Goal: Task Accomplishment & Management: Use online tool/utility

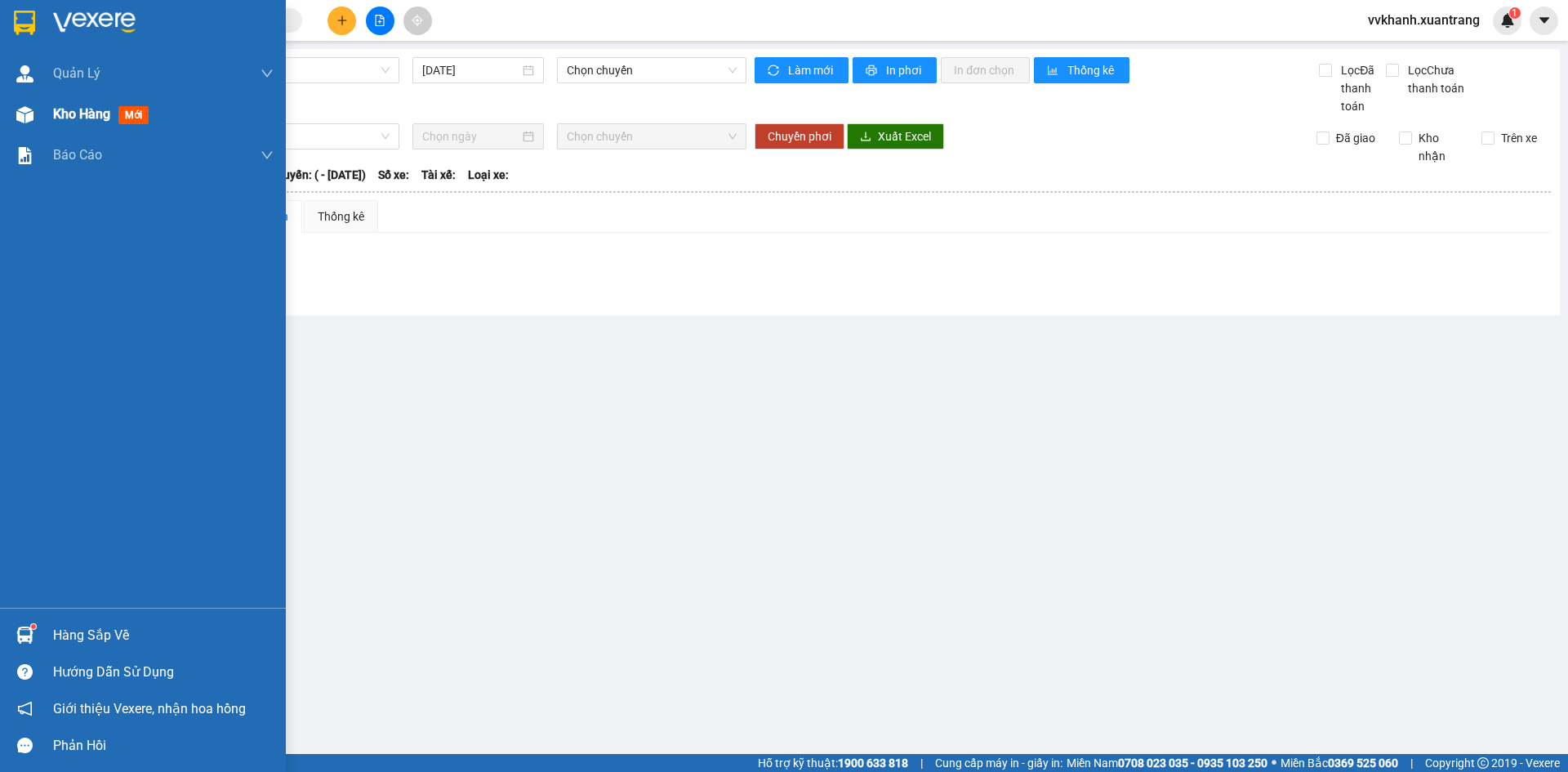
click at [39, 127] on div "Kho hàng mới" at bounding box center [143, 114] width 286 height 41
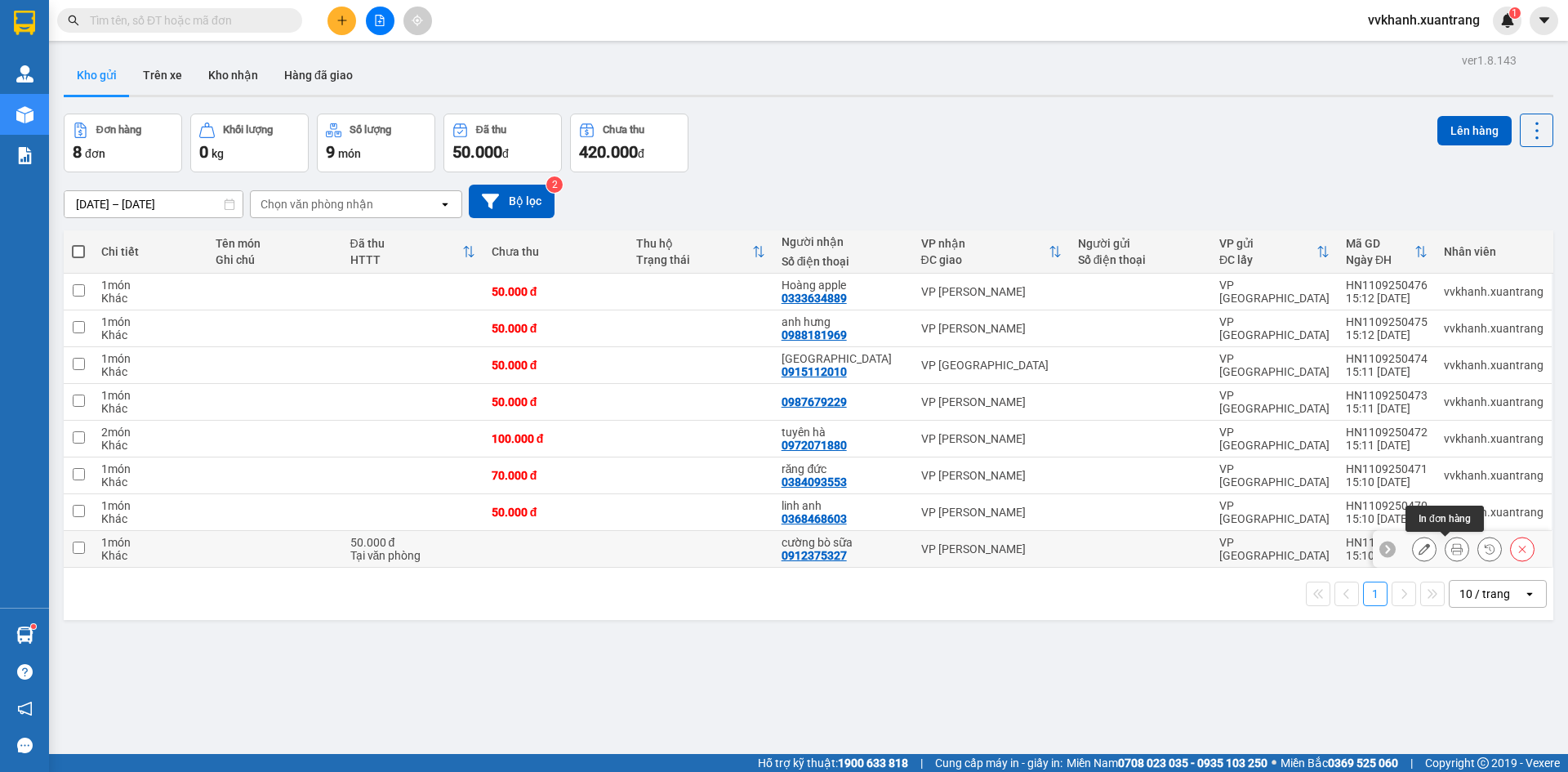
click at [1452, 554] on icon at bounding box center [1458, 549] width 12 height 12
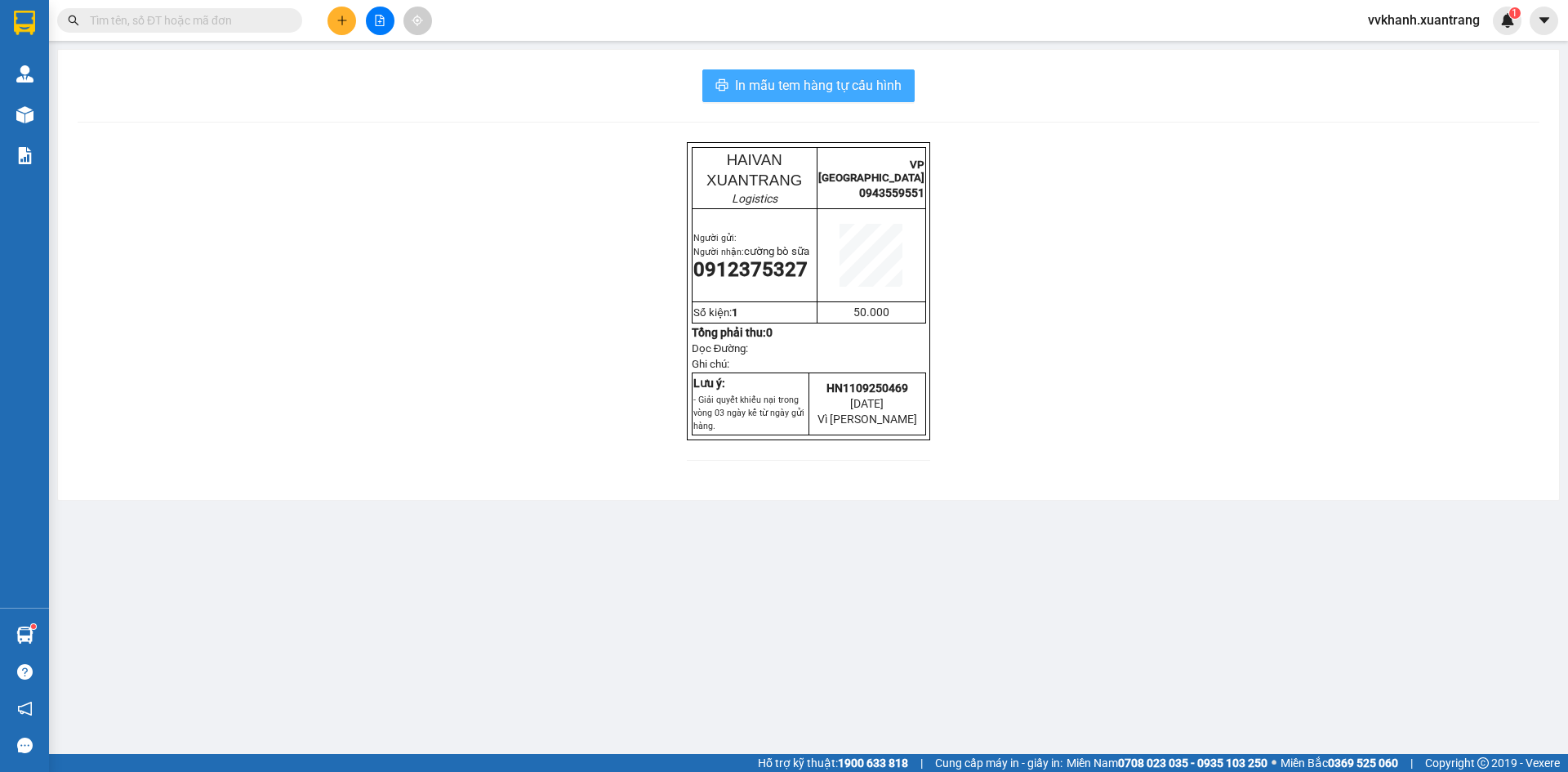
click at [889, 80] on span "In mẫu tem hàng tự cấu hình" at bounding box center [818, 85] width 167 height 21
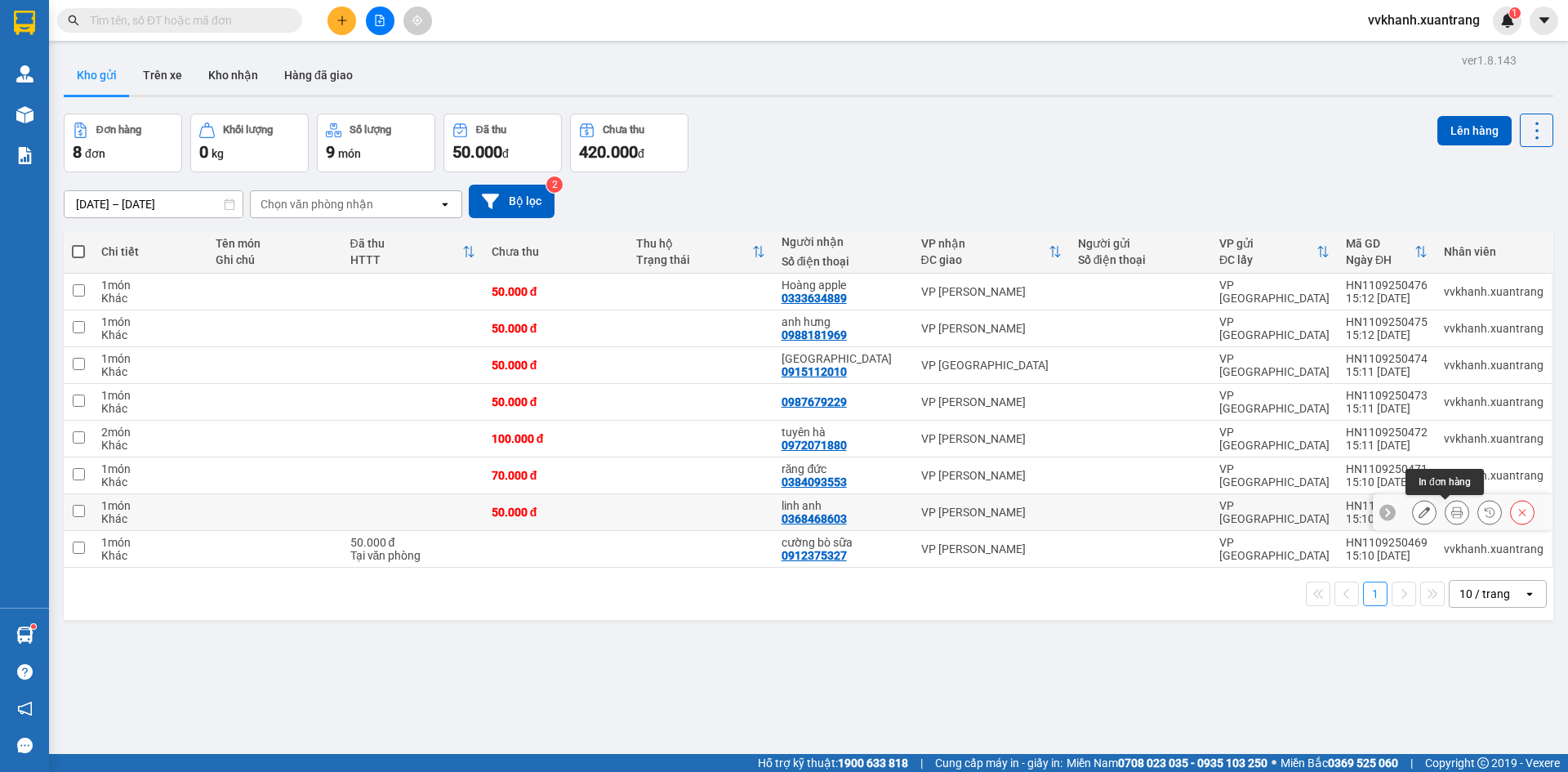
click at [1452, 516] on icon at bounding box center [1458, 513] width 12 height 12
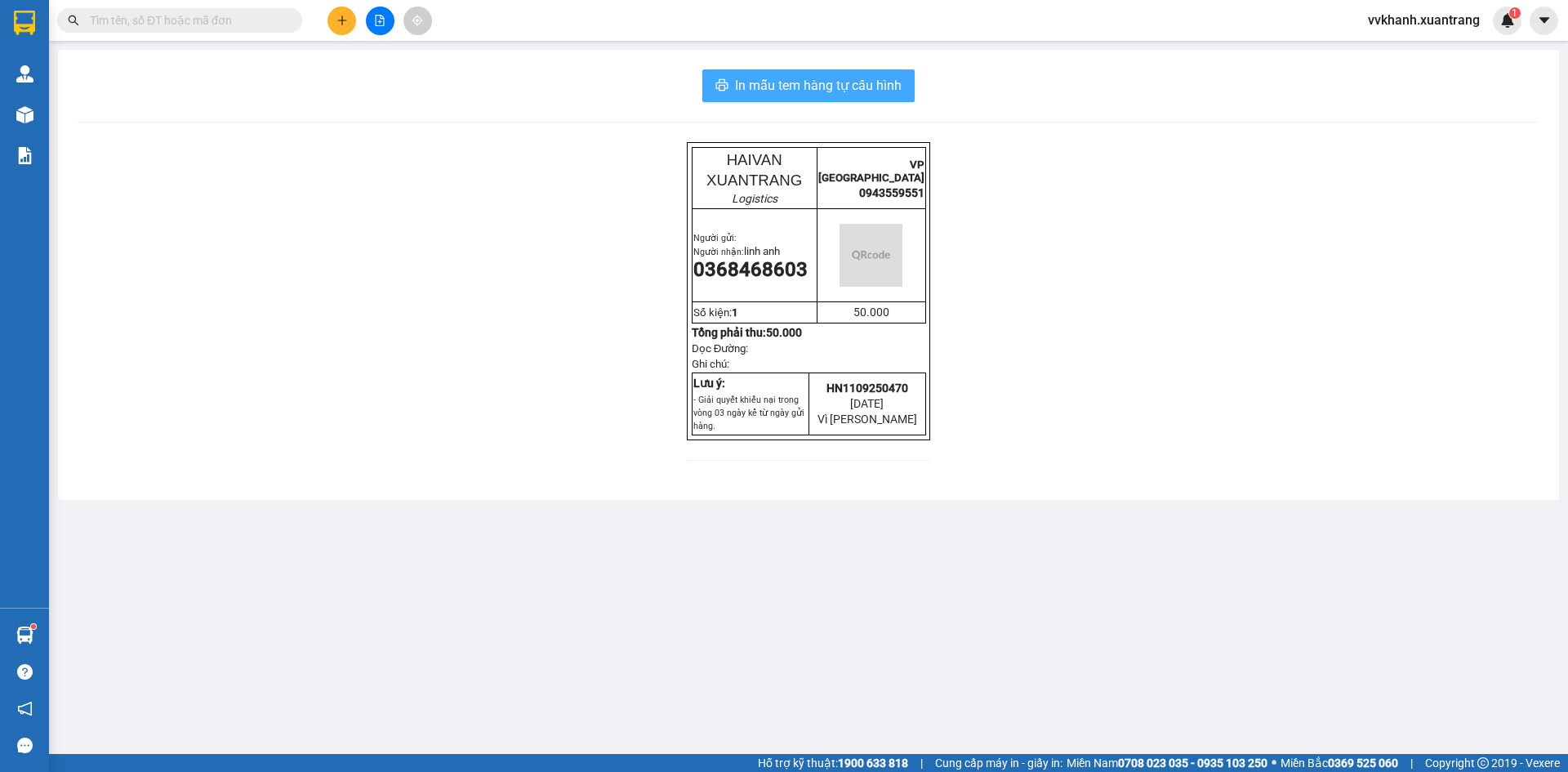
click at [889, 95] on span "In mẫu tem hàng tự cấu hình" at bounding box center [818, 85] width 167 height 21
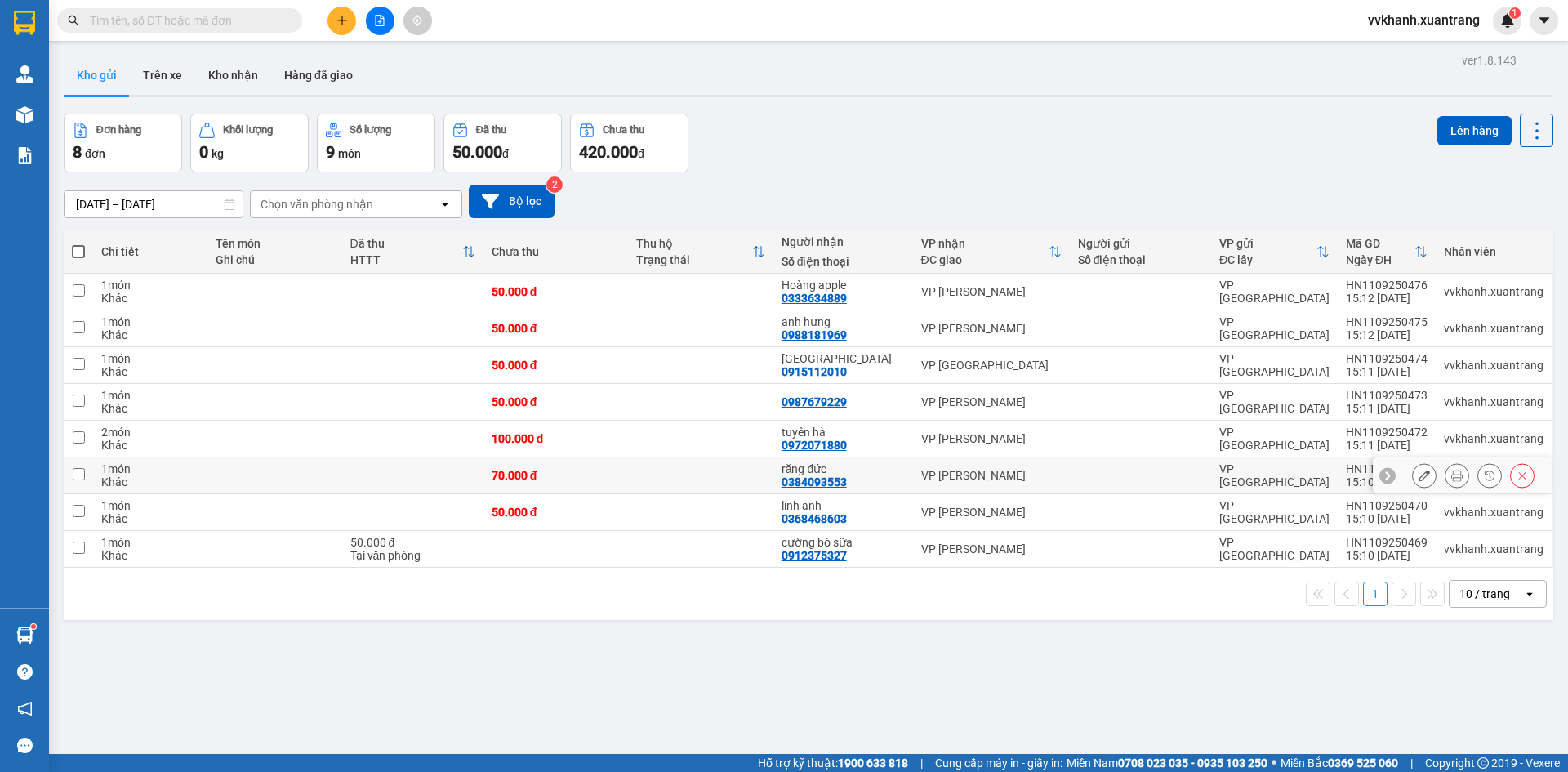
click at [1433, 475] on div at bounding box center [1473, 476] width 123 height 25
click at [1446, 475] on button at bounding box center [1458, 476] width 23 height 28
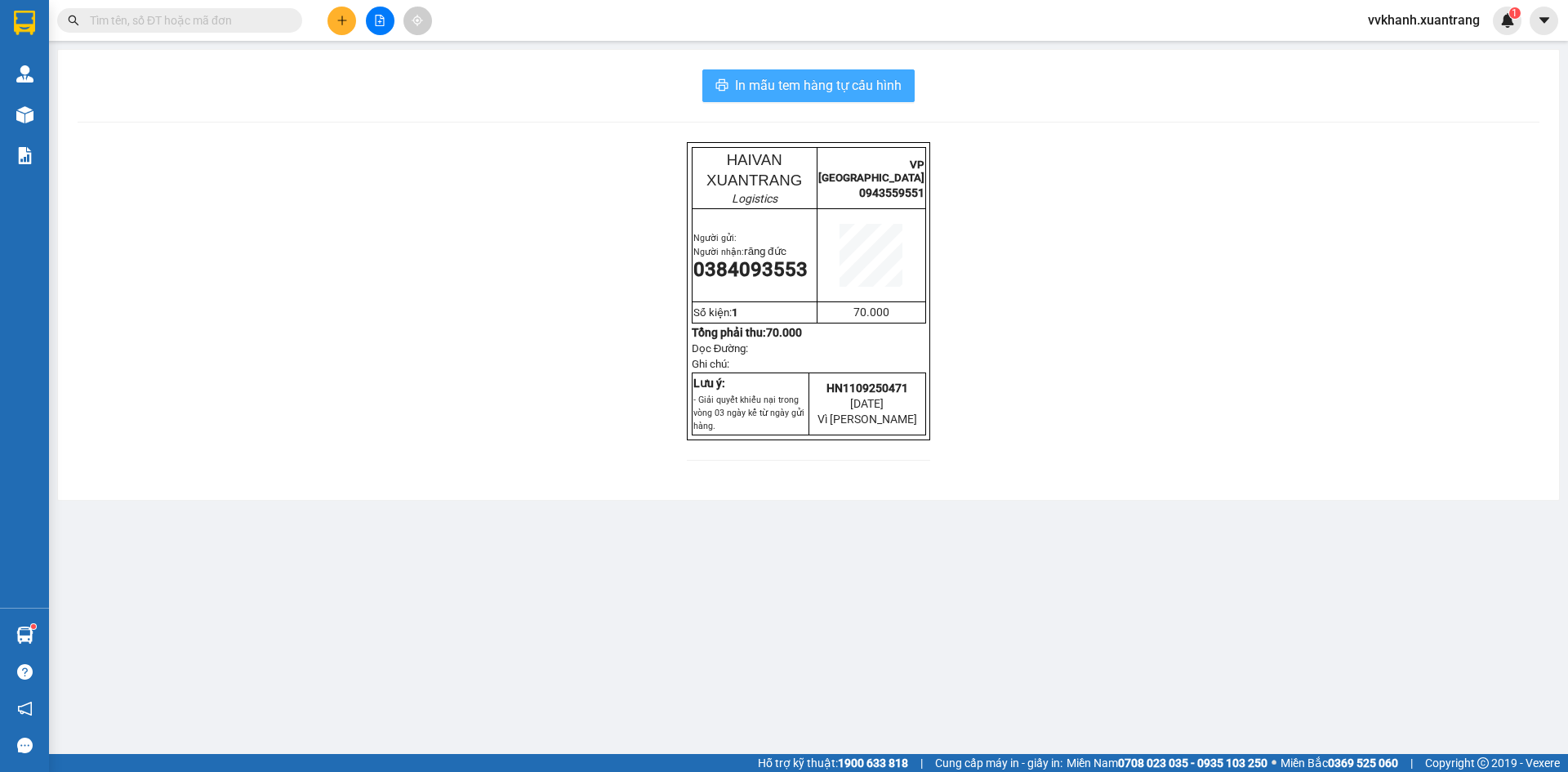
click at [874, 87] on span "In mẫu tem hàng tự cấu hình" at bounding box center [818, 85] width 167 height 21
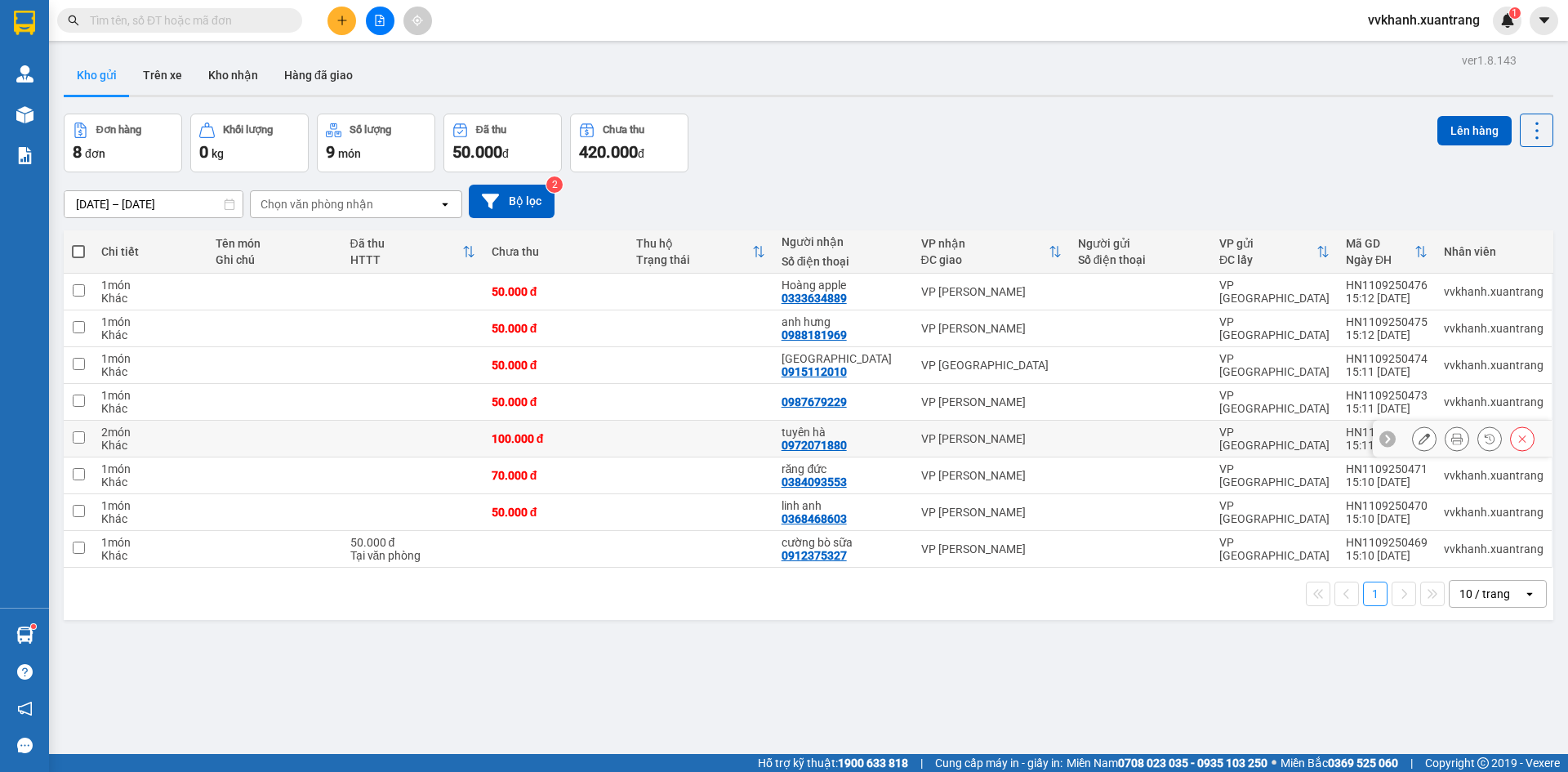
click at [1452, 437] on icon at bounding box center [1458, 439] width 12 height 12
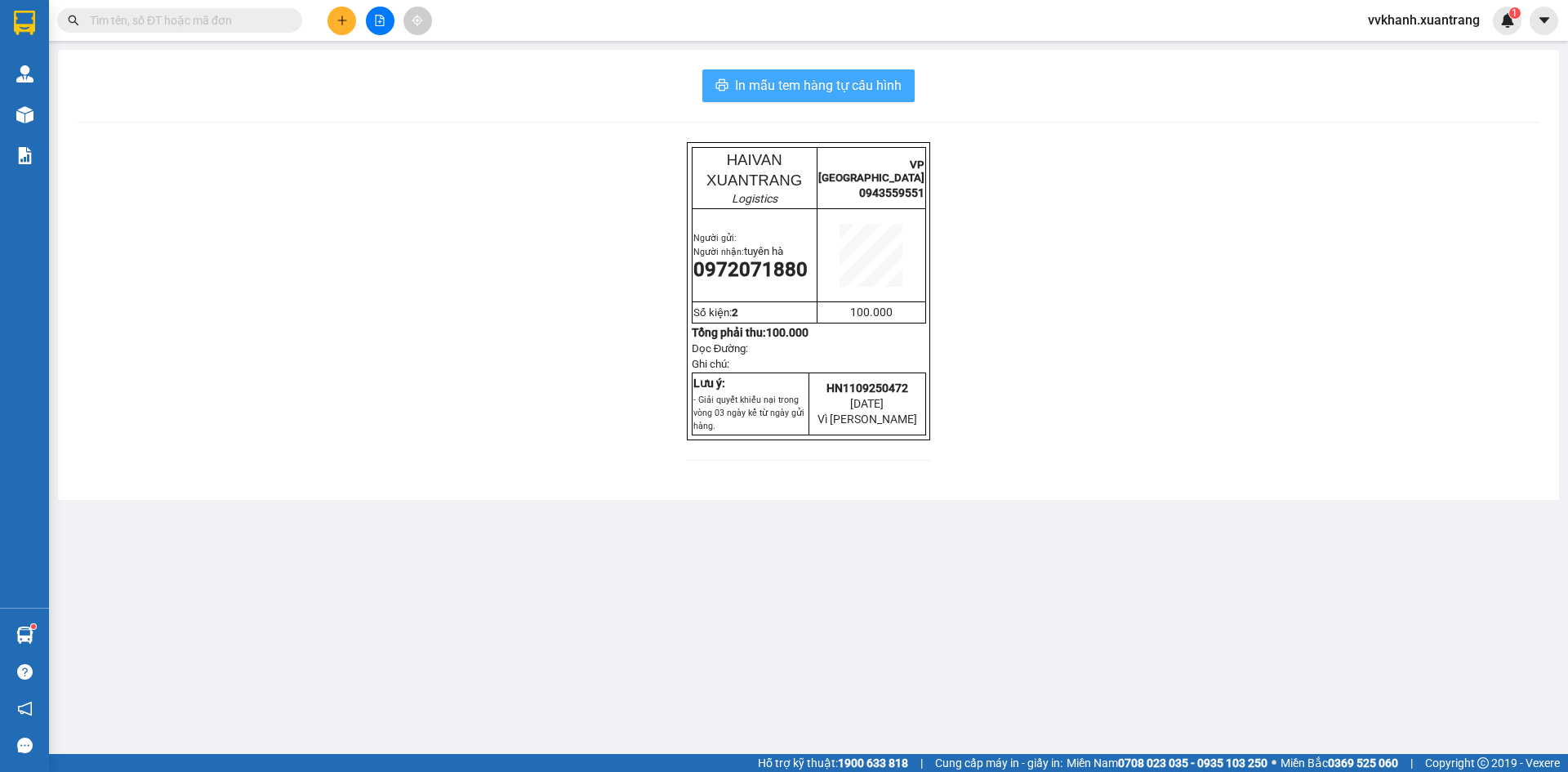
click at [824, 84] on span "In mẫu tem hàng tự cấu hình" at bounding box center [818, 85] width 167 height 21
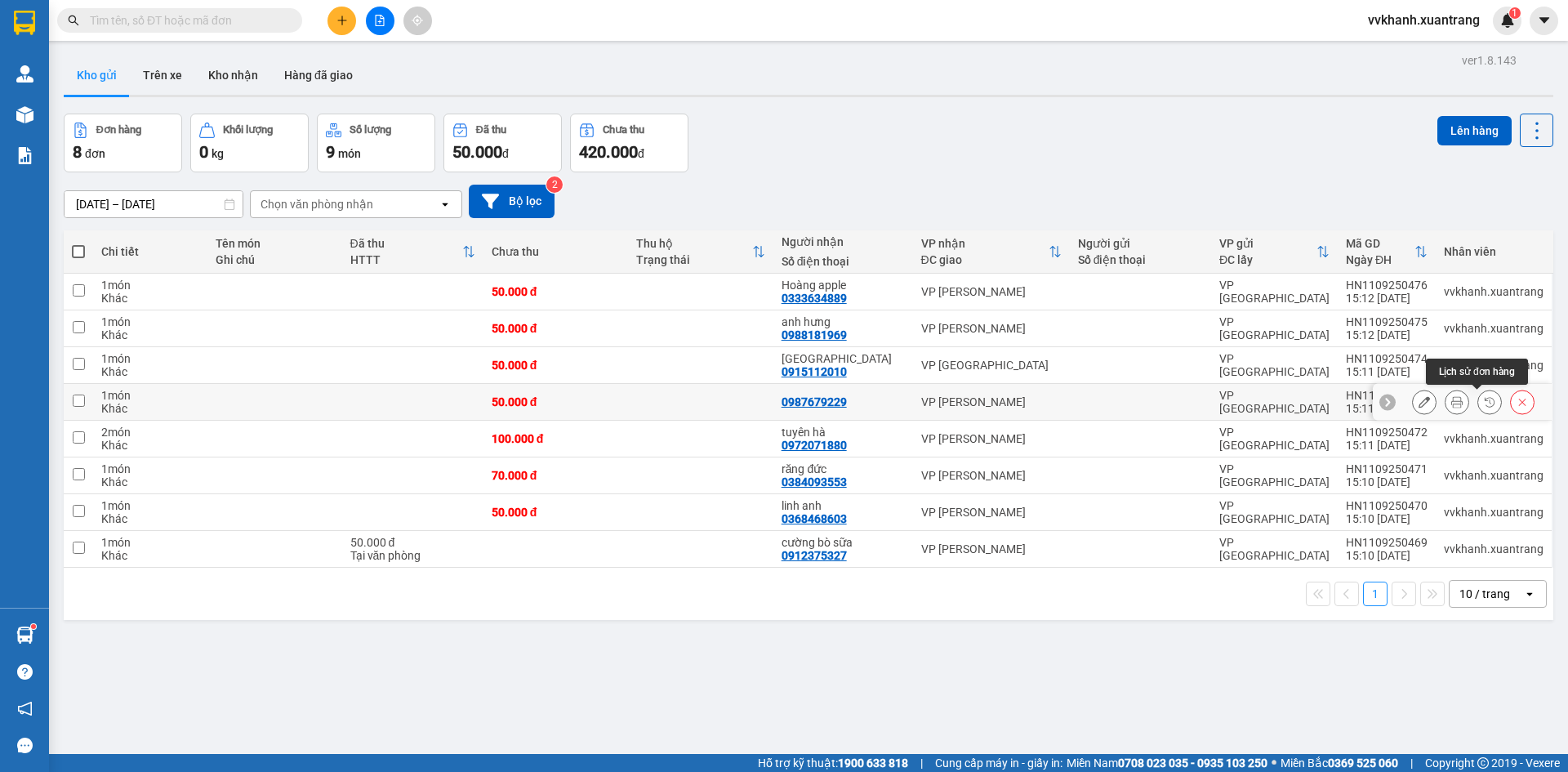
click at [1452, 403] on icon at bounding box center [1458, 402] width 12 height 12
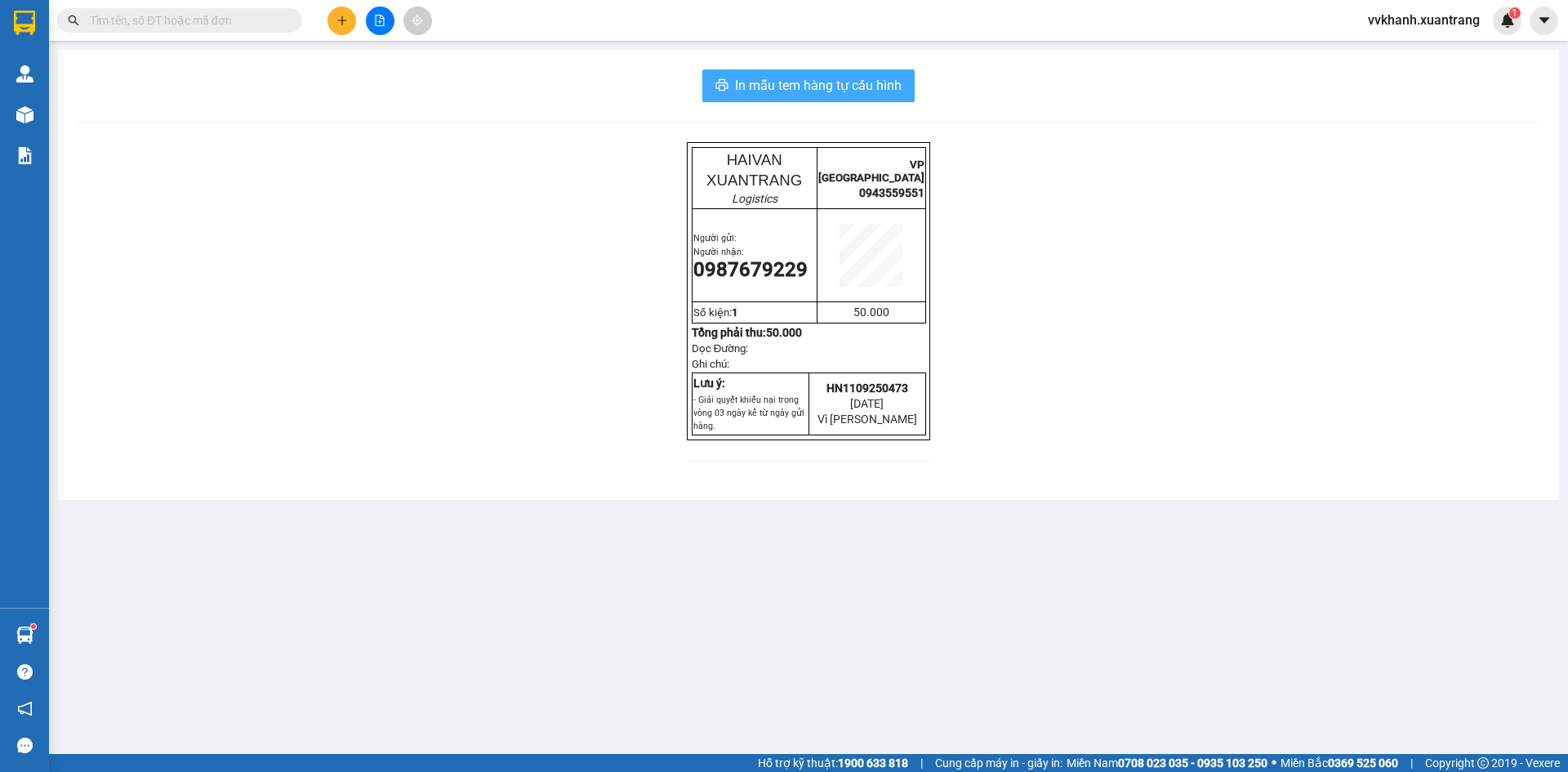
click at [861, 84] on span "In mẫu tem hàng tự cấu hình" at bounding box center [818, 85] width 167 height 21
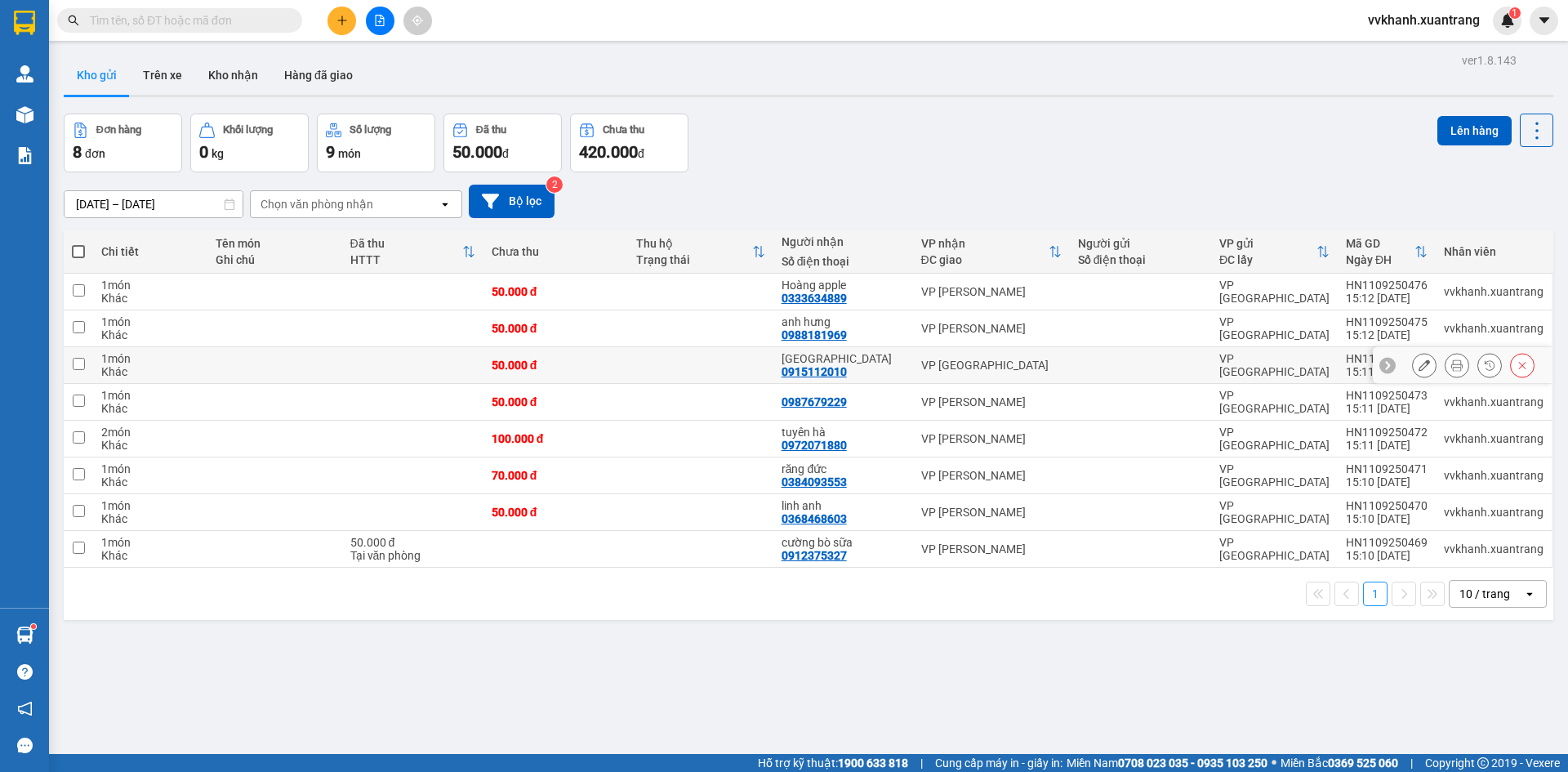
click at [1452, 362] on icon at bounding box center [1458, 366] width 12 height 12
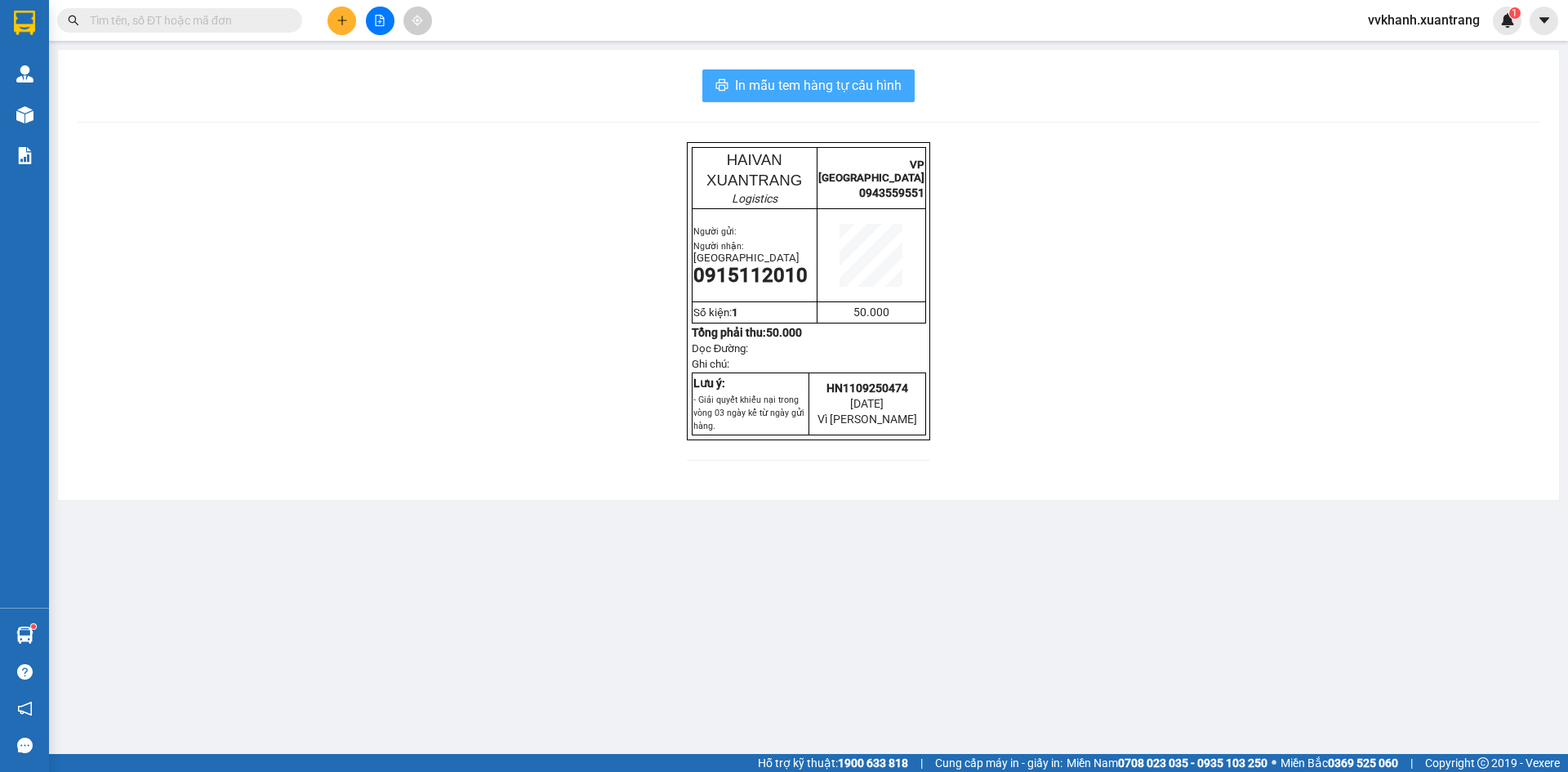
click at [881, 94] on span "In mẫu tem hàng tự cấu hình" at bounding box center [818, 85] width 167 height 21
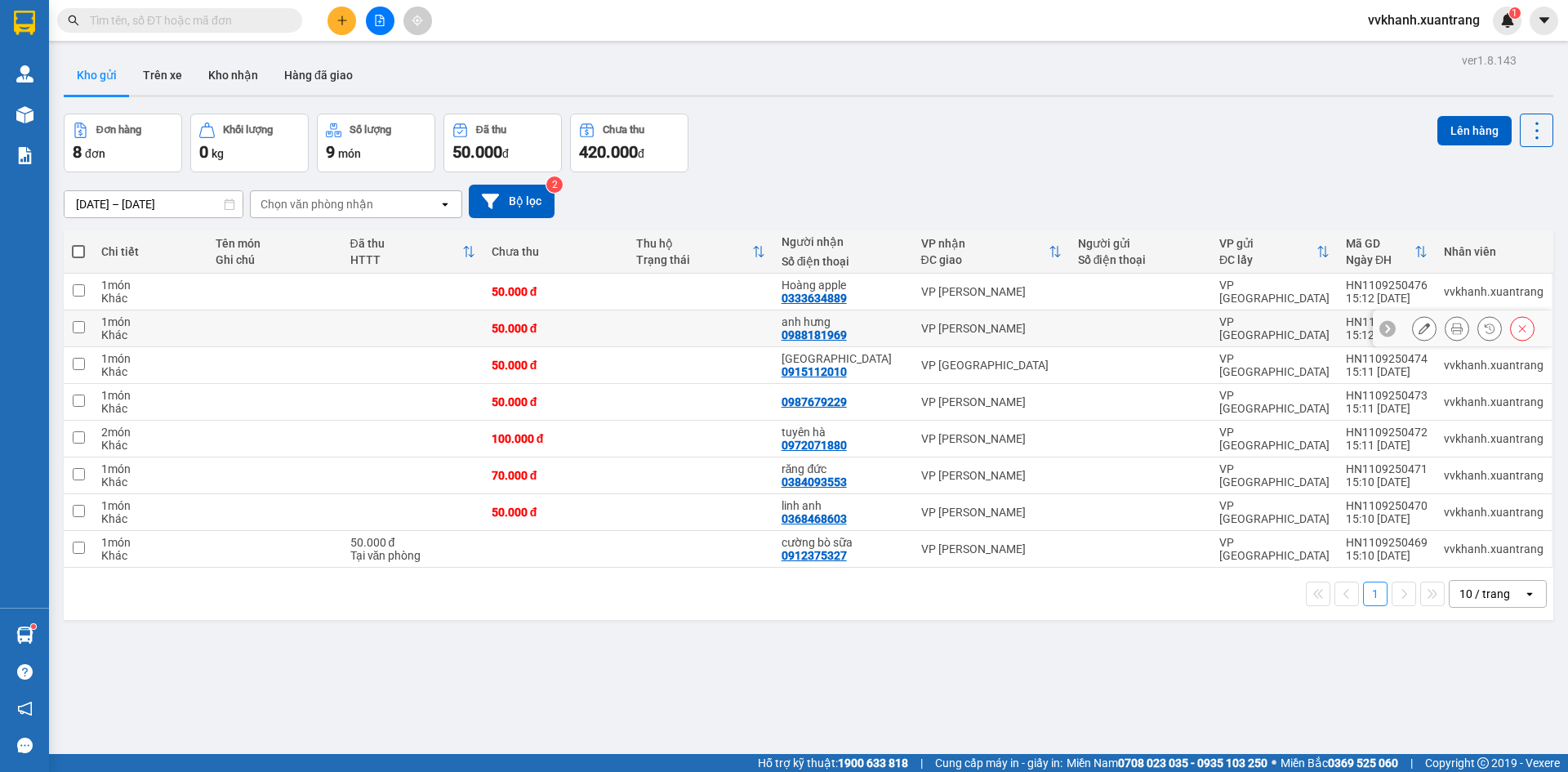
click at [1452, 328] on icon at bounding box center [1458, 328] width 12 height 12
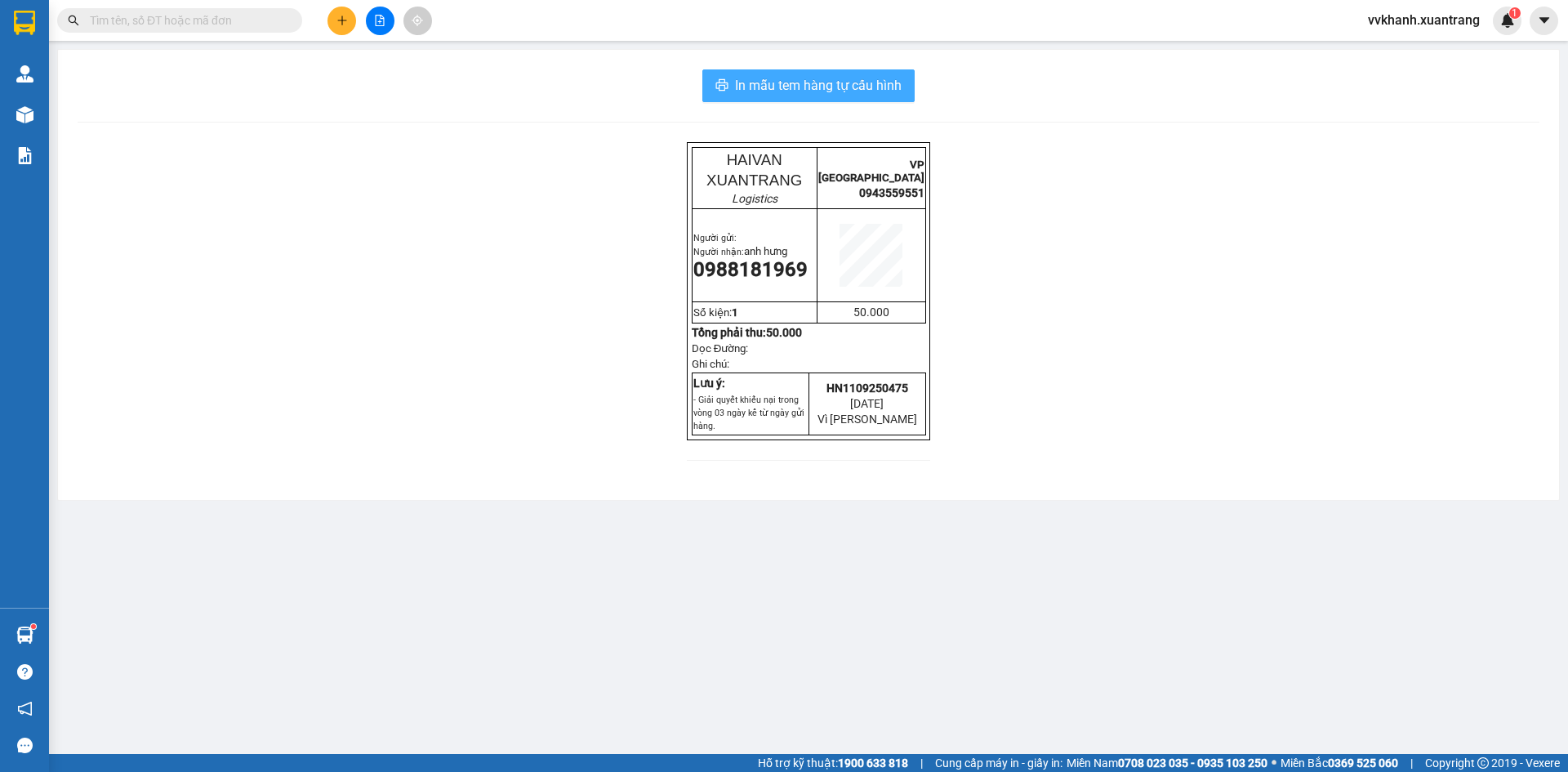
click at [880, 86] on span "In mẫu tem hàng tự cấu hình" at bounding box center [818, 85] width 167 height 21
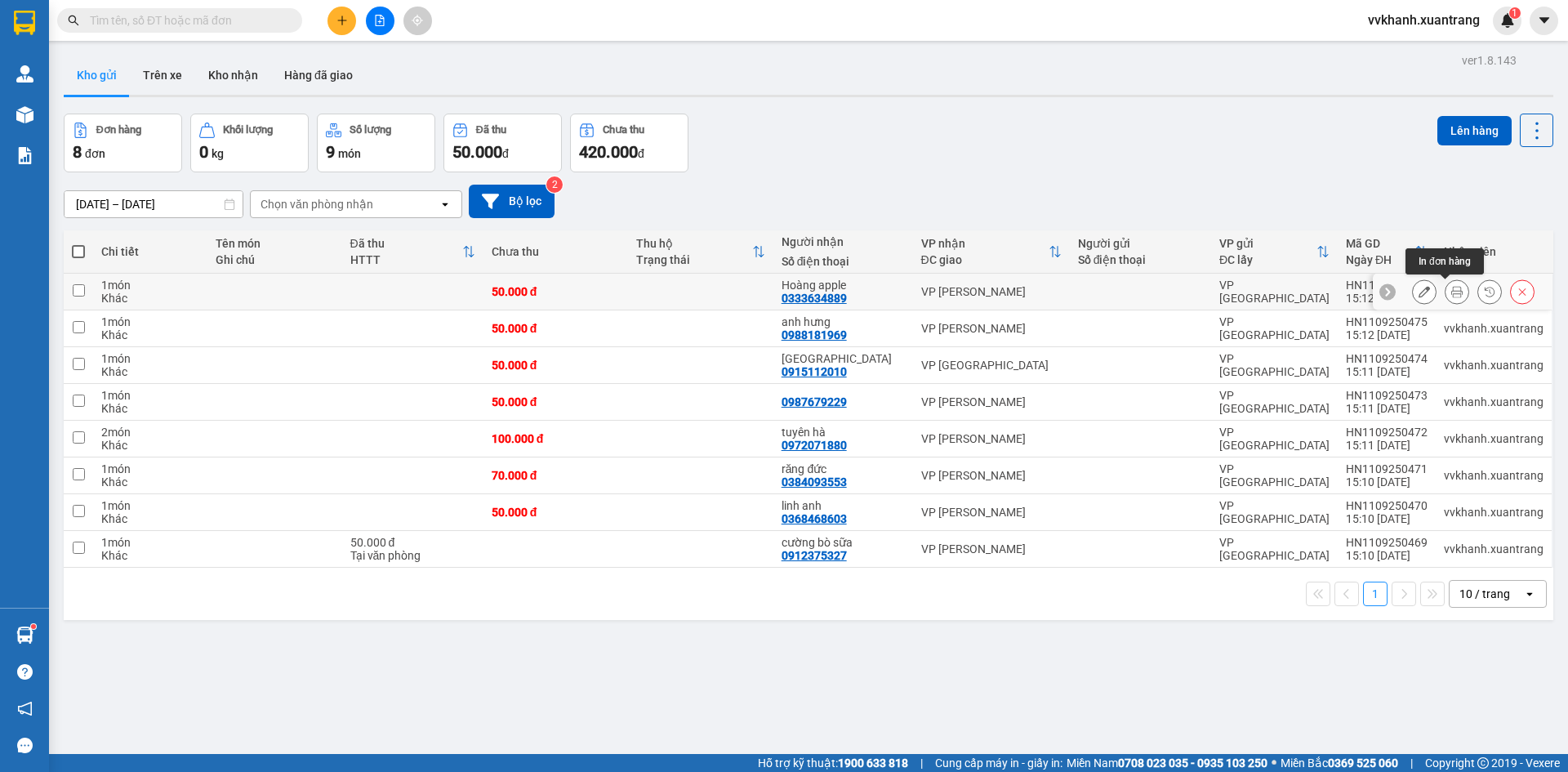
click at [1452, 293] on icon at bounding box center [1458, 292] width 12 height 12
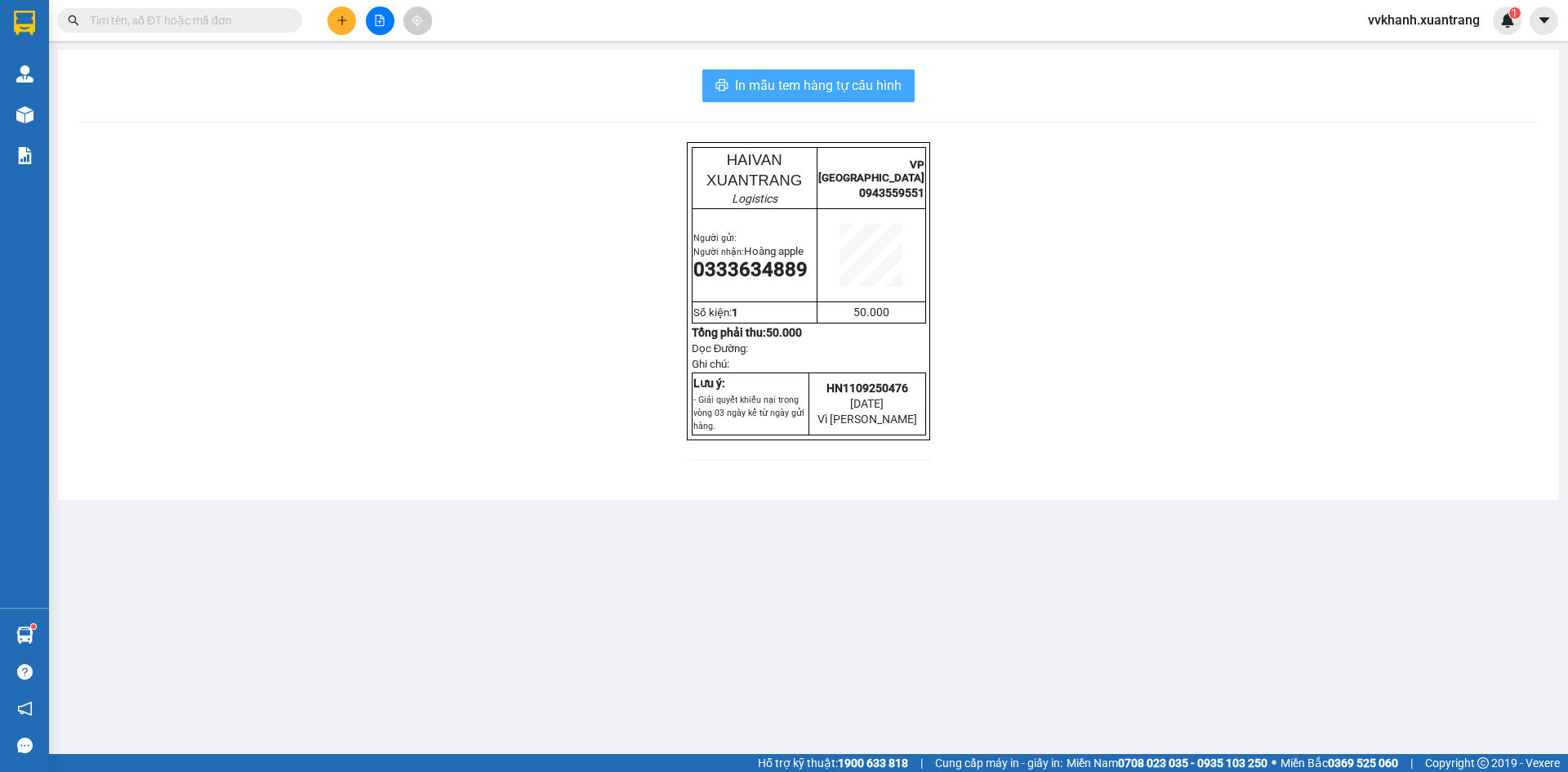
click at [901, 86] on span "In mẫu tem hàng tự cấu hình" at bounding box center [818, 85] width 167 height 21
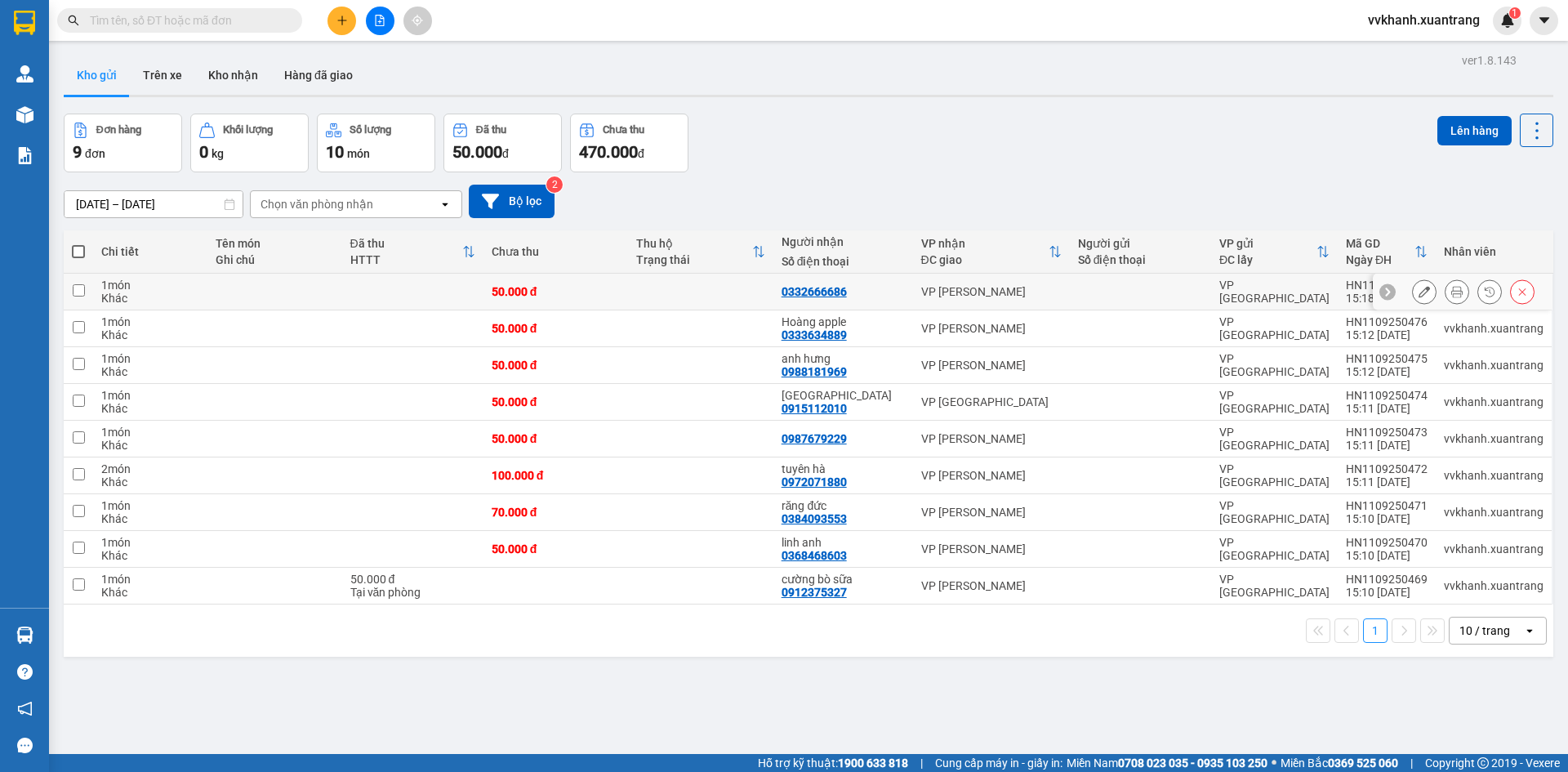
click at [1452, 295] on icon at bounding box center [1458, 292] width 12 height 12
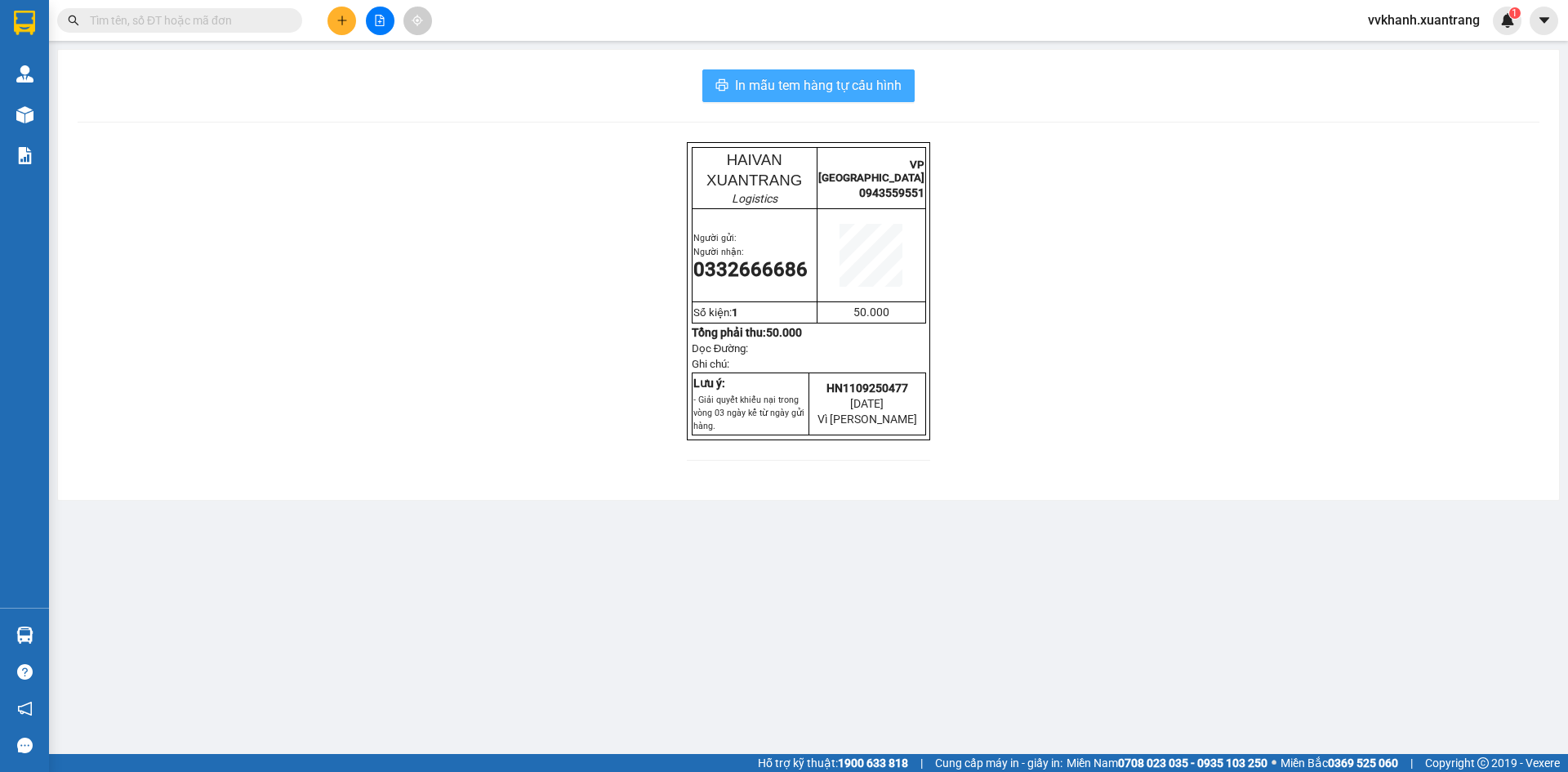
click at [872, 90] on span "In mẫu tem hàng tự cấu hình" at bounding box center [818, 85] width 167 height 21
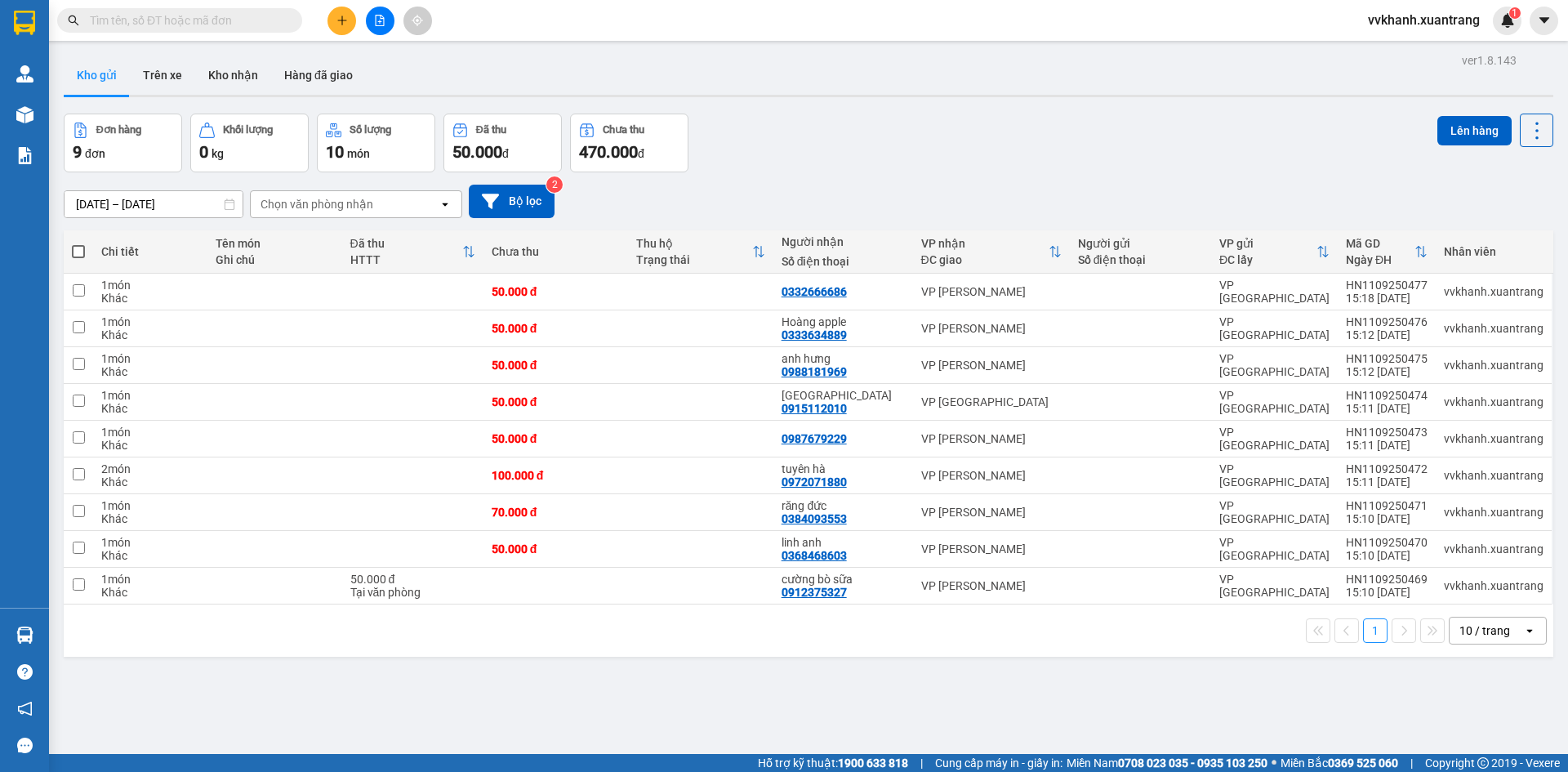
click at [399, 15] on div at bounding box center [380, 21] width 123 height 28
click at [387, 14] on button at bounding box center [380, 21] width 28 height 28
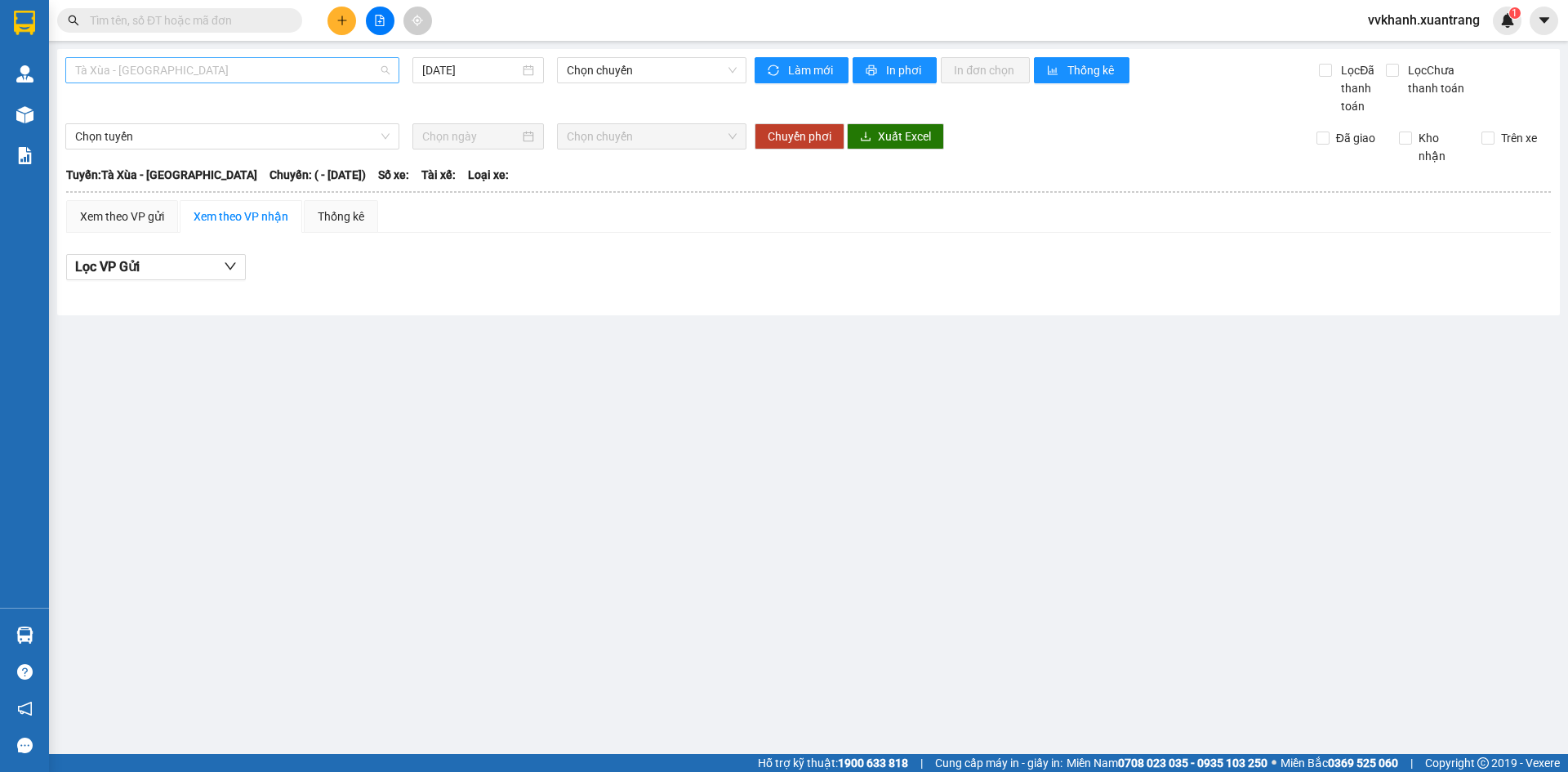
drag, startPoint x: 282, startPoint y: 75, endPoint x: 271, endPoint y: 80, distance: 12.1
click at [277, 75] on span "Tà Xùa - [GEOGRAPHIC_DATA]" at bounding box center [232, 71] width 315 height 25
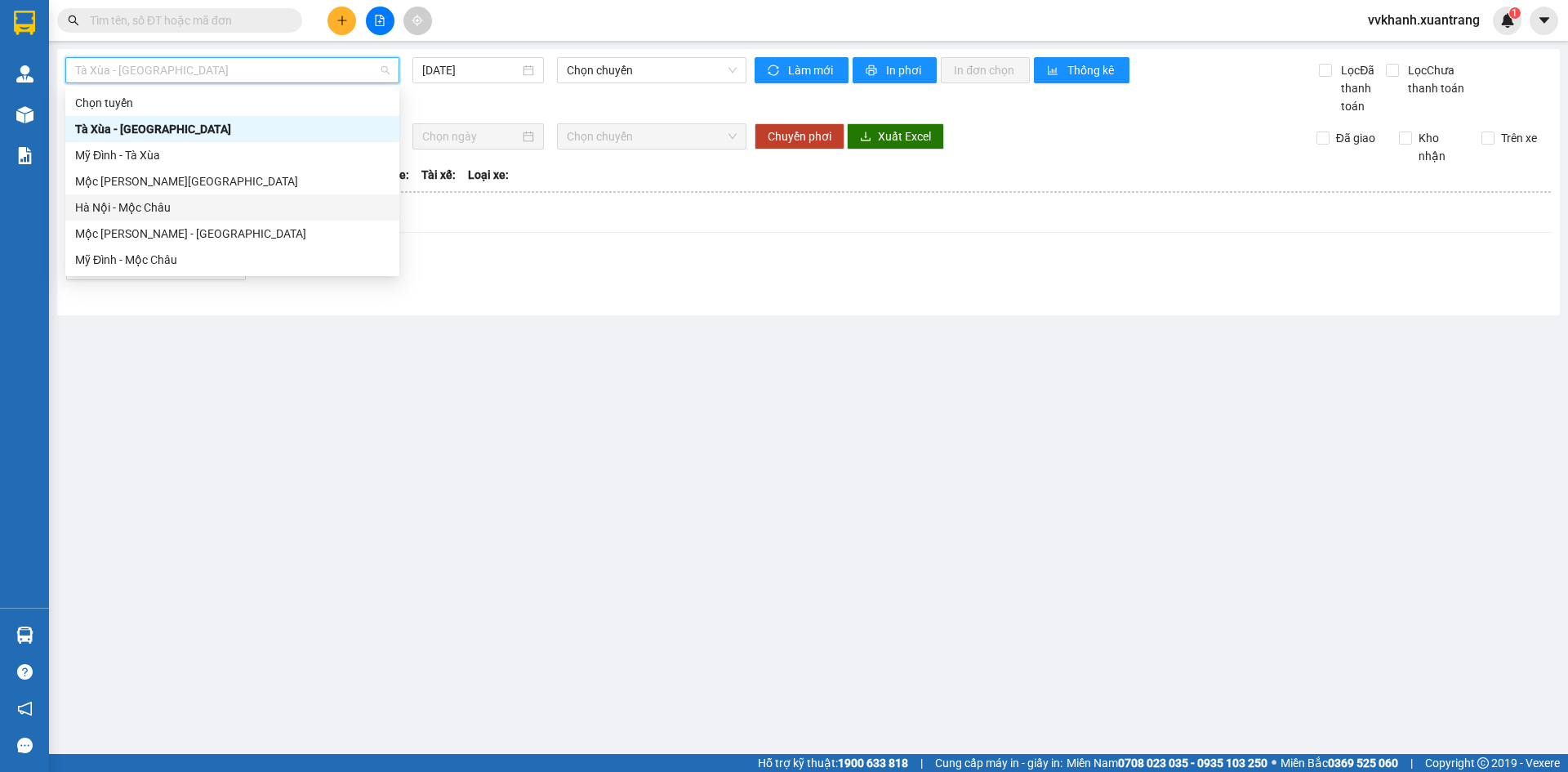
click at [184, 214] on div "Hà Nội - Mộc Châu" at bounding box center [232, 208] width 315 height 18
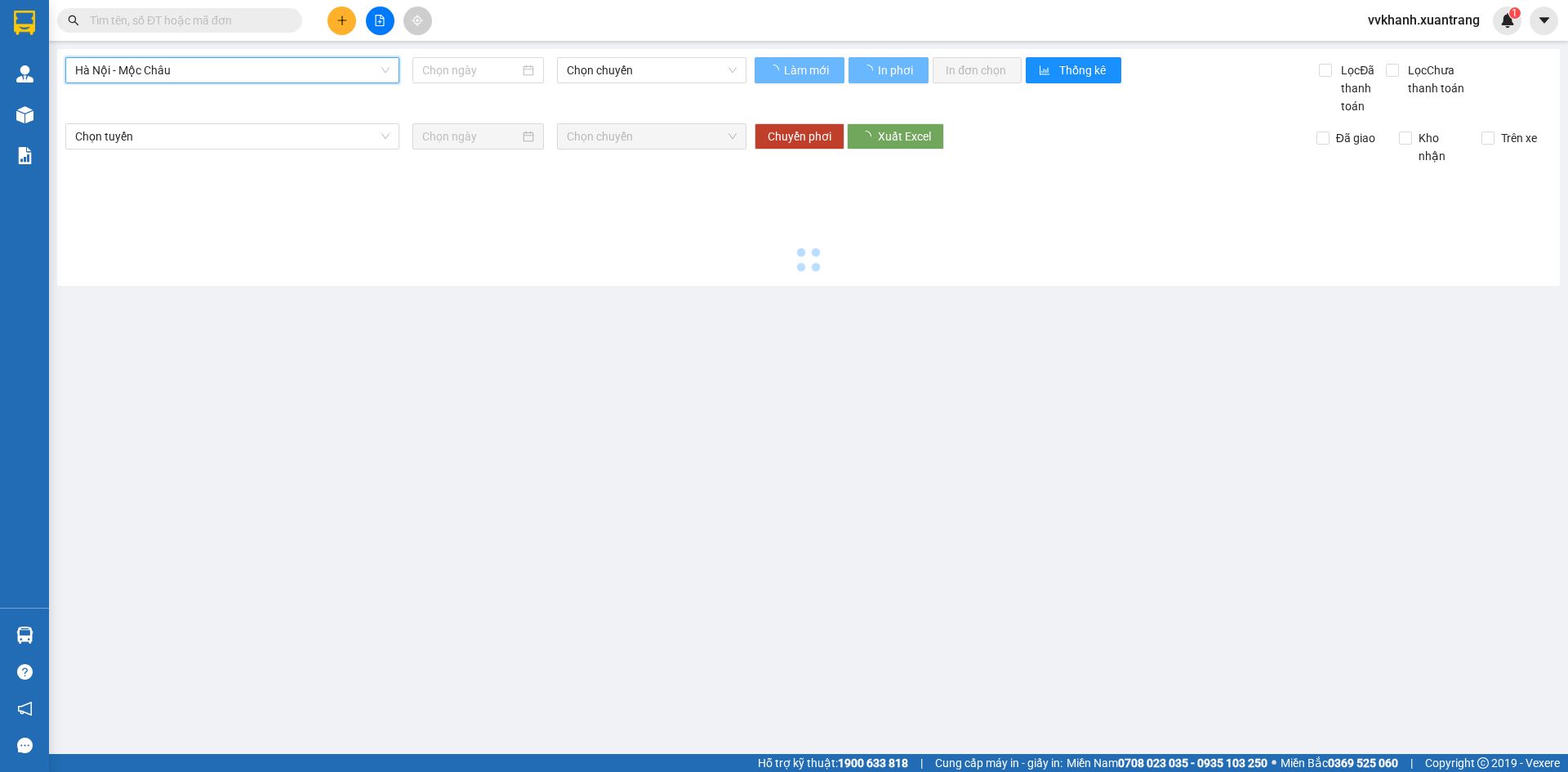
type input "[DATE]"
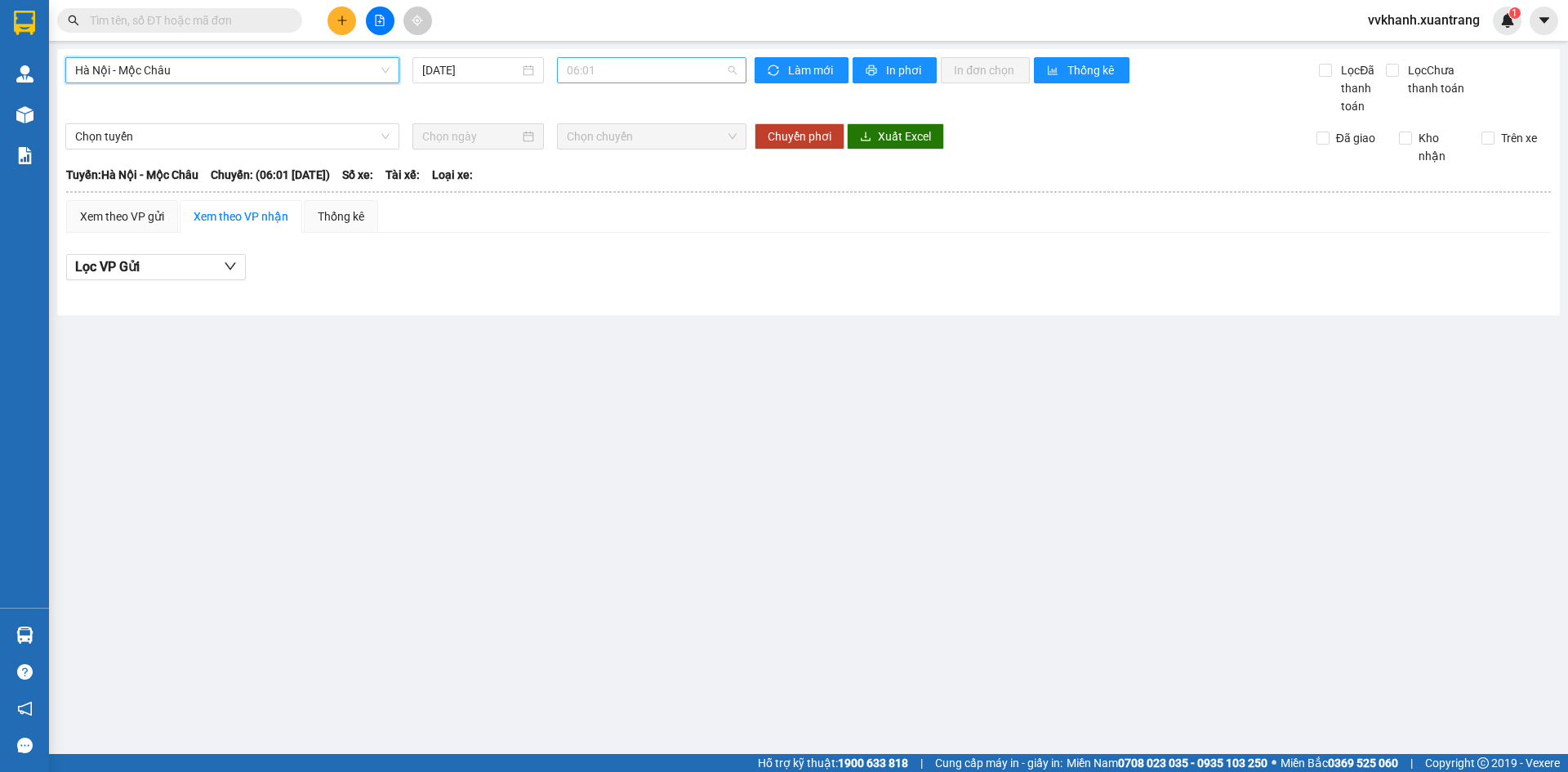
click at [595, 74] on span "06:01" at bounding box center [651, 71] width 170 height 25
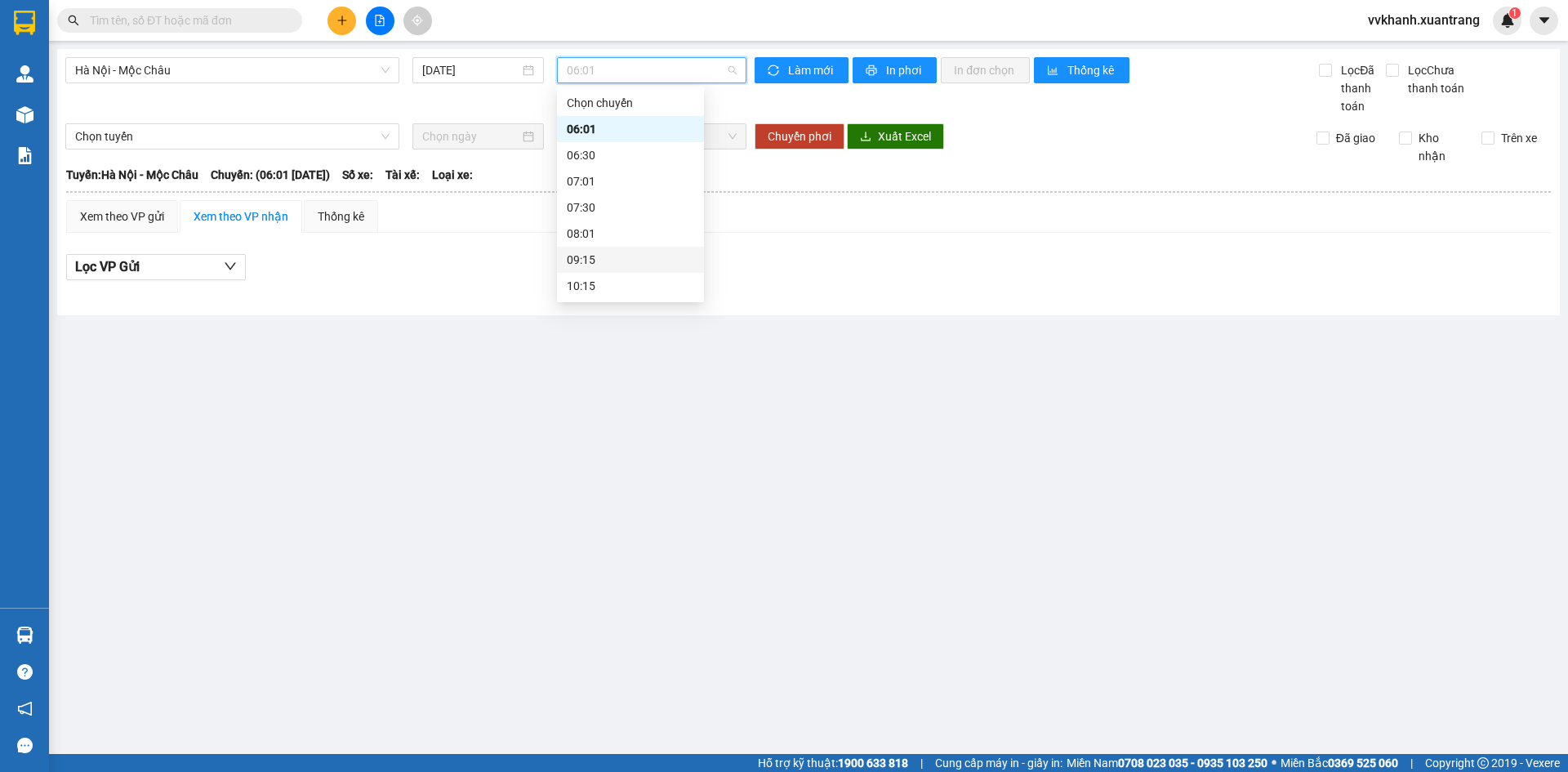
click at [620, 258] on div "09:15" at bounding box center [630, 260] width 127 height 18
click at [300, 66] on span "Hà Nội - Mộc Châu" at bounding box center [232, 71] width 315 height 25
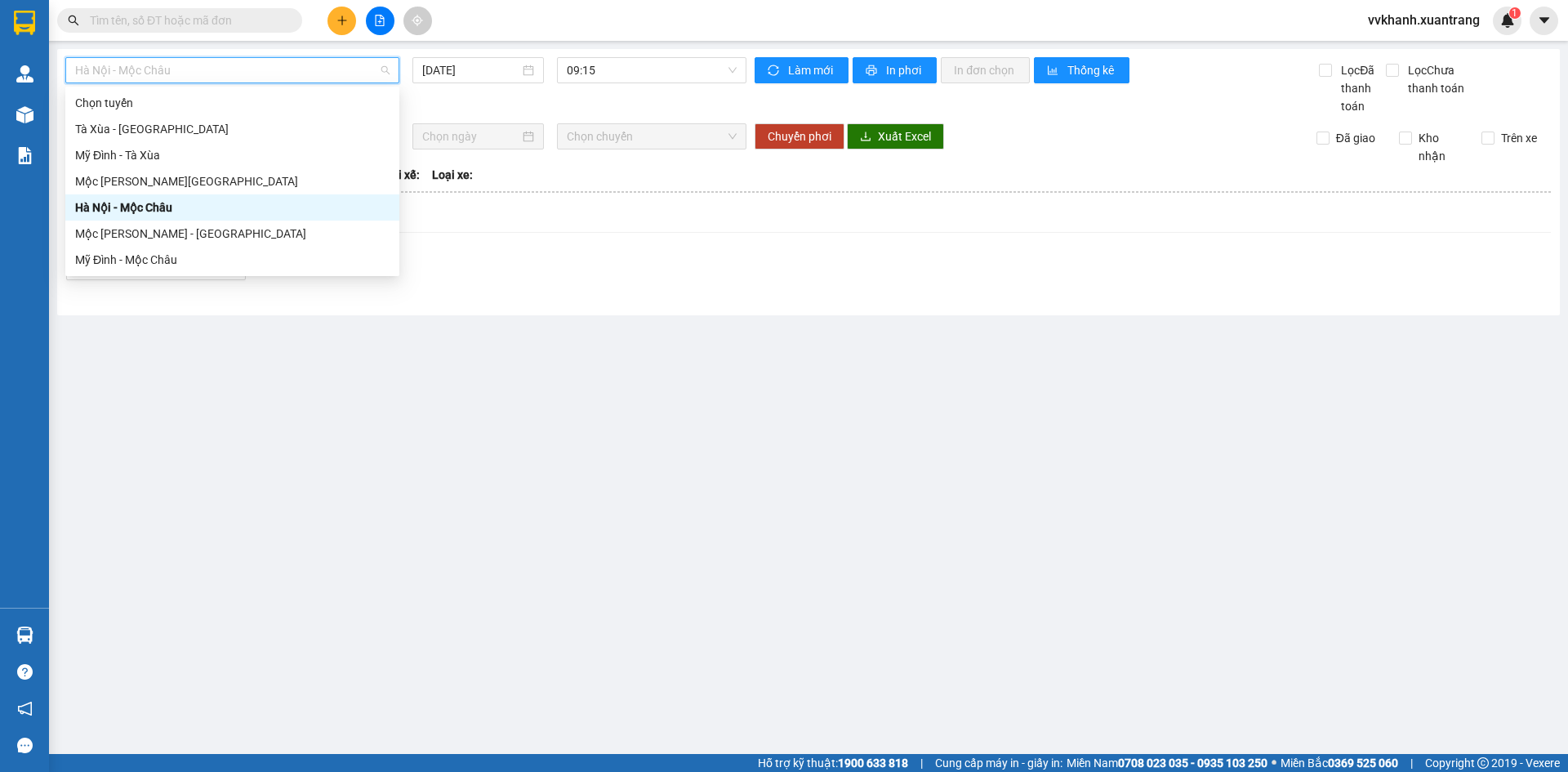
click at [228, 214] on div "Hà Nội - Mộc Châu" at bounding box center [232, 208] width 315 height 18
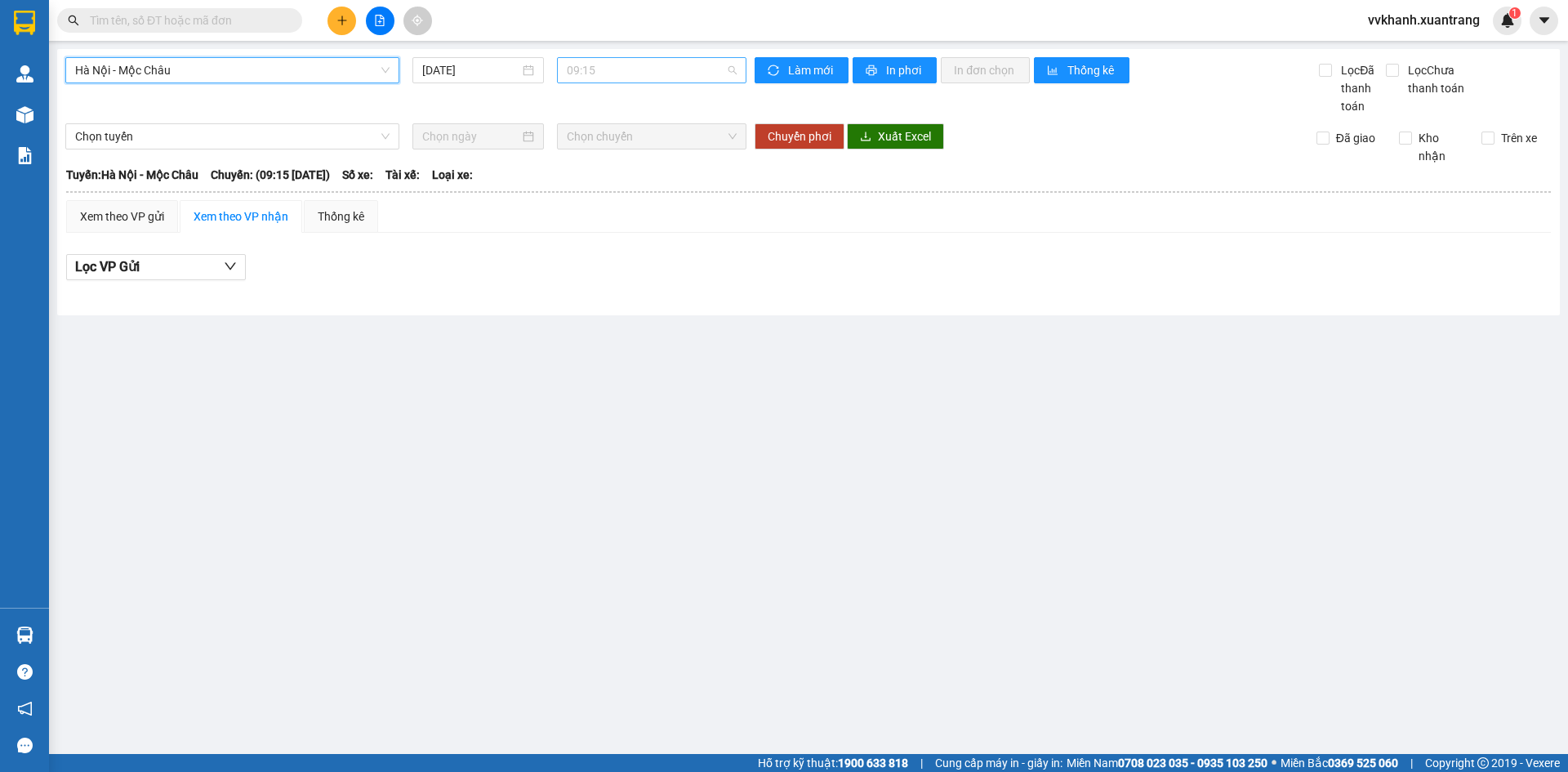
click at [583, 77] on span "09:15" at bounding box center [651, 71] width 170 height 25
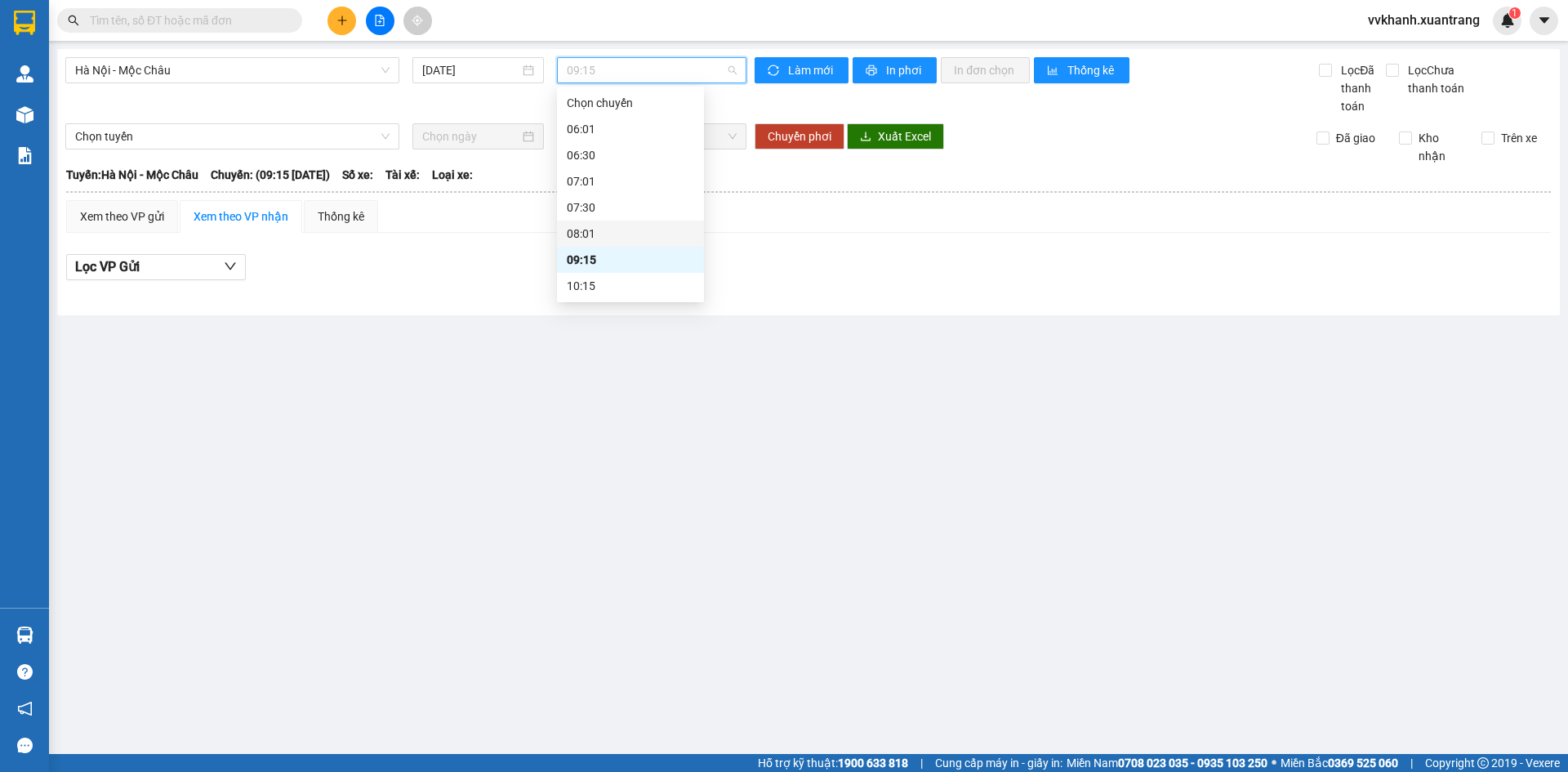
click at [594, 227] on div "08:01" at bounding box center [630, 234] width 127 height 18
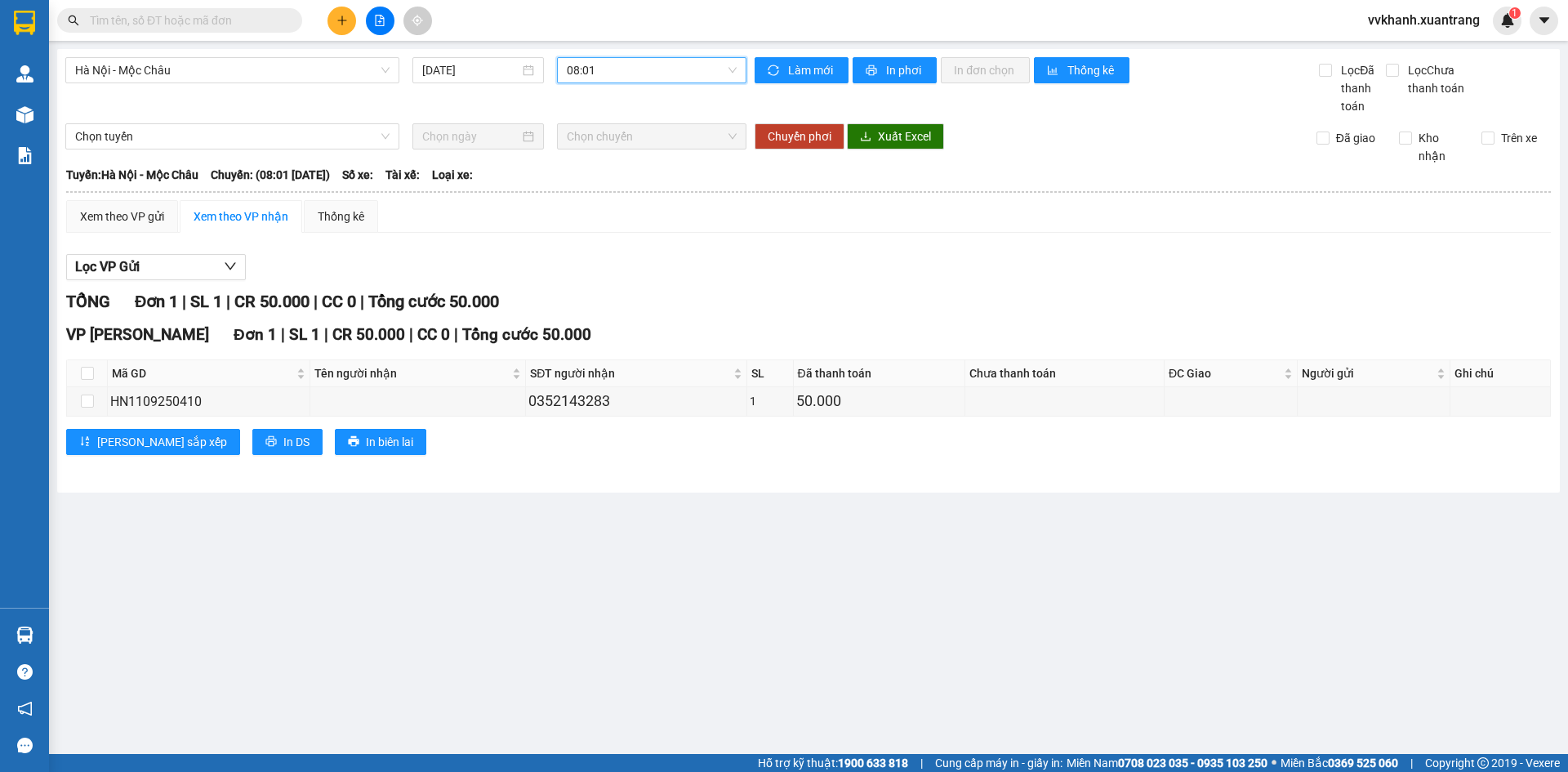
click at [595, 80] on span "08:01" at bounding box center [651, 71] width 170 height 25
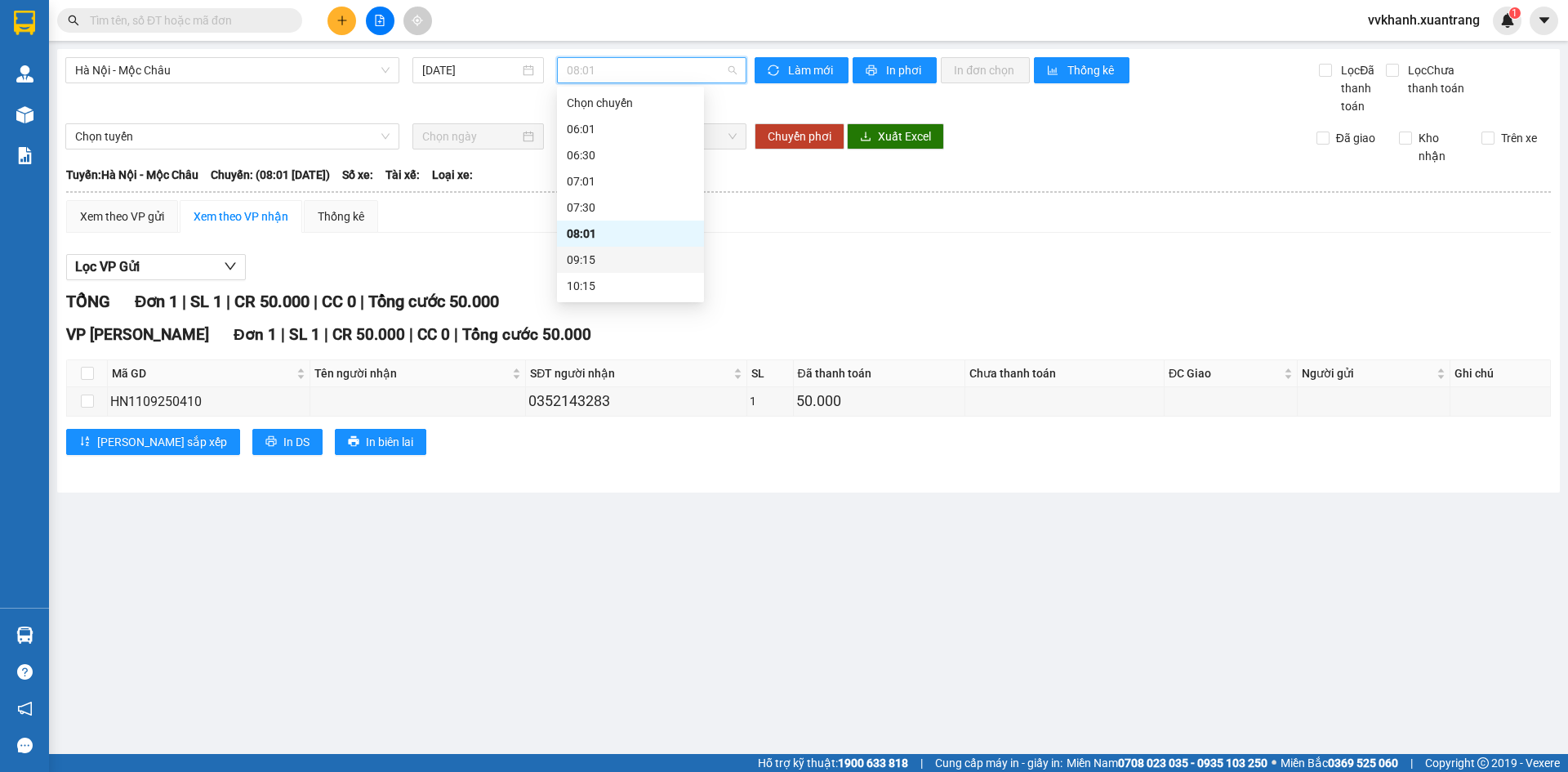
click at [608, 263] on div "09:15" at bounding box center [630, 260] width 127 height 18
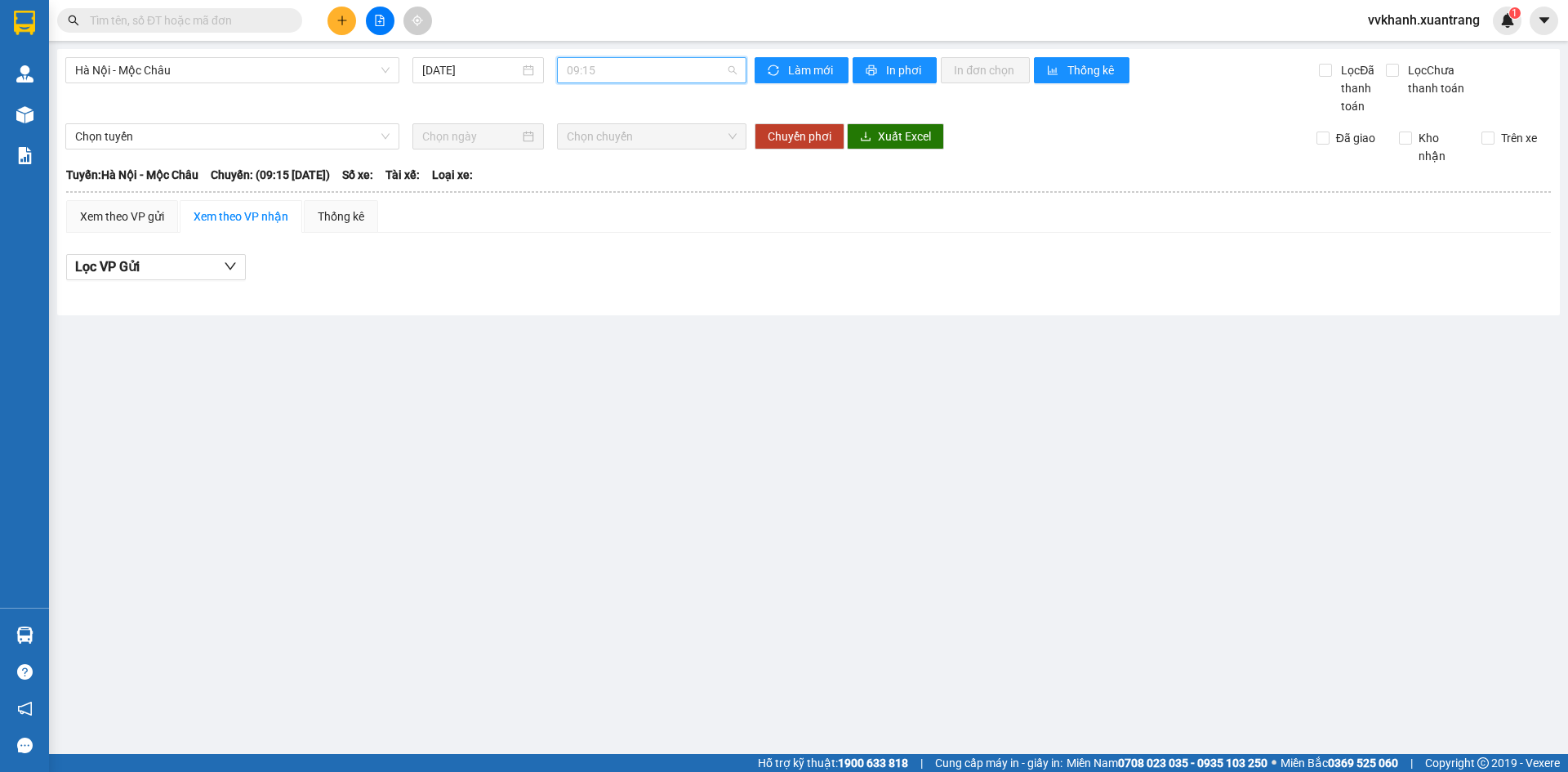
click at [629, 69] on span "09:15" at bounding box center [651, 71] width 170 height 25
click at [630, 130] on div "10:15" at bounding box center [630, 123] width 127 height 18
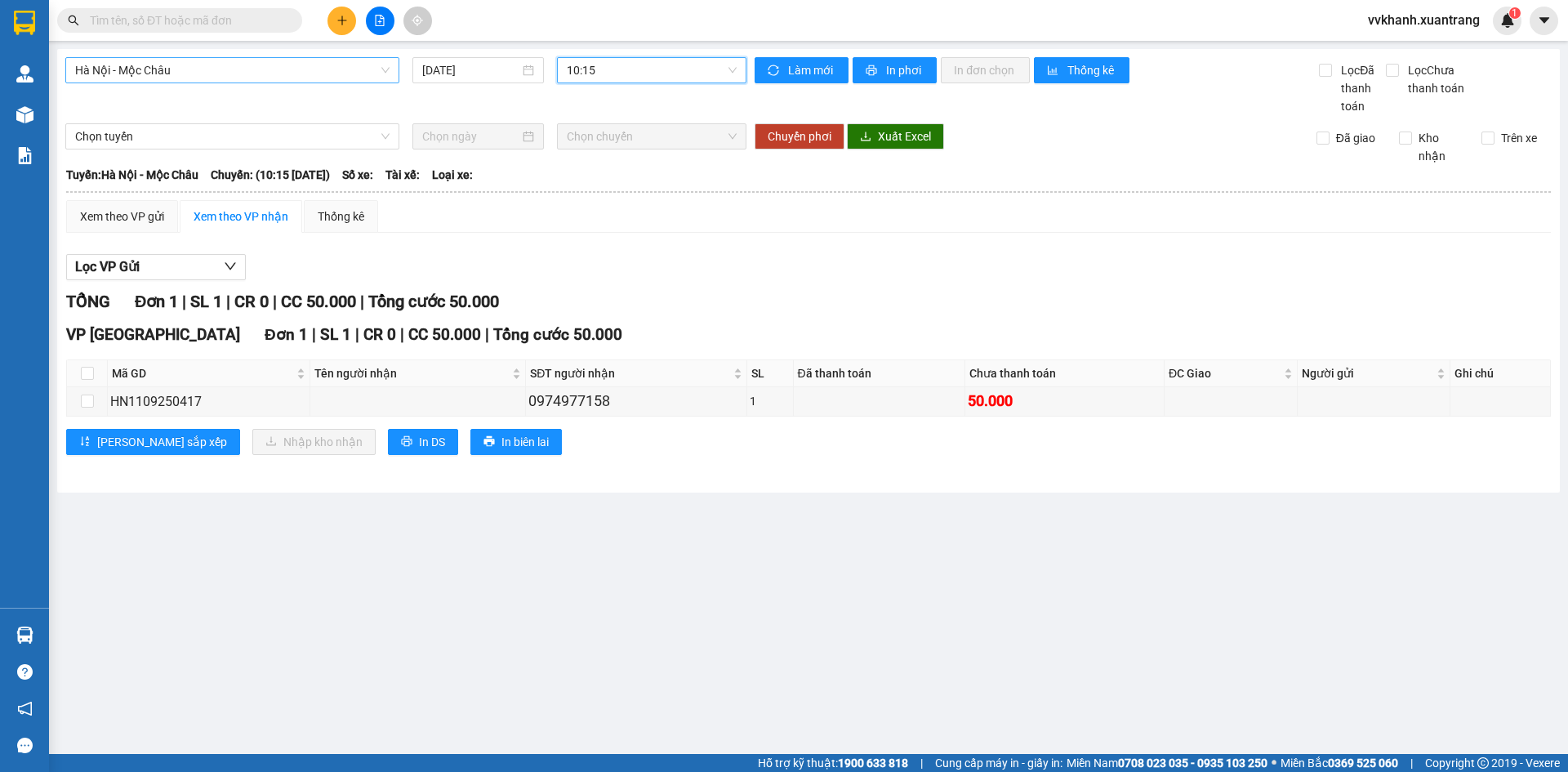
click at [222, 76] on span "Hà Nội - Mộc Châu" at bounding box center [232, 71] width 315 height 25
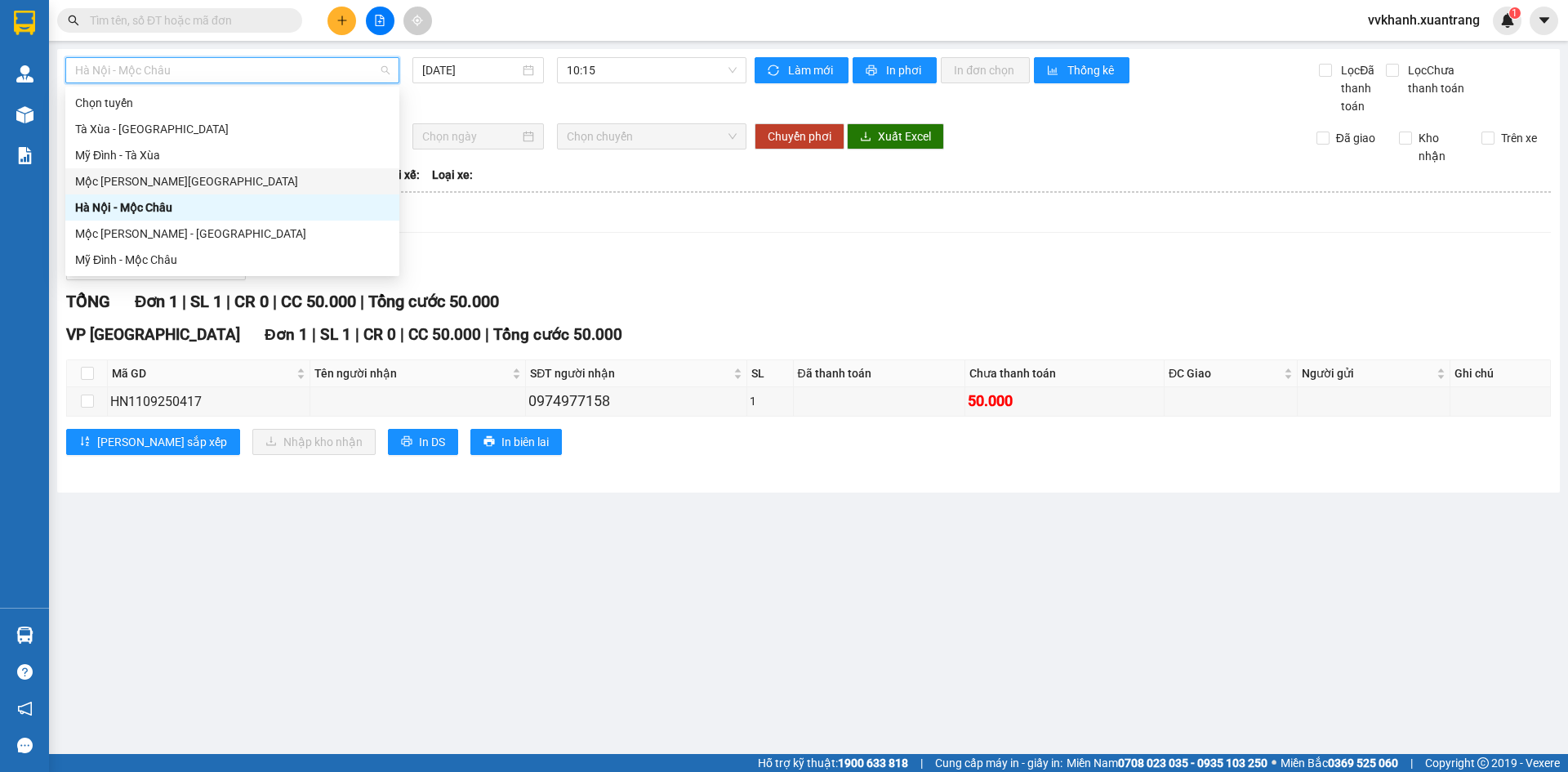
click at [189, 190] on div "Mộc Châu - Hà Nội" at bounding box center [233, 181] width 334 height 26
type input "11/09/2025"
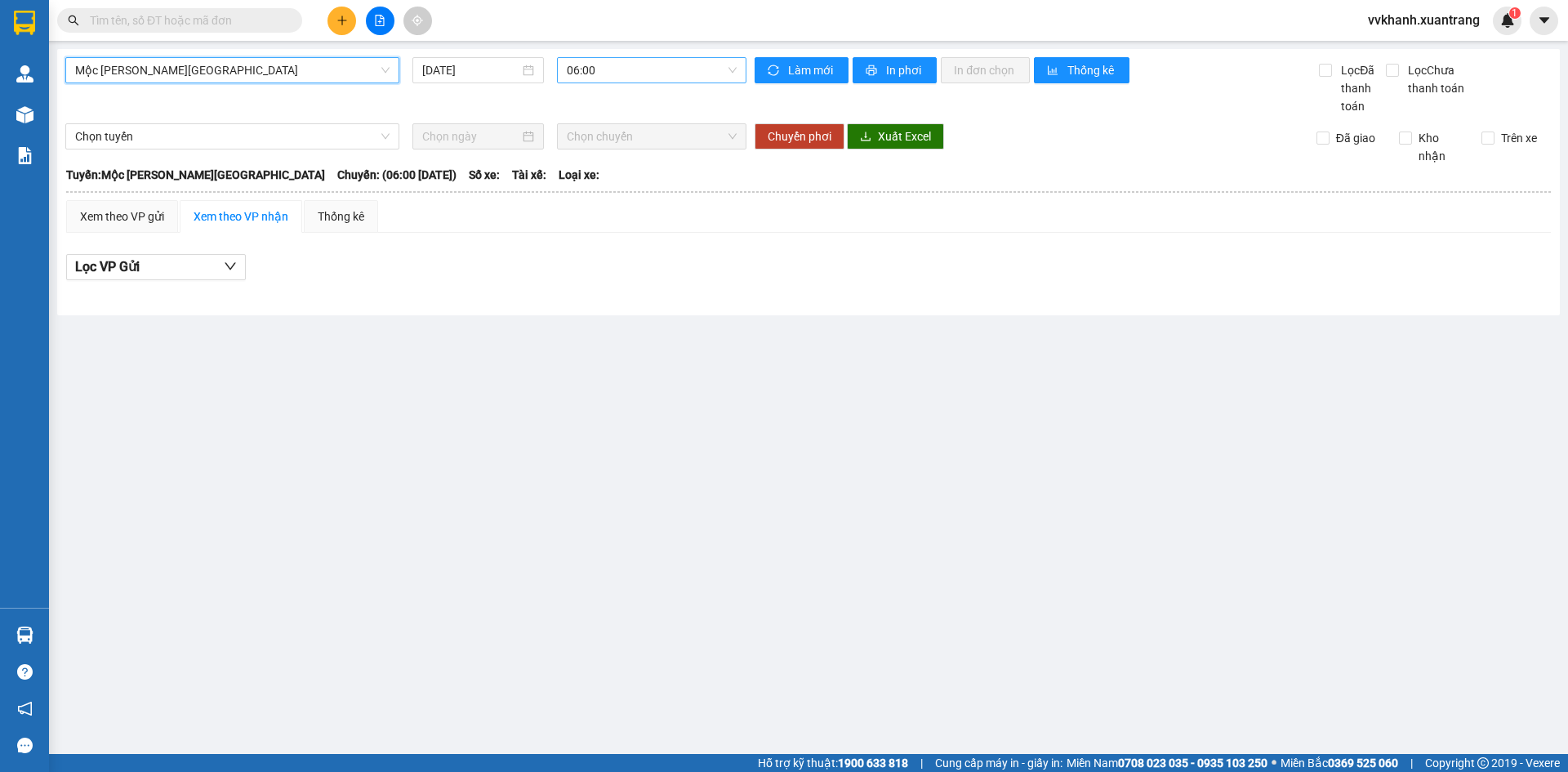
click at [625, 81] on span "06:00" at bounding box center [651, 71] width 170 height 25
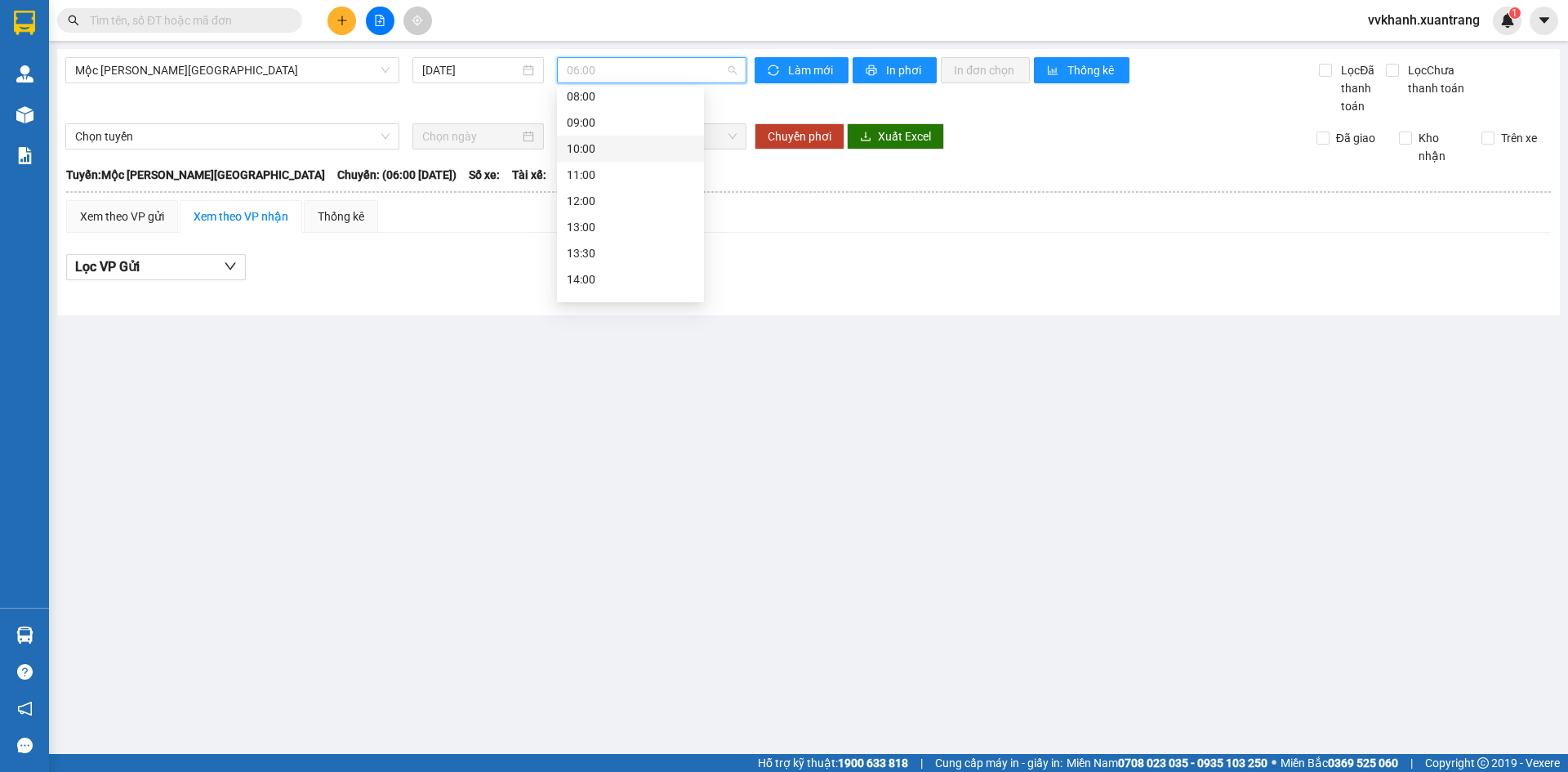
scroll to position [108, 0]
click at [614, 101] on div "09:00" at bounding box center [630, 100] width 127 height 18
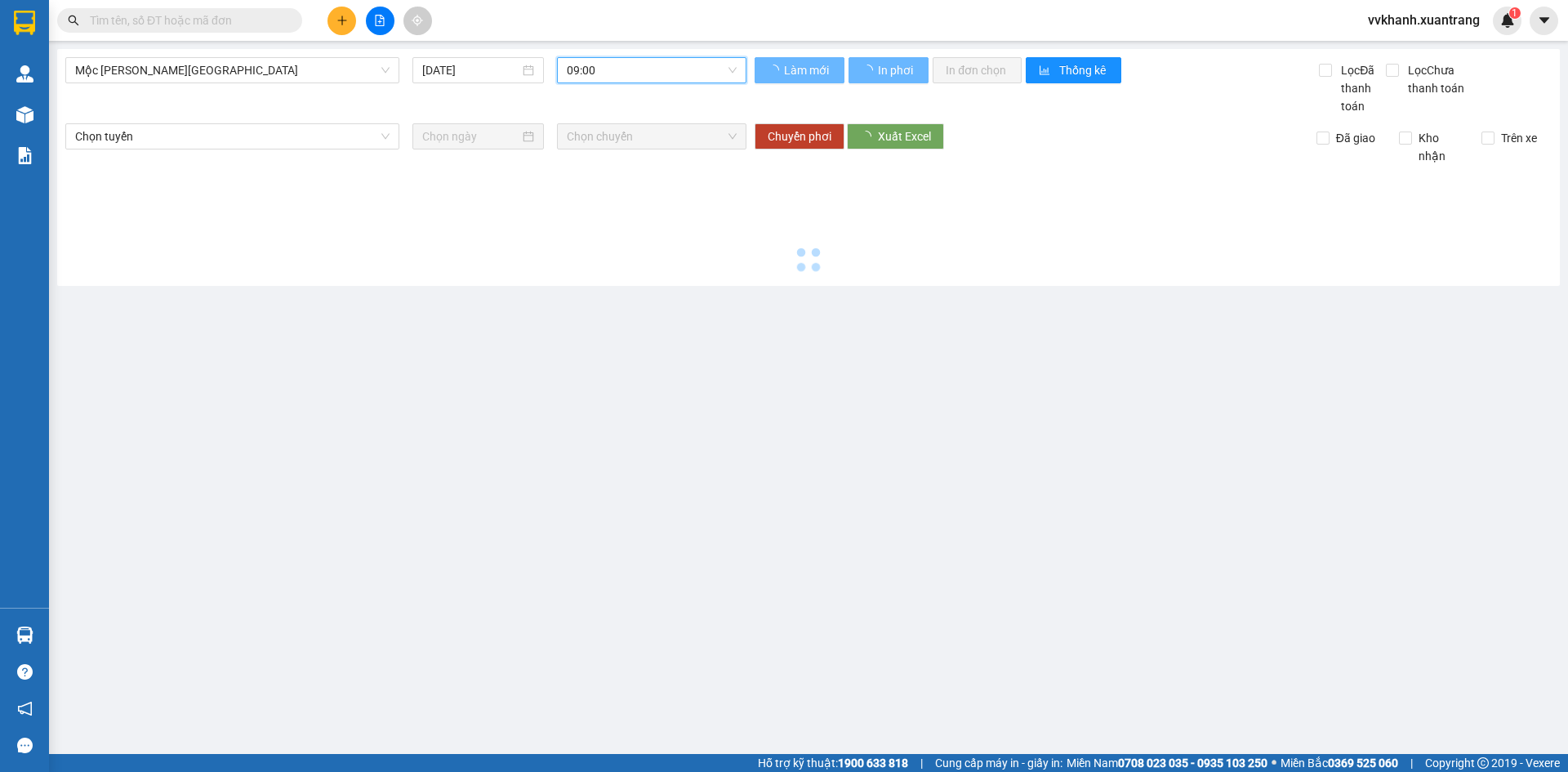
click at [635, 66] on span "09:00" at bounding box center [651, 71] width 170 height 25
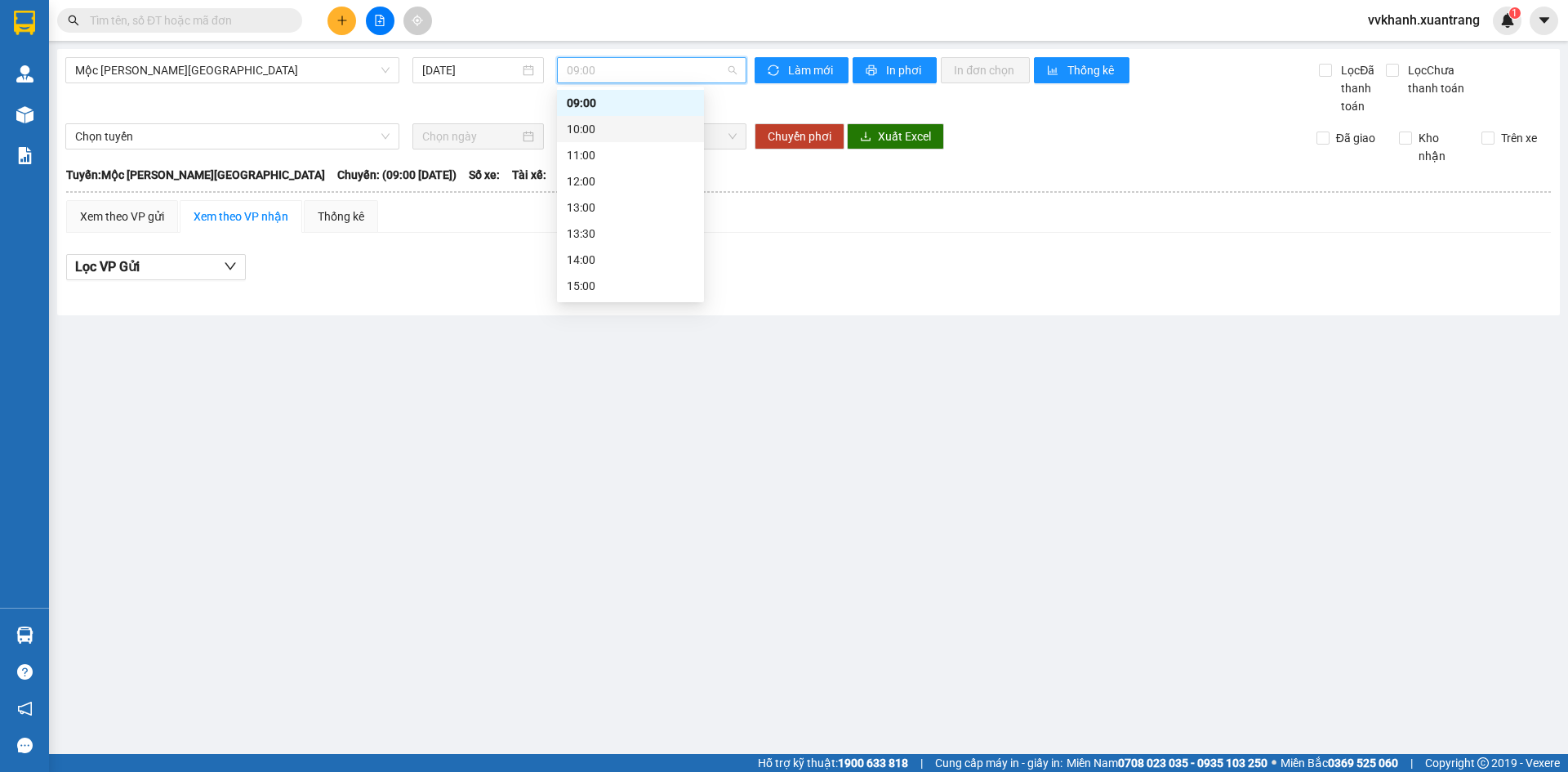
scroll to position [23, 0]
click at [604, 204] on div "10:00" at bounding box center [630, 211] width 127 height 18
click at [594, 71] on span "10:00" at bounding box center [651, 71] width 170 height 25
click at [610, 242] on div "11:00" at bounding box center [630, 237] width 127 height 18
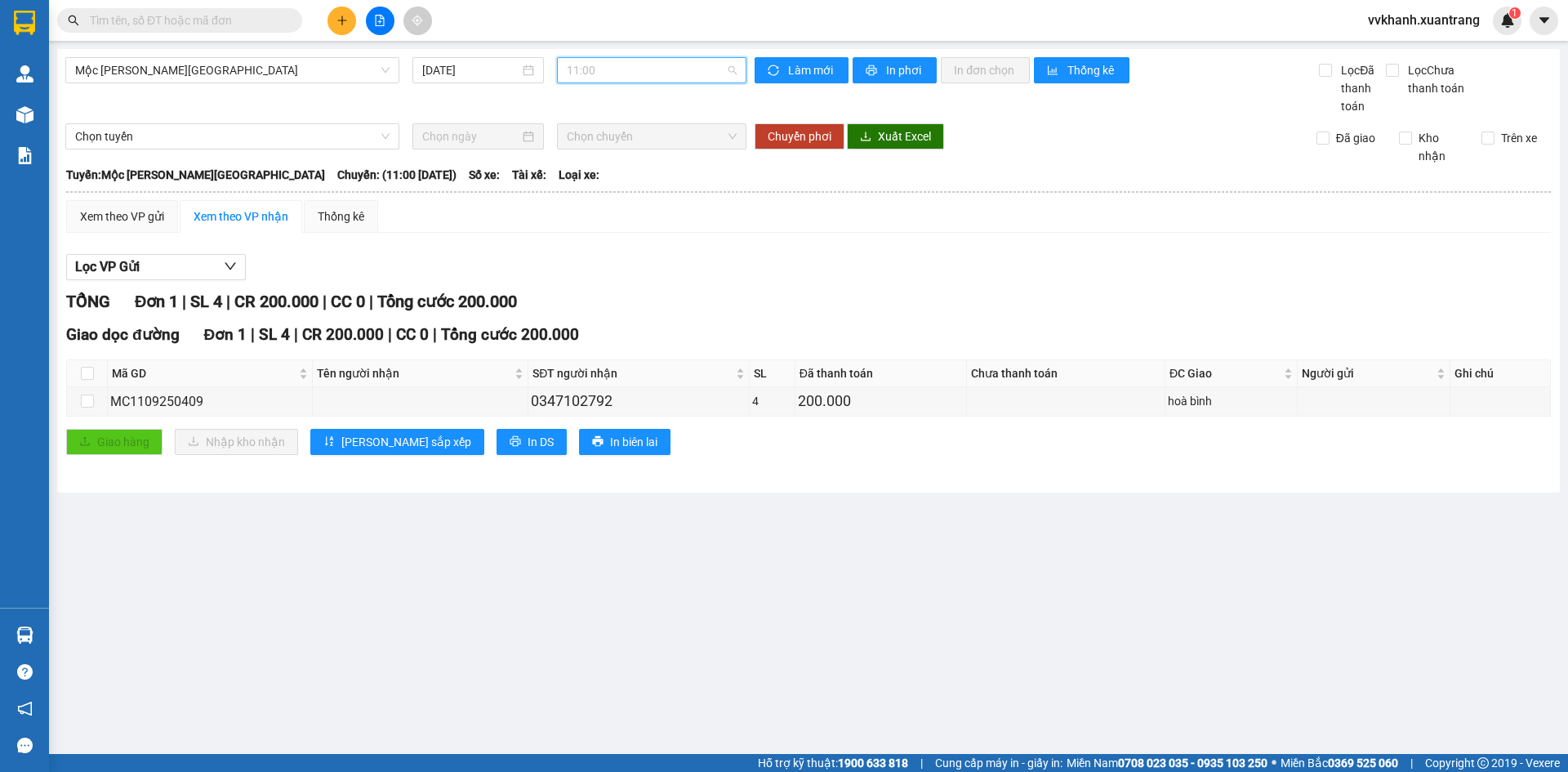
click at [628, 68] on span "11:00" at bounding box center [651, 71] width 170 height 25
click at [615, 255] on div "12:00" at bounding box center [630, 263] width 127 height 18
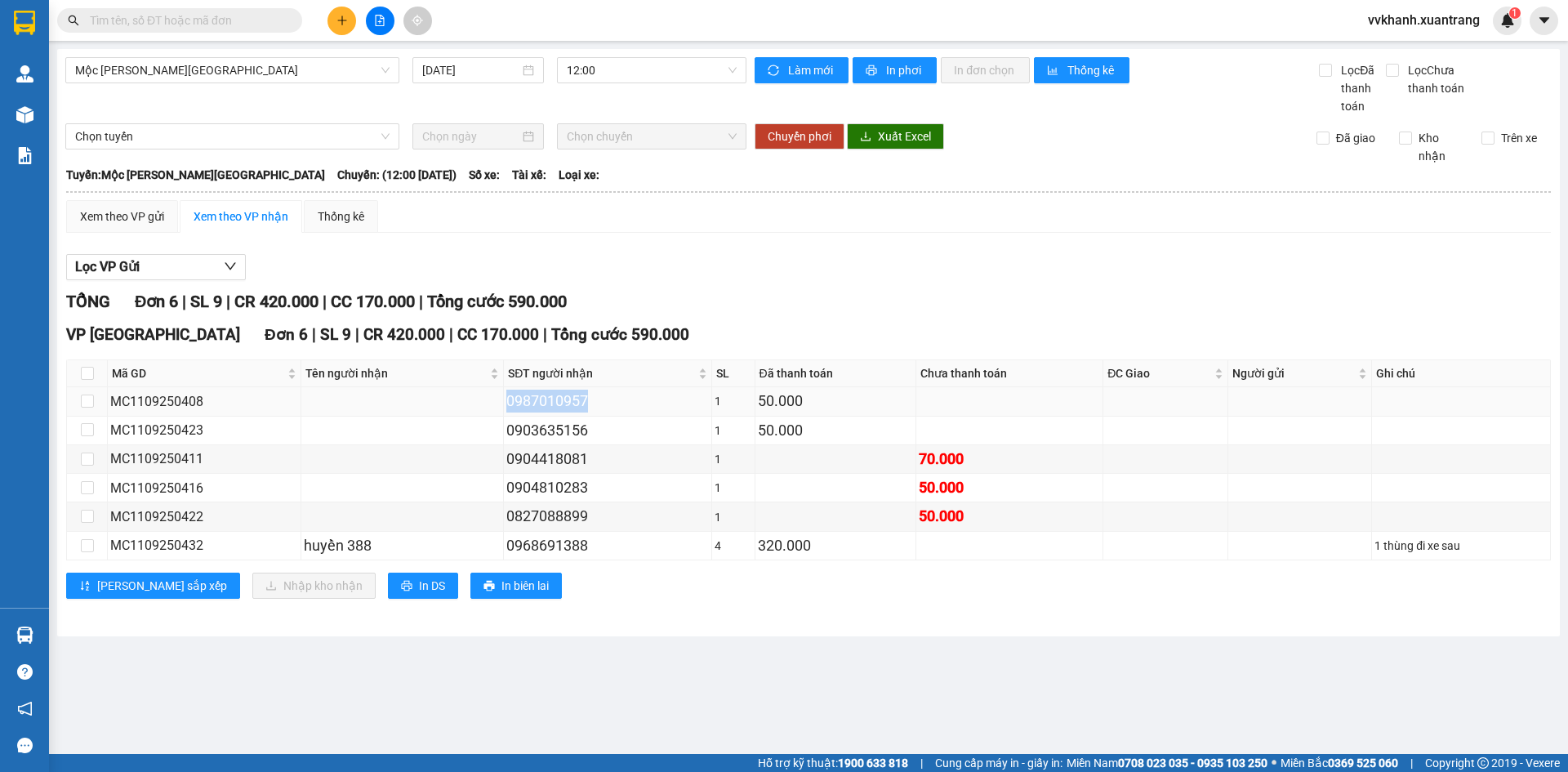
drag, startPoint x: 576, startPoint y: 401, endPoint x: 502, endPoint y: 393, distance: 74.4
click at [507, 393] on div "0987010957" at bounding box center [608, 401] width 203 height 23
copy div "0987010957"
click at [271, 22] on input "text" at bounding box center [186, 21] width 193 height 18
paste input "0987010957"
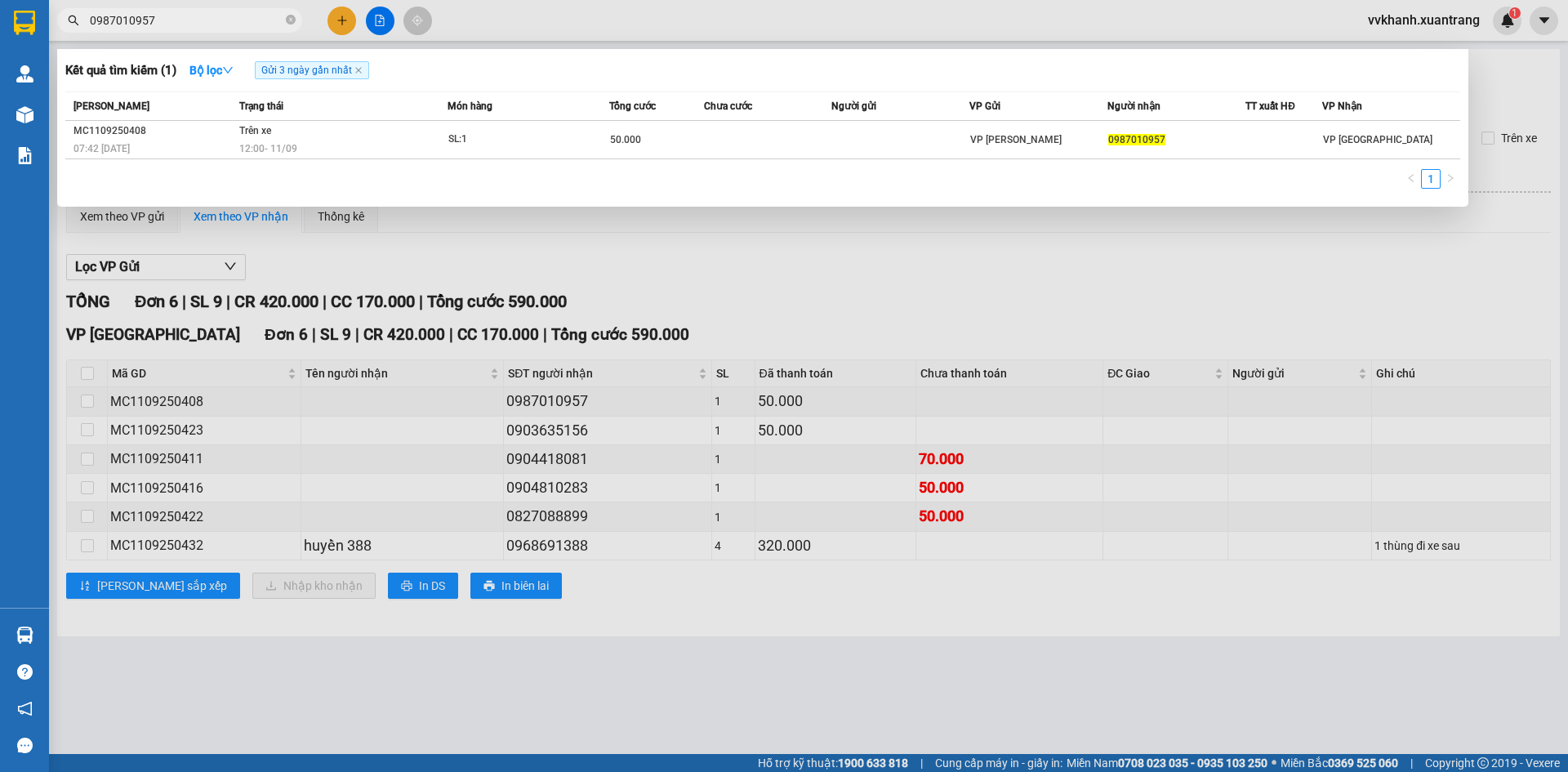
type input "0987010957"
click at [455, 120] on th "Món hàng" at bounding box center [528, 106] width 162 height 28
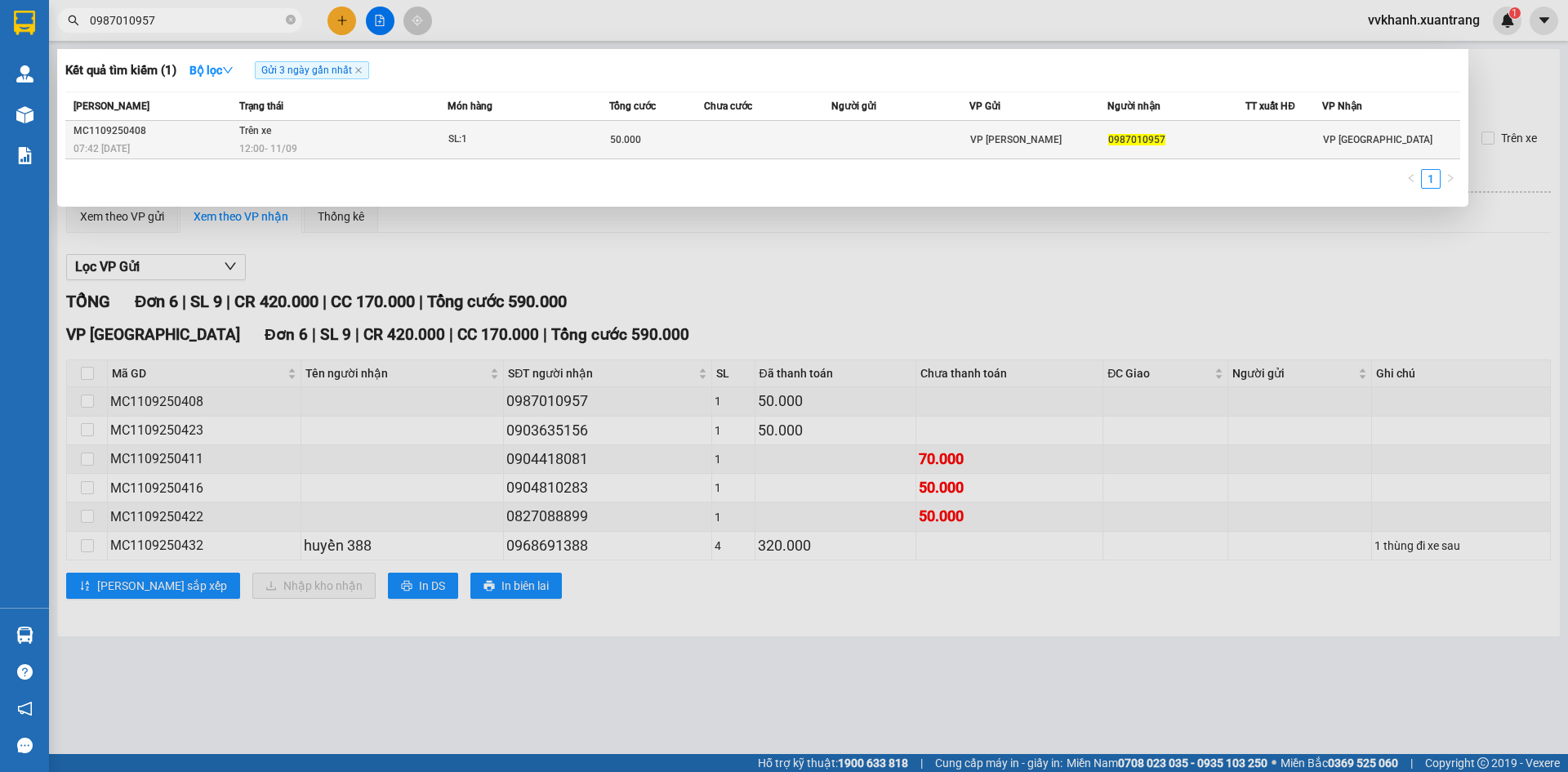
click at [389, 140] on div "12:00 - 11/09" at bounding box center [343, 149] width 208 height 18
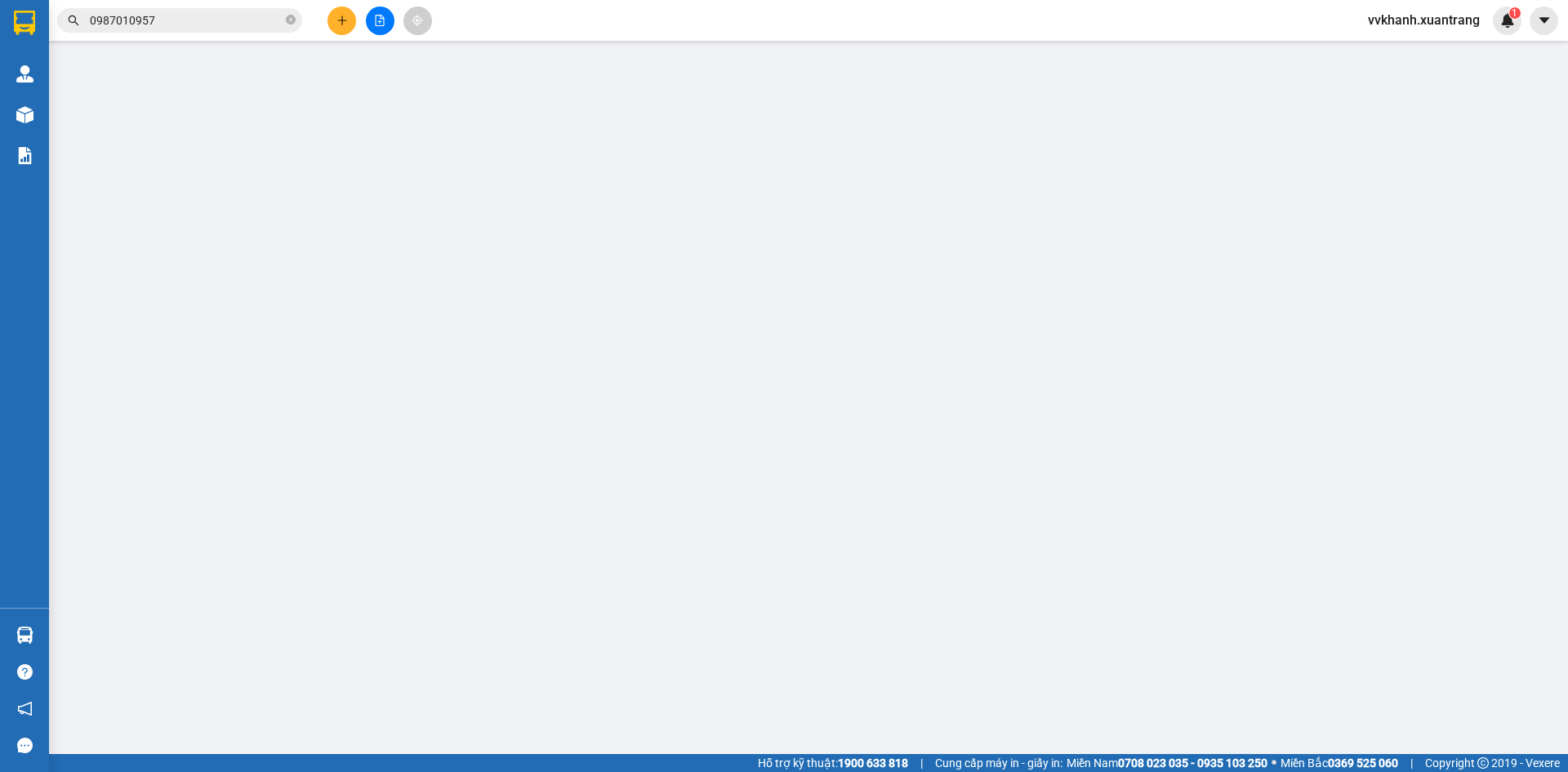
type input "0987010957"
type input "50.000"
type input "0"
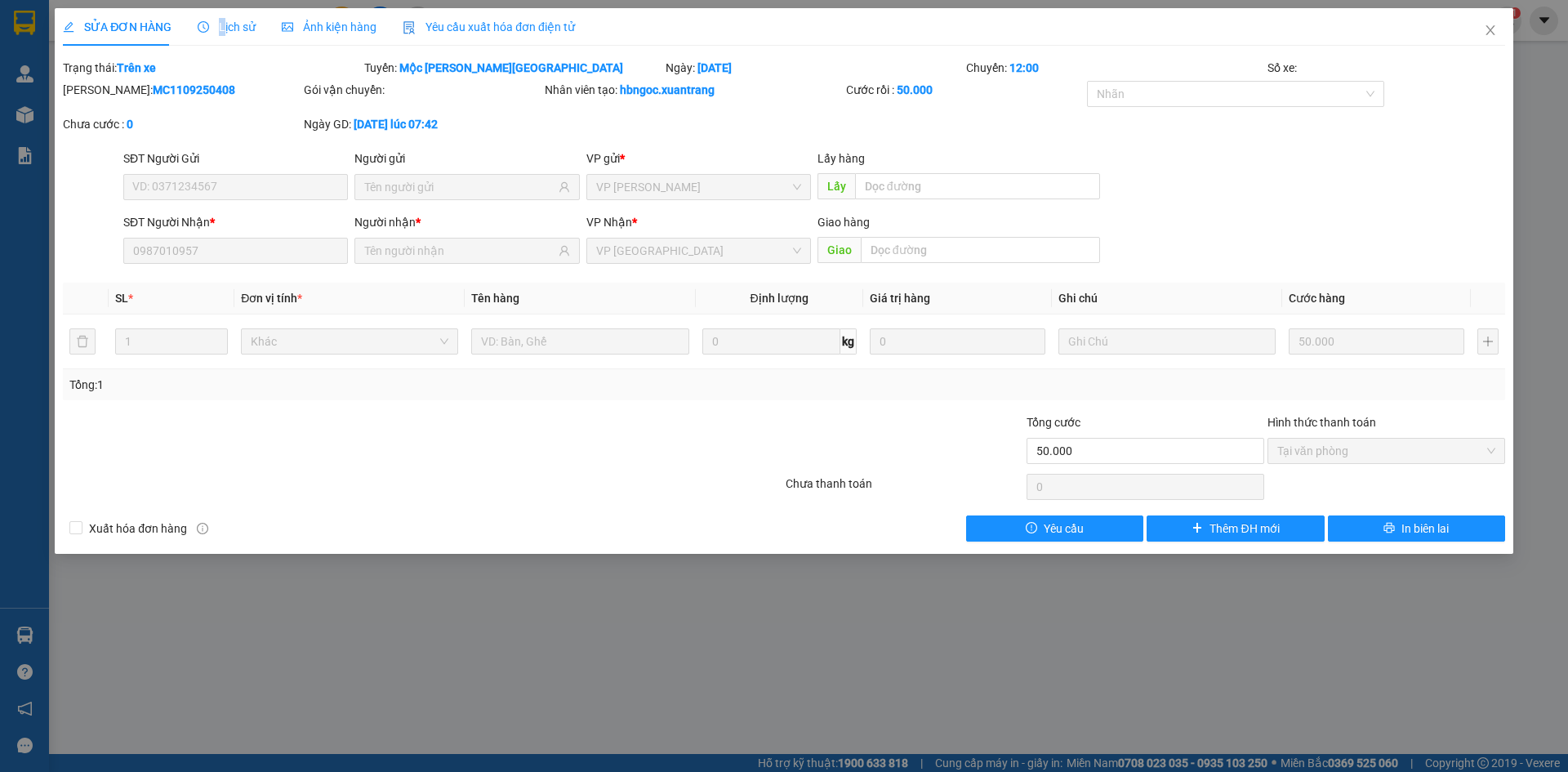
click at [220, 29] on span "Lịch sử" at bounding box center [227, 27] width 58 height 13
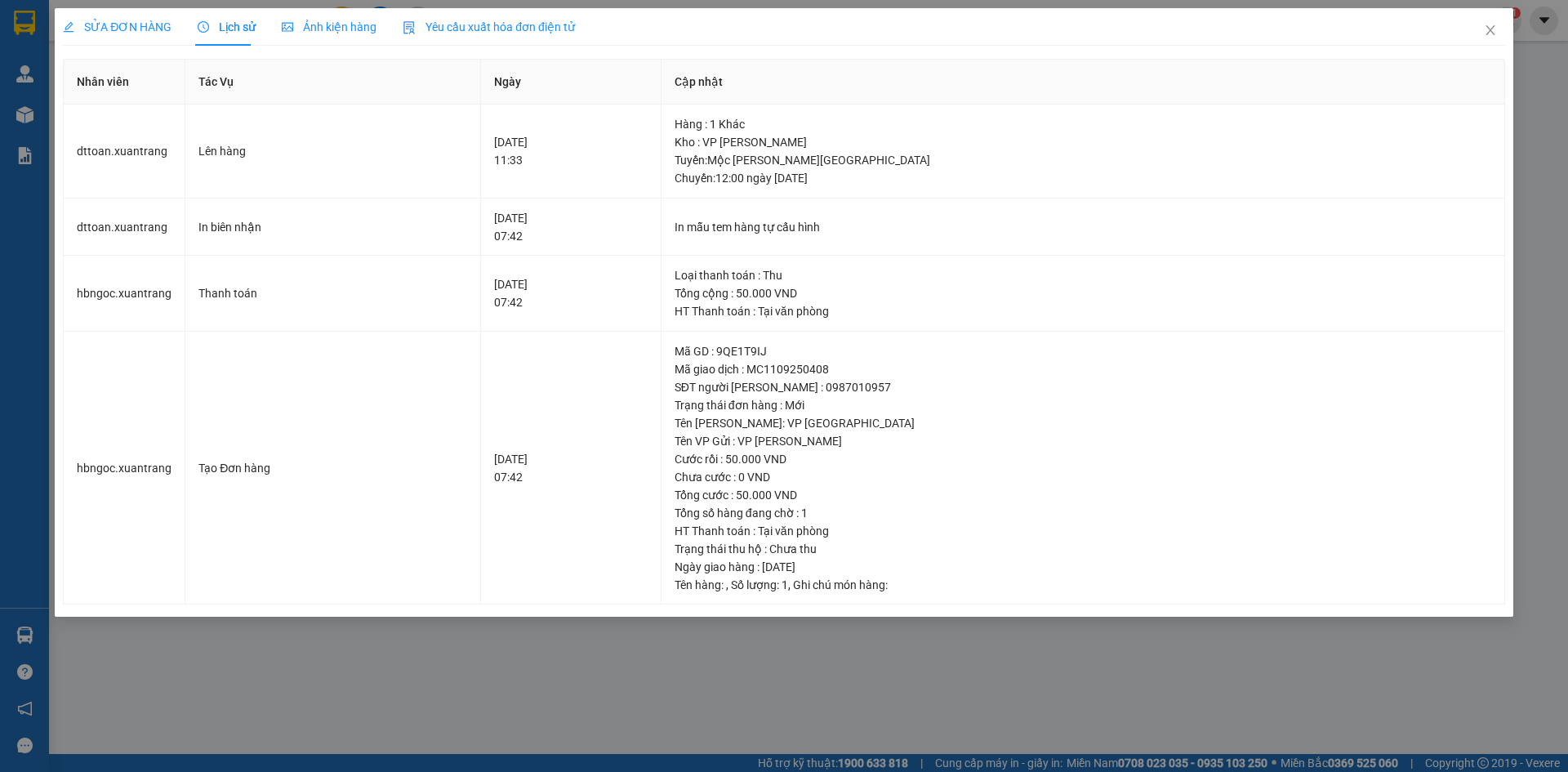
click at [324, 33] on span "Ảnh kiện hàng" at bounding box center [329, 27] width 95 height 13
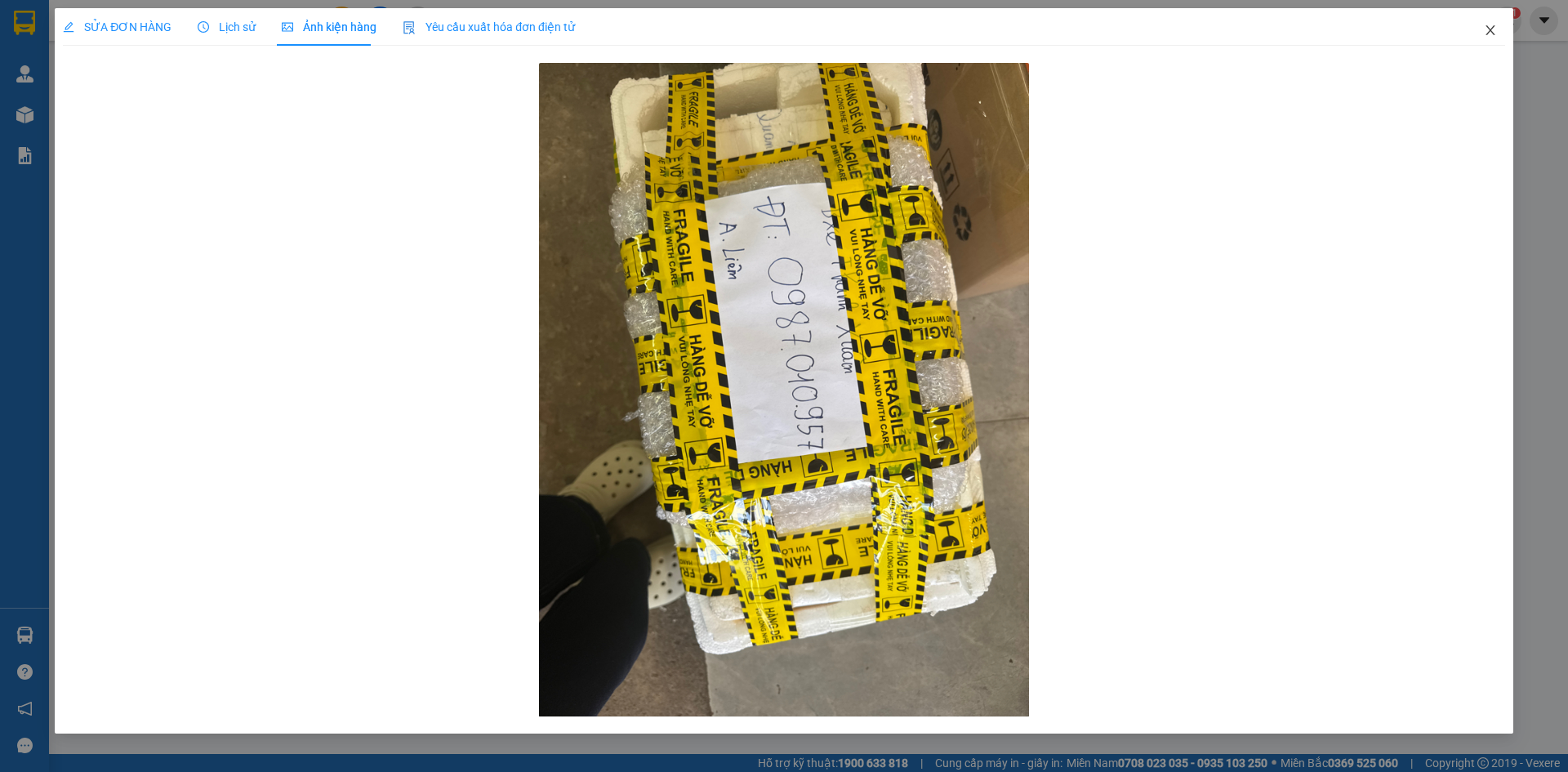
click at [1496, 36] on icon "close" at bounding box center [1491, 31] width 13 height 13
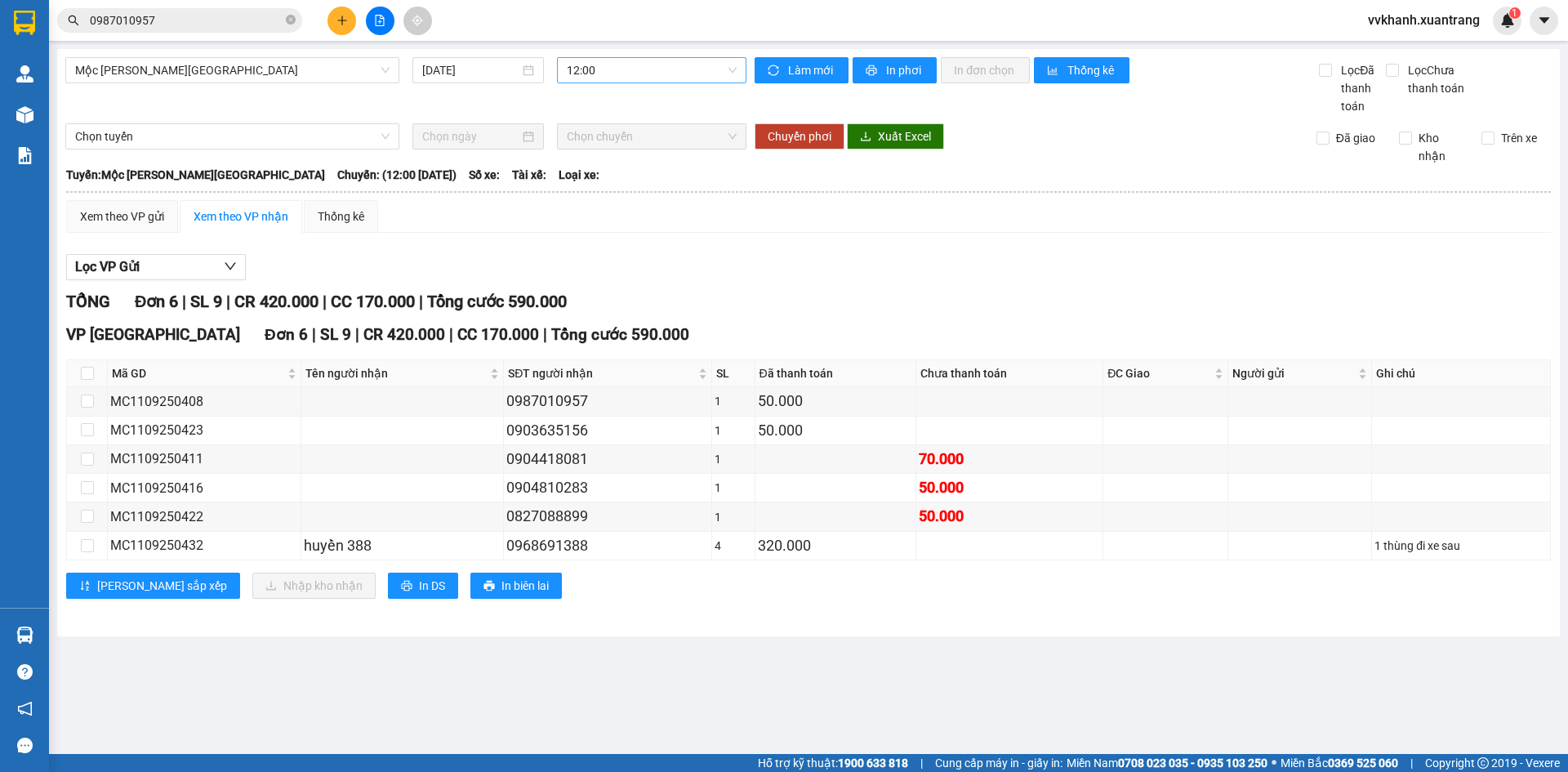
click at [615, 71] on span "12:00" at bounding box center [651, 71] width 170 height 25
click at [617, 220] on div "13:00" at bounding box center [630, 230] width 147 height 26
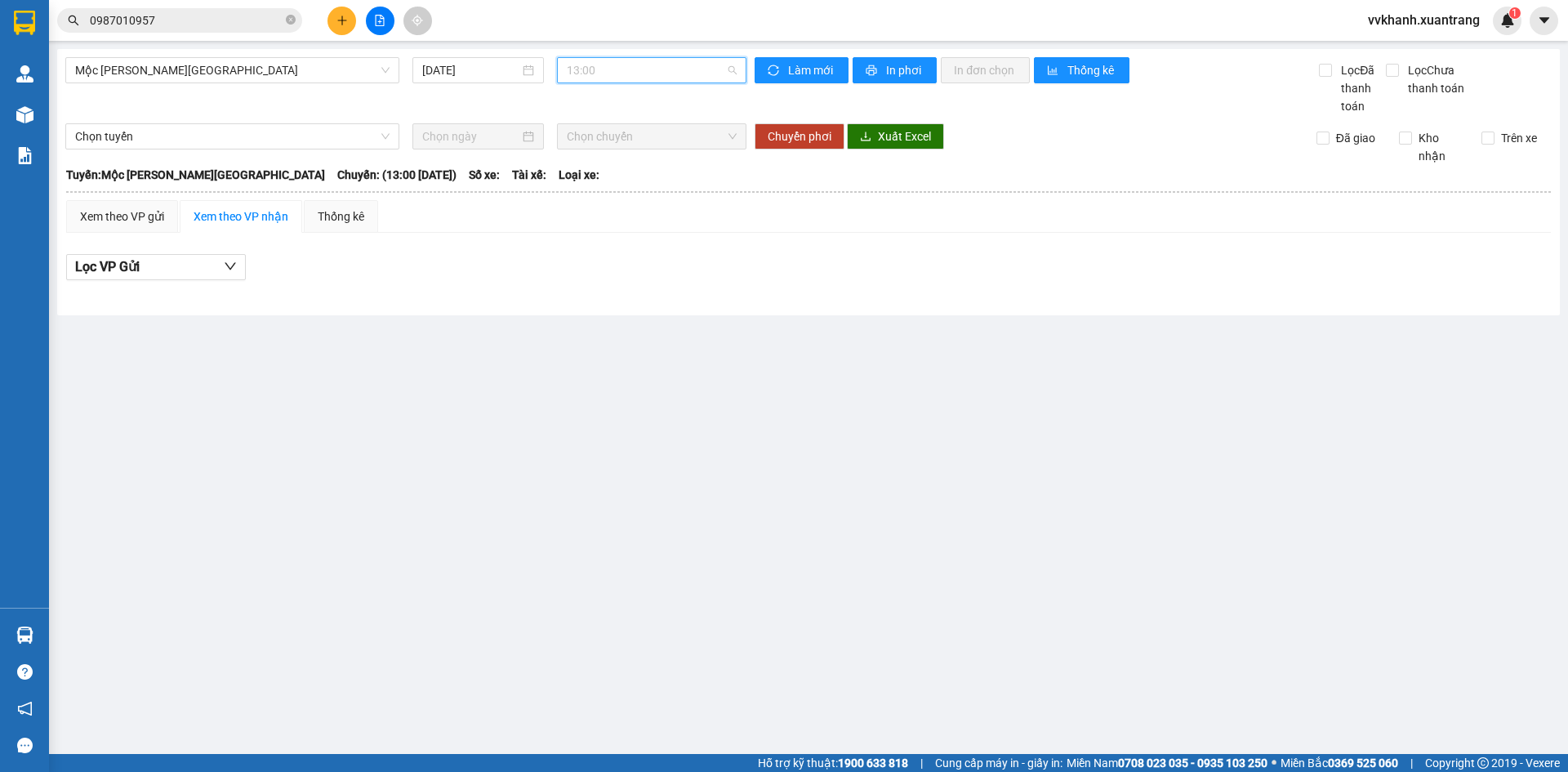
click at [643, 78] on span "13:00" at bounding box center [651, 71] width 170 height 25
click at [615, 257] on div "13:30" at bounding box center [630, 257] width 127 height 18
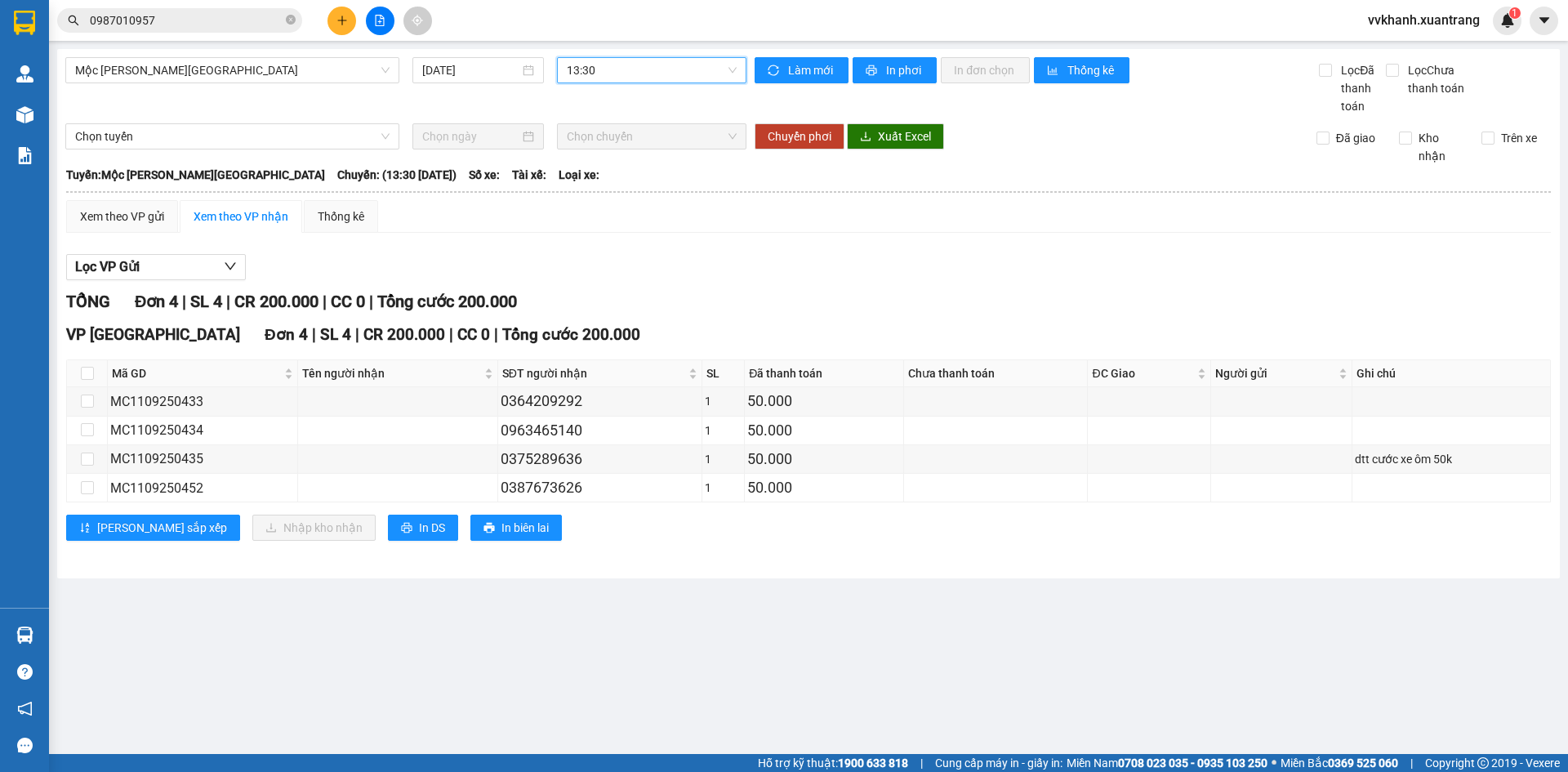
click at [637, 70] on span "13:30" at bounding box center [651, 71] width 170 height 25
click at [625, 199] on div "14:00" at bounding box center [630, 201] width 127 height 18
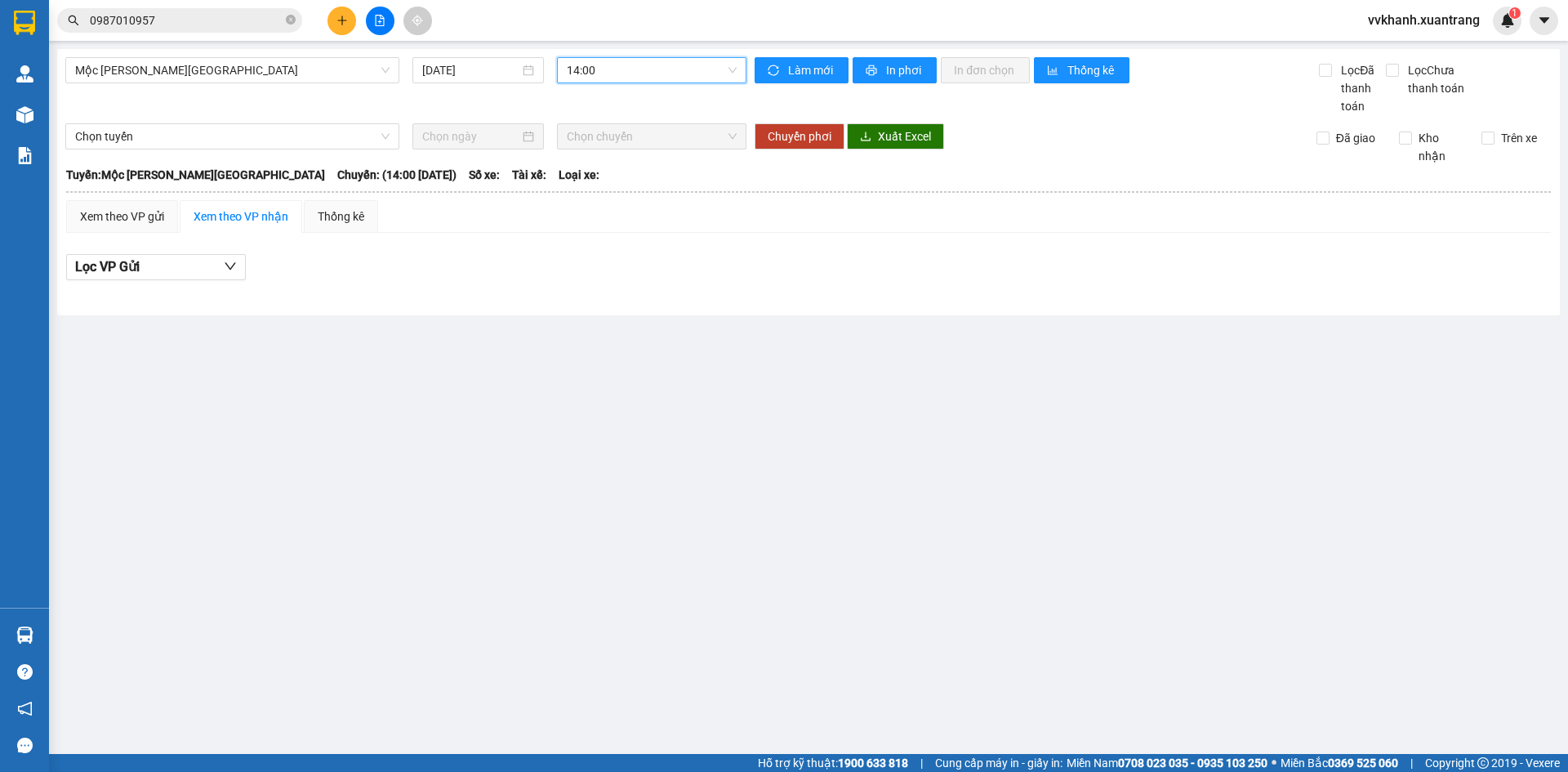
click at [625, 75] on span "14:00" at bounding box center [651, 71] width 170 height 25
click at [621, 179] on div "13:30" at bounding box center [630, 175] width 127 height 18
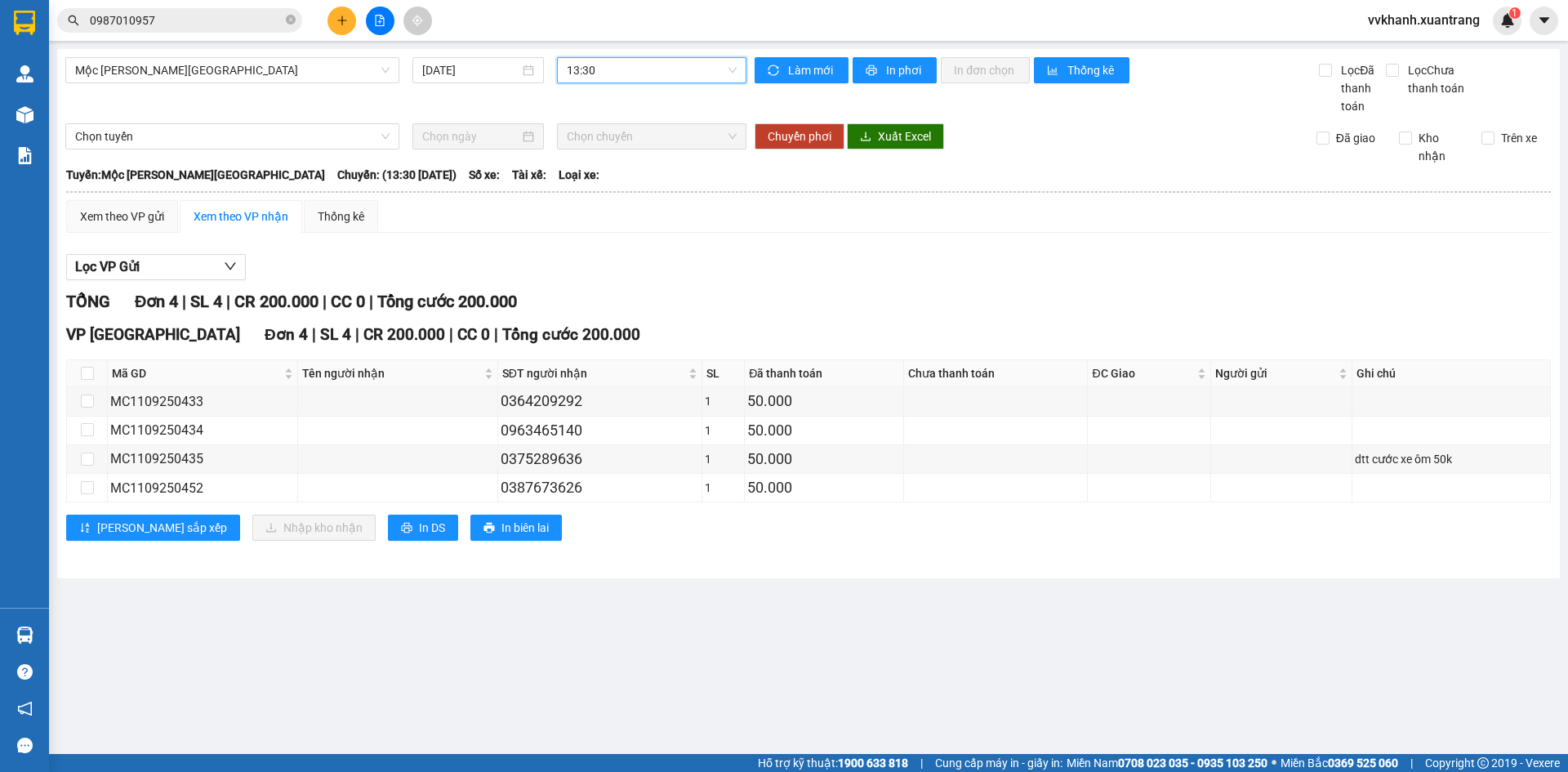
click at [625, 70] on span "13:30" at bounding box center [651, 71] width 170 height 25
click at [625, 127] on div "14:00" at bounding box center [630, 130] width 127 height 18
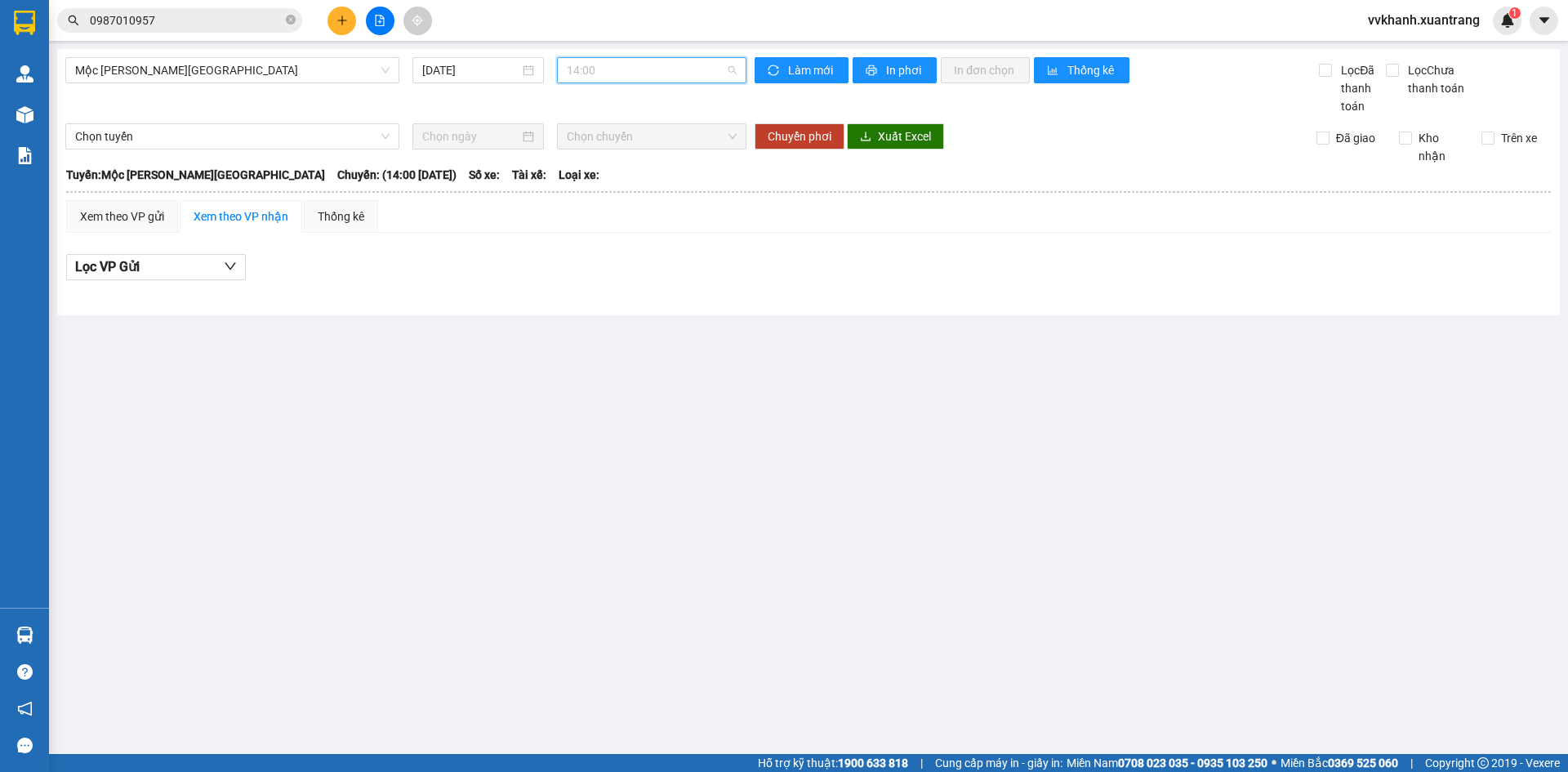
click at [624, 75] on span "14:00" at bounding box center [651, 71] width 170 height 25
click at [617, 167] on div "15:00" at bounding box center [630, 155] width 147 height 26
click at [616, 71] on span "15:00" at bounding box center [651, 71] width 170 height 25
click at [611, 184] on div "16:00" at bounding box center [630, 182] width 127 height 18
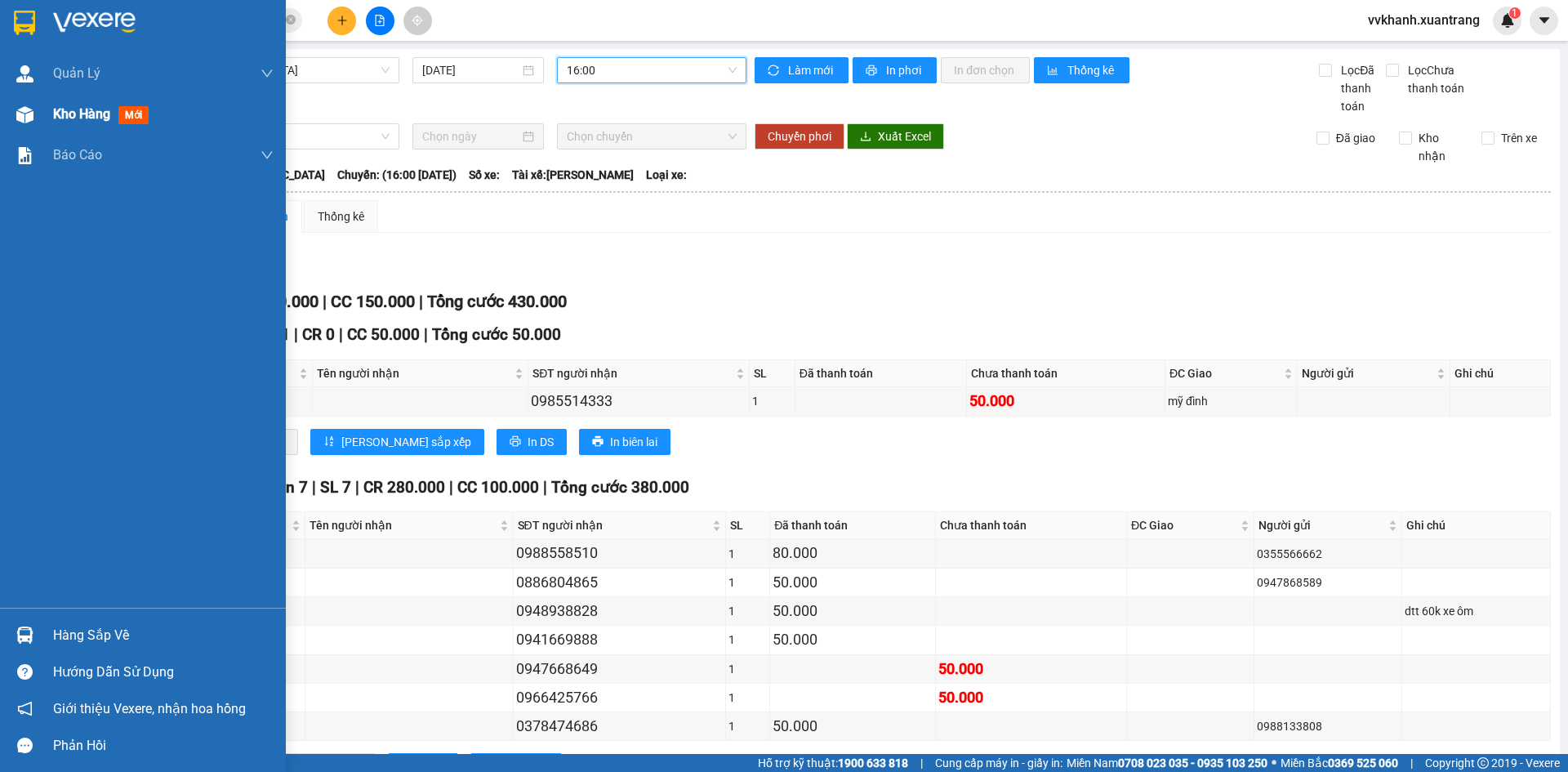
click at [47, 123] on div "Kho hàng mới" at bounding box center [143, 114] width 286 height 41
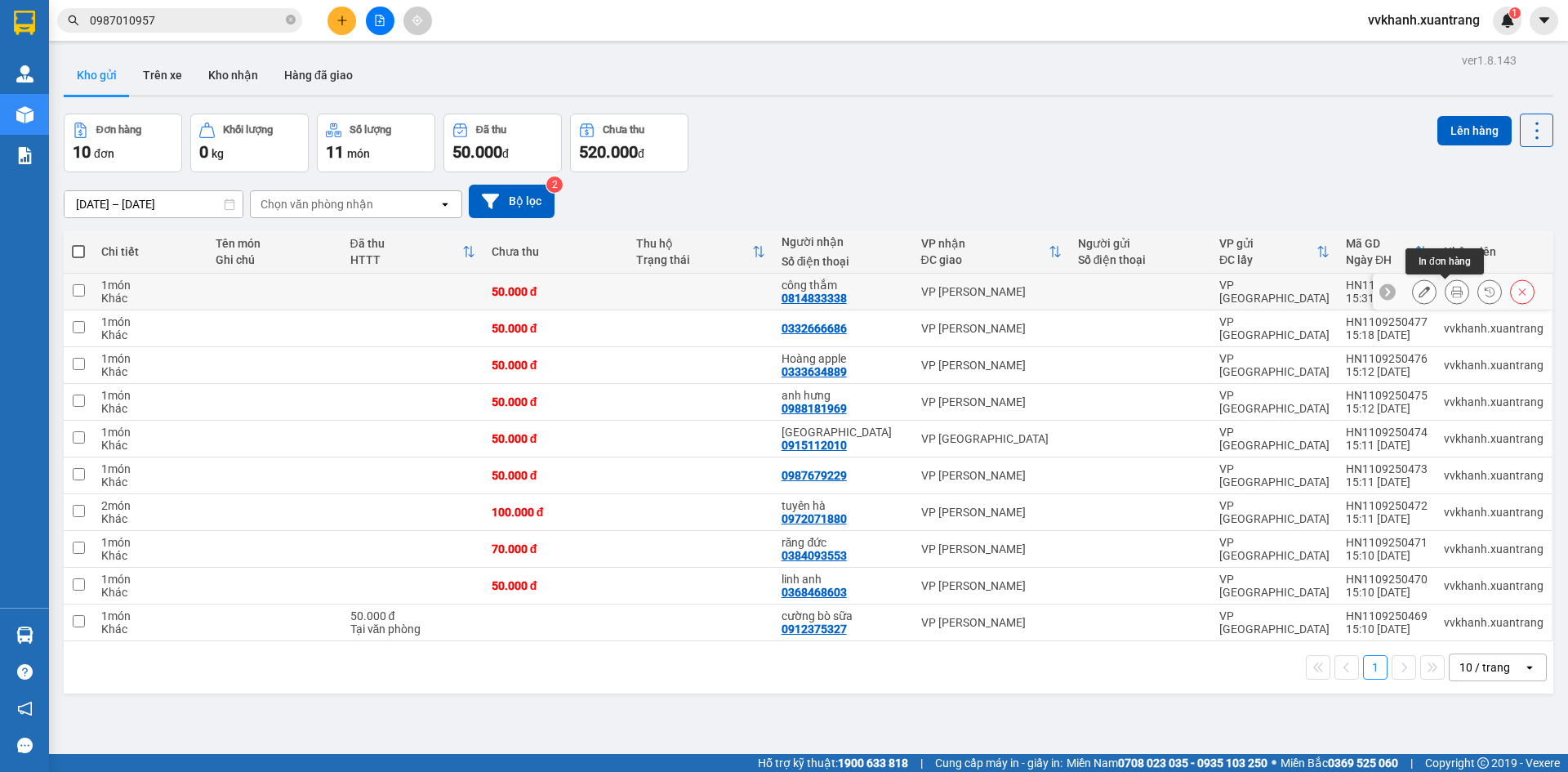
click at [1452, 287] on button at bounding box center [1458, 292] width 23 height 28
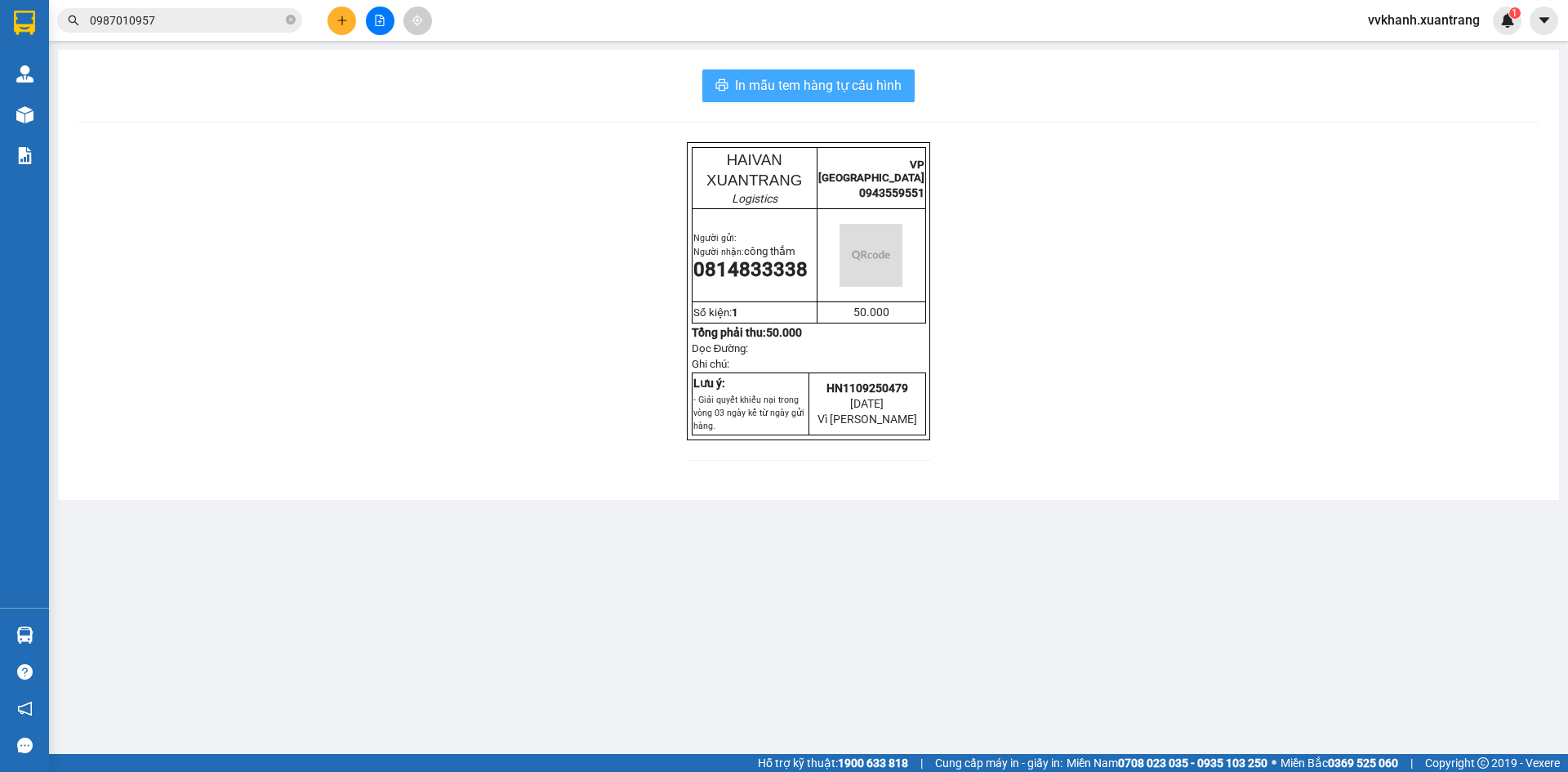
click at [846, 86] on span "In mẫu tem hàng tự cấu hình" at bounding box center [818, 85] width 167 height 21
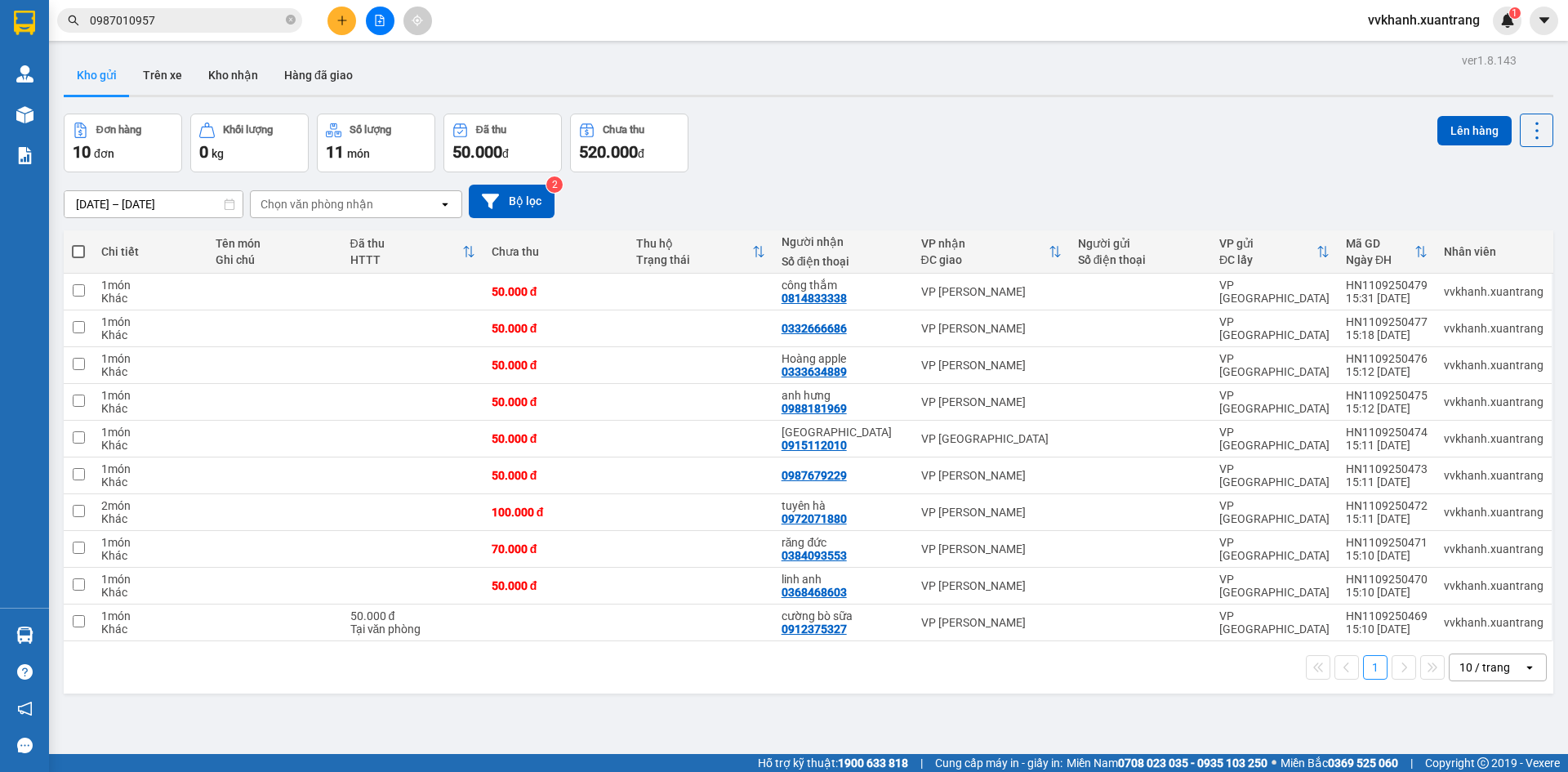
click at [296, 20] on span "0987010957" at bounding box center [179, 21] width 245 height 25
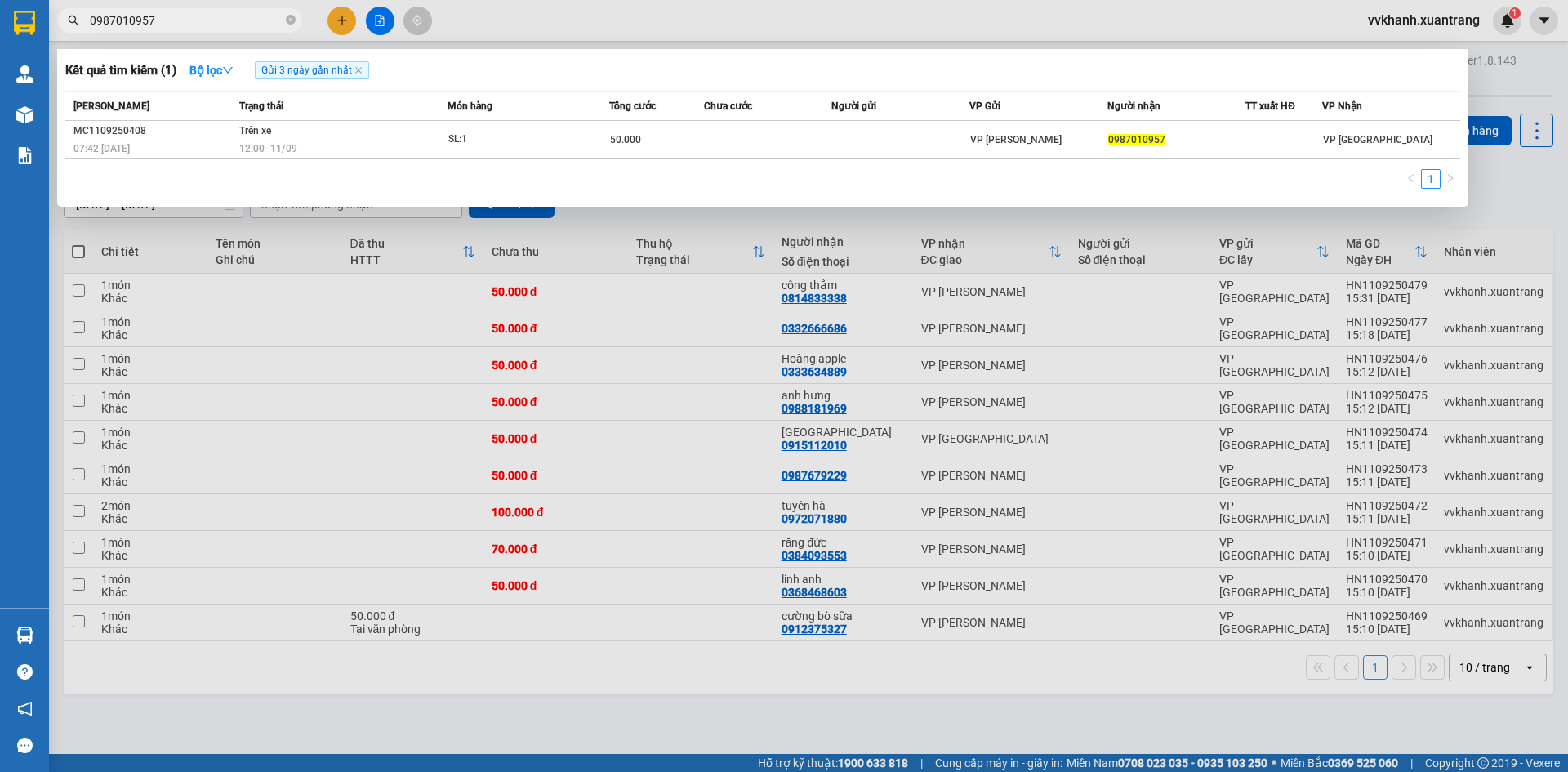
click at [284, 17] on span "0987010957" at bounding box center [179, 21] width 245 height 25
click at [288, 18] on icon "close-circle" at bounding box center [291, 20] width 10 height 10
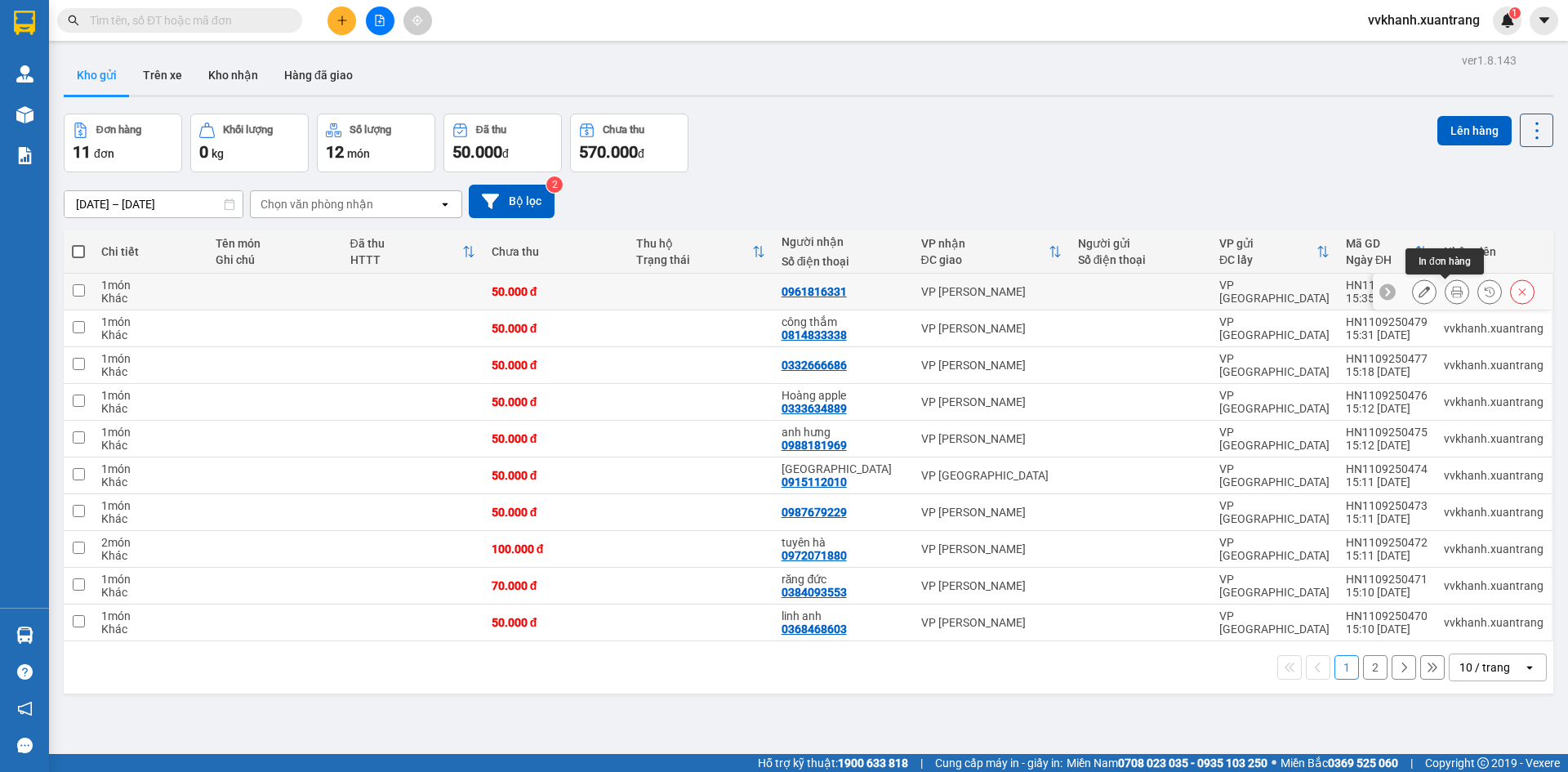
click at [1452, 294] on icon at bounding box center [1458, 292] width 12 height 12
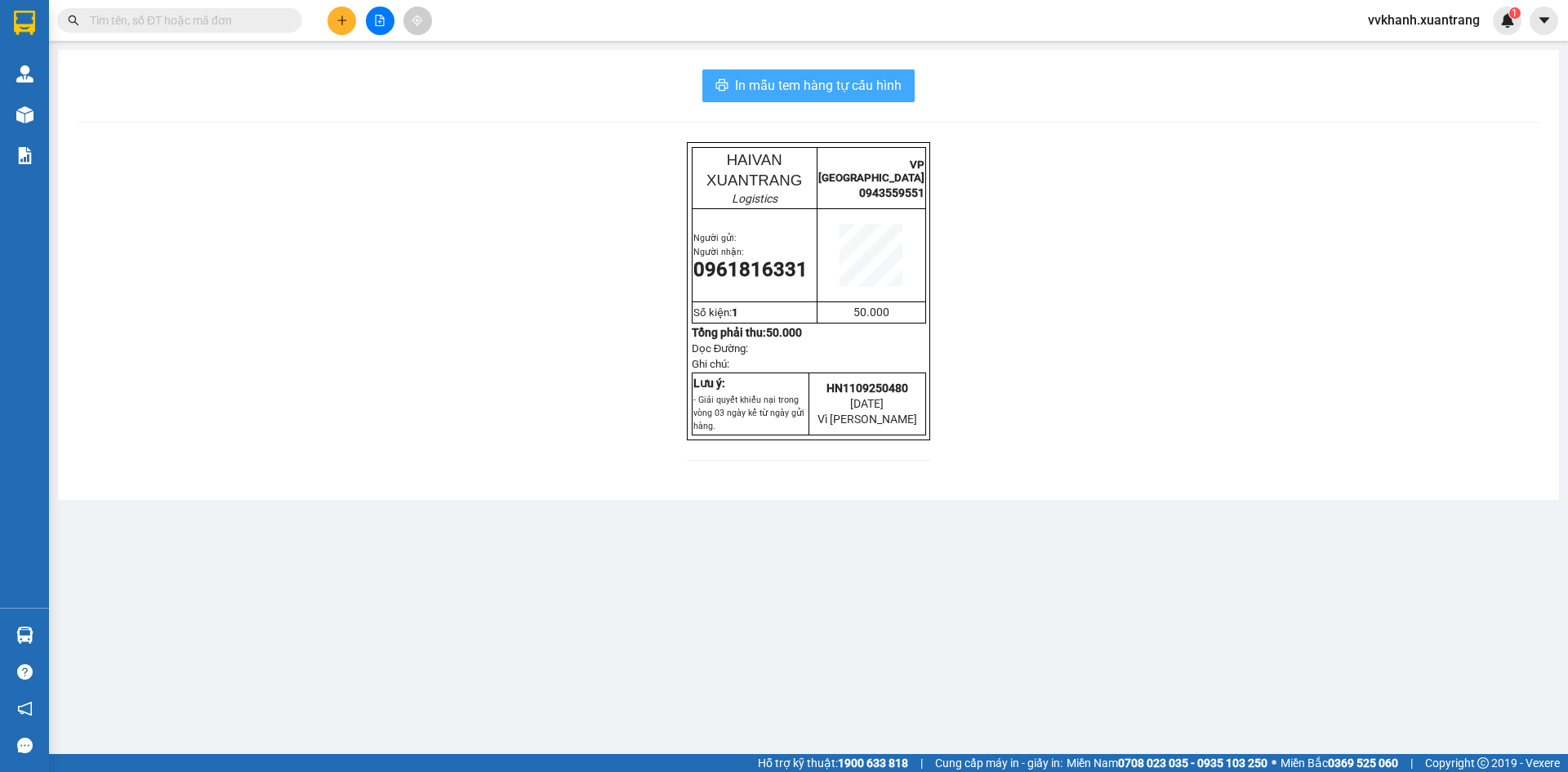
click at [884, 94] on span "In mẫu tem hàng tự cấu hình" at bounding box center [818, 85] width 167 height 21
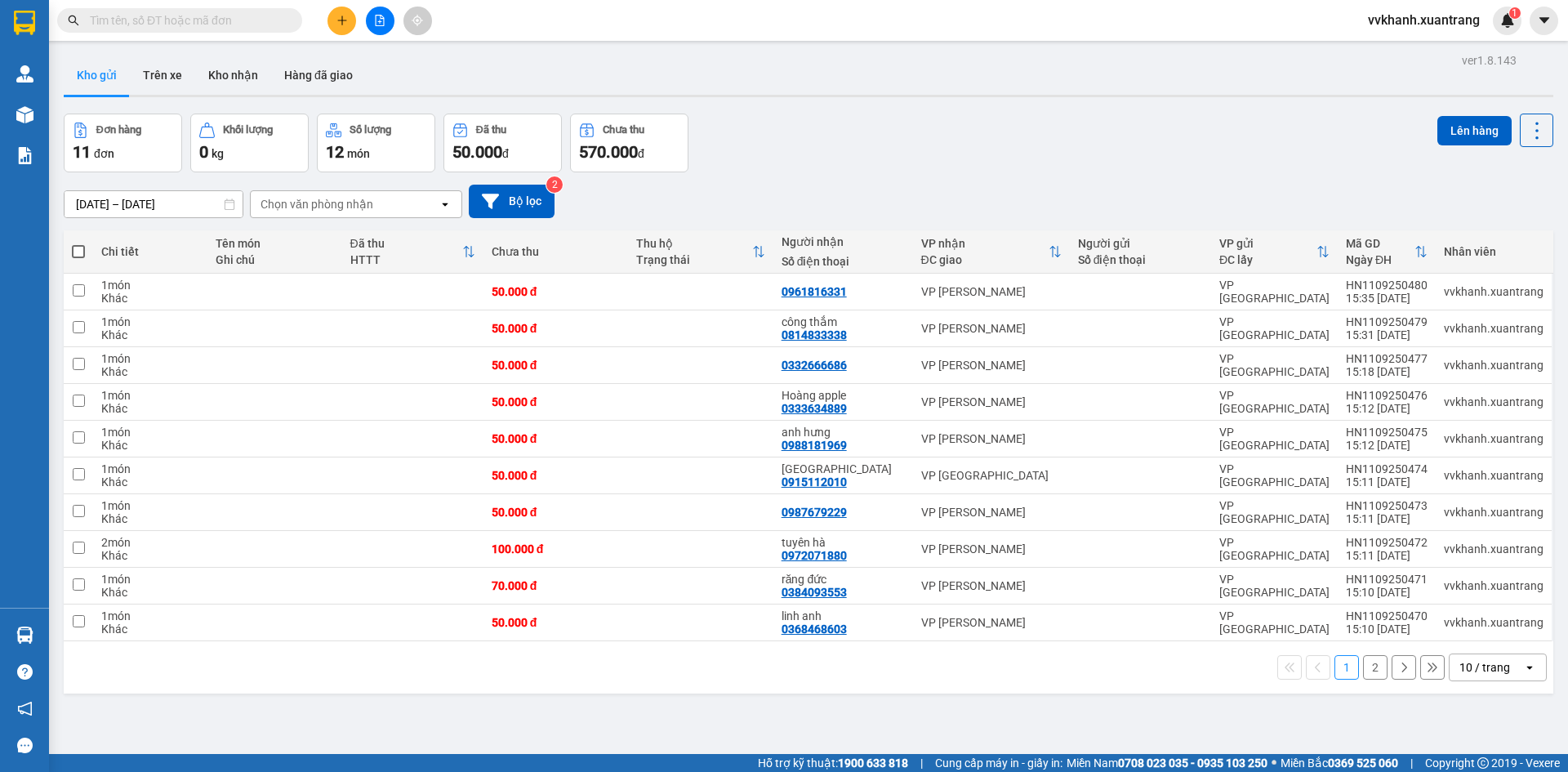
click at [772, 171] on div "Đơn hàng 11 đơn Khối lượng 0 kg Số lượng 12 món Đã thu 50.000 đ Chưa thu 570.00…" at bounding box center [809, 143] width 1490 height 59
click at [392, 16] on button at bounding box center [380, 21] width 28 height 28
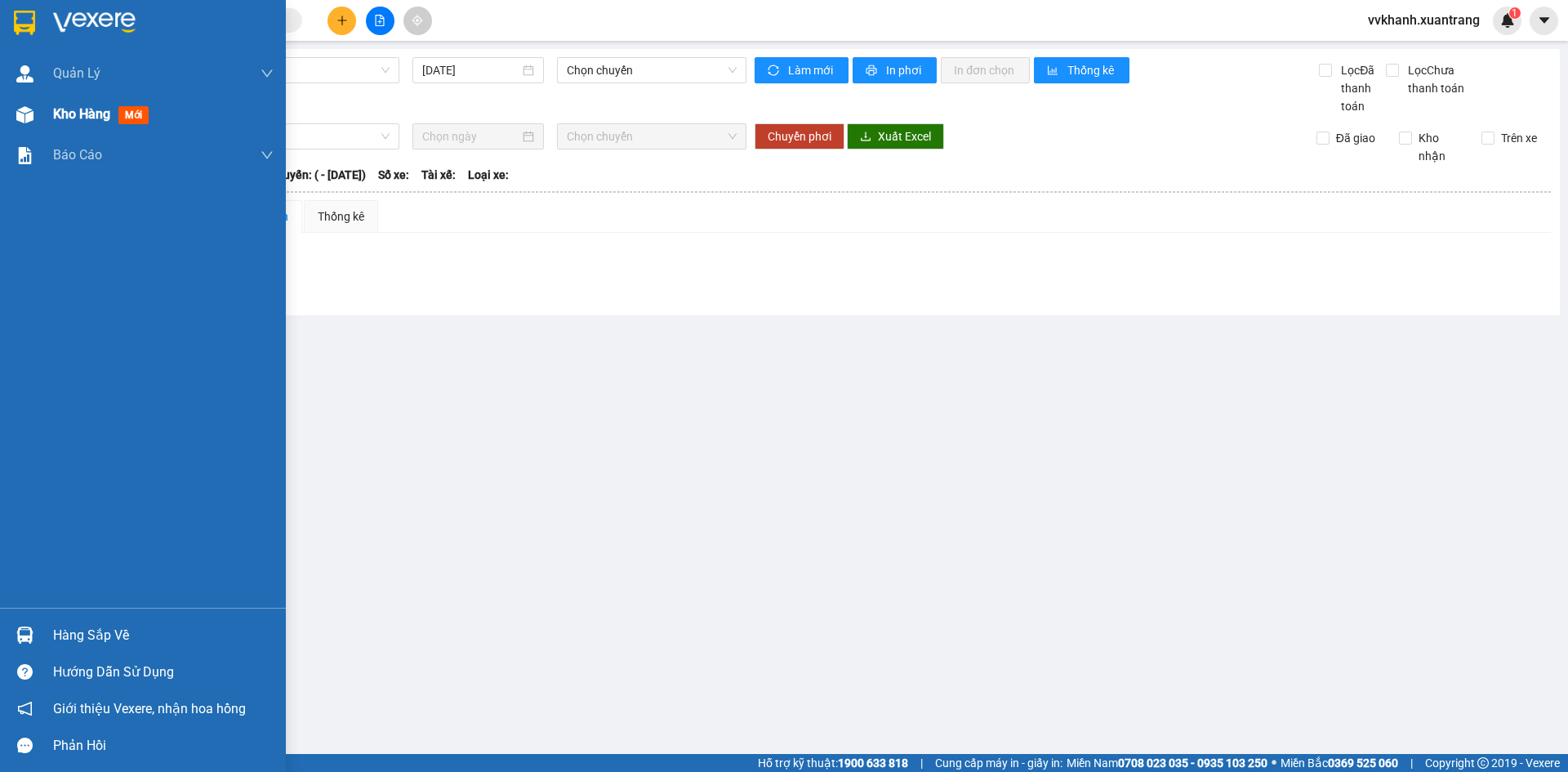
click at [39, 119] on div "Kho hàng mới" at bounding box center [143, 114] width 286 height 41
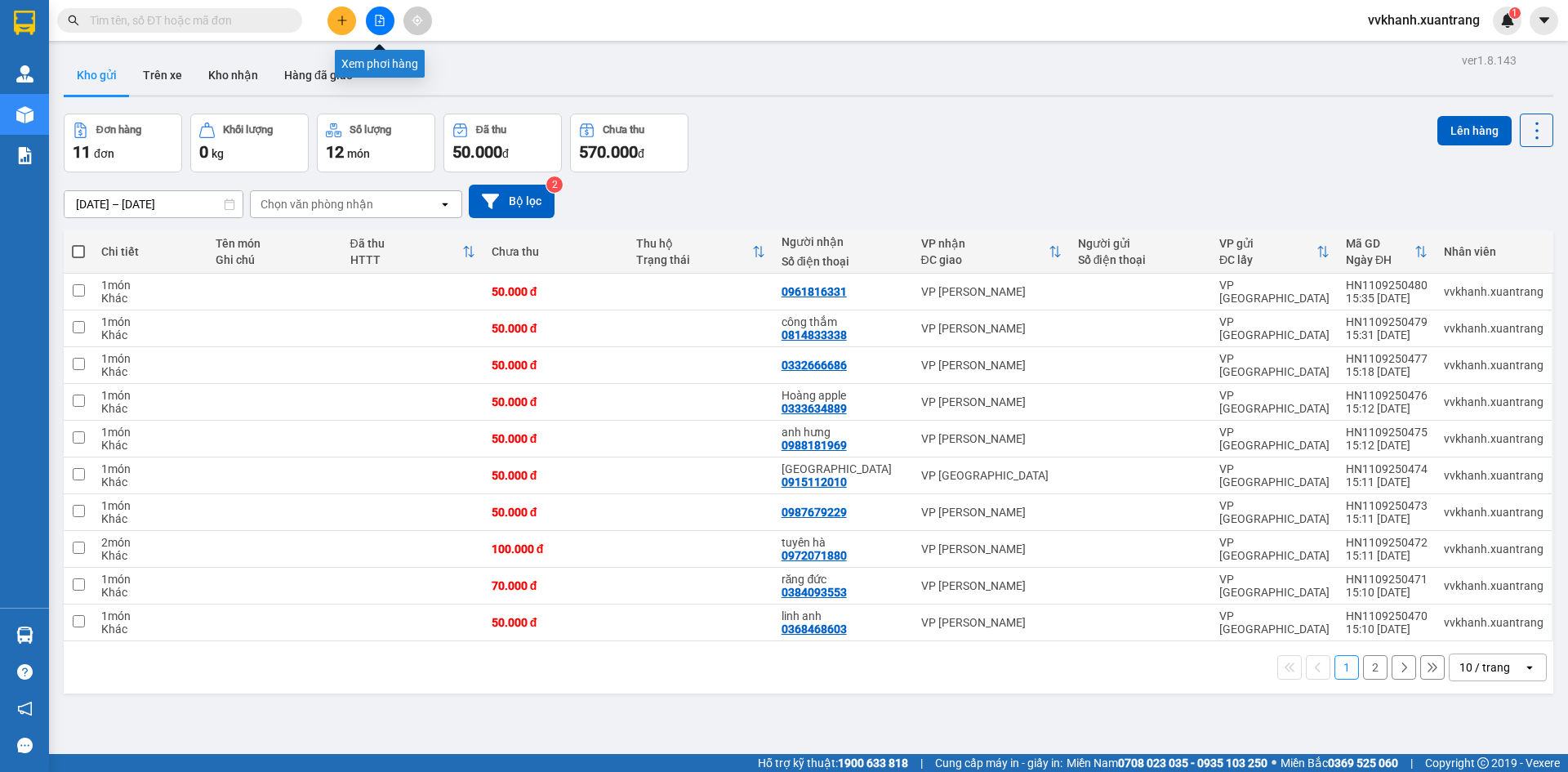
click at [379, 12] on button at bounding box center [380, 21] width 28 height 28
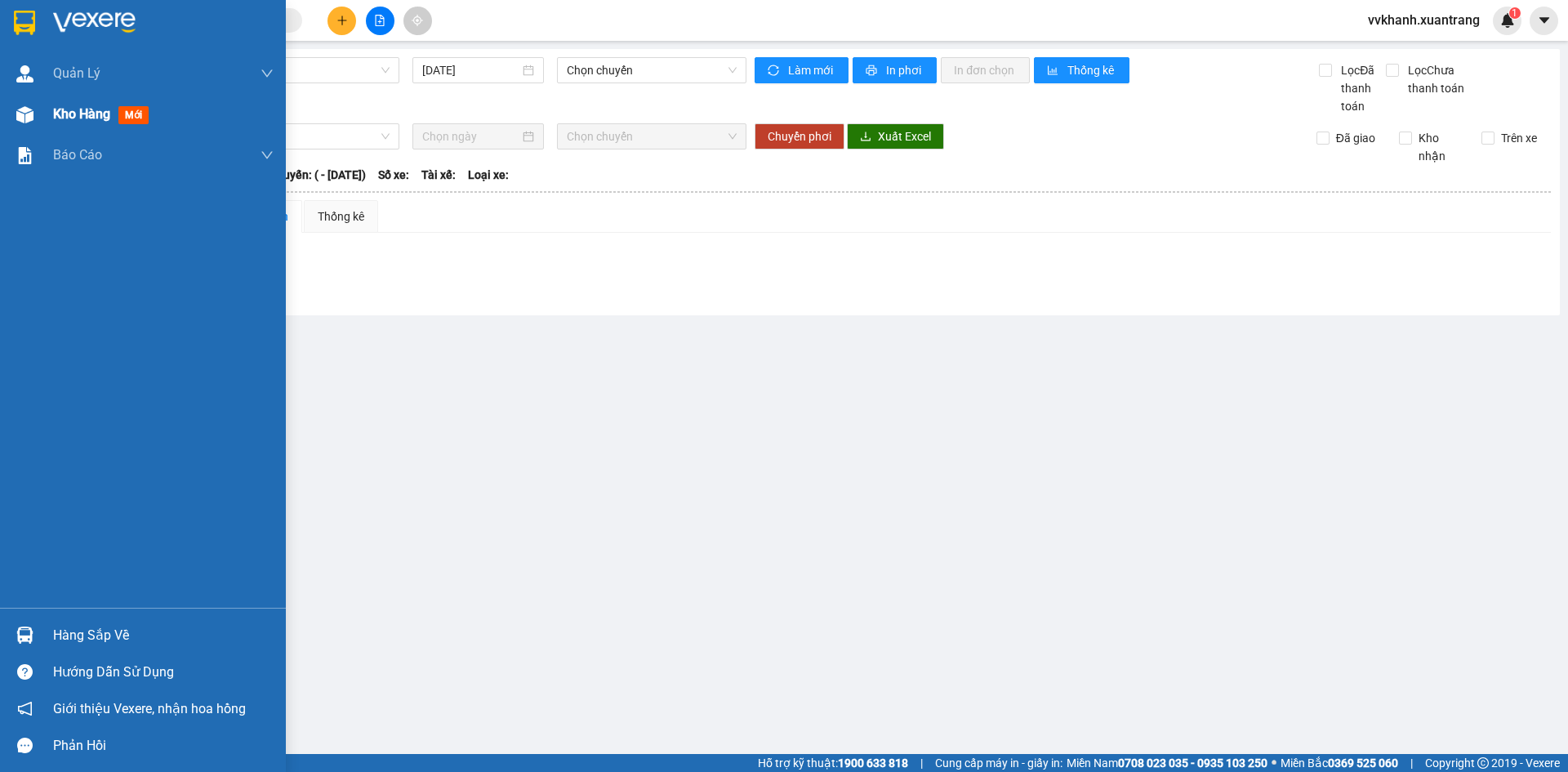
click at [41, 120] on div "Kho hàng mới" at bounding box center [143, 114] width 286 height 41
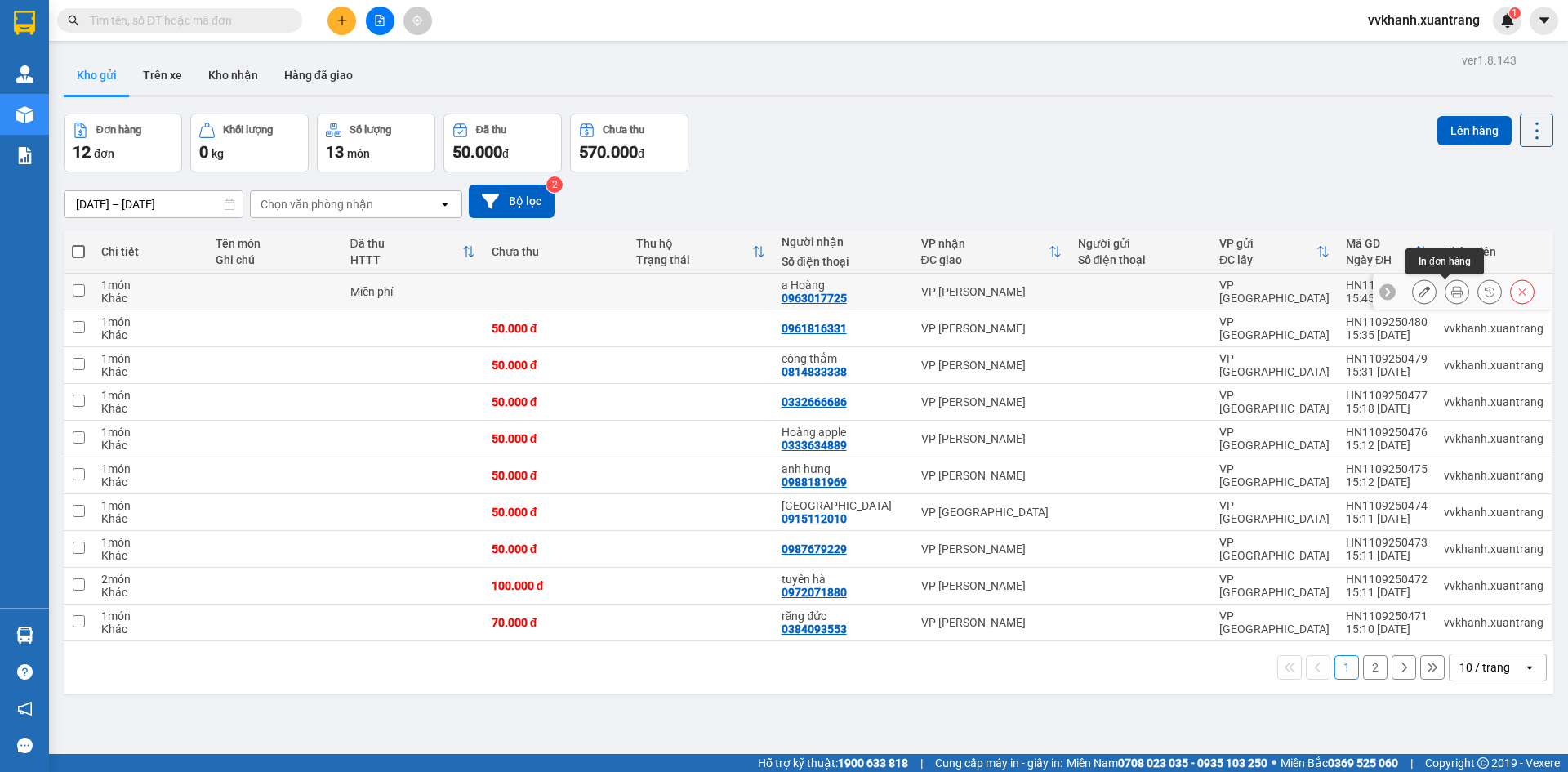
click at [1451, 288] on button at bounding box center [1458, 292] width 23 height 28
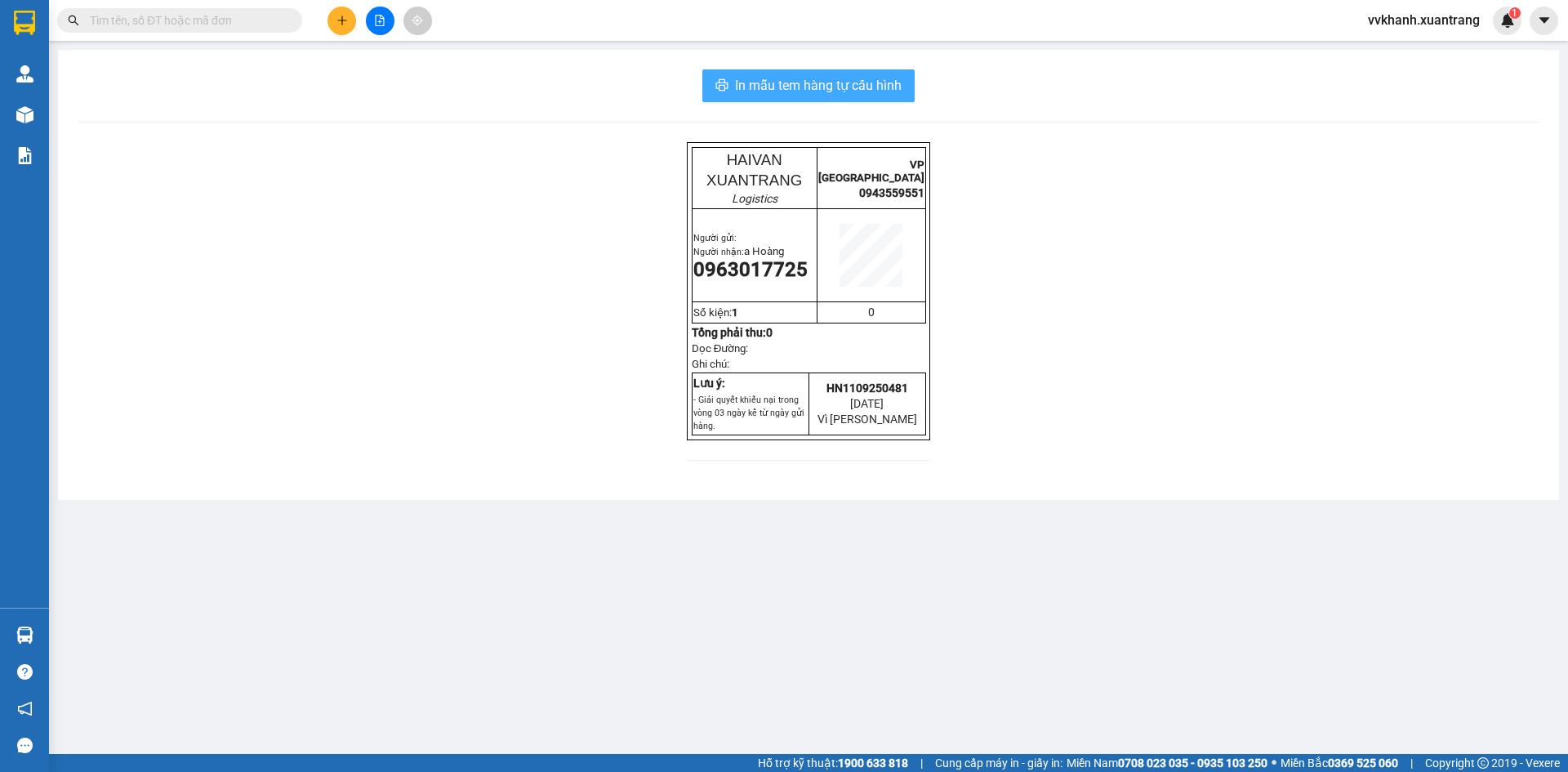
click at [866, 89] on span "In mẫu tem hàng tự cấu hình" at bounding box center [818, 85] width 167 height 21
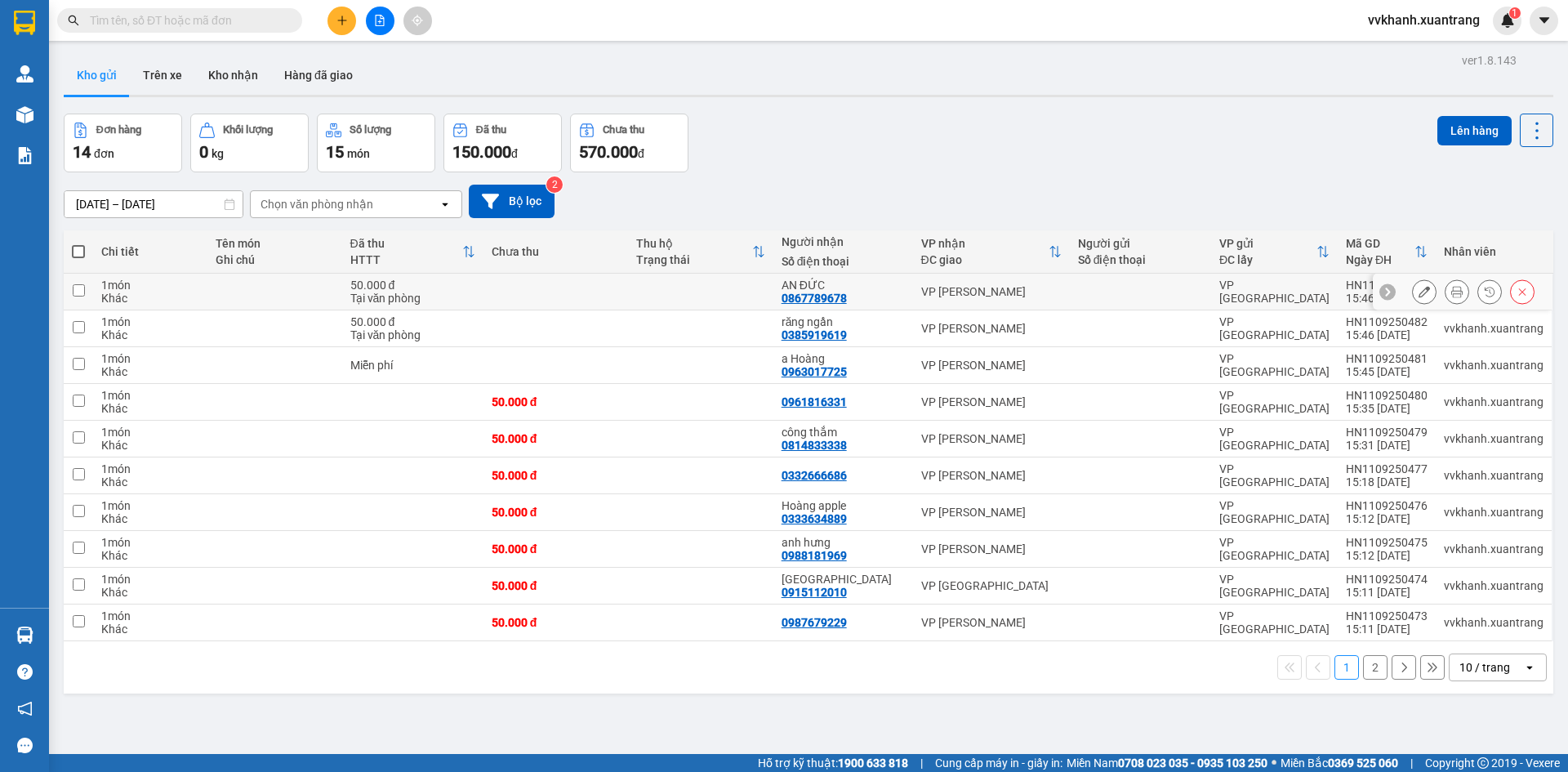
click at [1452, 291] on icon at bounding box center [1458, 292] width 12 height 12
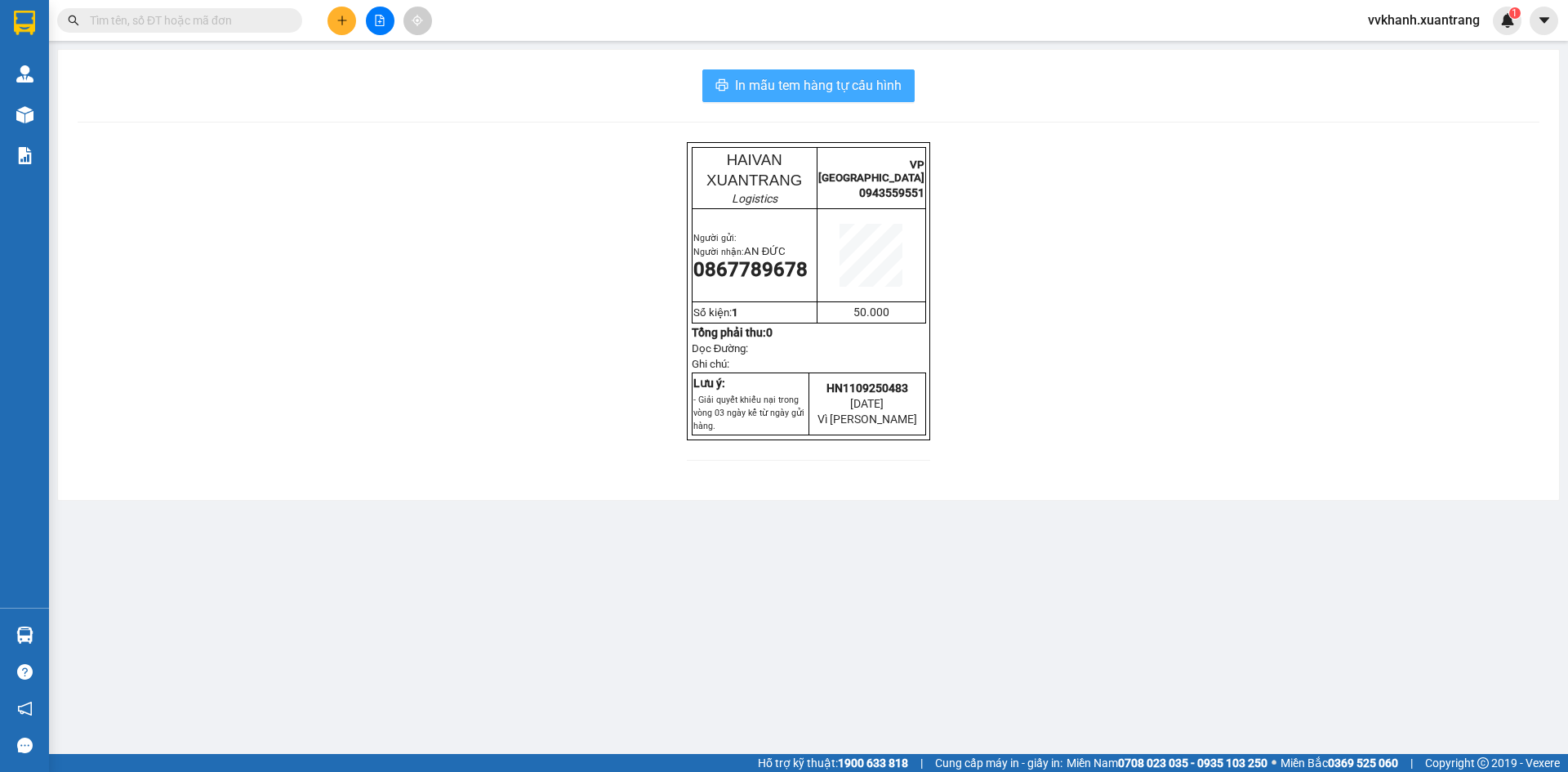
click at [904, 84] on button "In mẫu tem hàng tự cấu hình" at bounding box center [809, 86] width 213 height 32
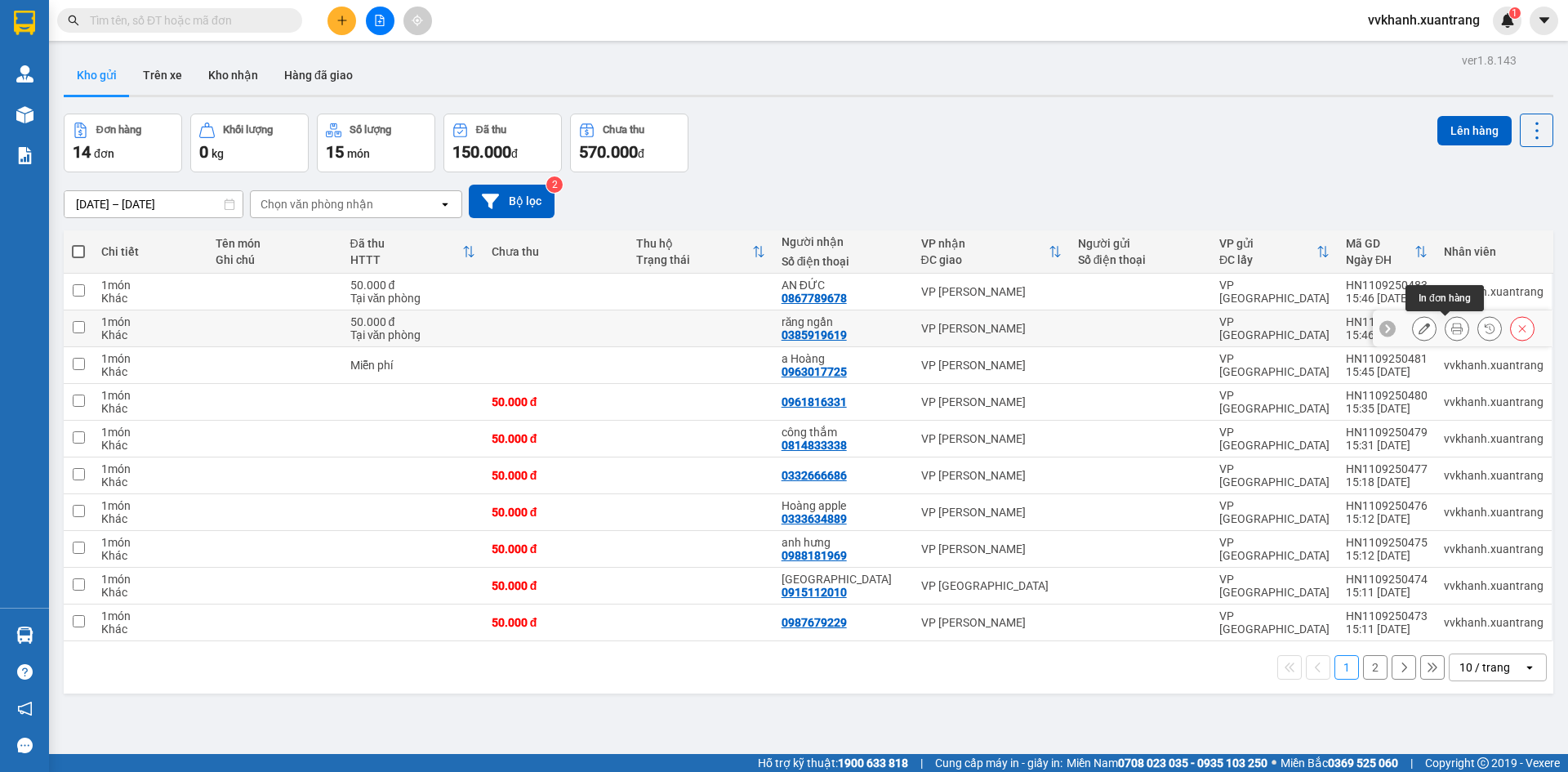
click at [1451, 326] on button at bounding box center [1458, 329] width 23 height 28
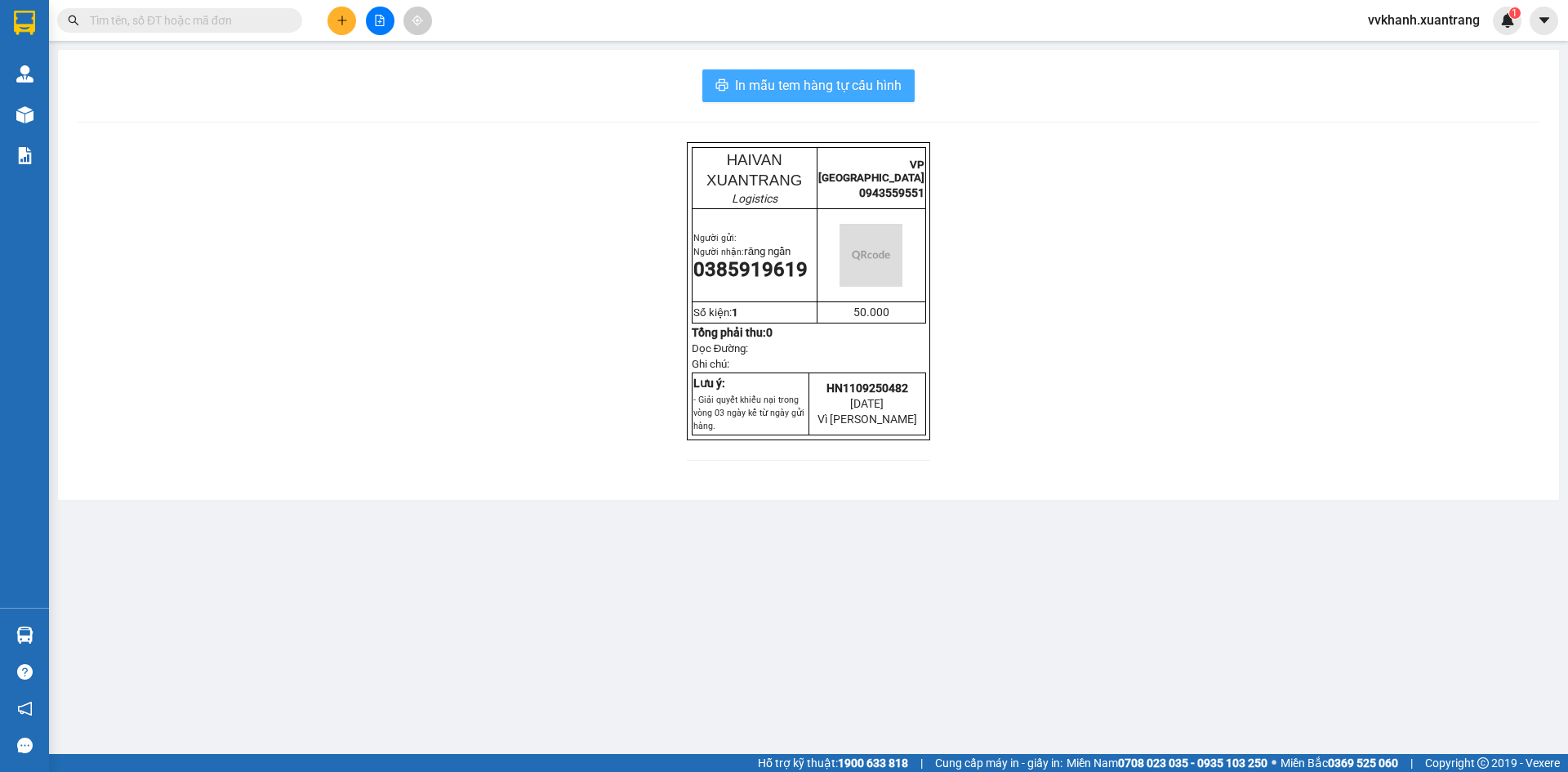
click at [889, 76] on span "In mẫu tem hàng tự cấu hình" at bounding box center [818, 85] width 167 height 21
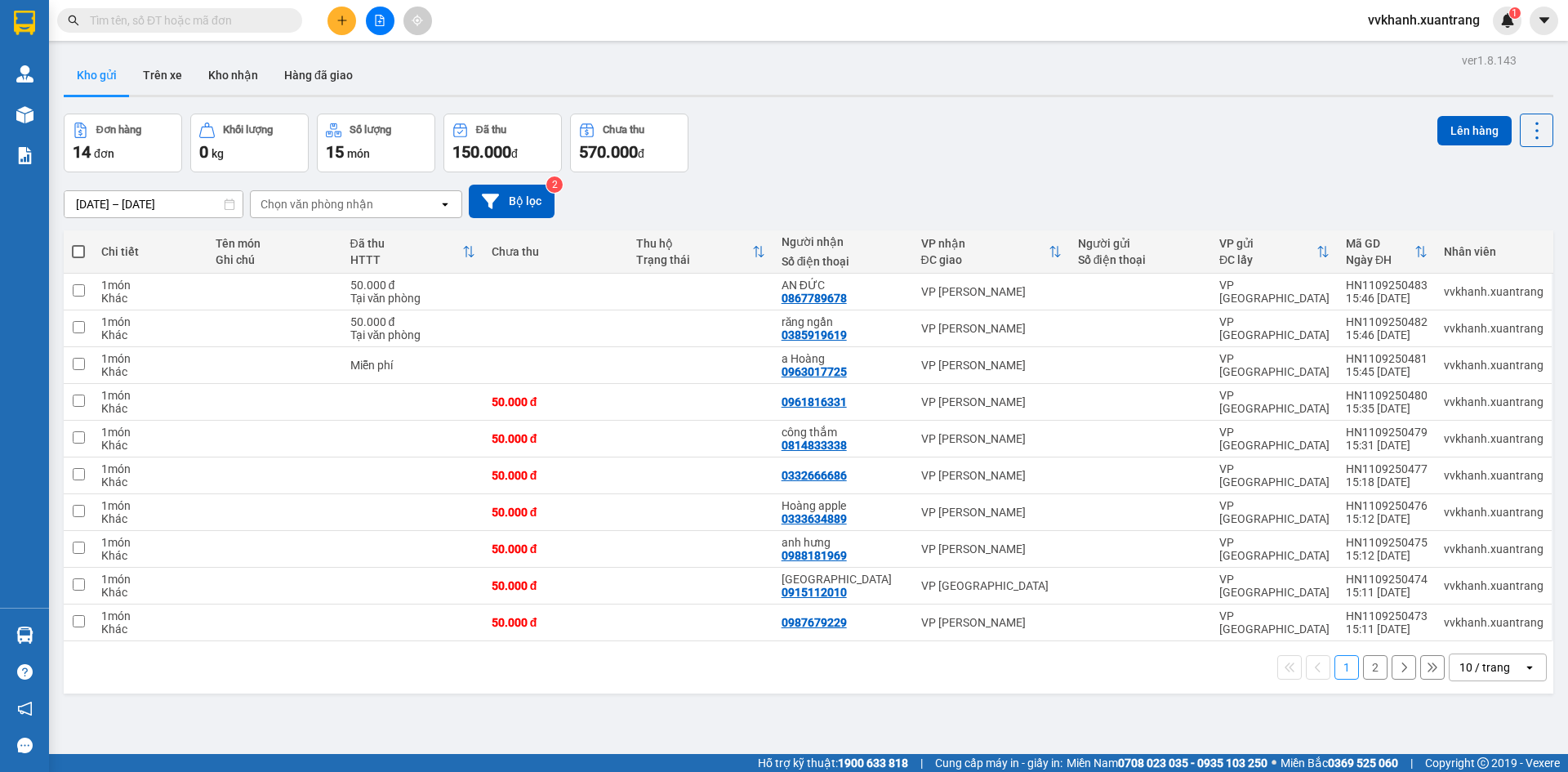
click at [786, 174] on div "[DATE] – [DATE] Press the down arrow key to interact with the calendar and sele…" at bounding box center [809, 202] width 1490 height 58
click at [1094, 730] on div "ver 1.8.143 Kho gửi Trên xe Kho nhận Hàng đã giao Đơn hàng 14 đơn Khối lượng 0 …" at bounding box center [809, 435] width 1503 height 772
click at [996, 711] on div "ver 1.8.143 Kho gửi Trên xe Kho nhận Hàng đã giao Đơn hàng 14 đơn Khối lượng 0 …" at bounding box center [809, 435] width 1503 height 772
click at [81, 250] on span at bounding box center [79, 252] width 13 height 13
click at [78, 243] on input "checkbox" at bounding box center [78, 243] width 0 height 0
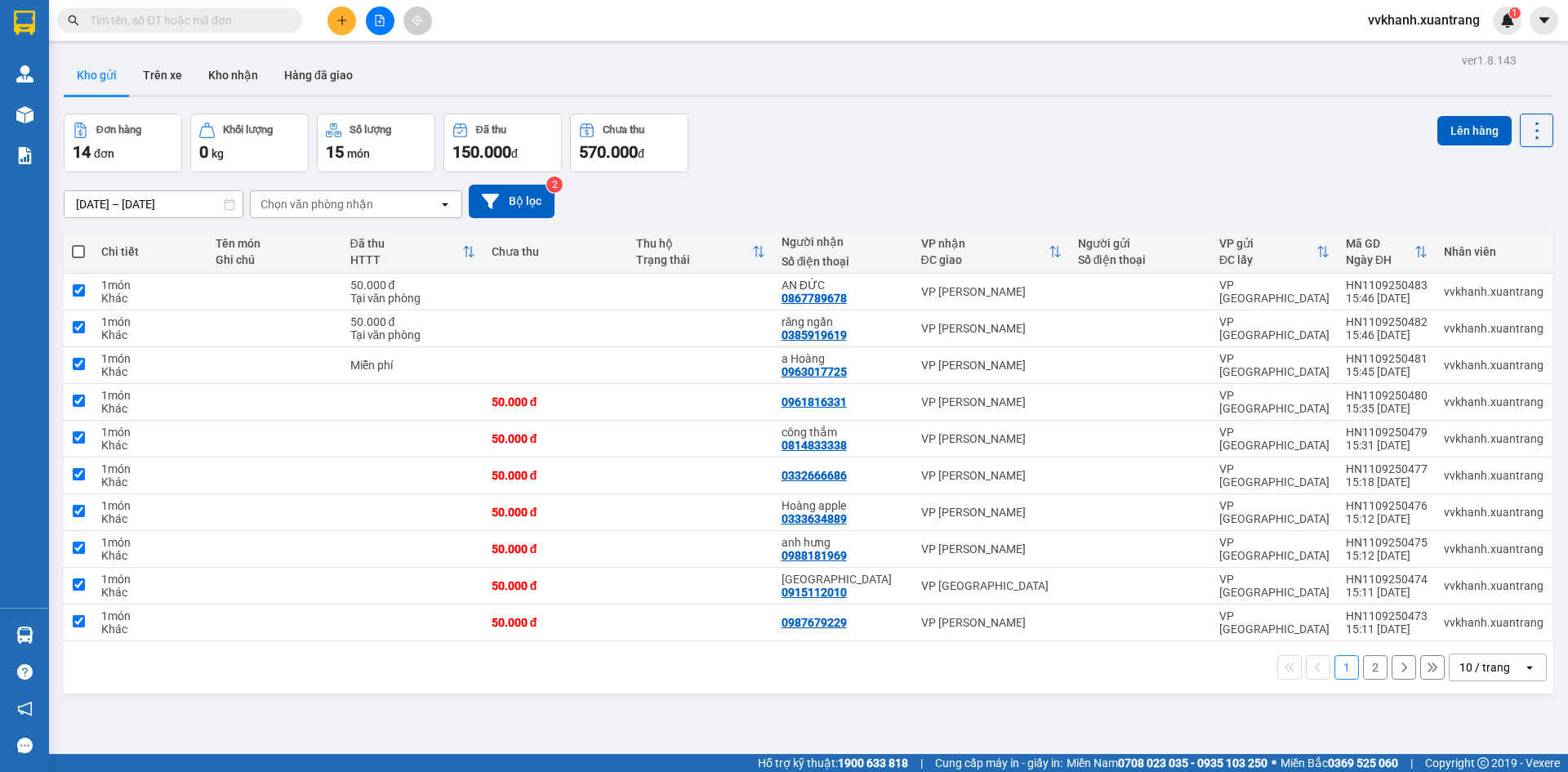
checkbox input "true"
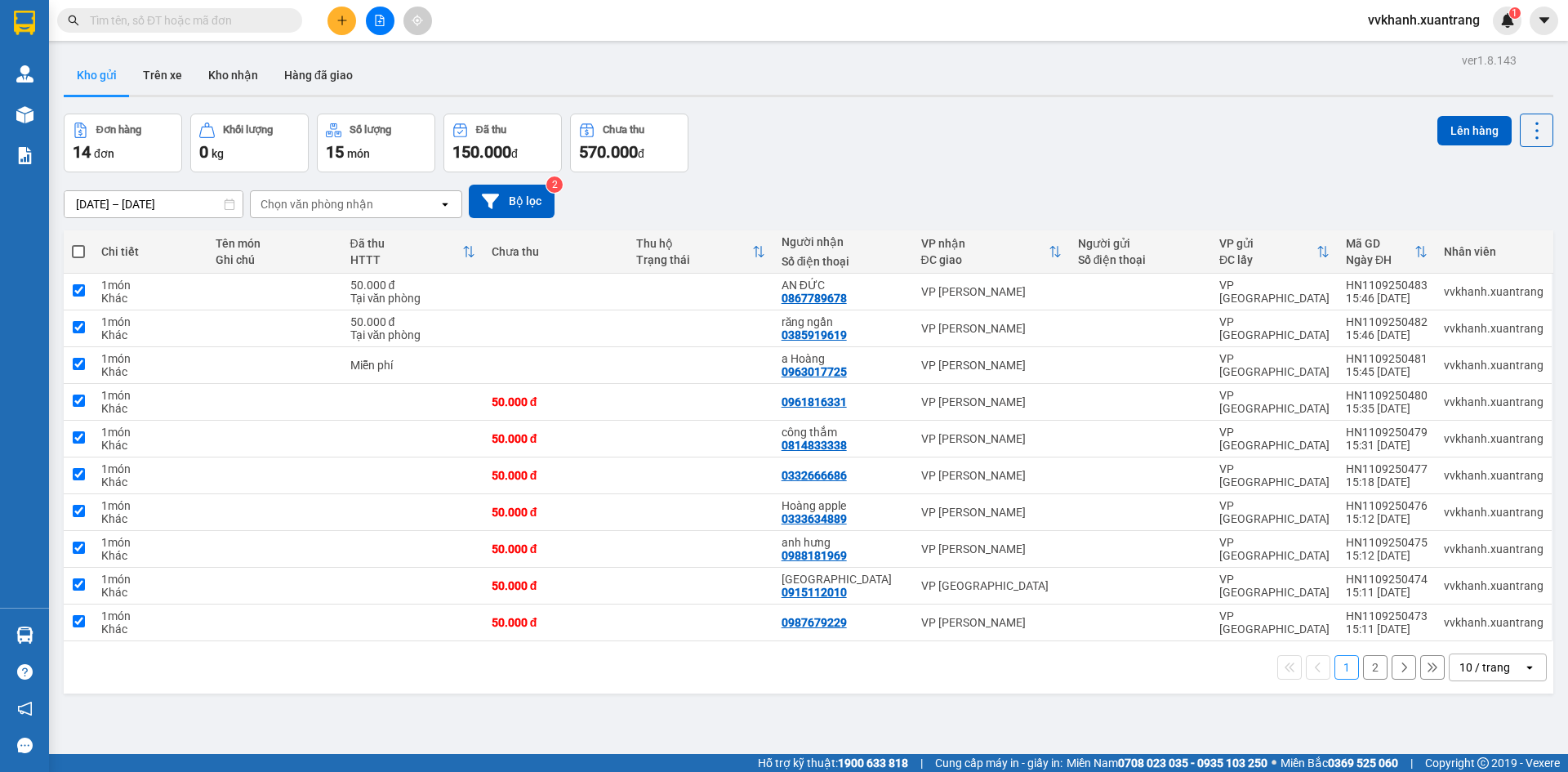
checkbox input "true"
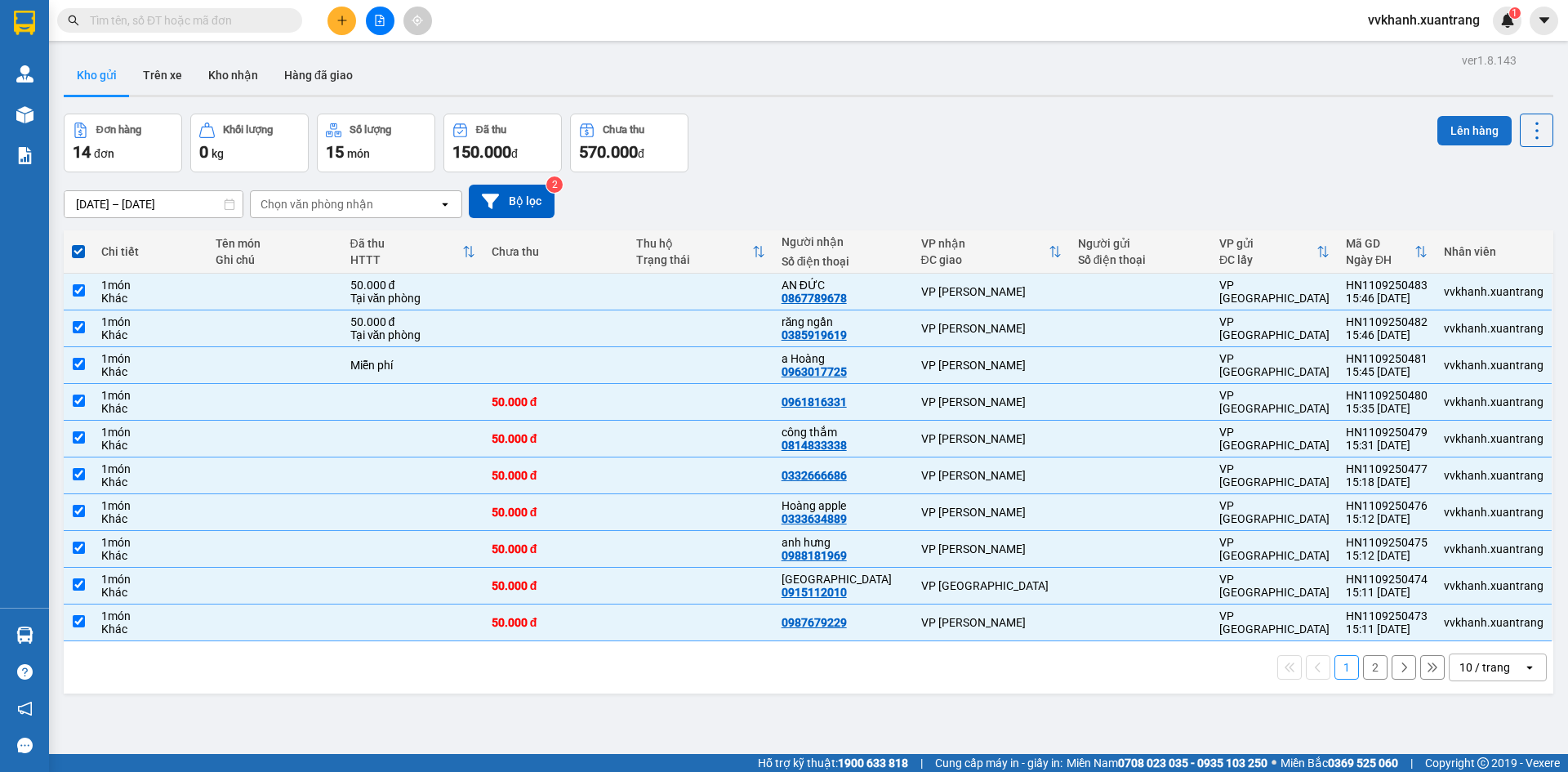
click at [1438, 125] on button "Lên hàng" at bounding box center [1474, 130] width 74 height 29
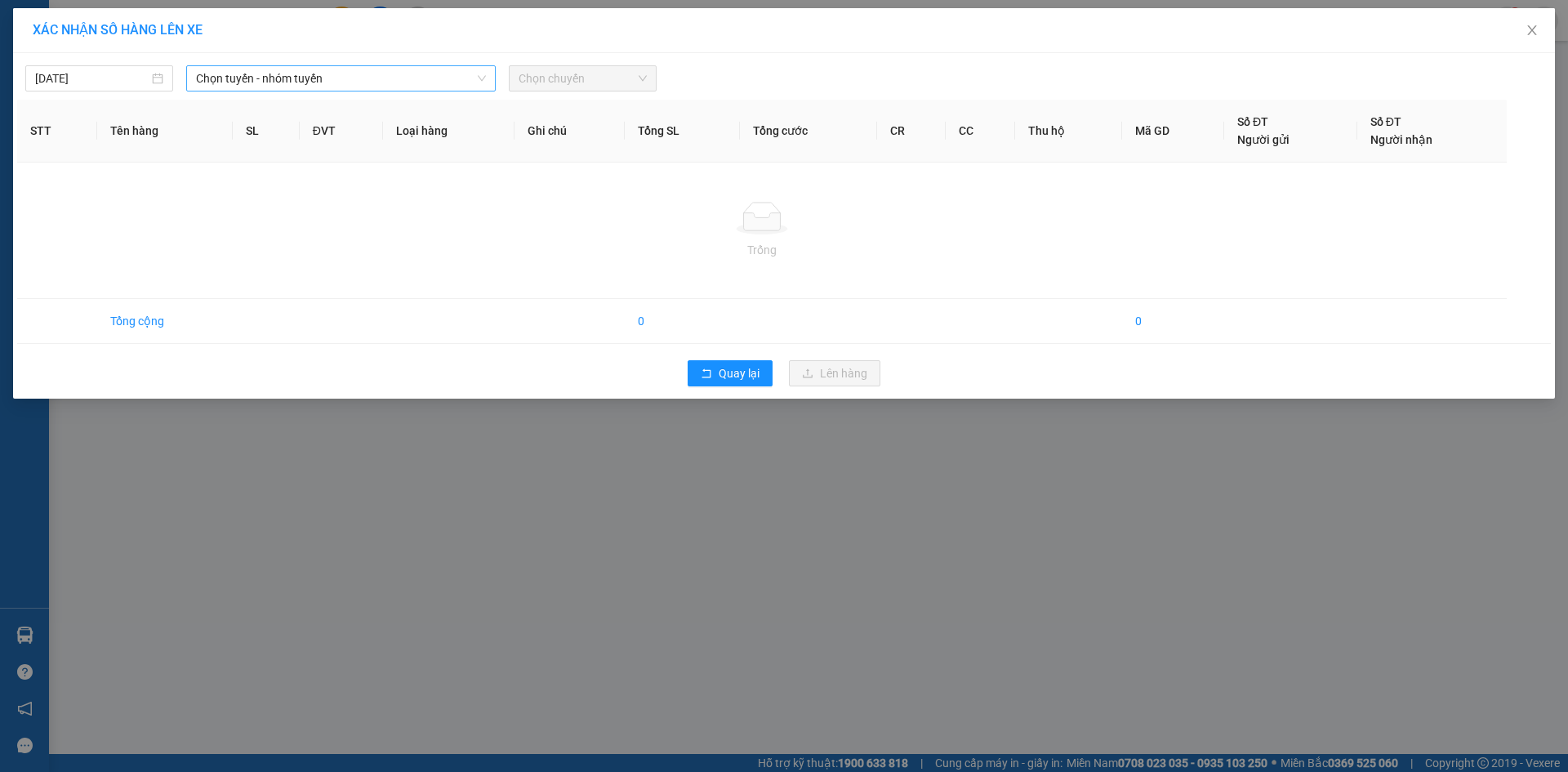
click at [316, 72] on span "Chọn tuyến - nhóm tuyến" at bounding box center [341, 79] width 290 height 25
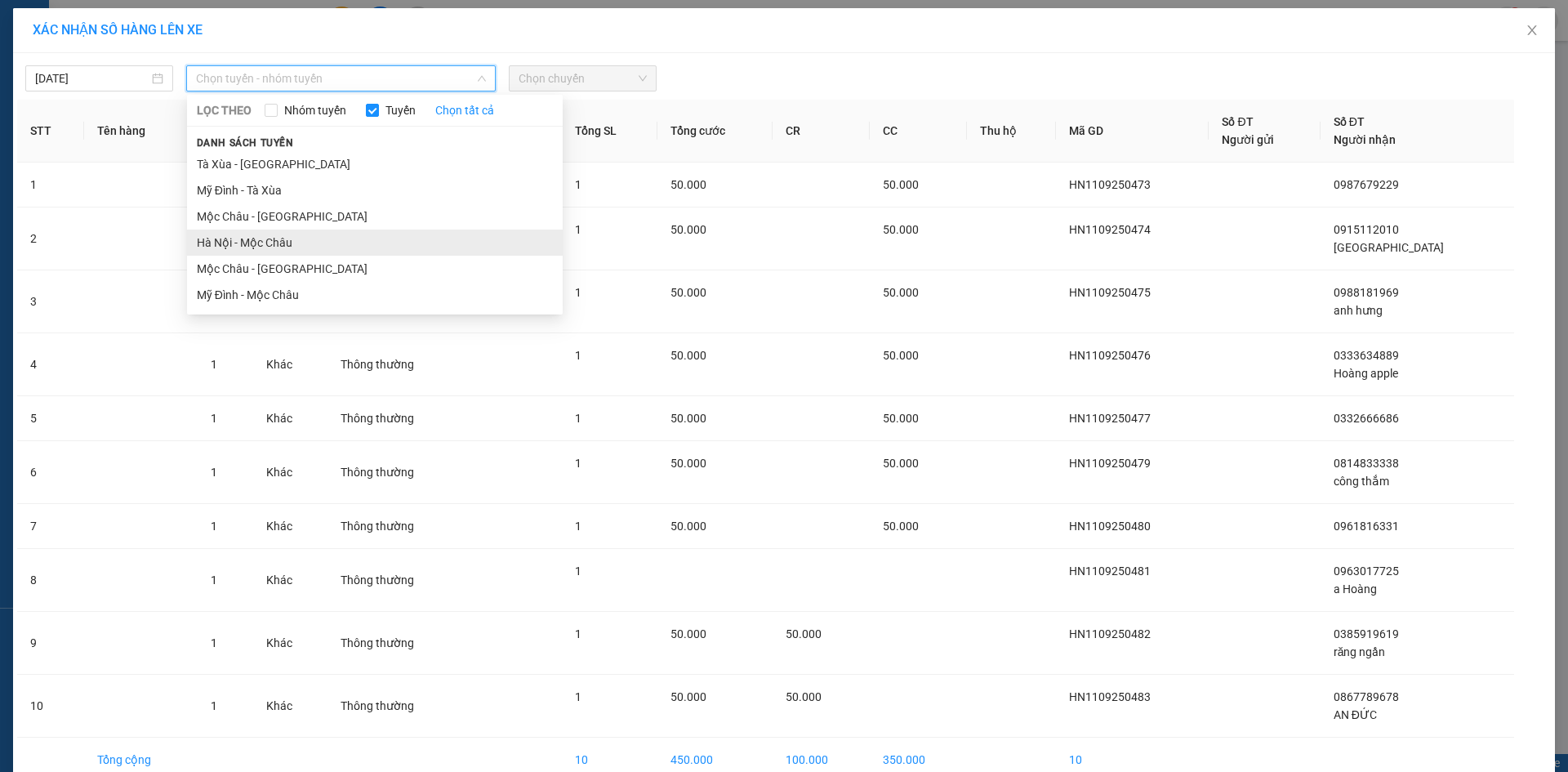
click at [296, 241] on li "Hà Nội - Mộc Châu" at bounding box center [375, 242] width 375 height 26
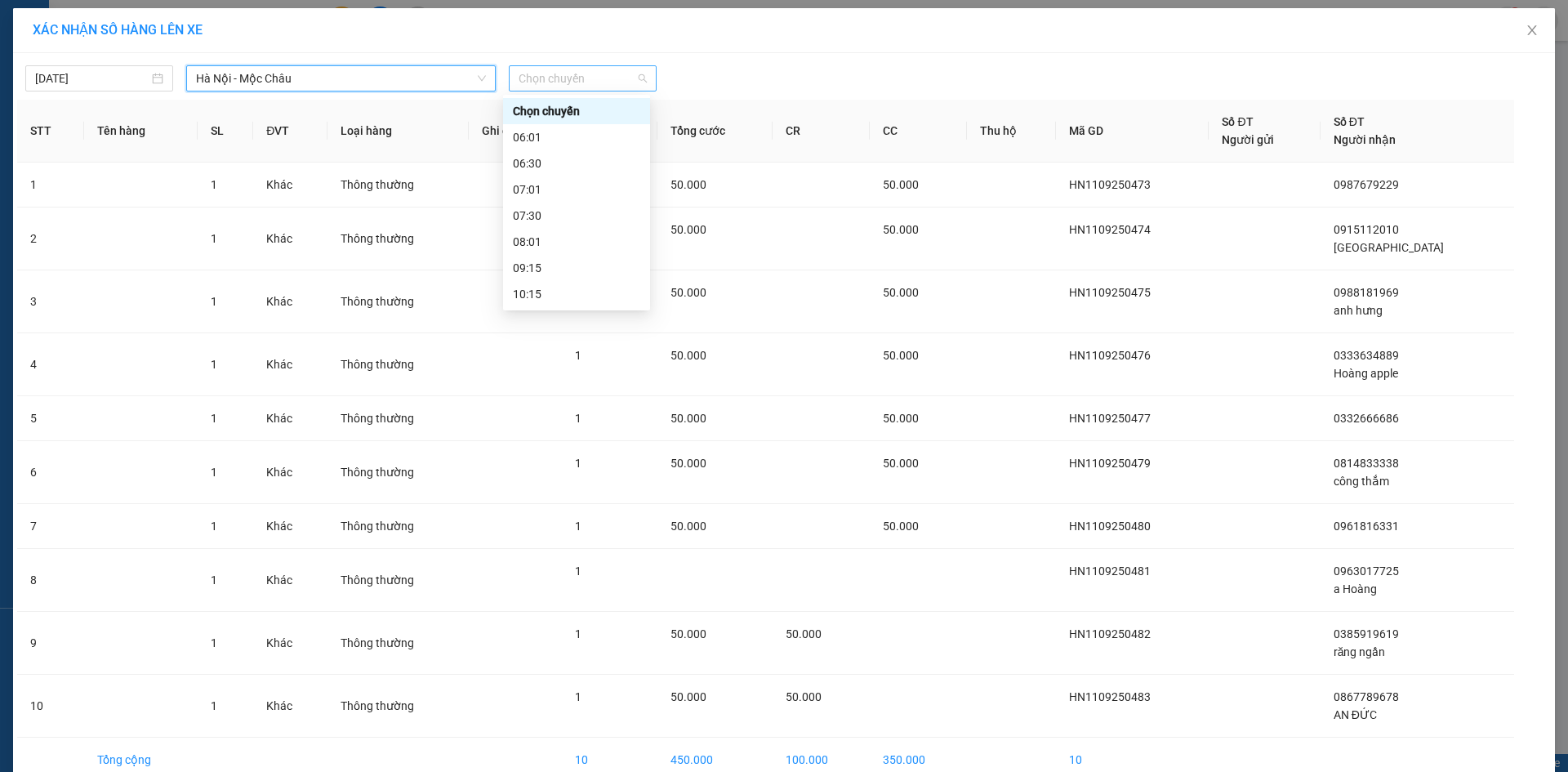
click at [561, 86] on span "Chọn chuyến" at bounding box center [582, 79] width 128 height 25
click at [584, 217] on div "16:15" at bounding box center [576, 216] width 127 height 18
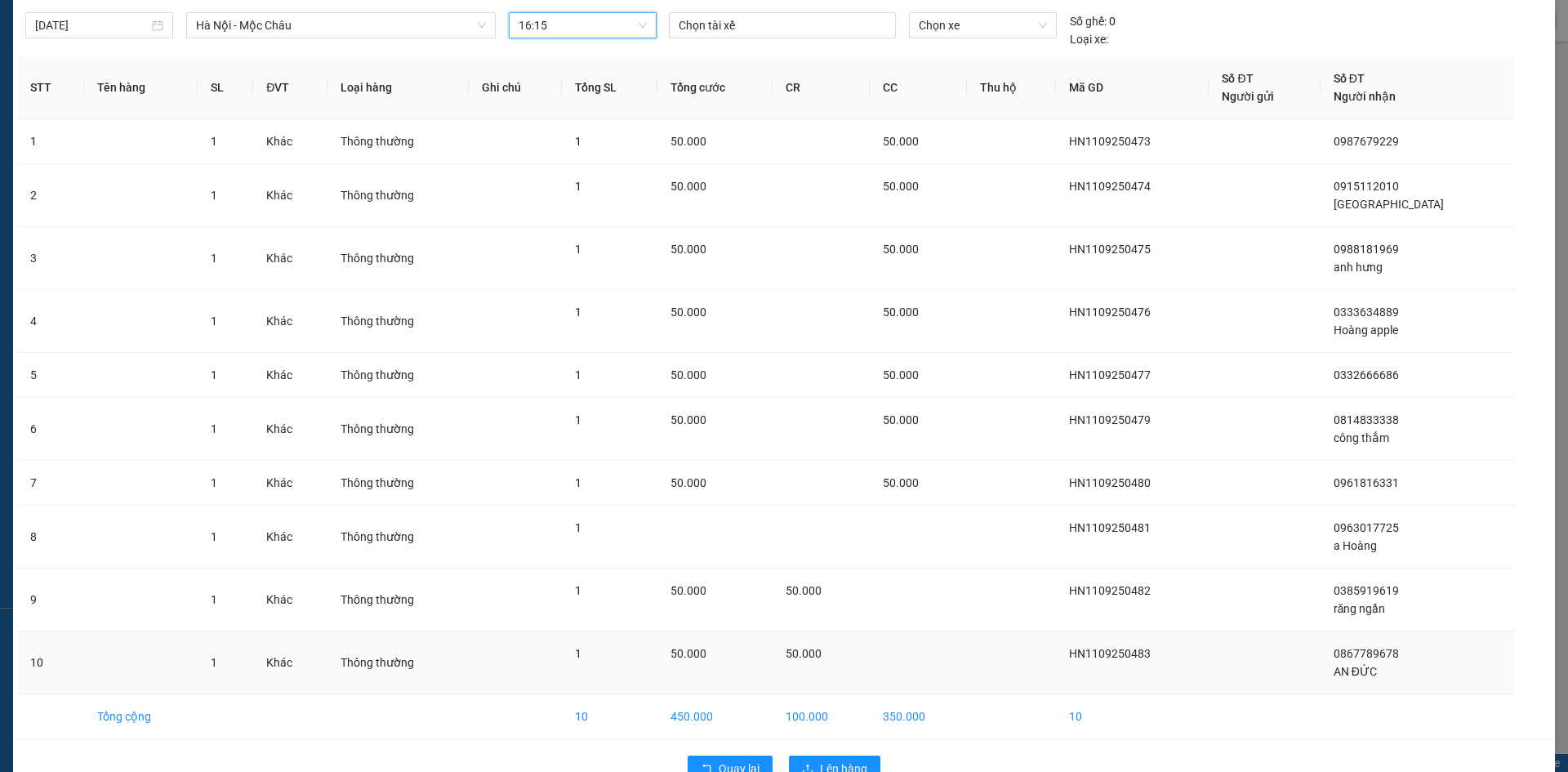
scroll to position [95, 0]
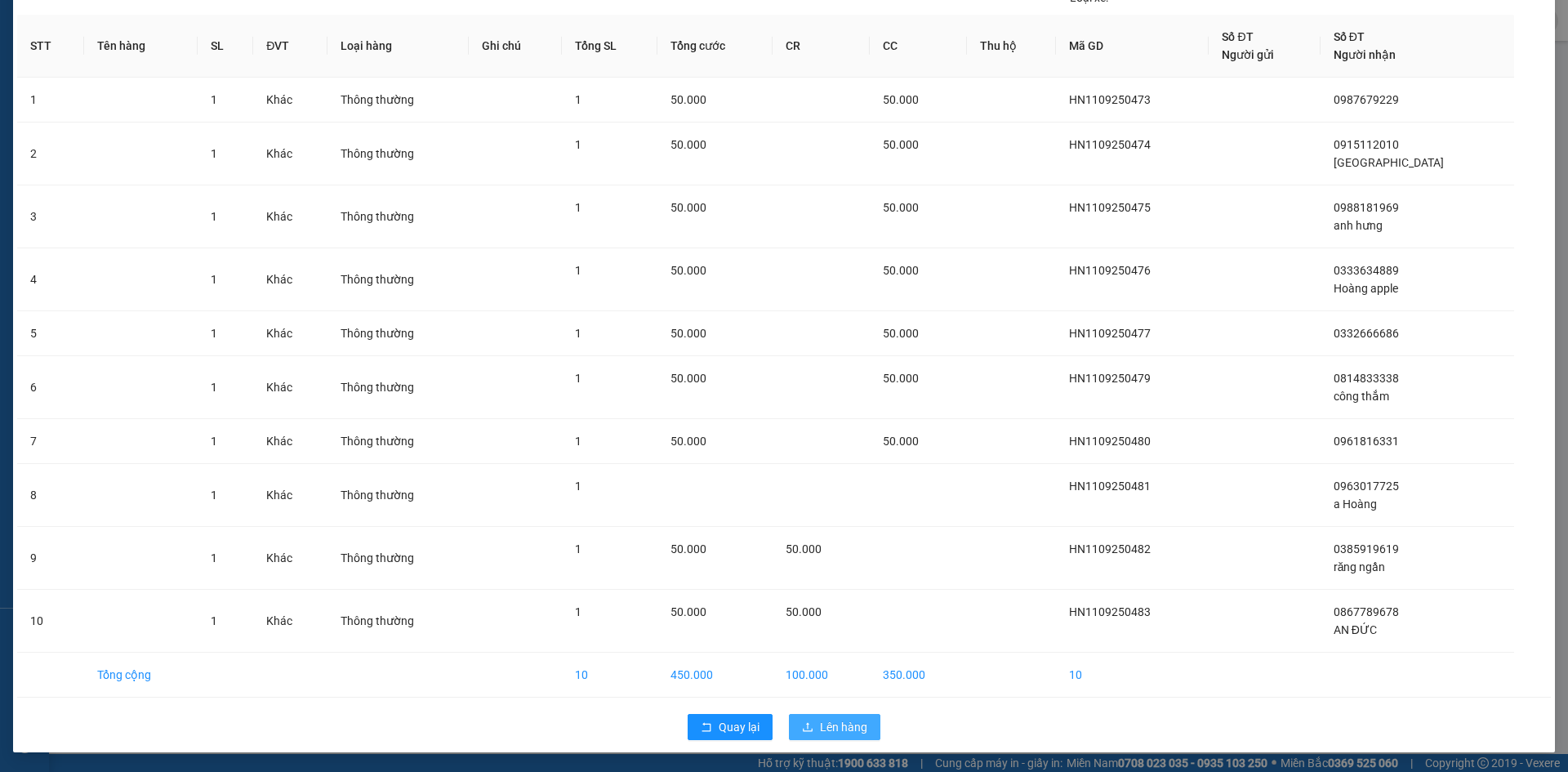
click at [831, 727] on span "Lên hàng" at bounding box center [843, 727] width 47 height 18
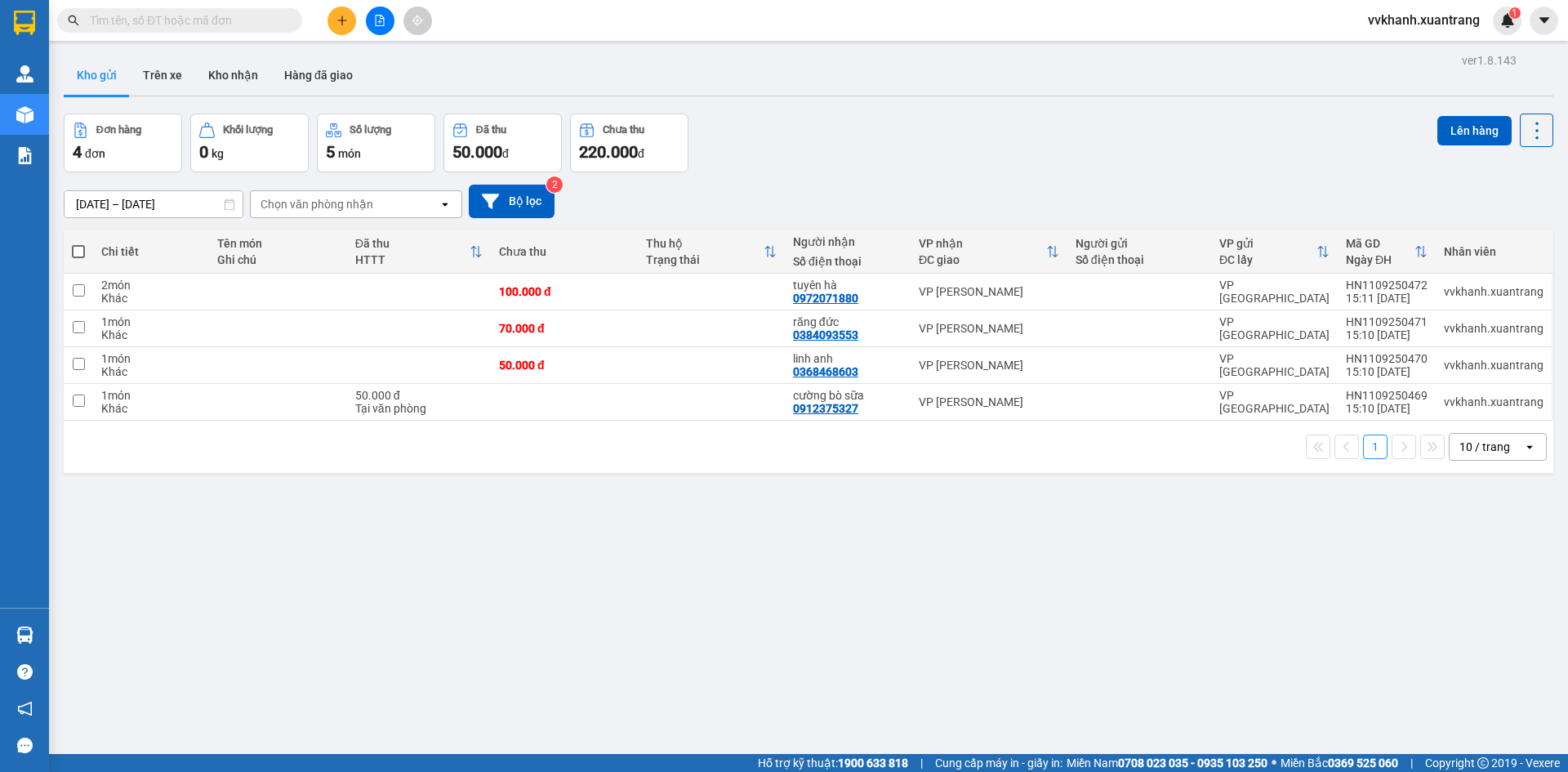
click at [81, 247] on span at bounding box center [79, 252] width 13 height 13
click at [78, 243] on input "checkbox" at bounding box center [78, 243] width 0 height 0
checkbox input "true"
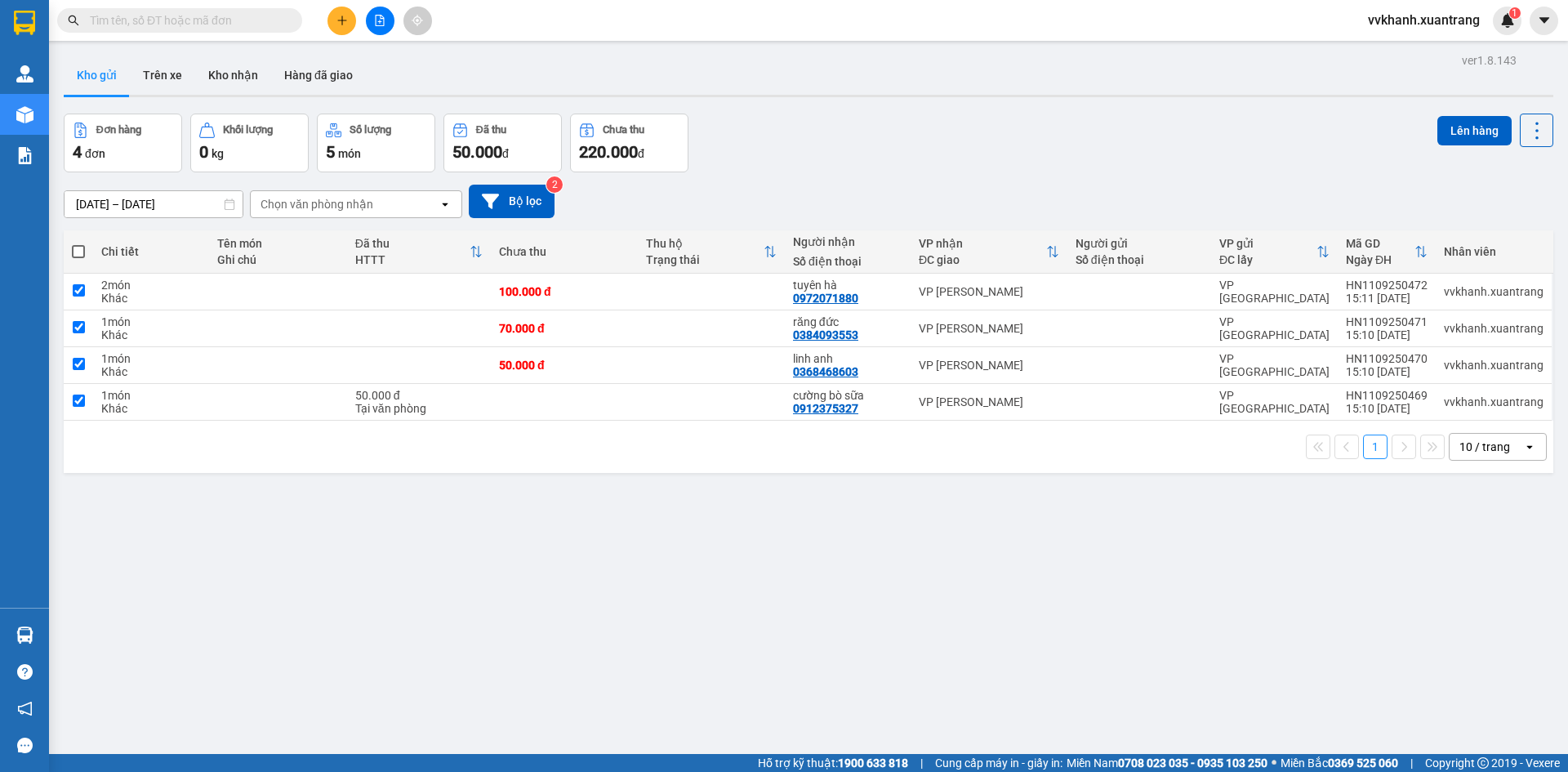
checkbox input "true"
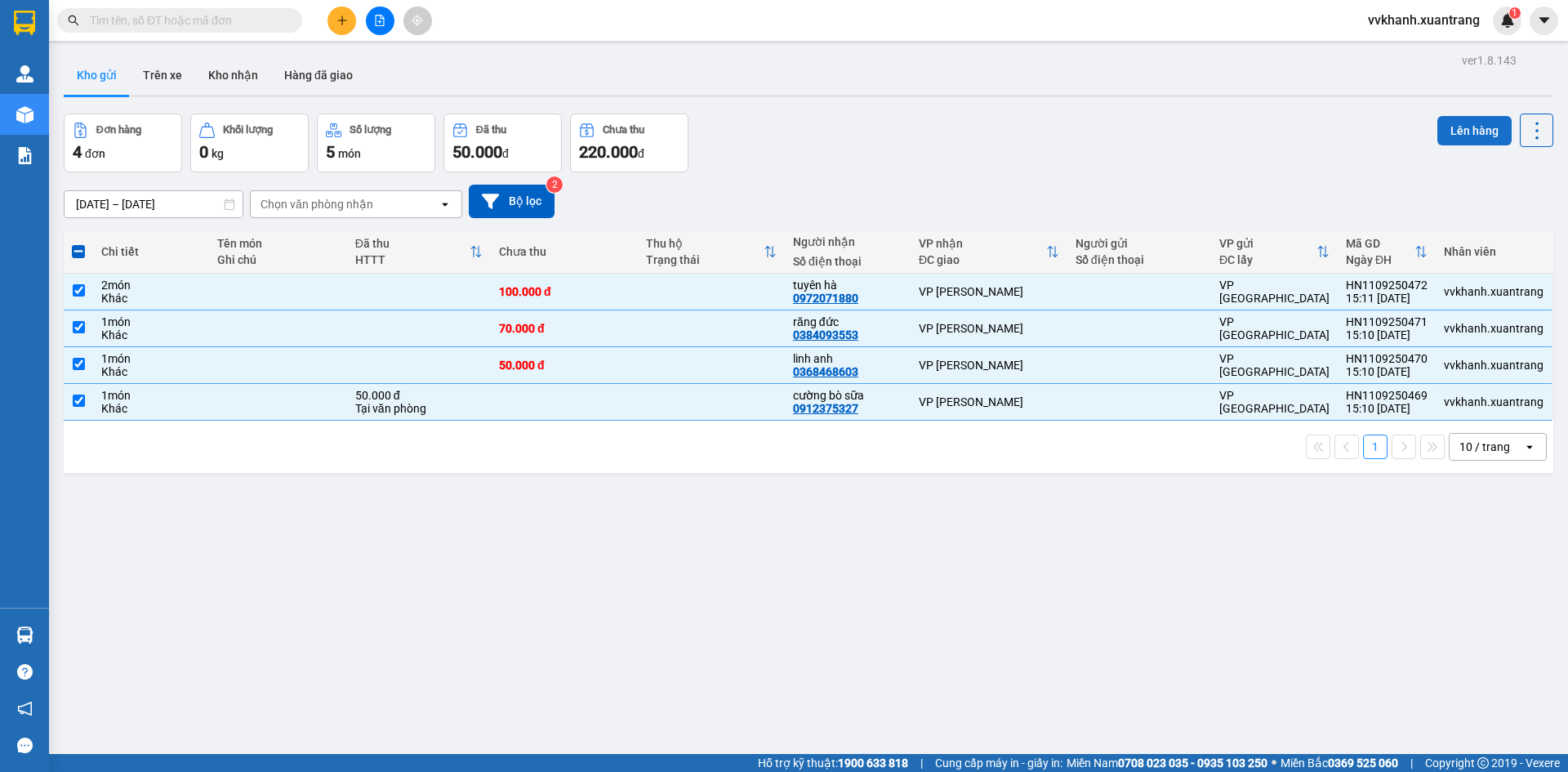
click at [1465, 134] on button "Lên hàng" at bounding box center [1474, 130] width 74 height 29
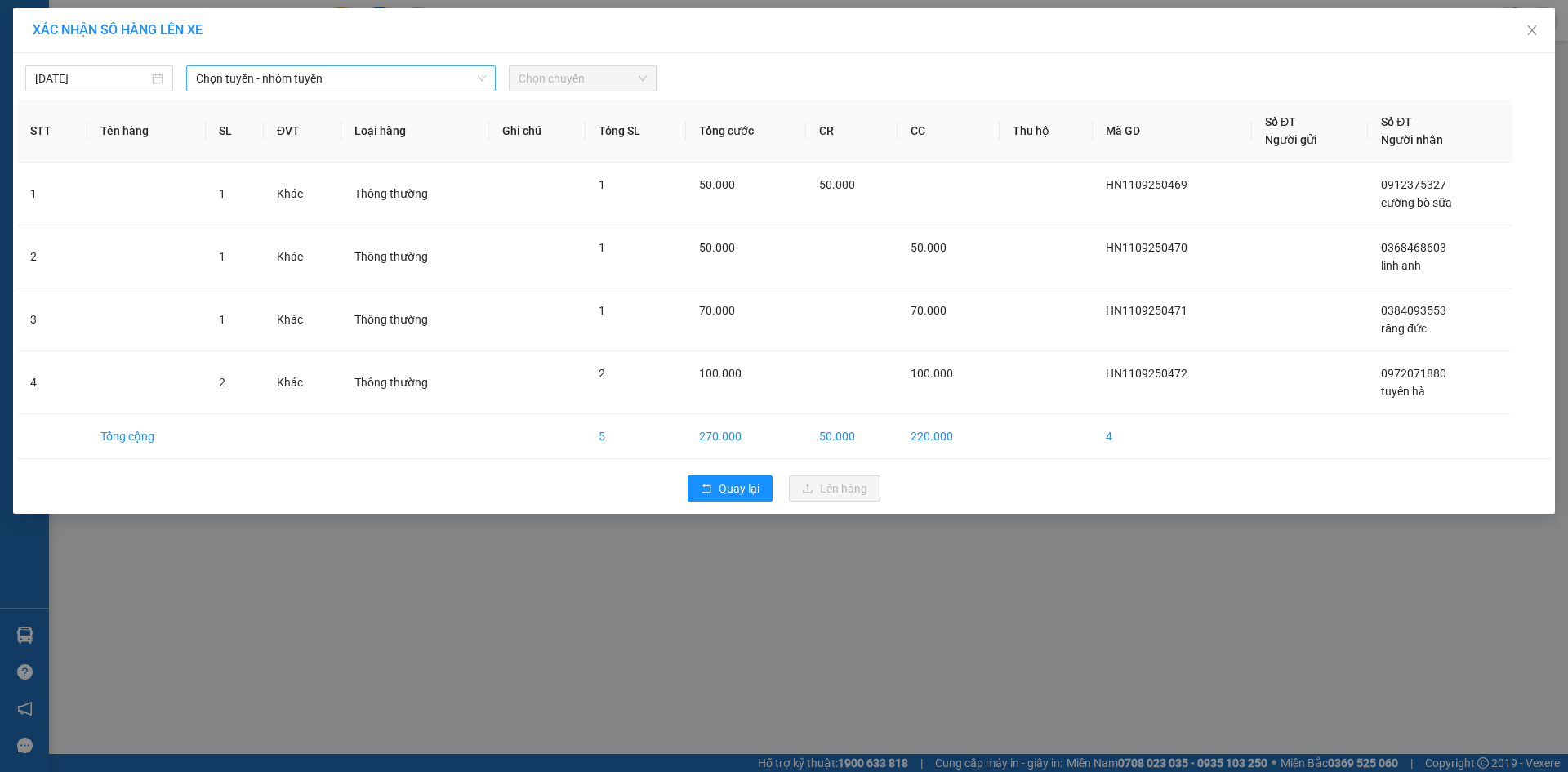
click at [361, 81] on span "Chọn tuyến - nhóm tuyến" at bounding box center [341, 79] width 290 height 25
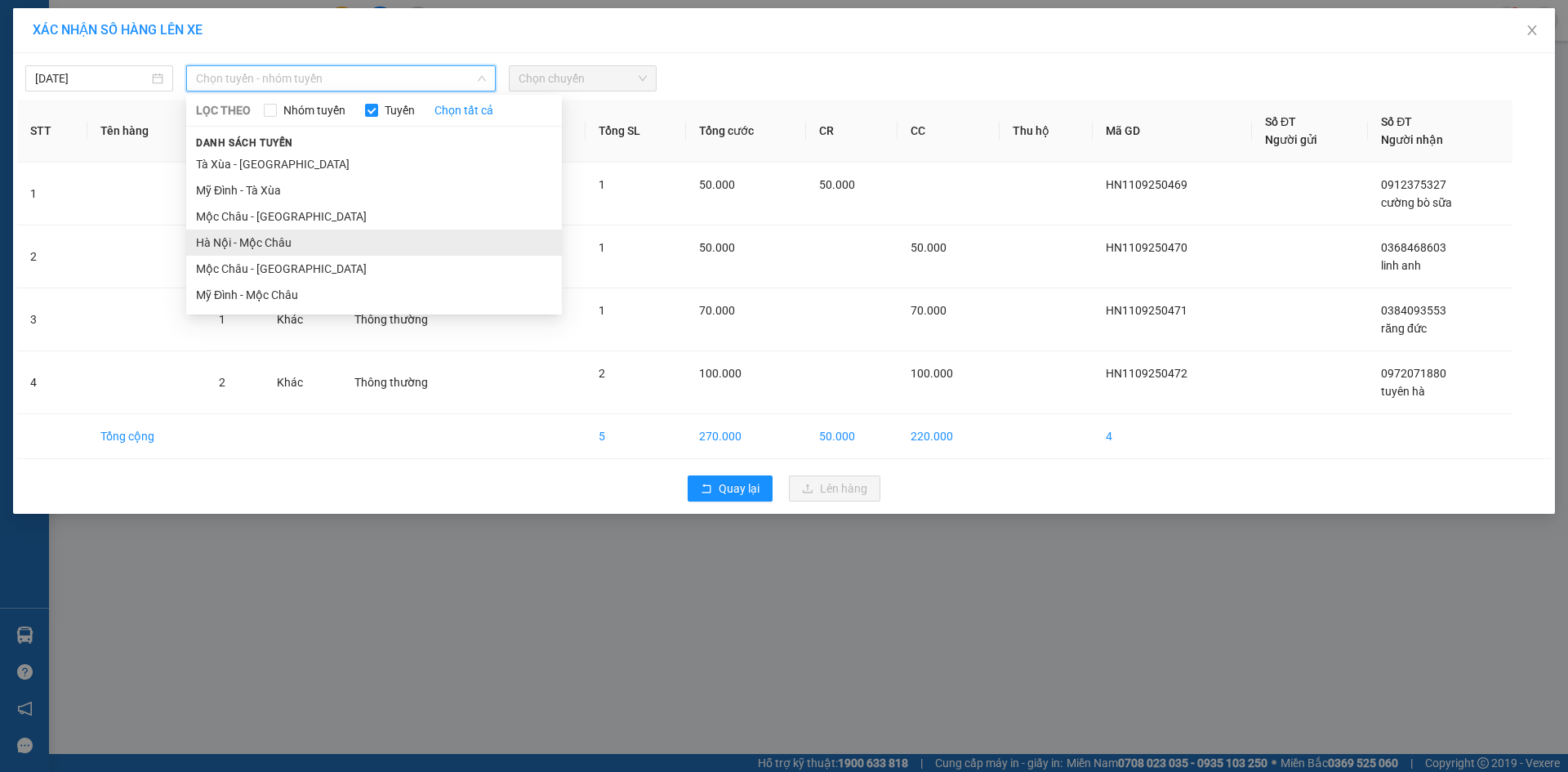
click at [346, 231] on li "Hà Nội - Mộc Châu" at bounding box center [374, 242] width 375 height 26
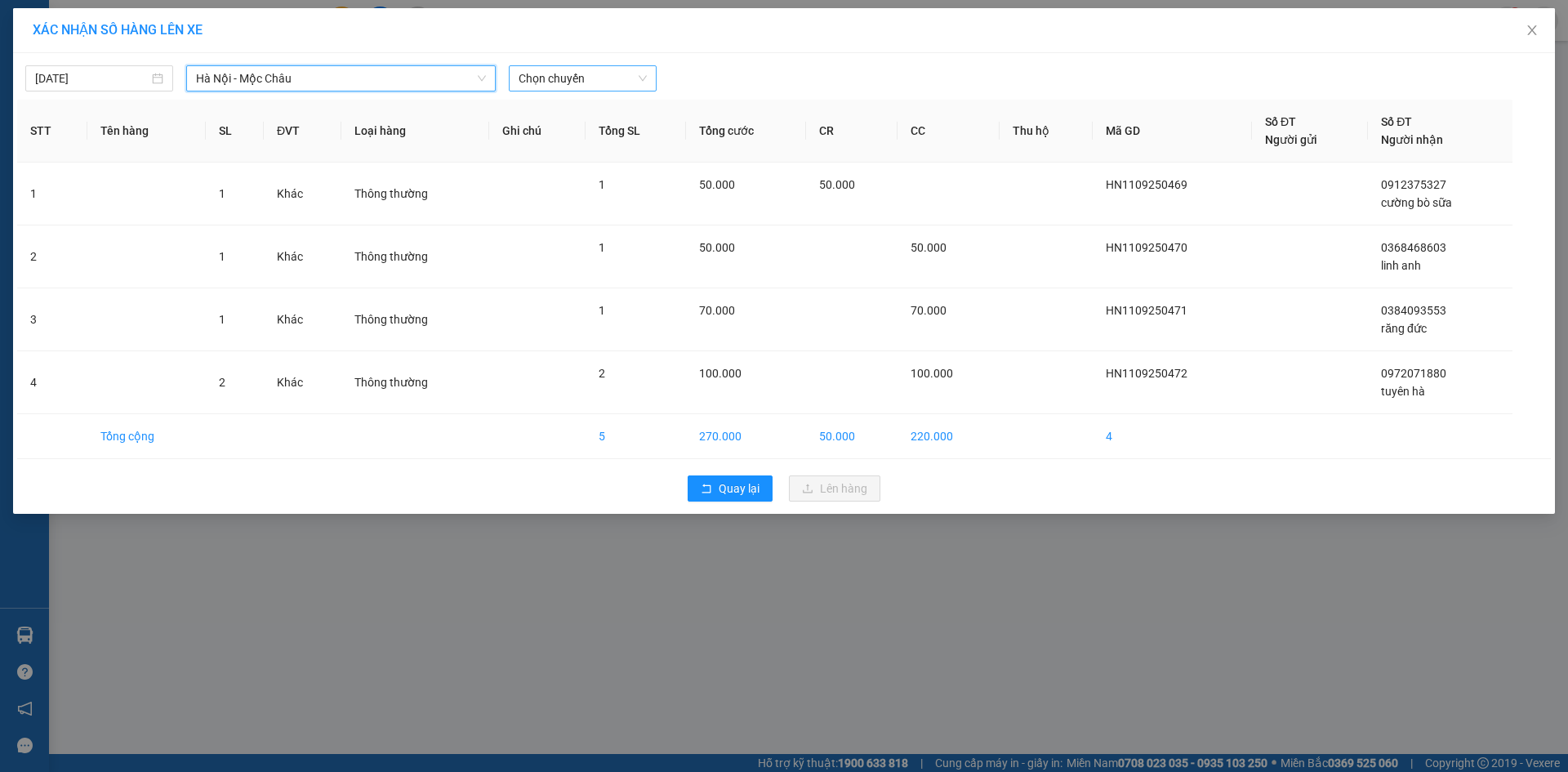
click at [554, 81] on span "Chọn chuyến" at bounding box center [582, 79] width 128 height 25
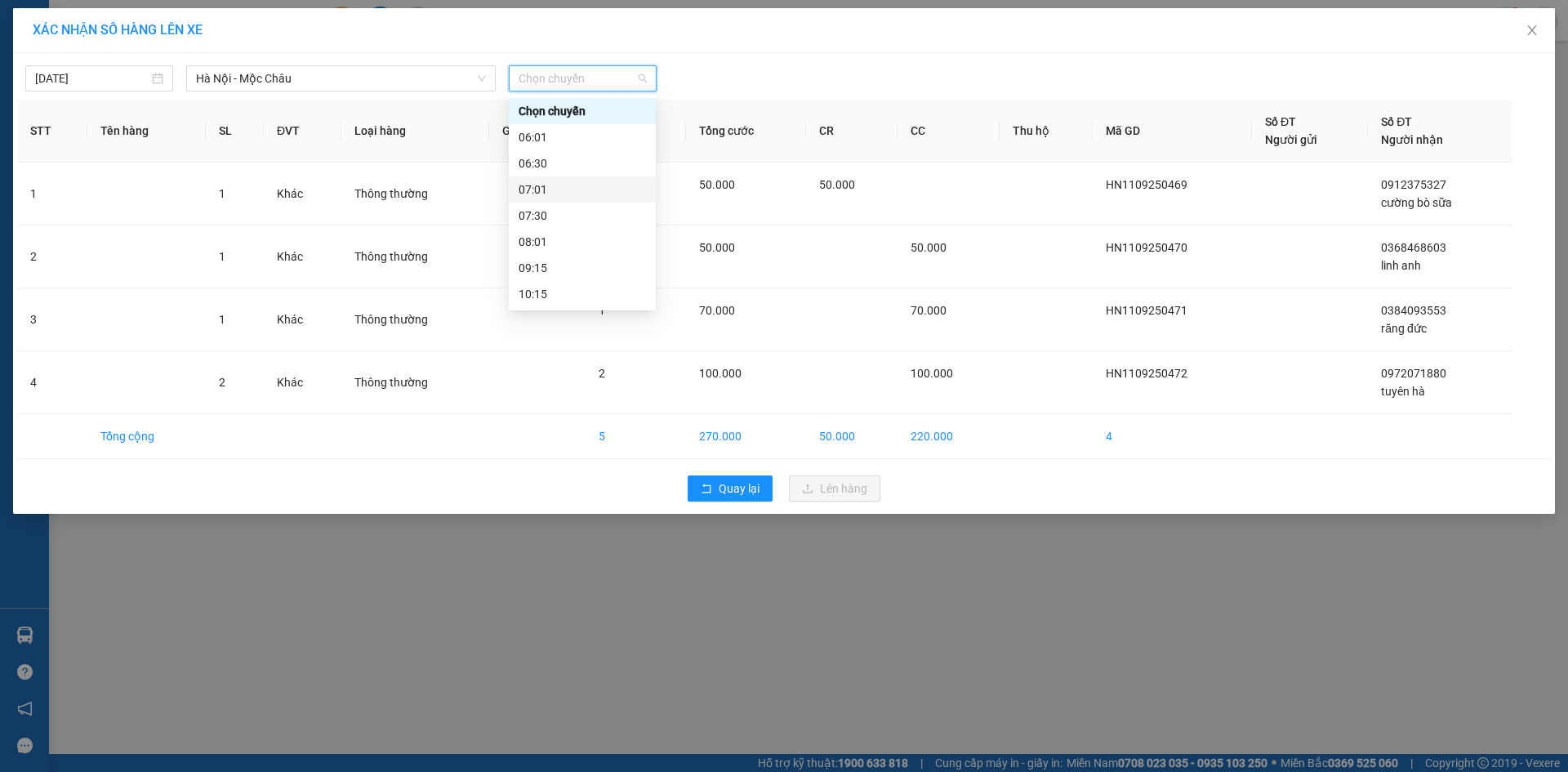
scroll to position [164, 0]
click at [566, 290] on div "16:15" at bounding box center [581, 288] width 127 height 18
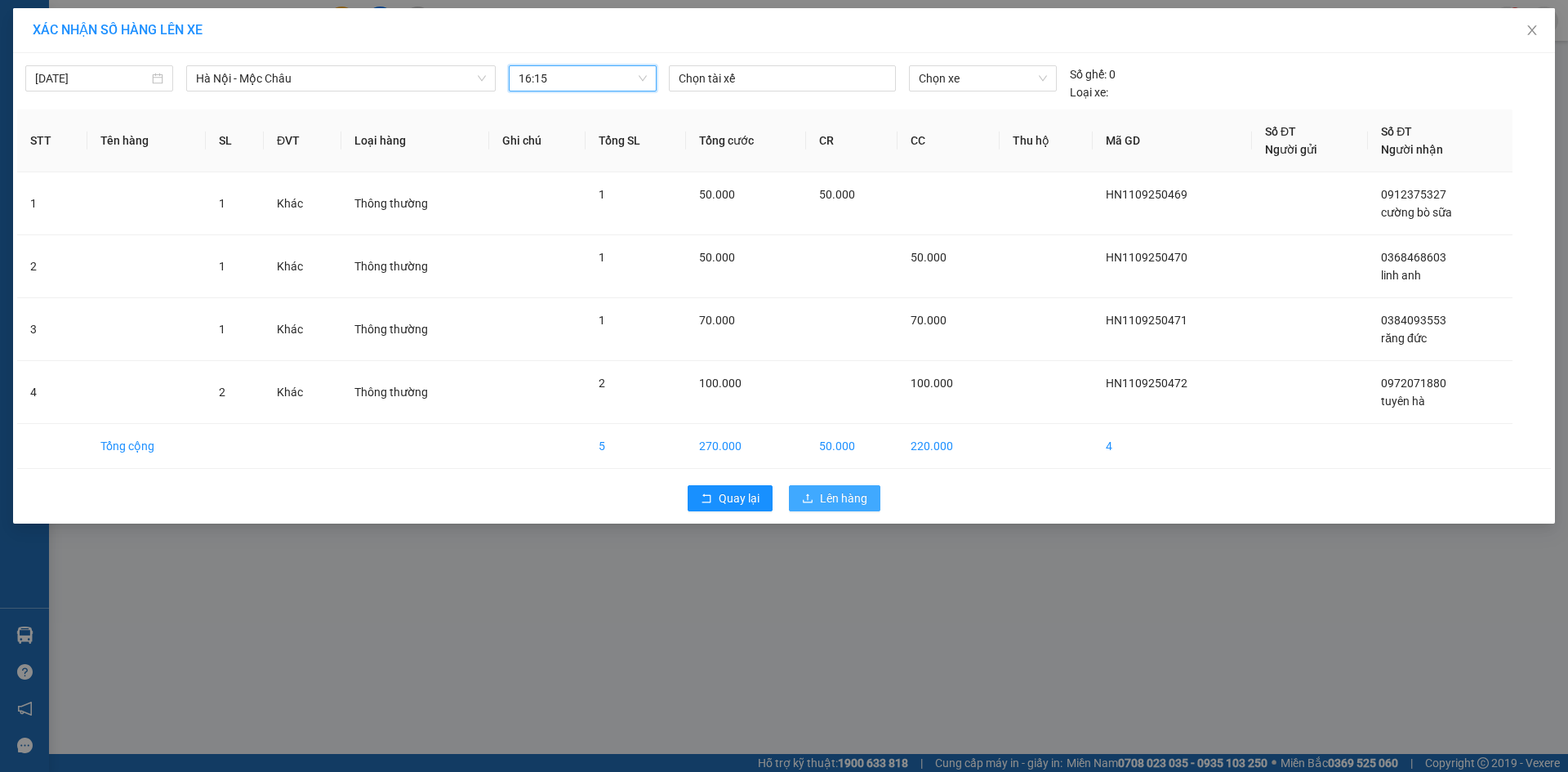
click at [813, 495] on icon "upload" at bounding box center [808, 499] width 12 height 12
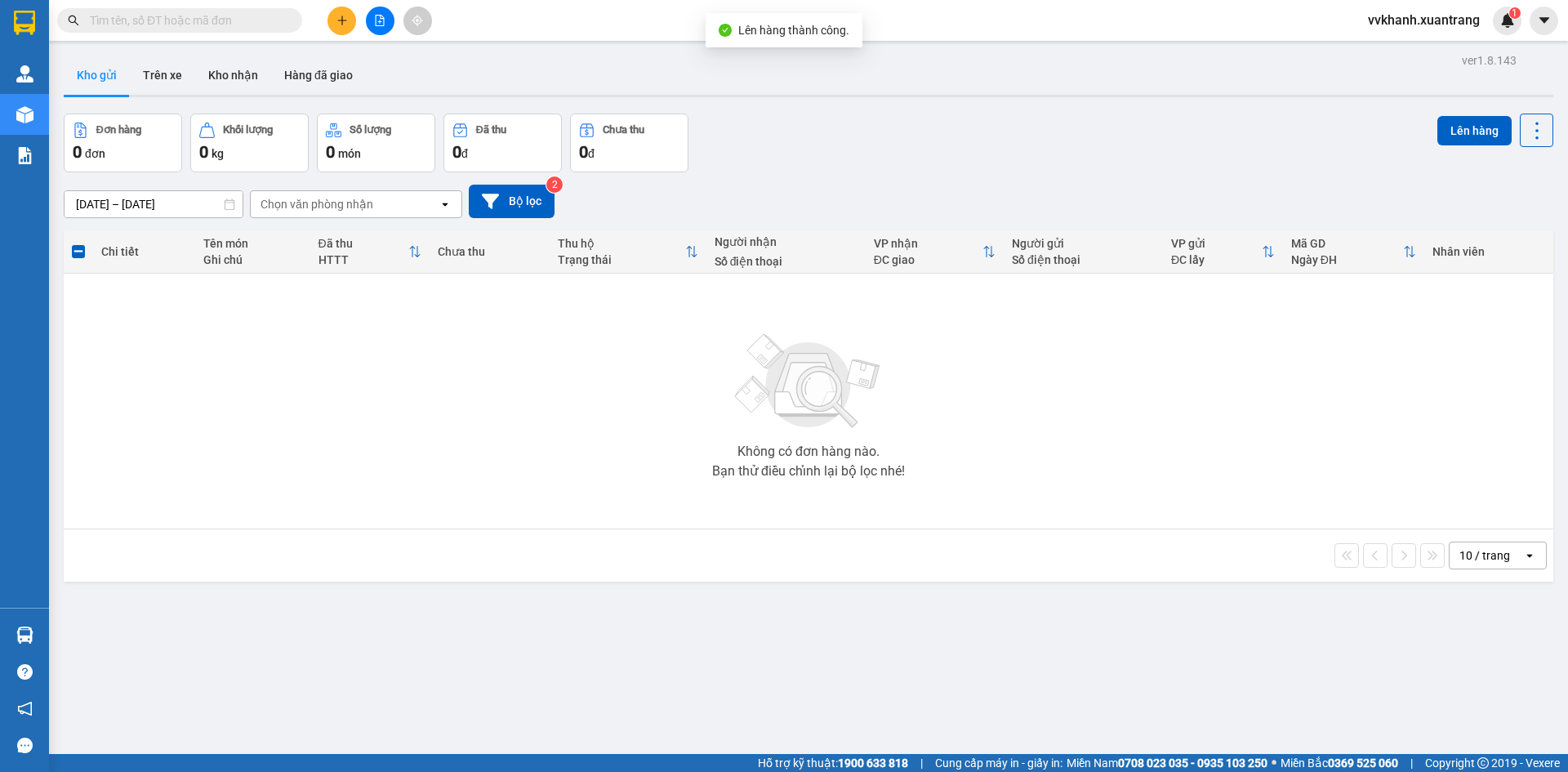
click at [377, 23] on icon "file-add" at bounding box center [380, 21] width 12 height 12
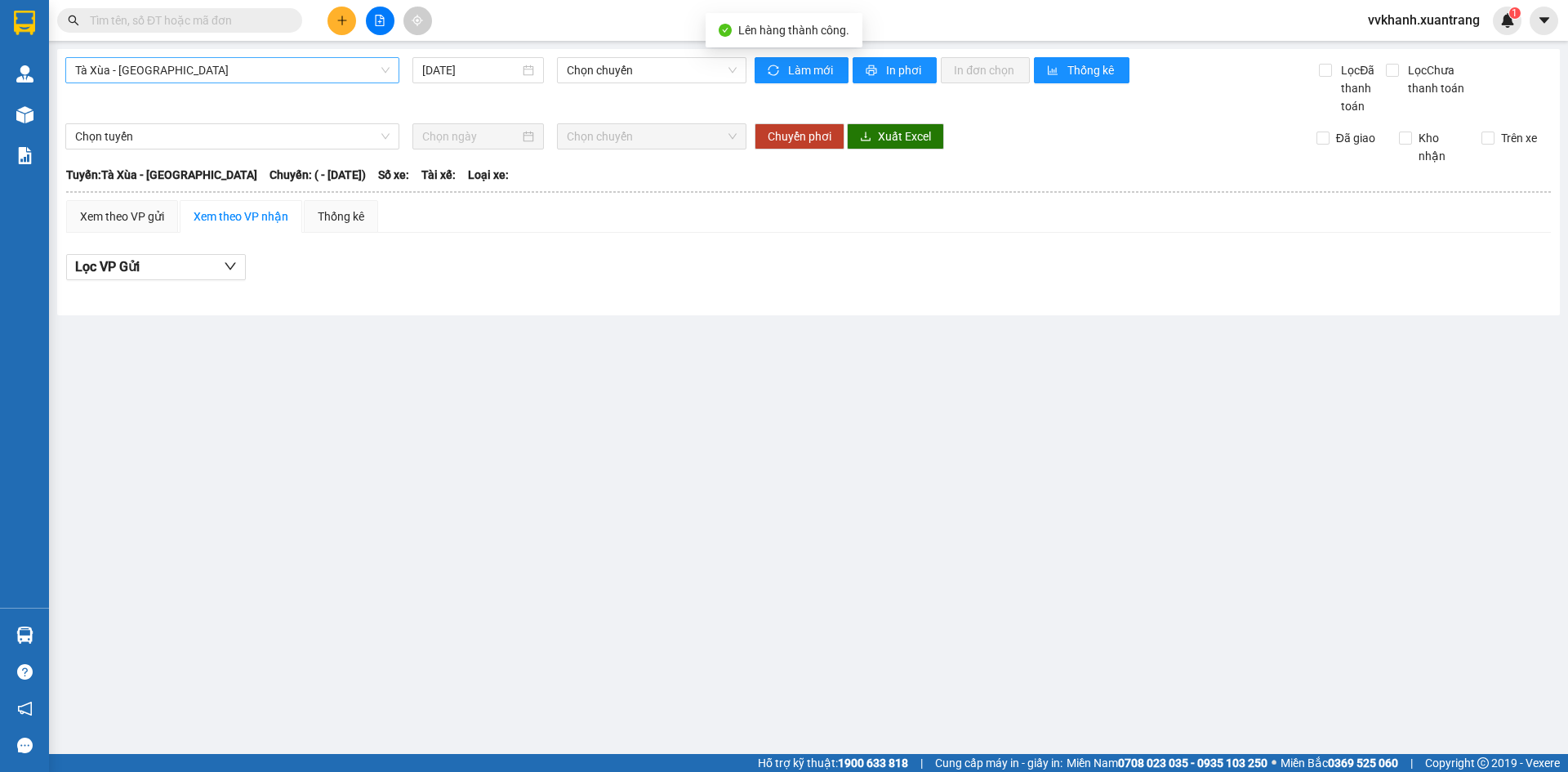
click at [283, 74] on span "Tà Xùa - [GEOGRAPHIC_DATA]" at bounding box center [232, 71] width 315 height 25
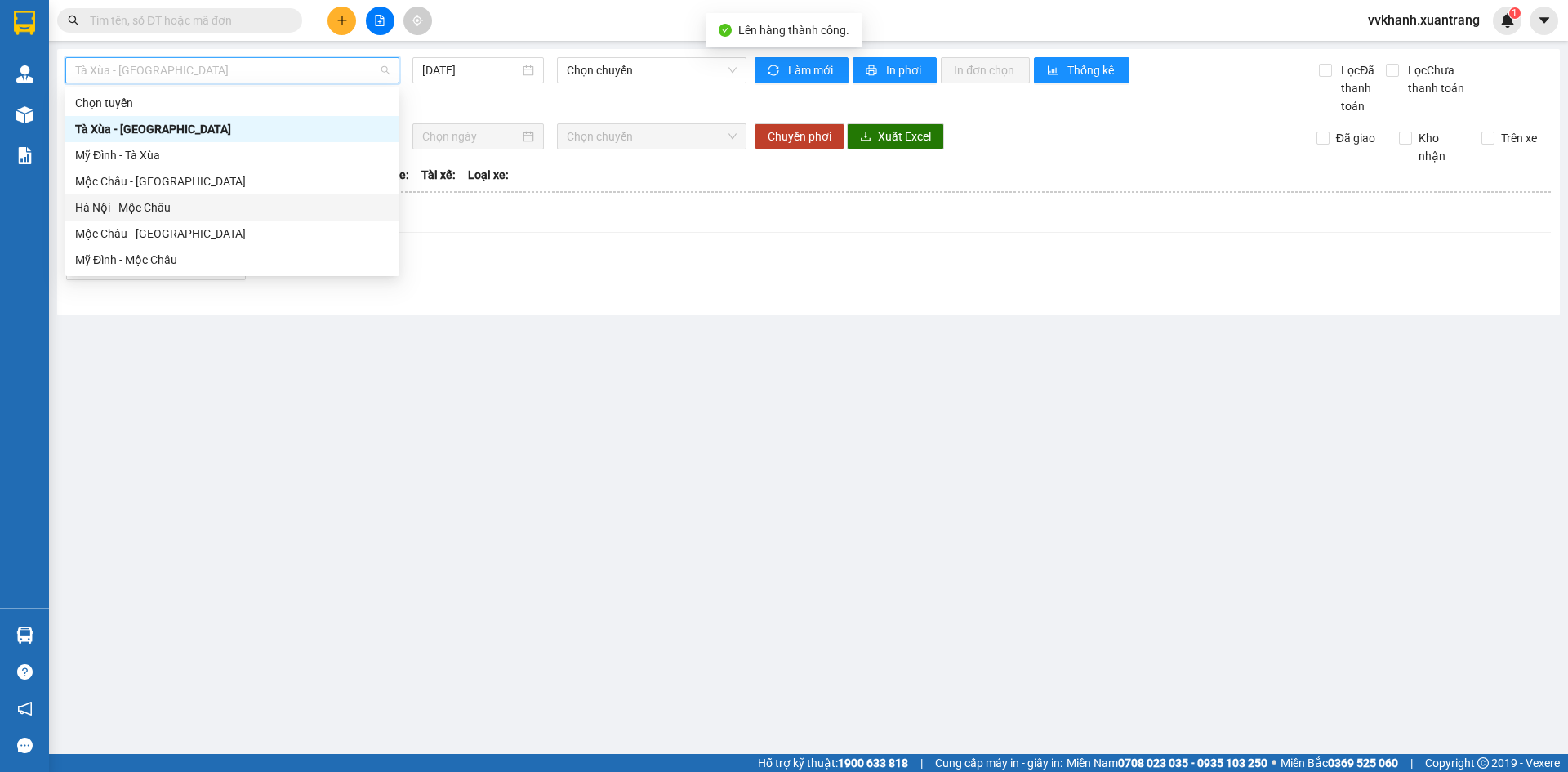
click at [212, 208] on div "Hà Nội - Mộc Châu" at bounding box center [232, 208] width 315 height 18
type input "[DATE]"
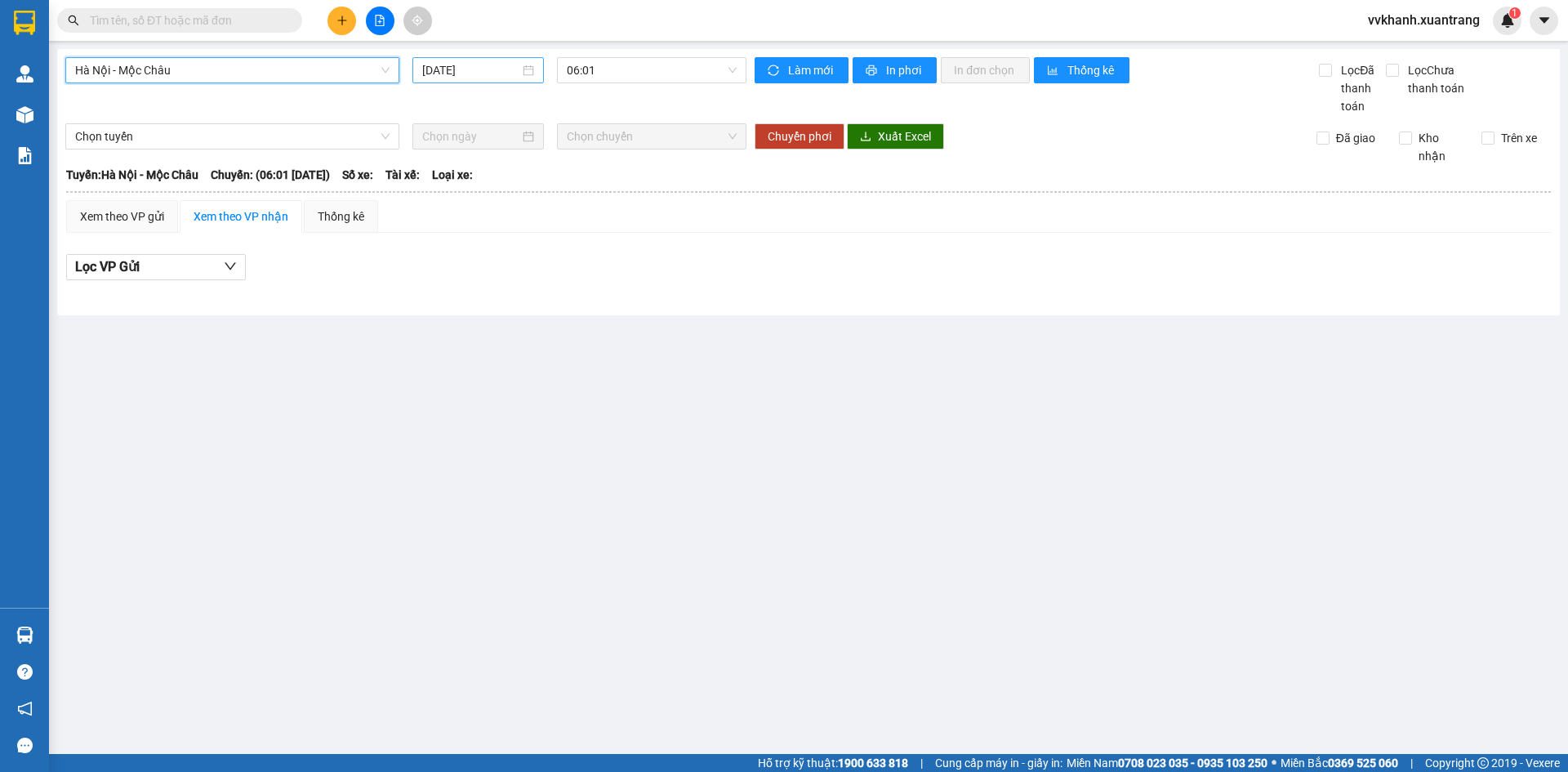
click at [477, 68] on input "[DATE]" at bounding box center [470, 71] width 97 height 18
click at [663, 71] on span "06:01" at bounding box center [651, 71] width 170 height 25
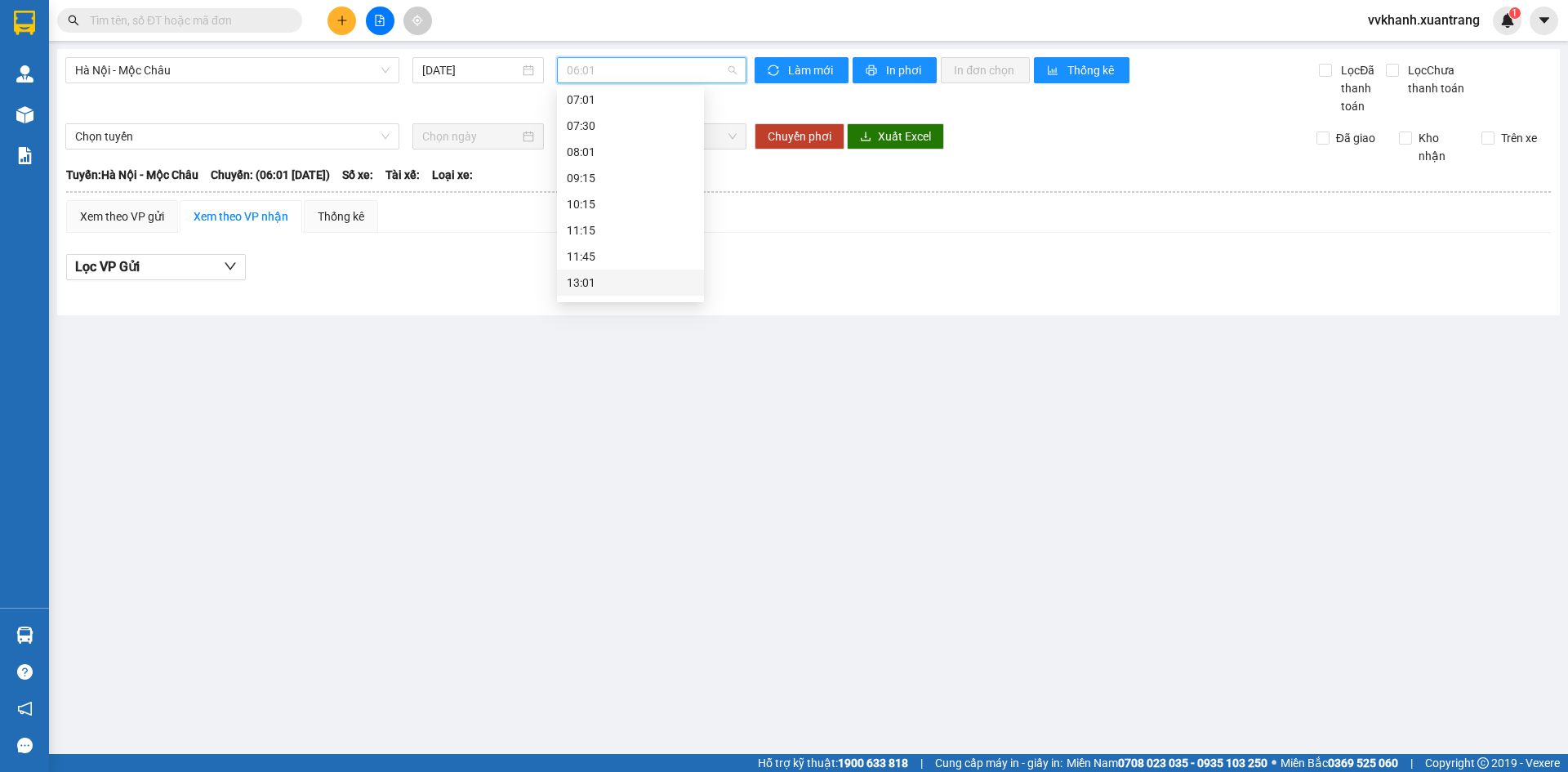
scroll to position [235, 0]
click at [606, 218] on div "16:15" at bounding box center [630, 207] width 147 height 26
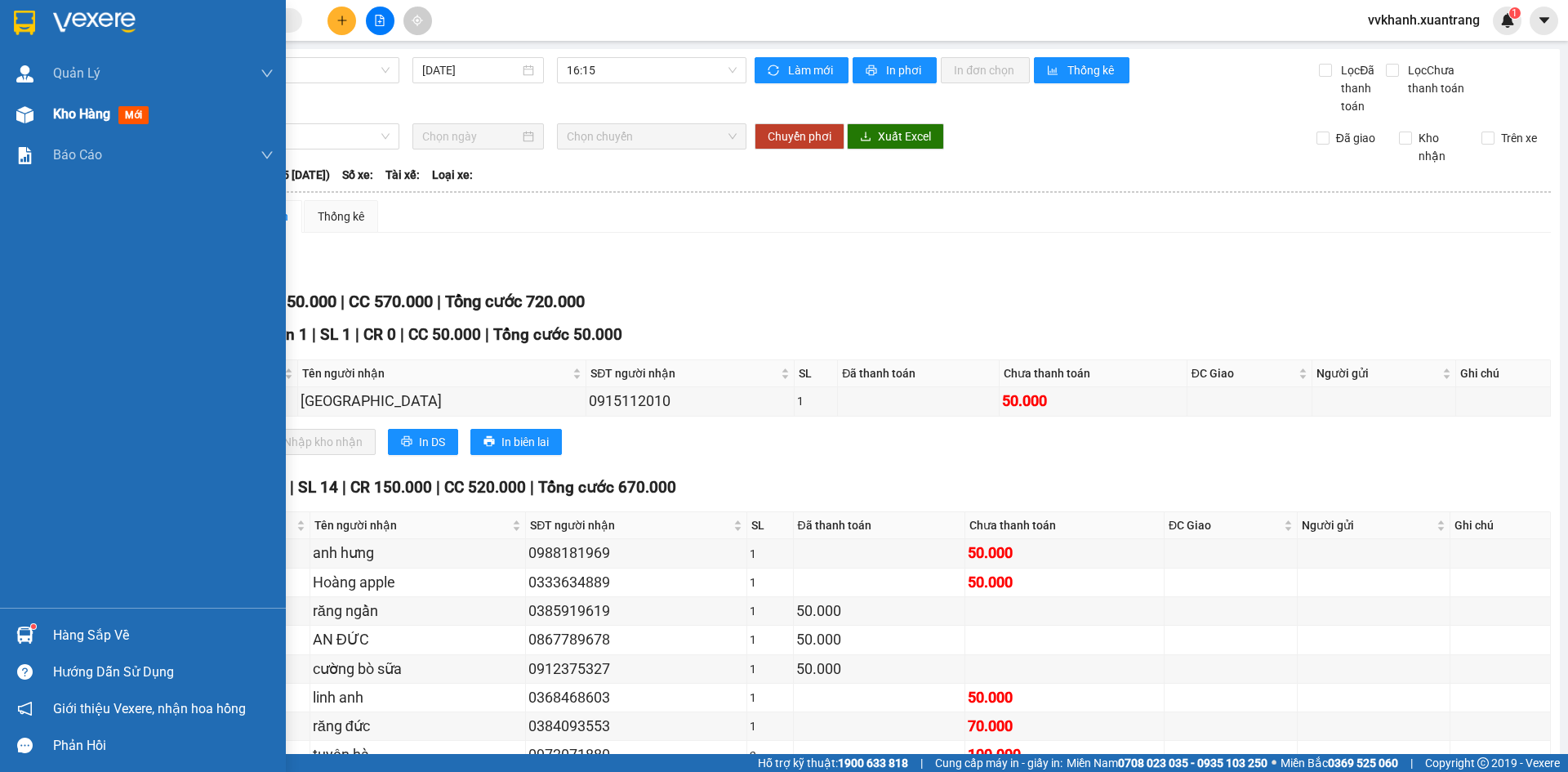
click at [35, 104] on div at bounding box center [25, 115] width 28 height 28
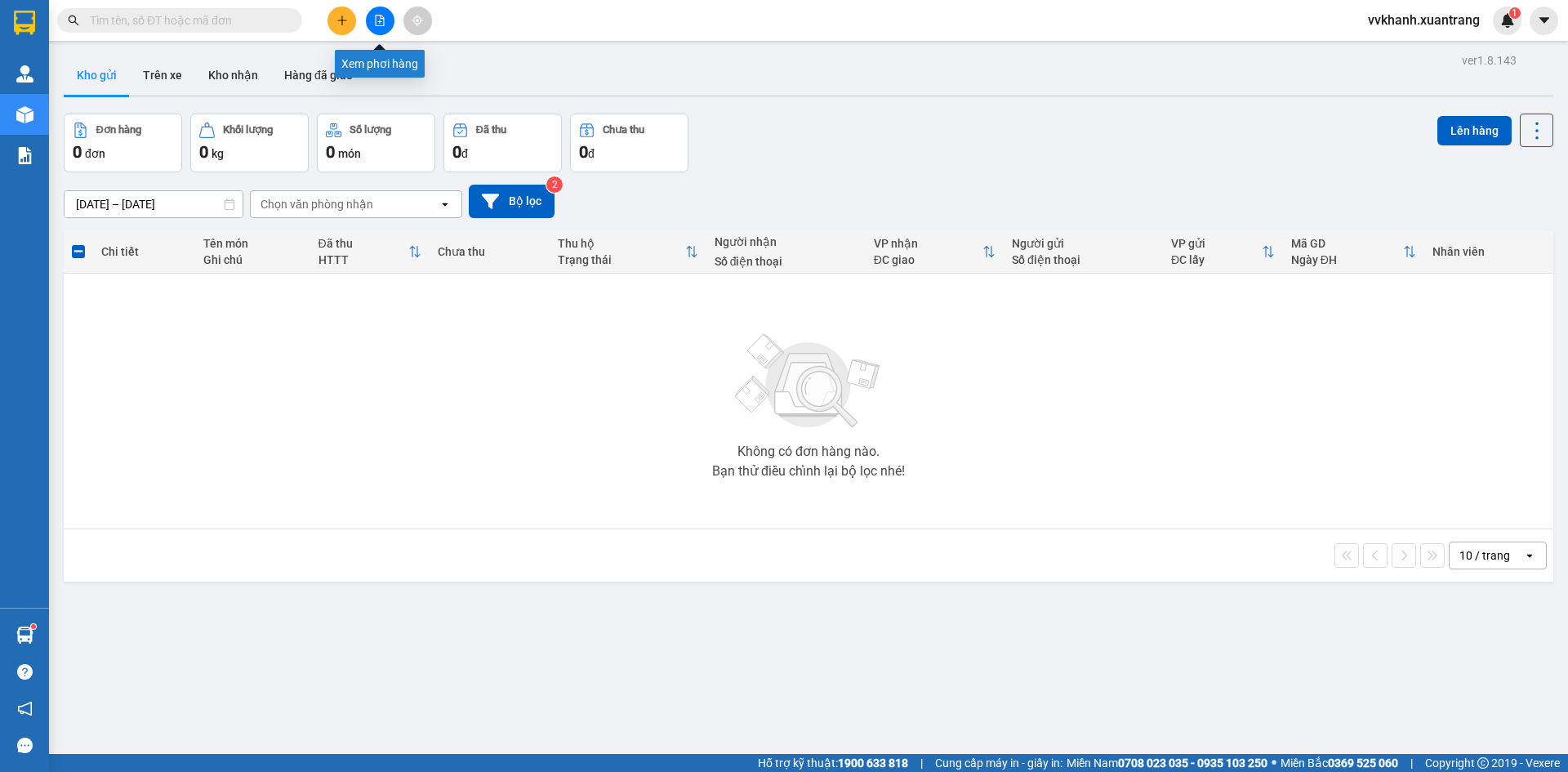
click at [375, 12] on button at bounding box center [380, 21] width 28 height 28
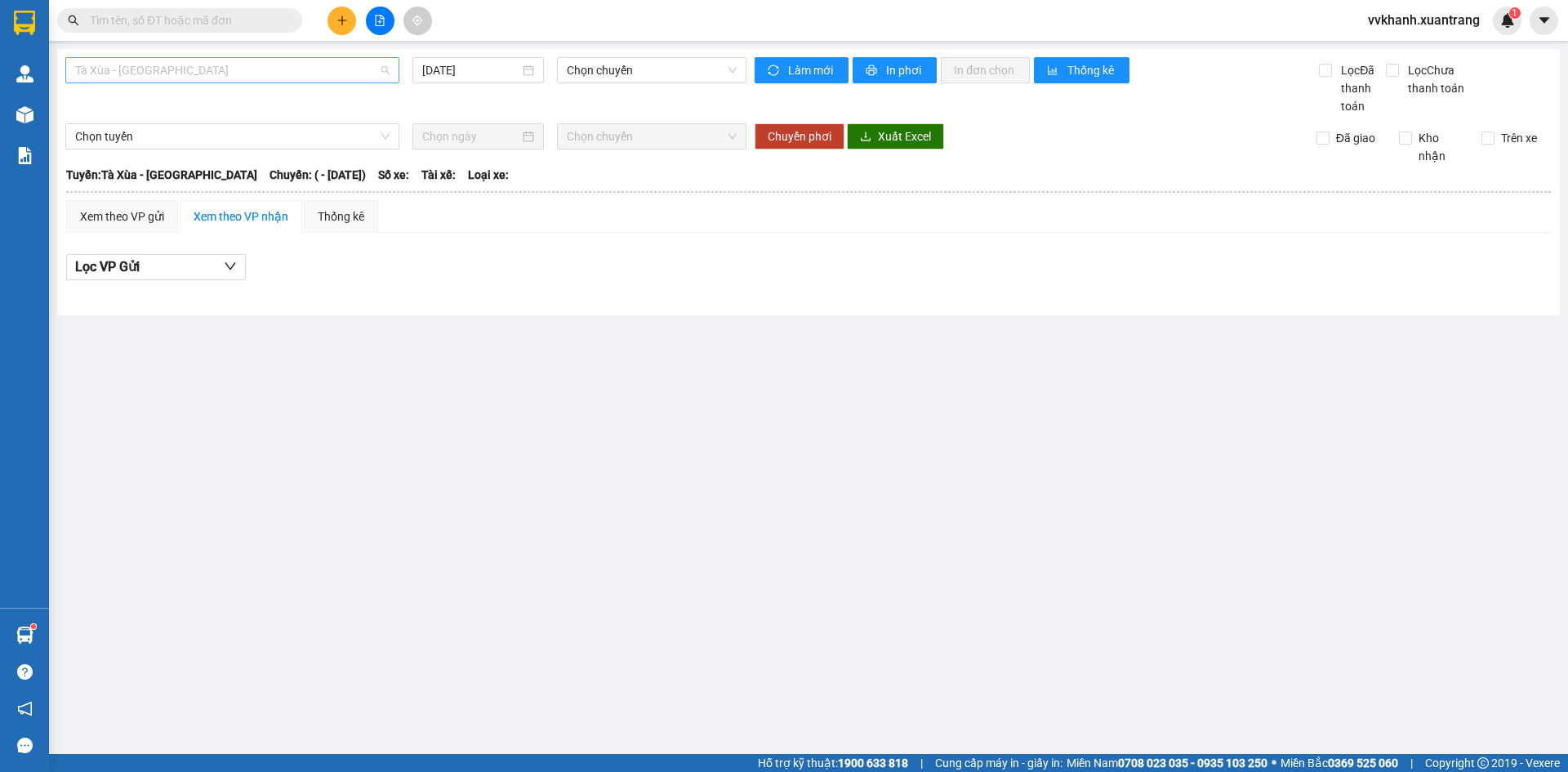
click at [174, 61] on span "Tà Xùa - [GEOGRAPHIC_DATA]" at bounding box center [232, 71] width 315 height 25
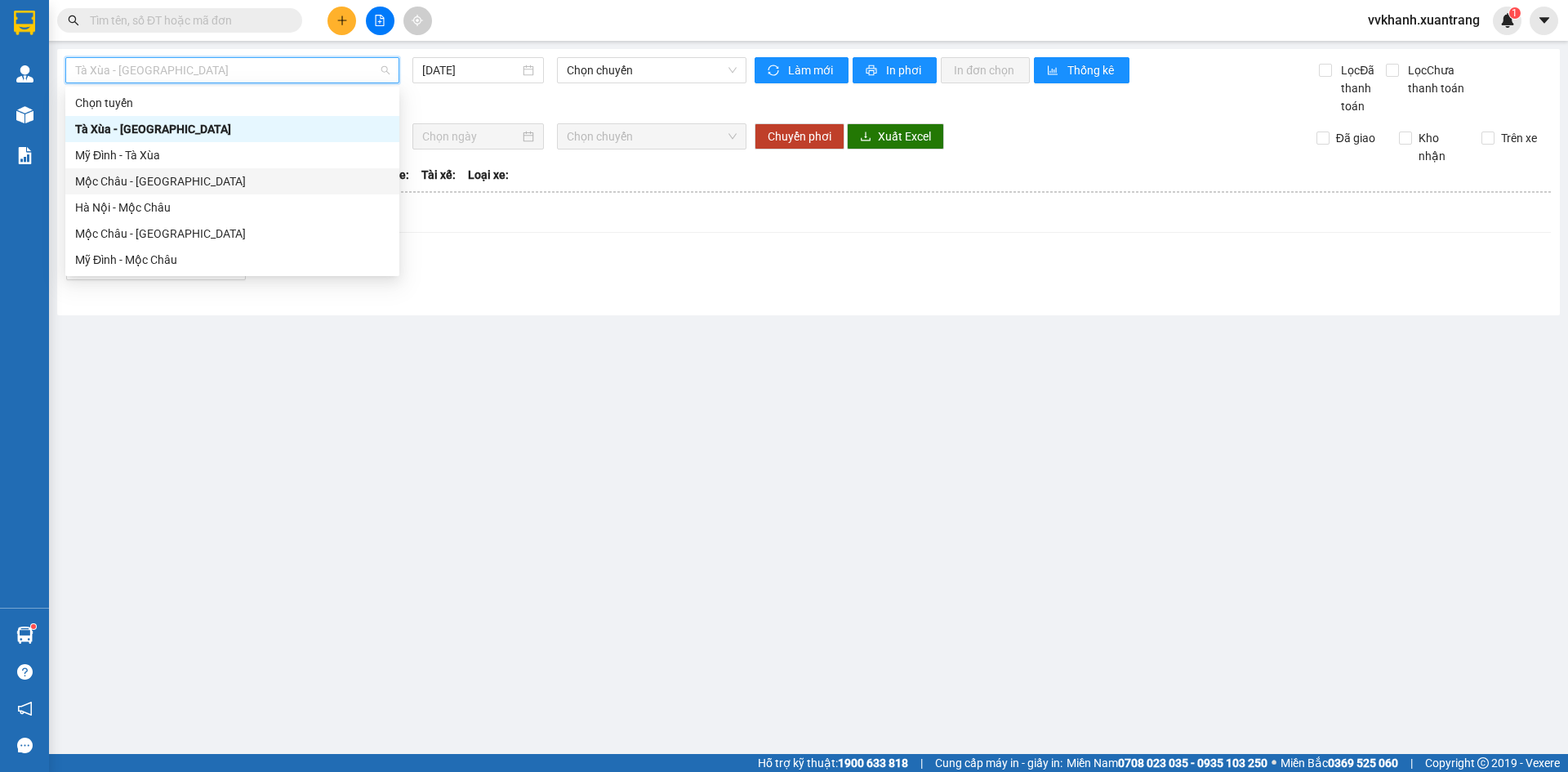
click at [137, 177] on div "Mộc Châu - [GEOGRAPHIC_DATA]" at bounding box center [232, 182] width 315 height 18
type input "[DATE]"
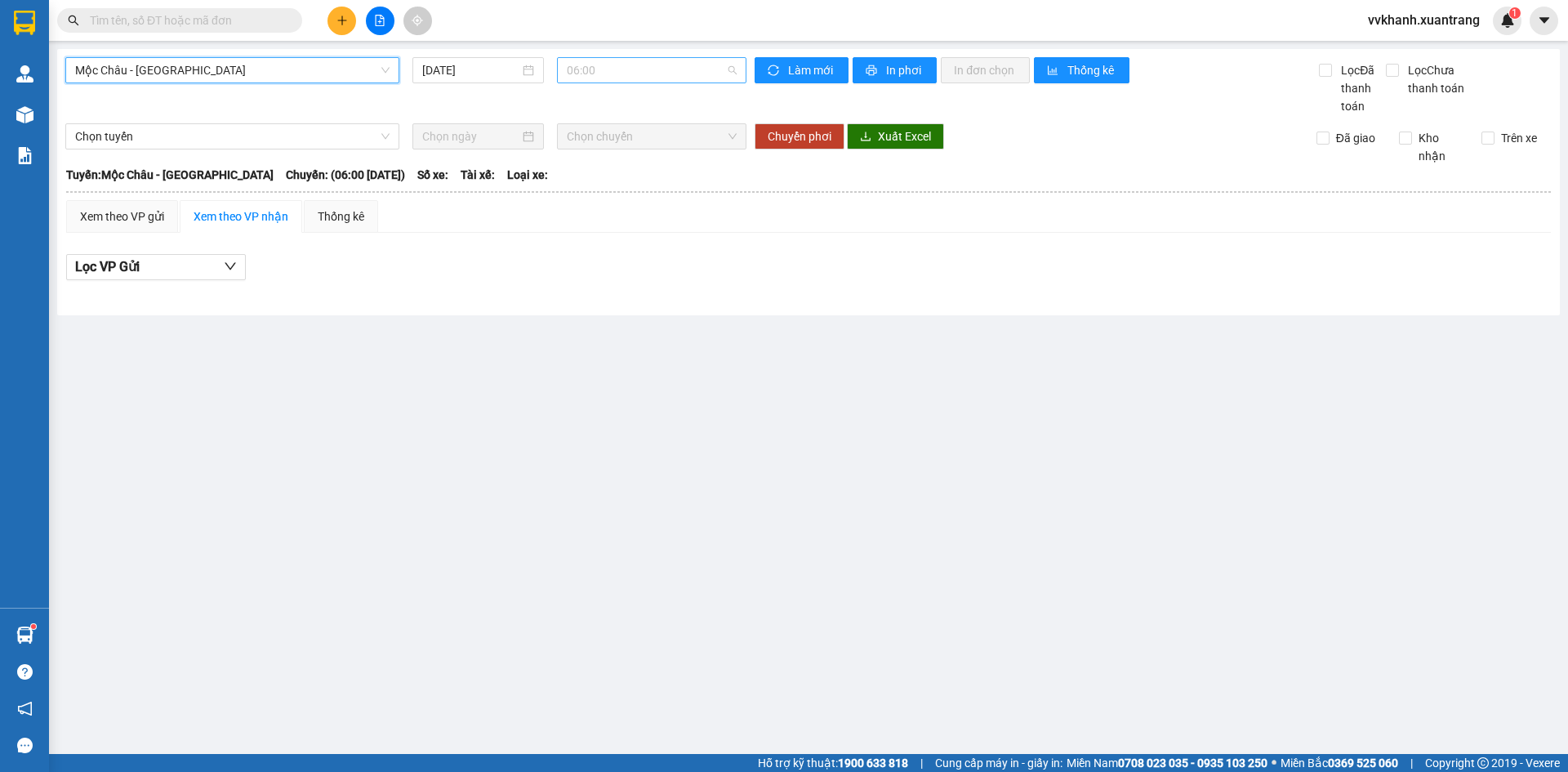
click at [600, 69] on span "06:00" at bounding box center [651, 71] width 170 height 25
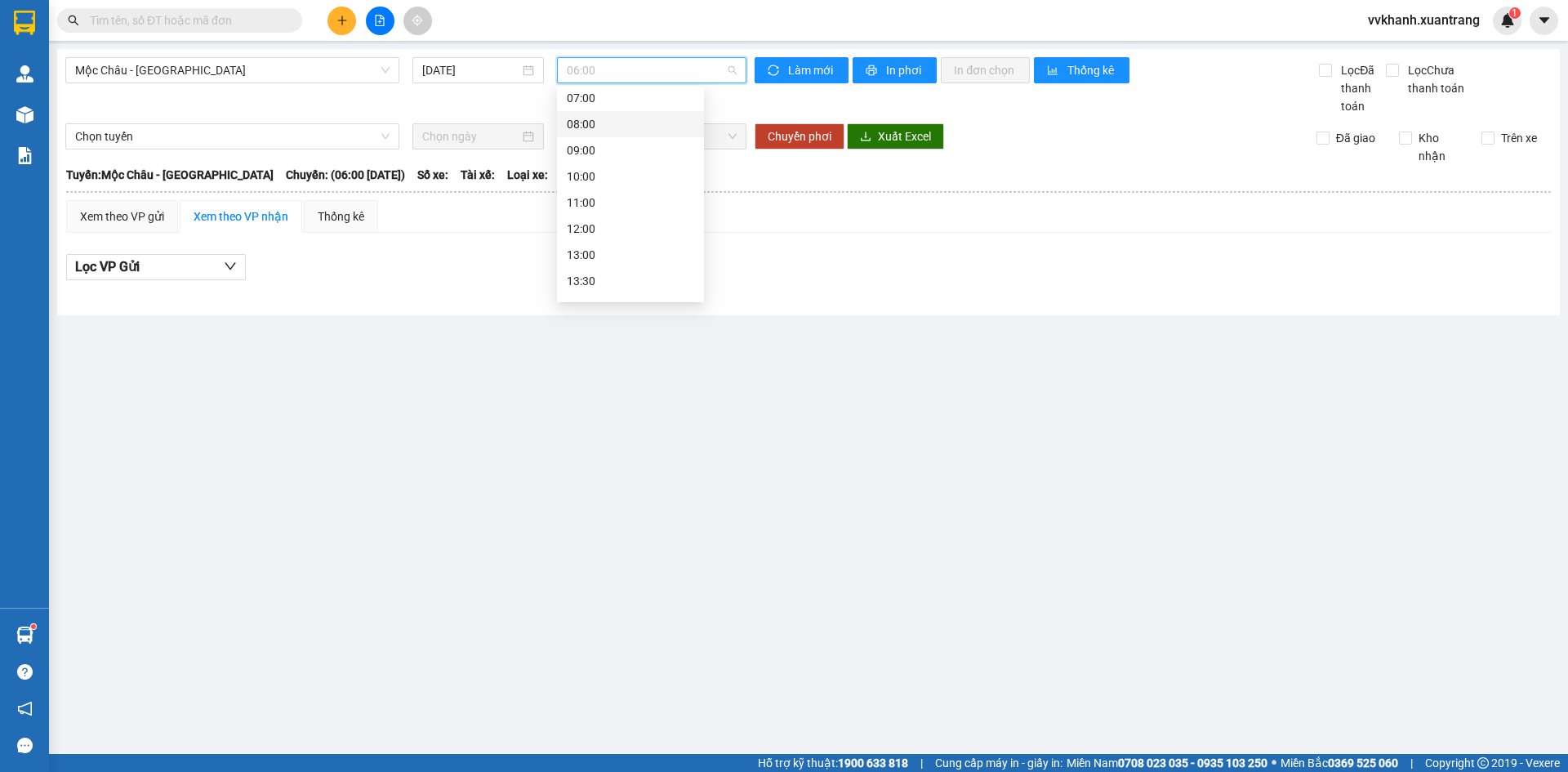
scroll to position [81, 0]
click at [604, 200] on div "12:00" at bounding box center [630, 204] width 127 height 18
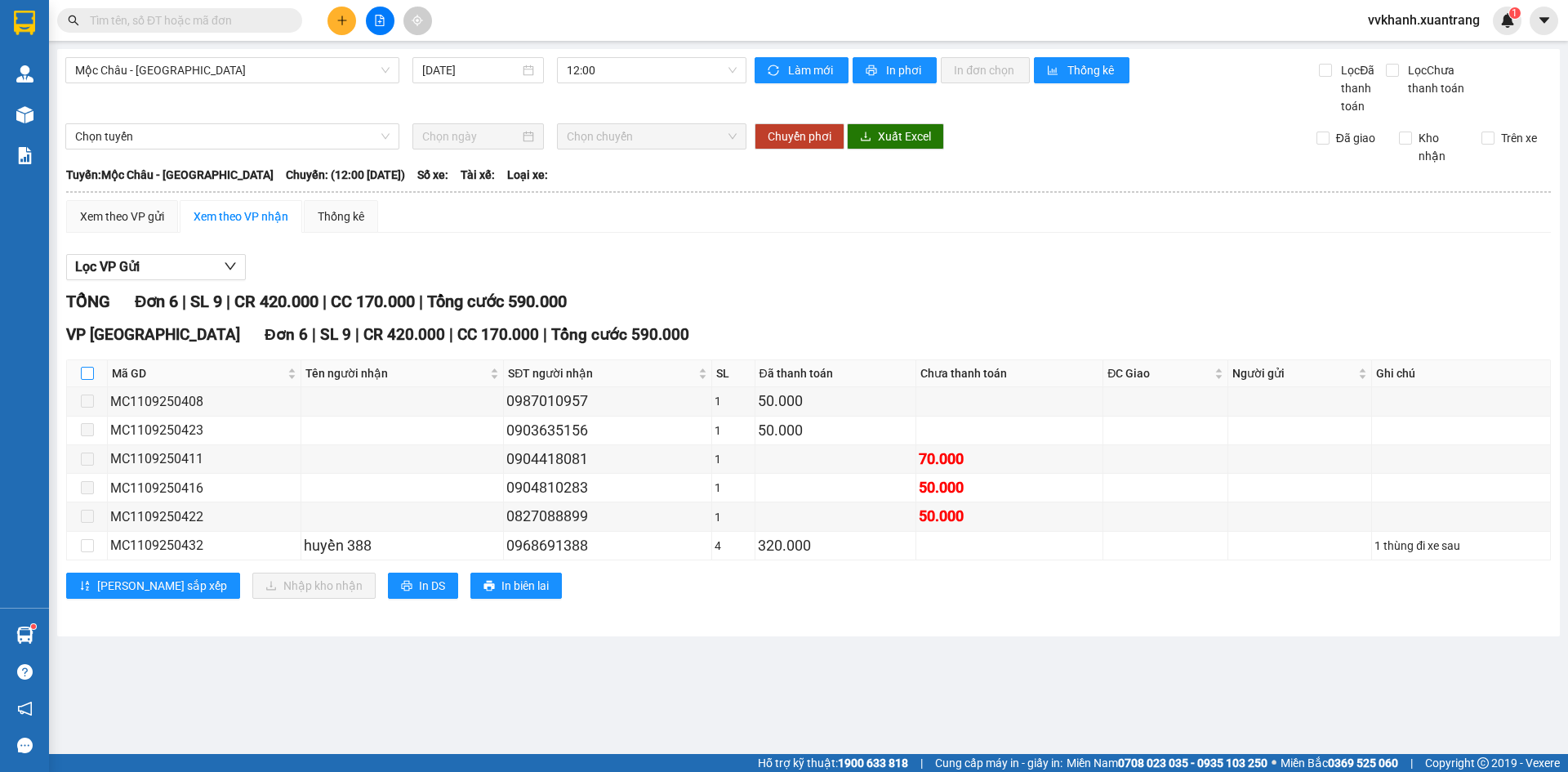
click at [90, 369] on input "checkbox" at bounding box center [87, 374] width 13 height 13
checkbox input "true"
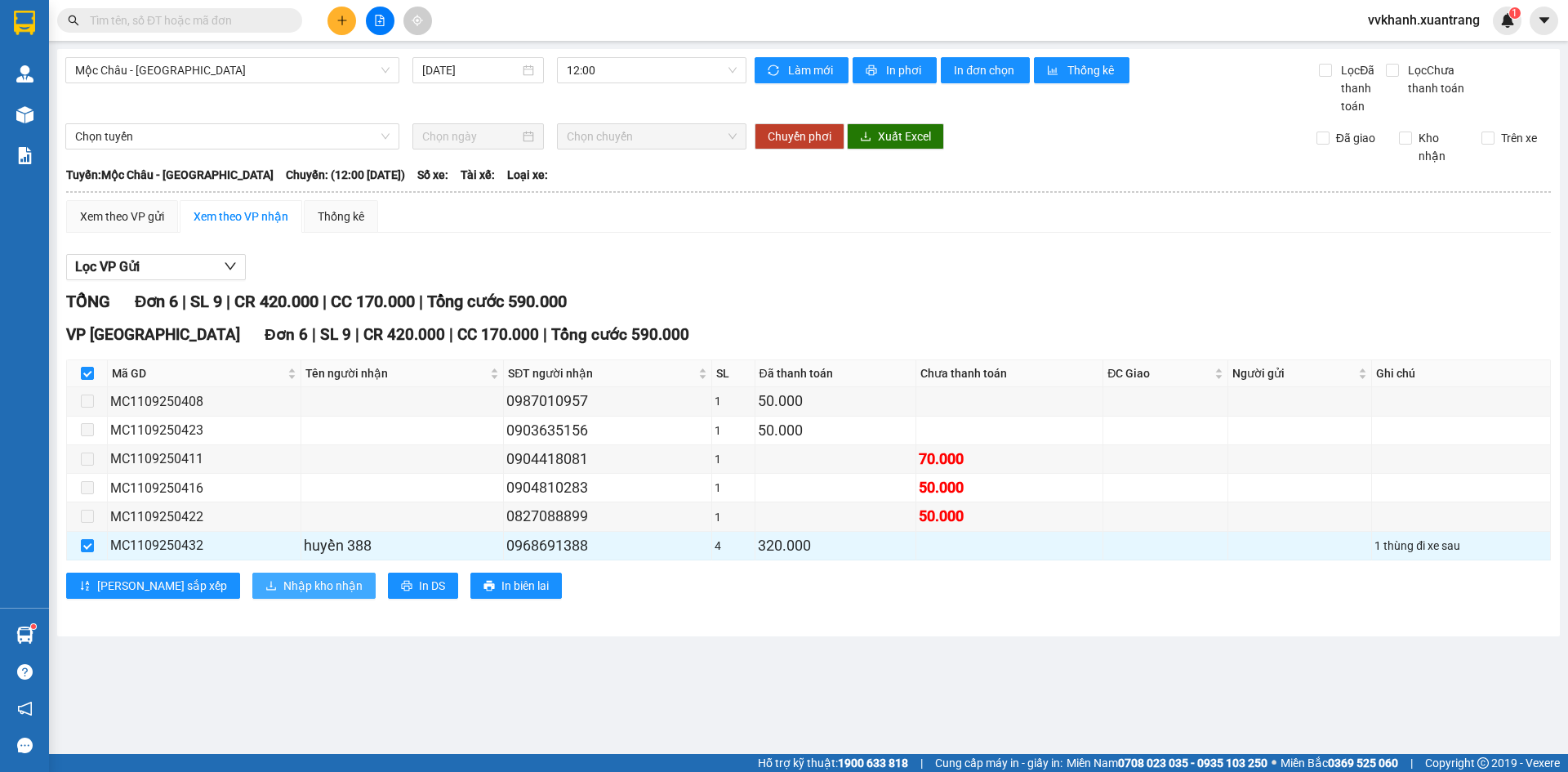
click at [283, 586] on span "Nhập kho nhận" at bounding box center [322, 586] width 79 height 18
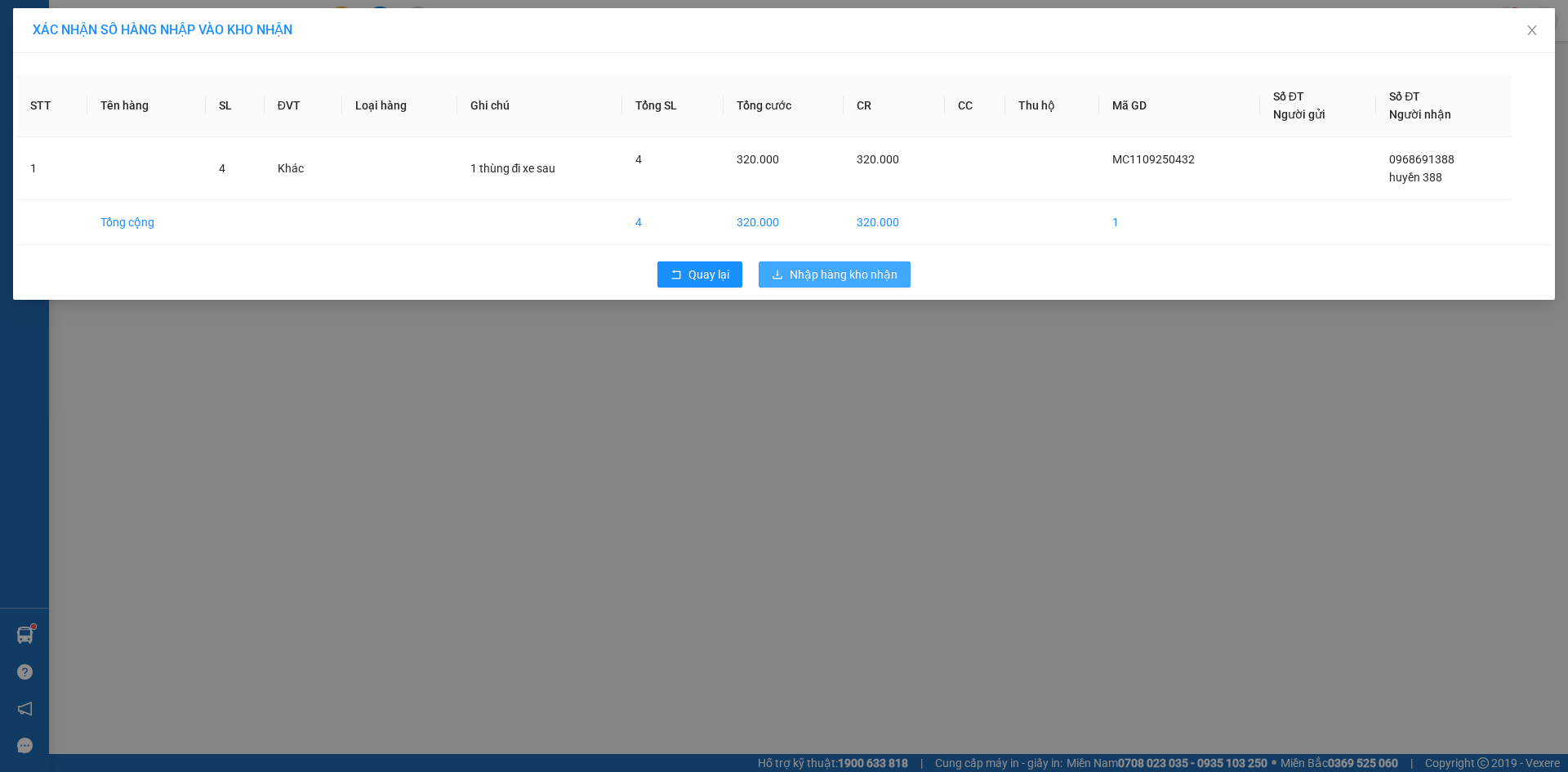
click at [882, 276] on span "Nhập hàng kho nhận" at bounding box center [844, 275] width 108 height 18
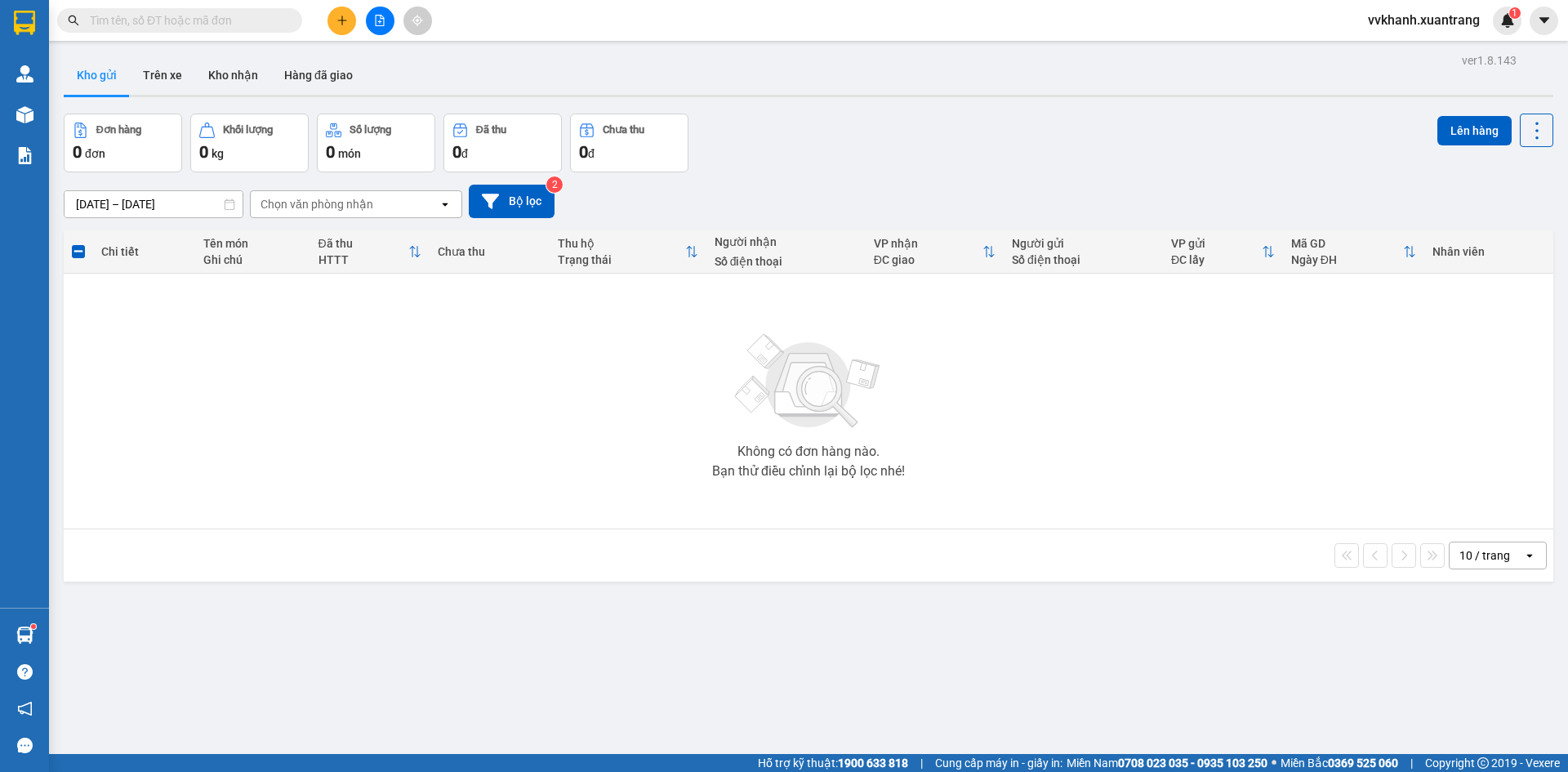
click at [385, 34] on div at bounding box center [380, 21] width 123 height 28
click at [380, 20] on icon "file-add" at bounding box center [380, 21] width 12 height 12
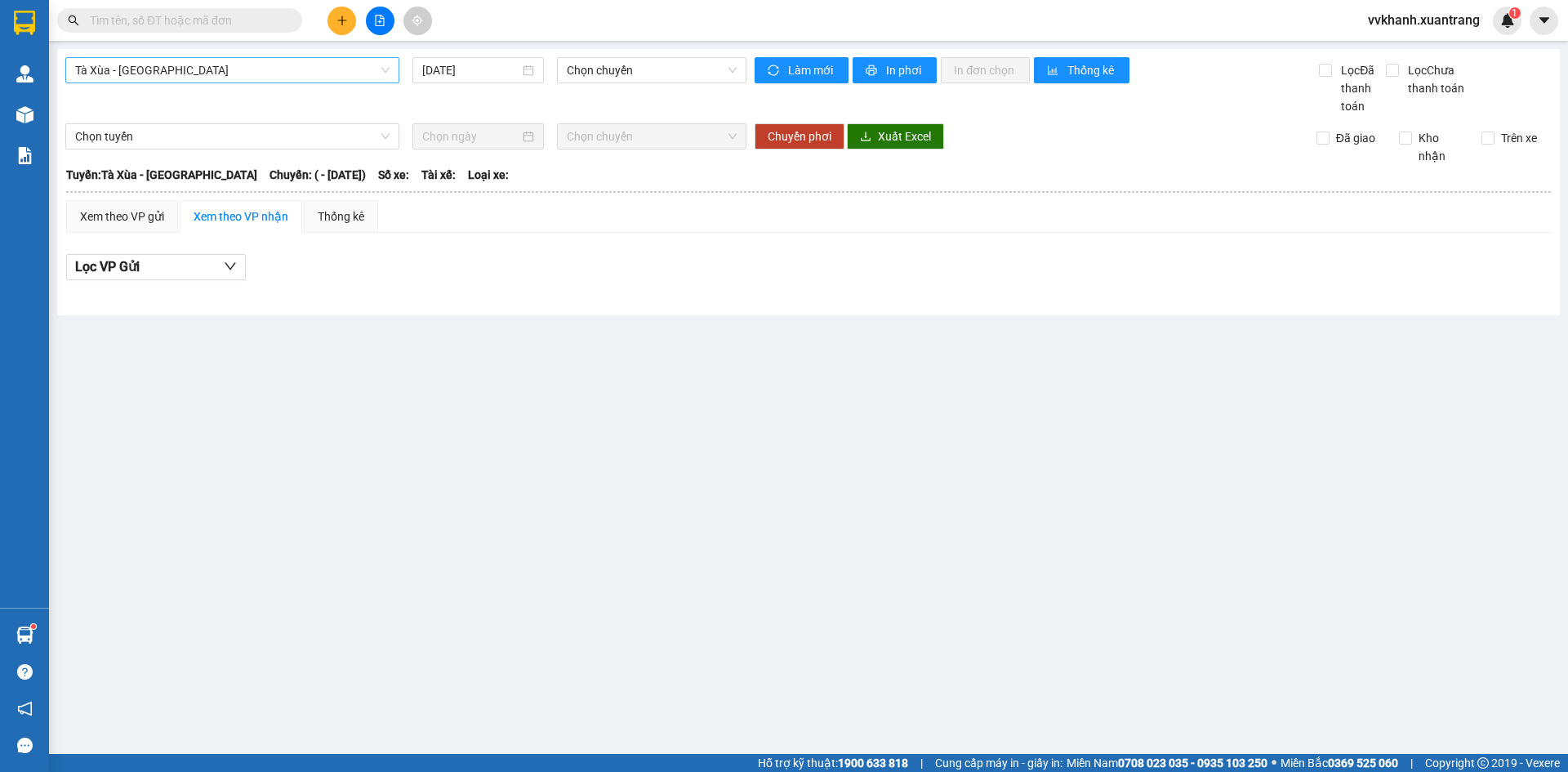
click at [295, 63] on span "Tà Xùa - [GEOGRAPHIC_DATA]" at bounding box center [232, 71] width 315 height 25
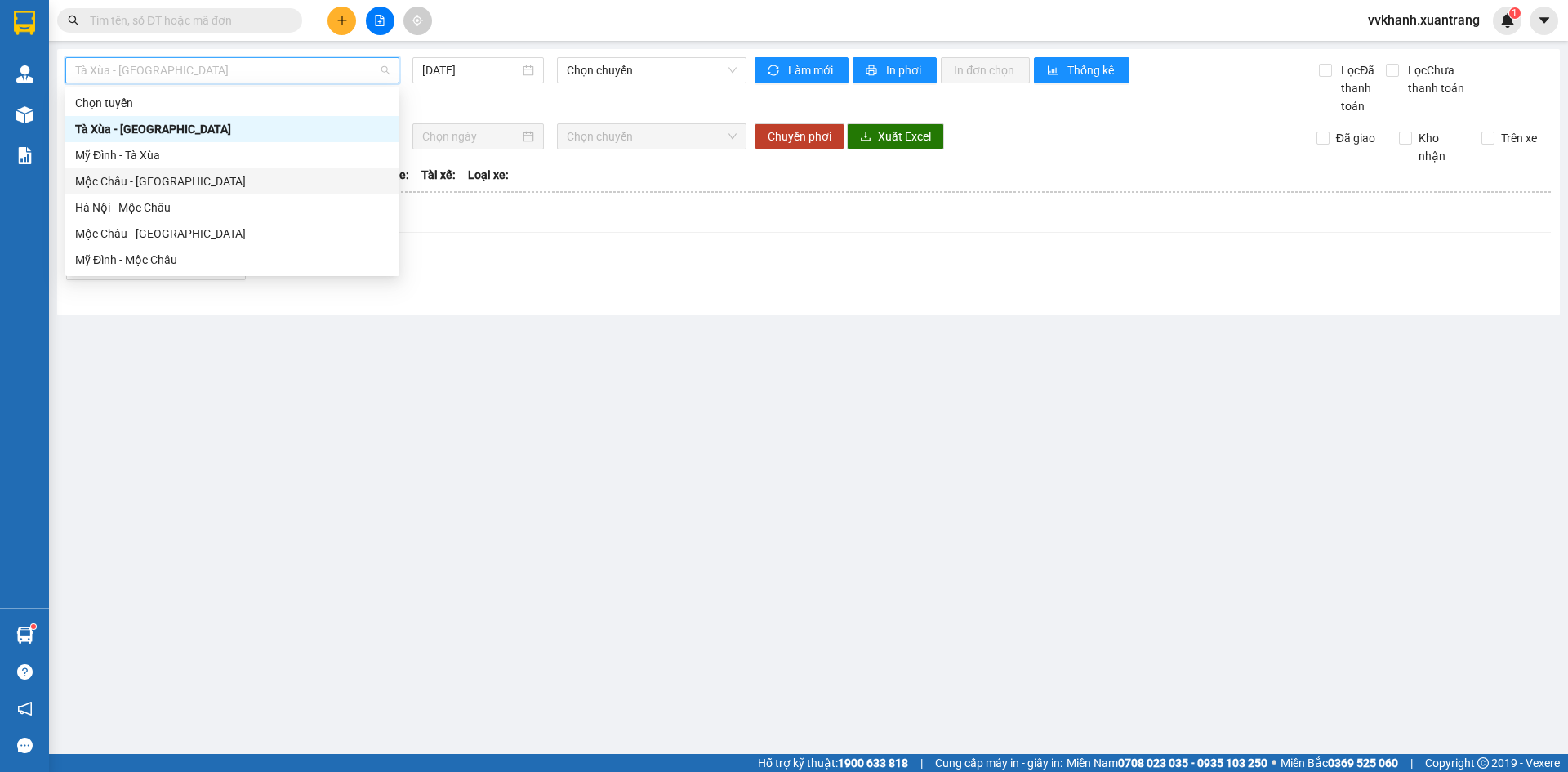
click at [172, 185] on div "Mộc Châu - [GEOGRAPHIC_DATA]" at bounding box center [232, 182] width 315 height 18
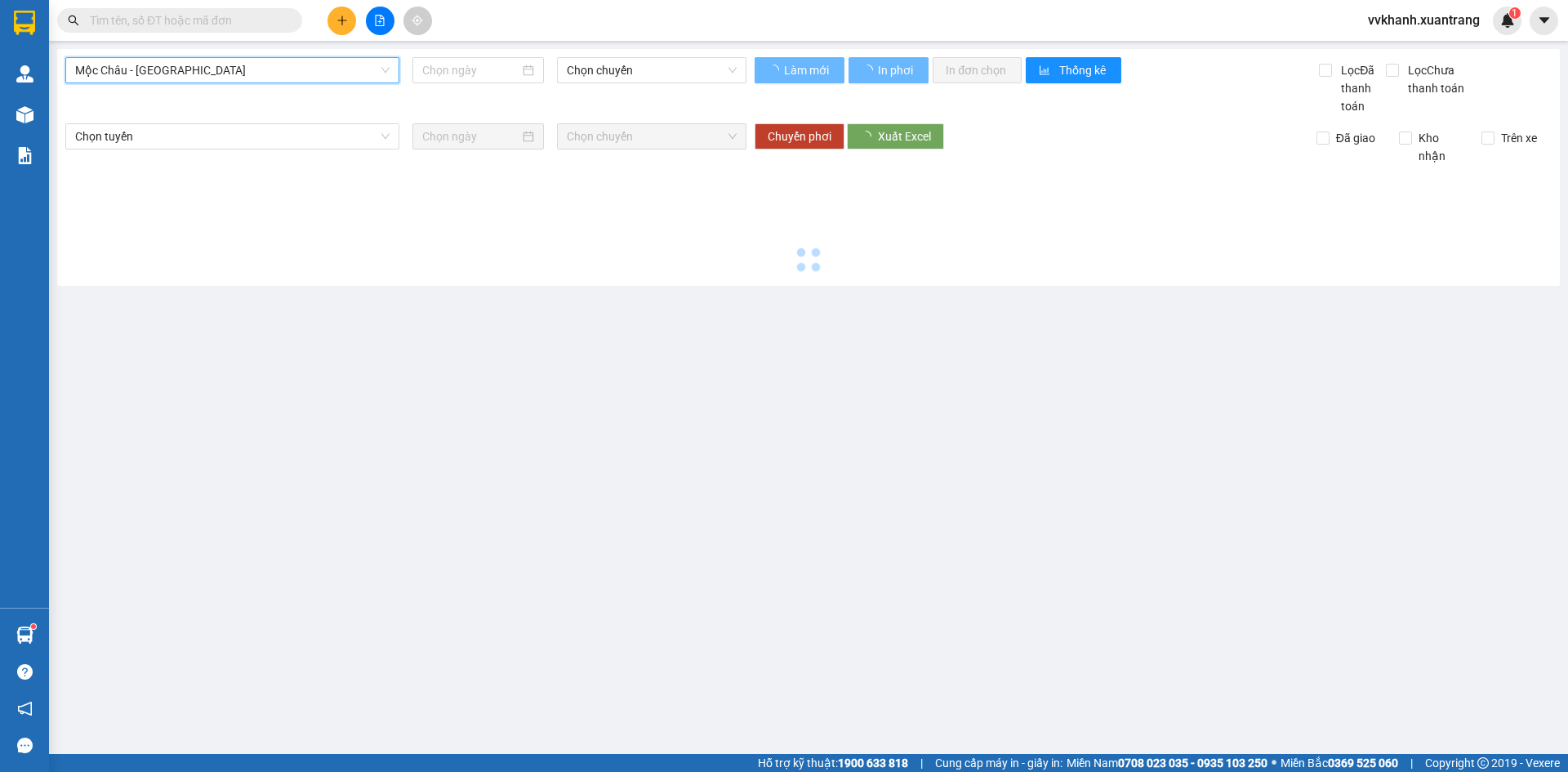
type input "[DATE]"
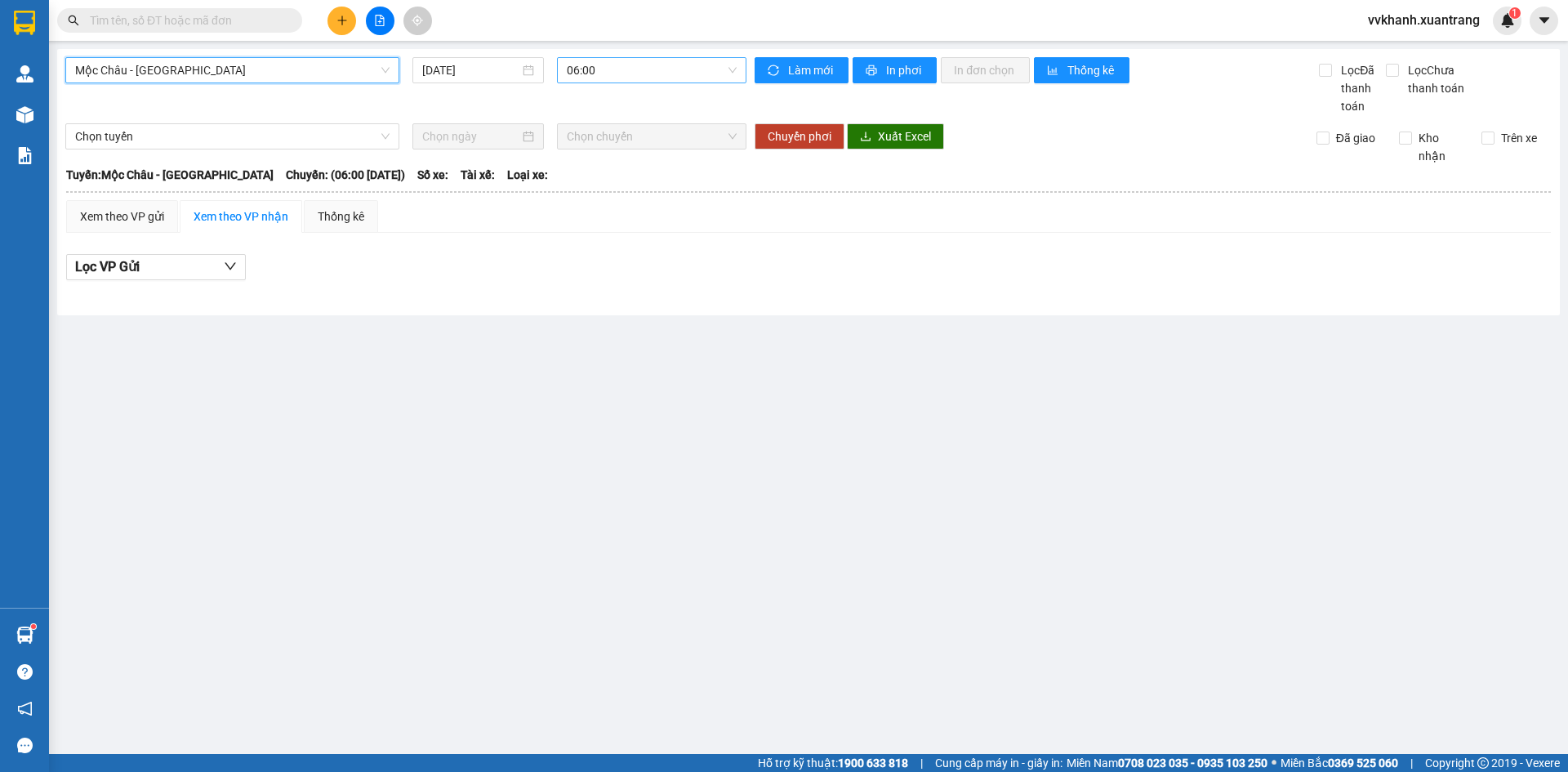
click at [583, 73] on span "06:00" at bounding box center [651, 71] width 170 height 25
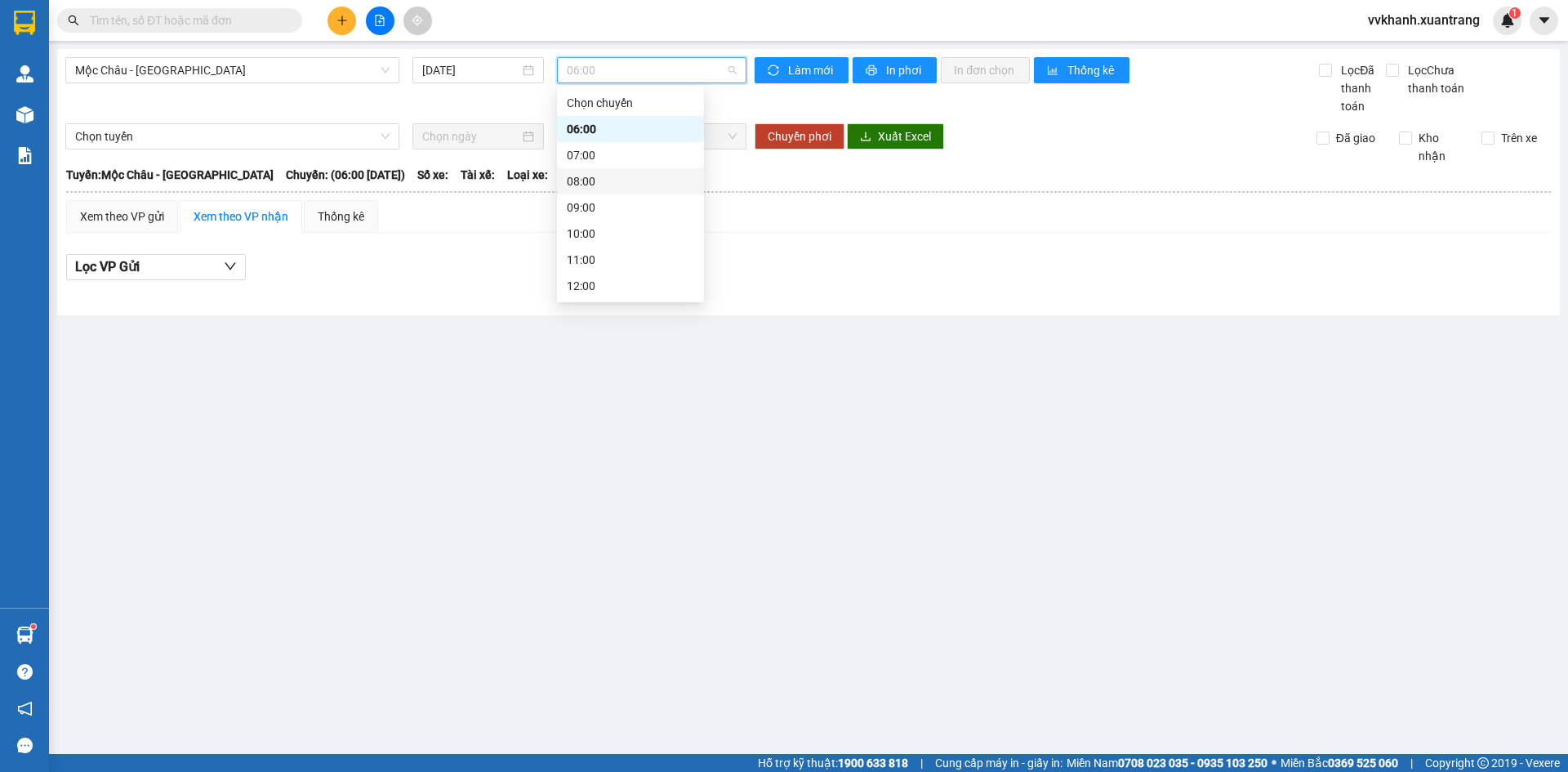
click at [593, 170] on div "08:00" at bounding box center [630, 181] width 147 height 26
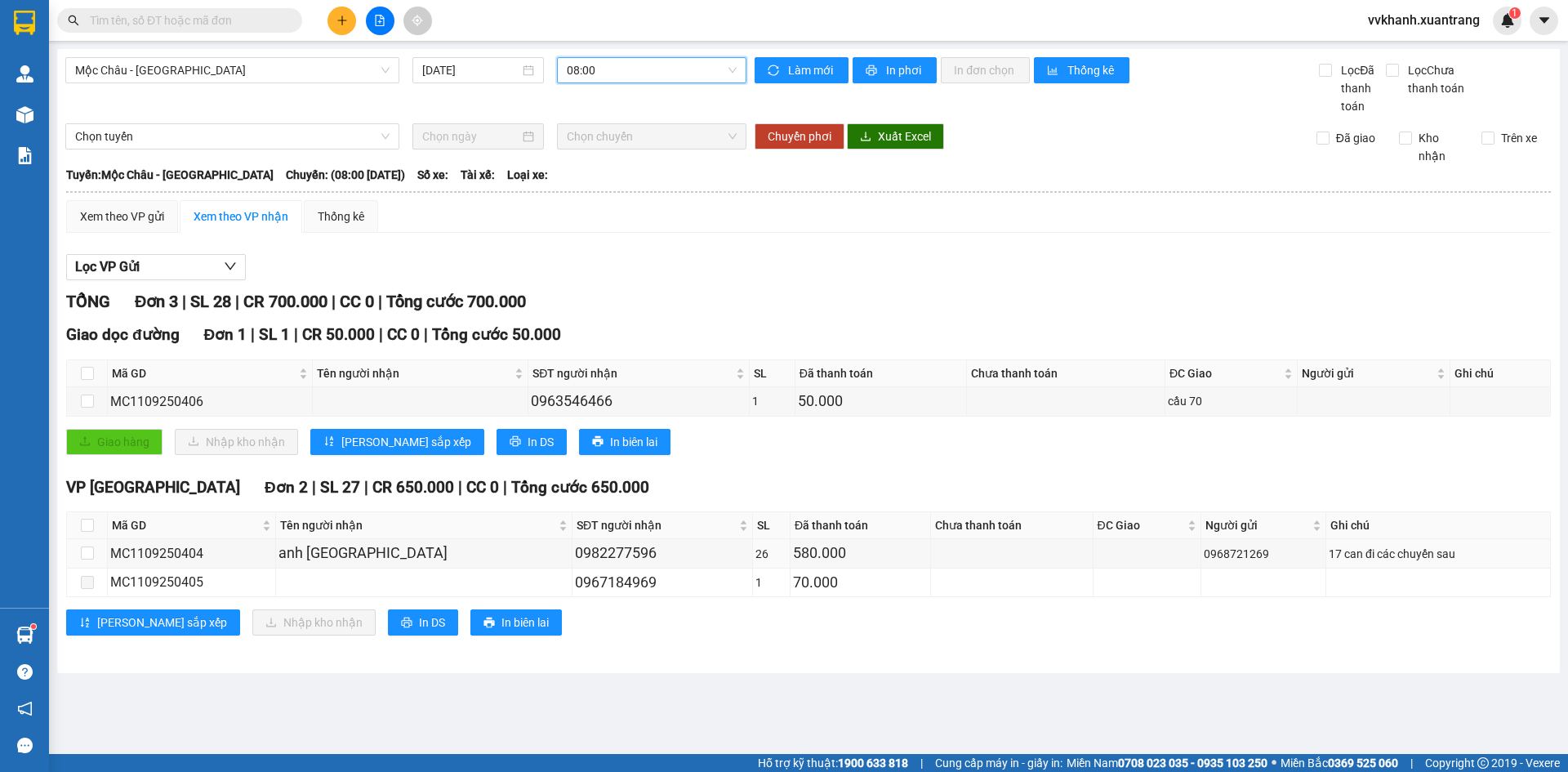
click at [0, 771] on html "Kết quả tìm kiếm ( 0 ) Bộ lọc Gửi 3 ngày gần nhất No Data vvkhanh.xuantrang 1 Q…" at bounding box center [784, 386] width 1568 height 772
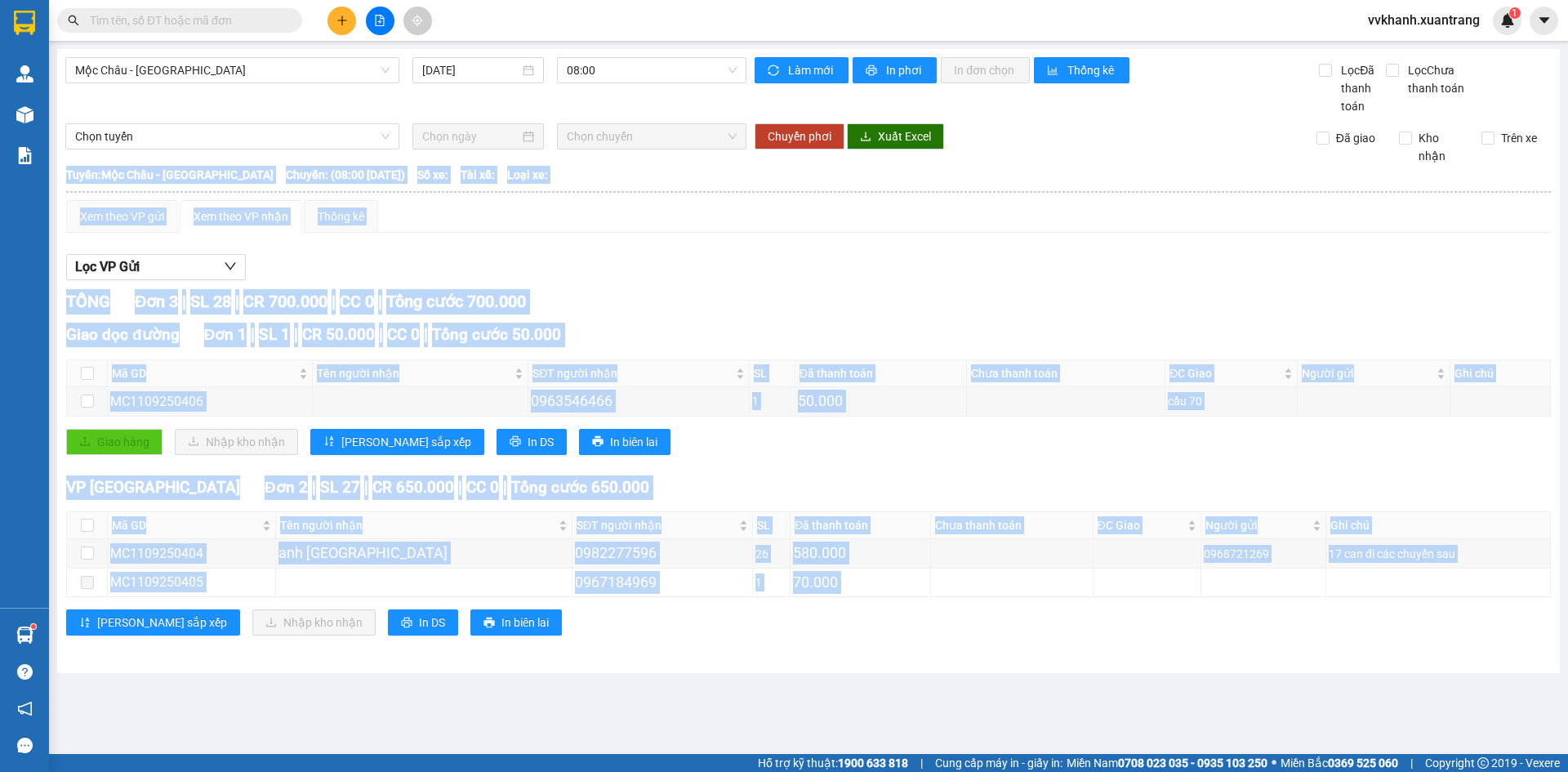
click at [618, 304] on div "TỔNG Đơn 3 | SL 28 | CR 700.000 | CC 0 | Tổng cước 700.000" at bounding box center [809, 302] width 1485 height 25
click at [570, 259] on div "Lọc VP Gửi" at bounding box center [809, 268] width 1485 height 27
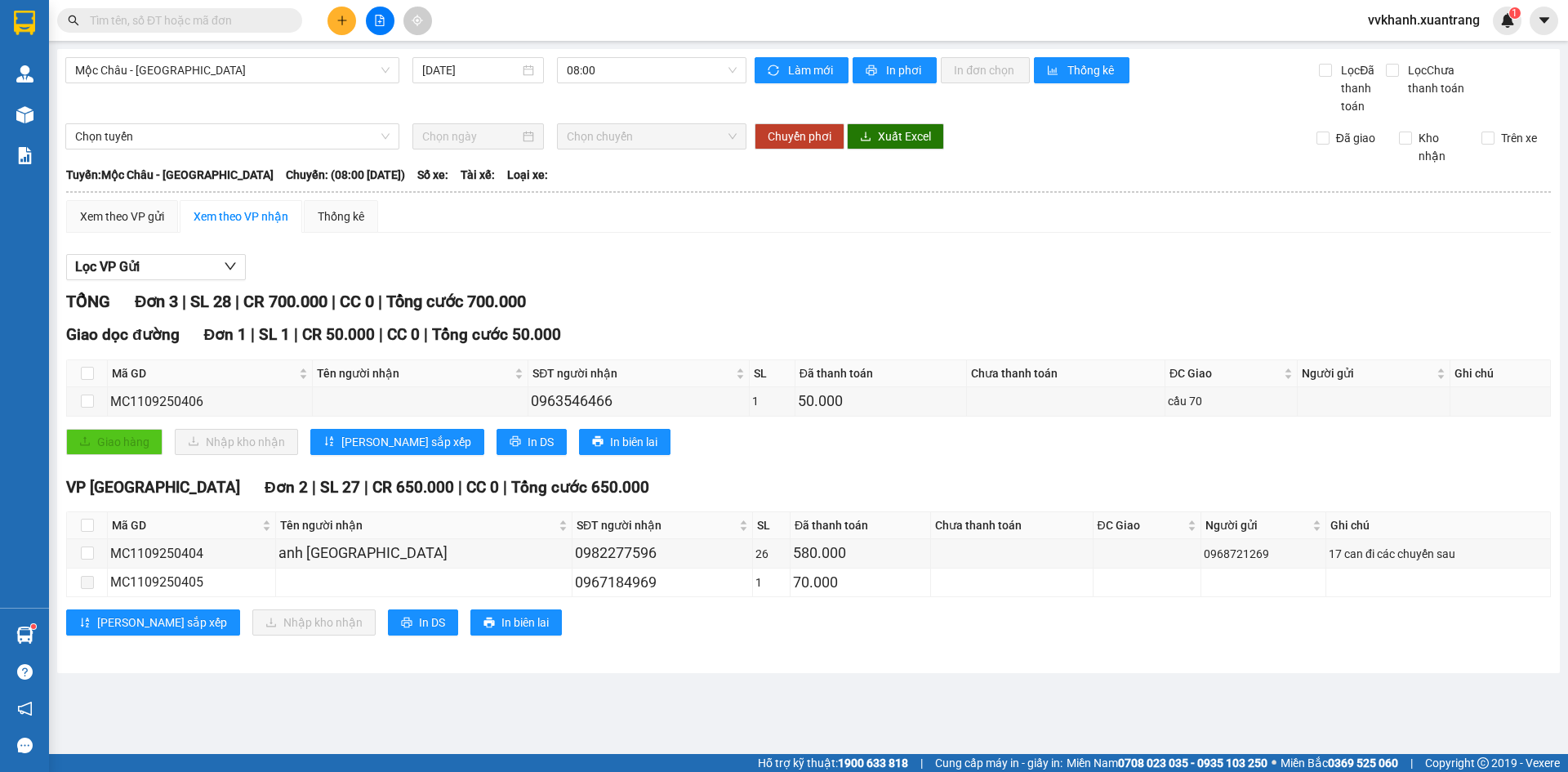
click at [983, 696] on main "Mộc Châu - Hà Nội 11/09/2025 08:00 Làm mới In phơi In đơn chọn Thống kê Lọc Đã …" at bounding box center [784, 377] width 1568 height 755
click at [380, 25] on icon "file-add" at bounding box center [380, 21] width 12 height 12
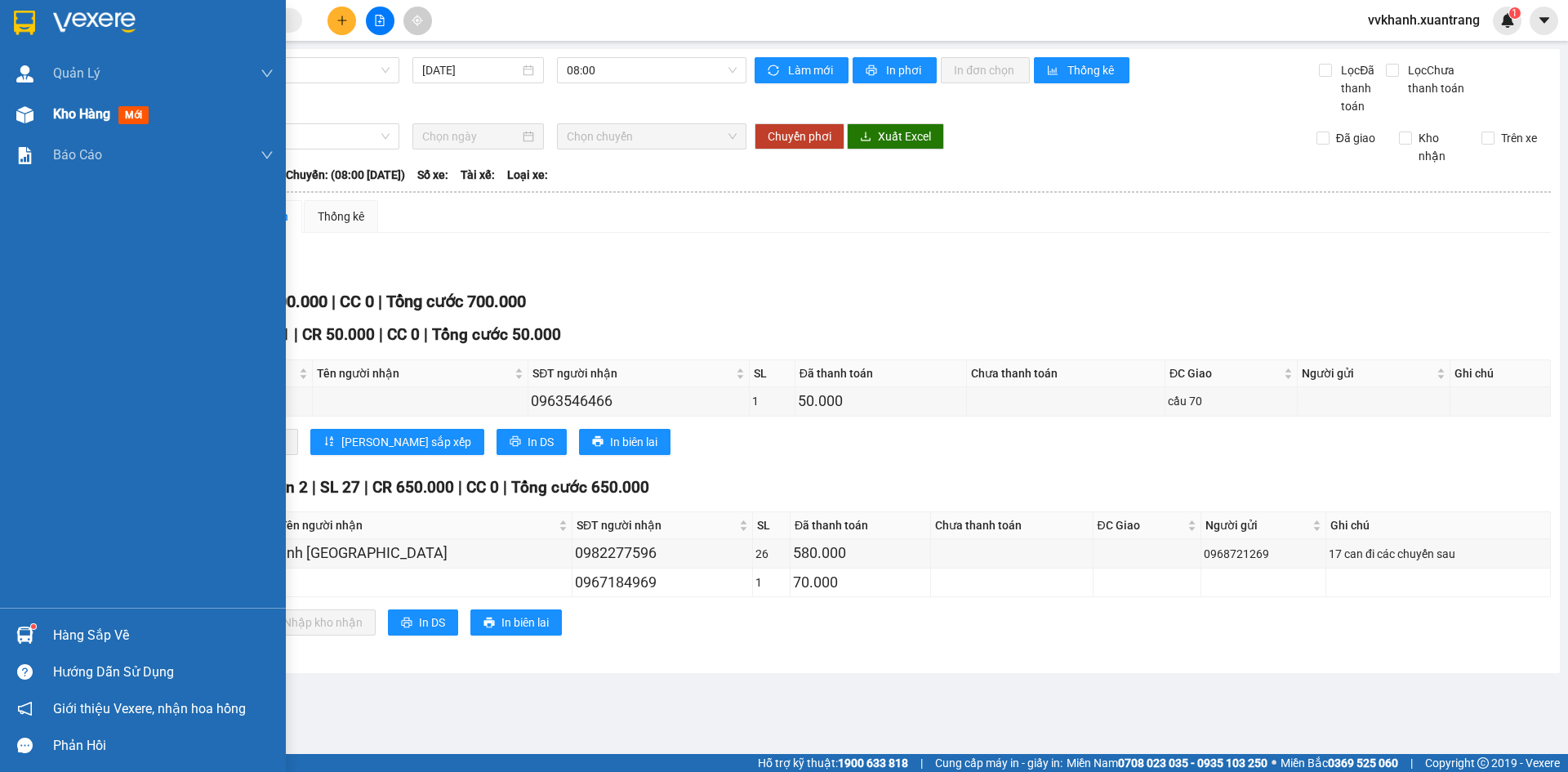
click at [36, 116] on div at bounding box center [25, 115] width 28 height 28
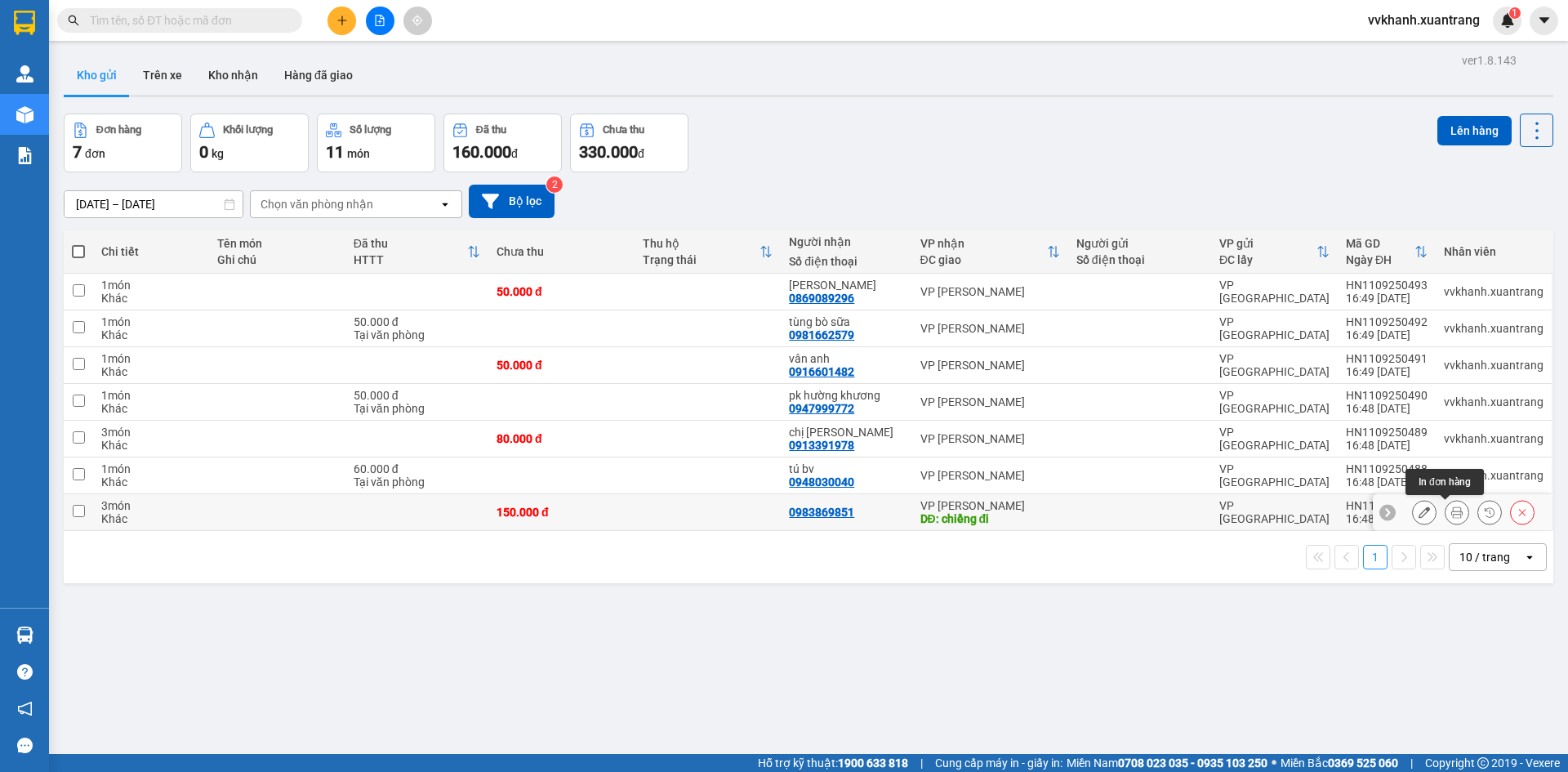
click at [1452, 516] on button at bounding box center [1458, 513] width 23 height 28
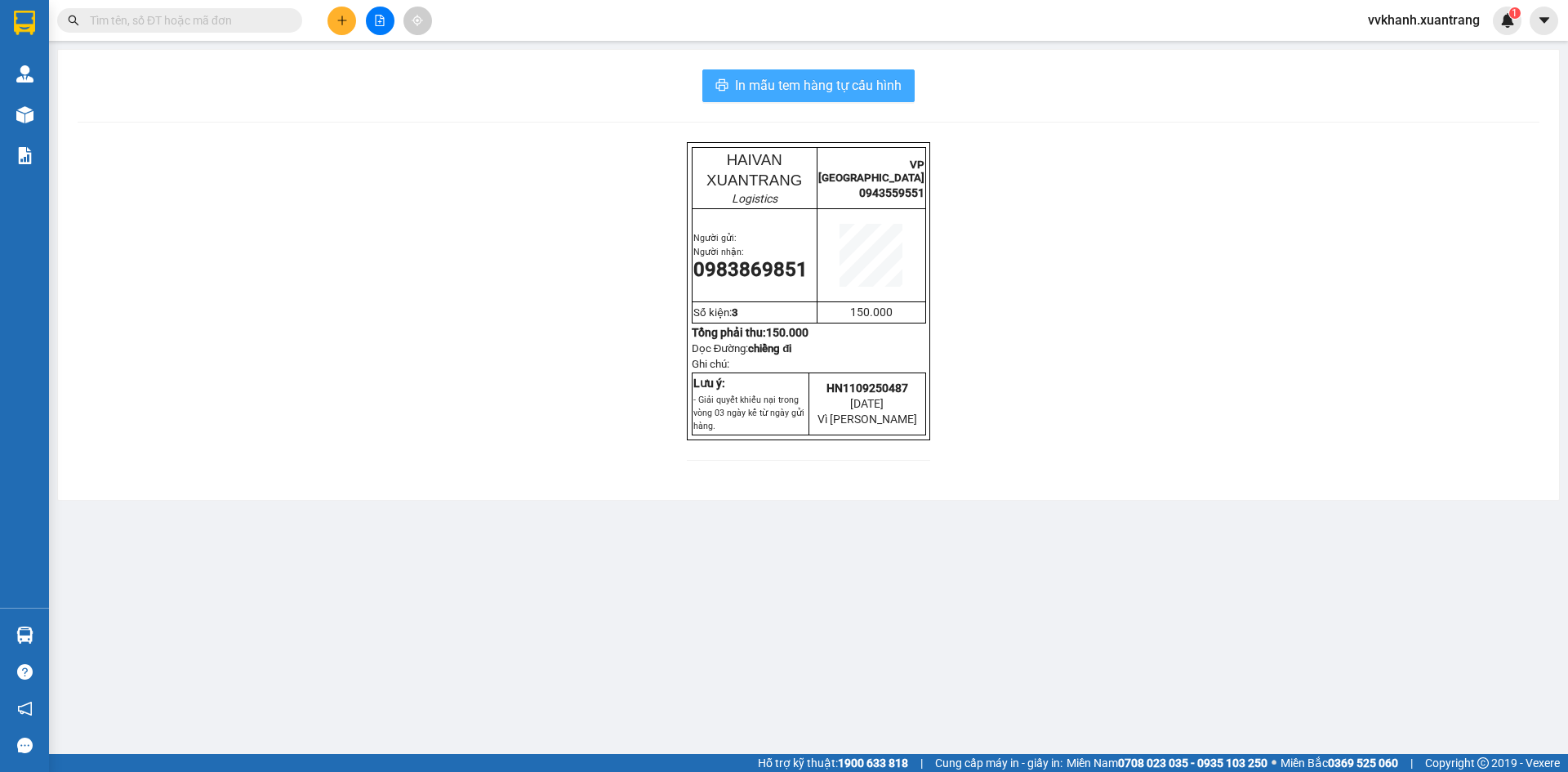
click at [871, 83] on span "In mẫu tem hàng tự cấu hình" at bounding box center [818, 85] width 167 height 21
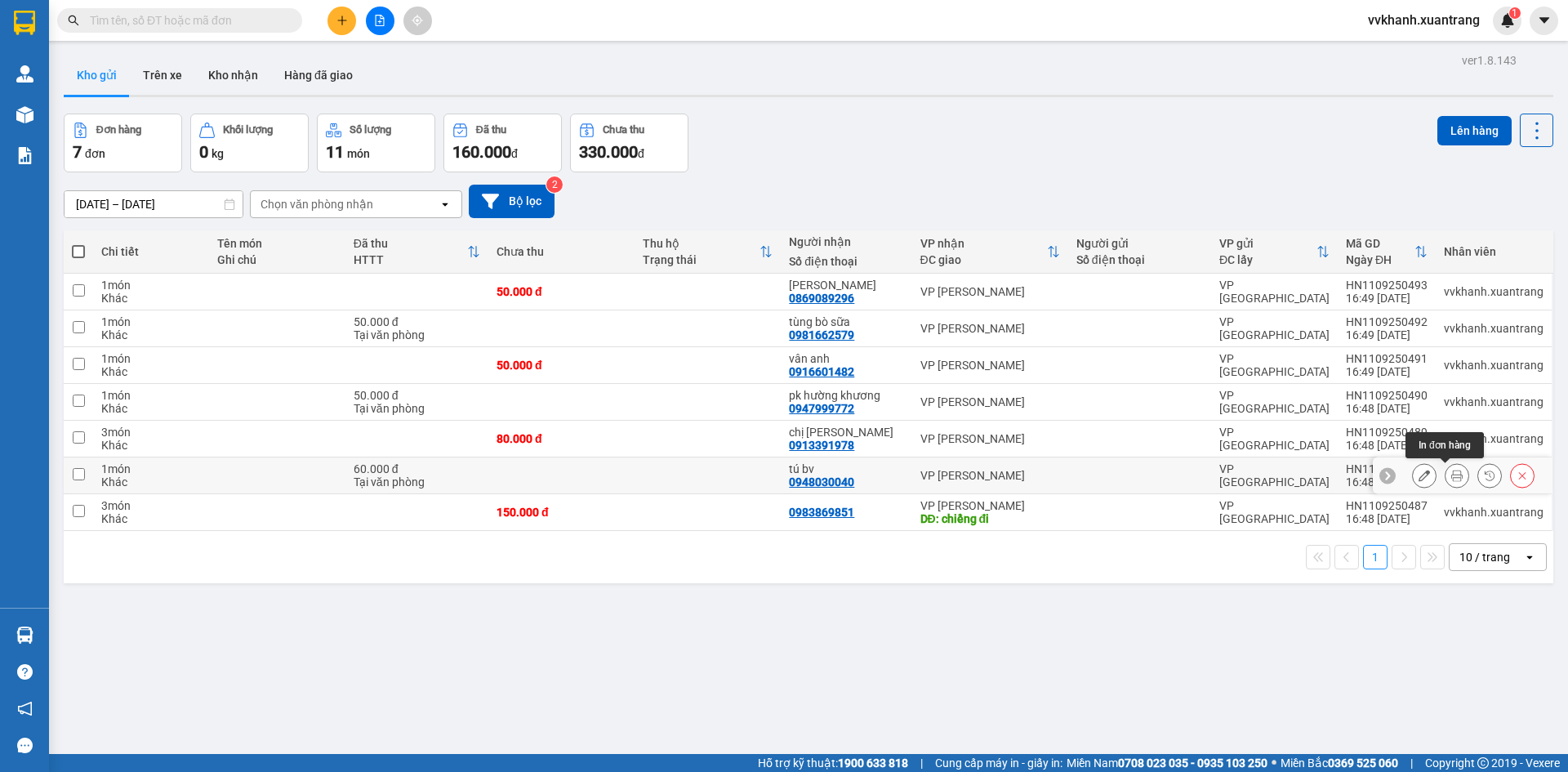
click at [1452, 471] on icon at bounding box center [1458, 475] width 12 height 12
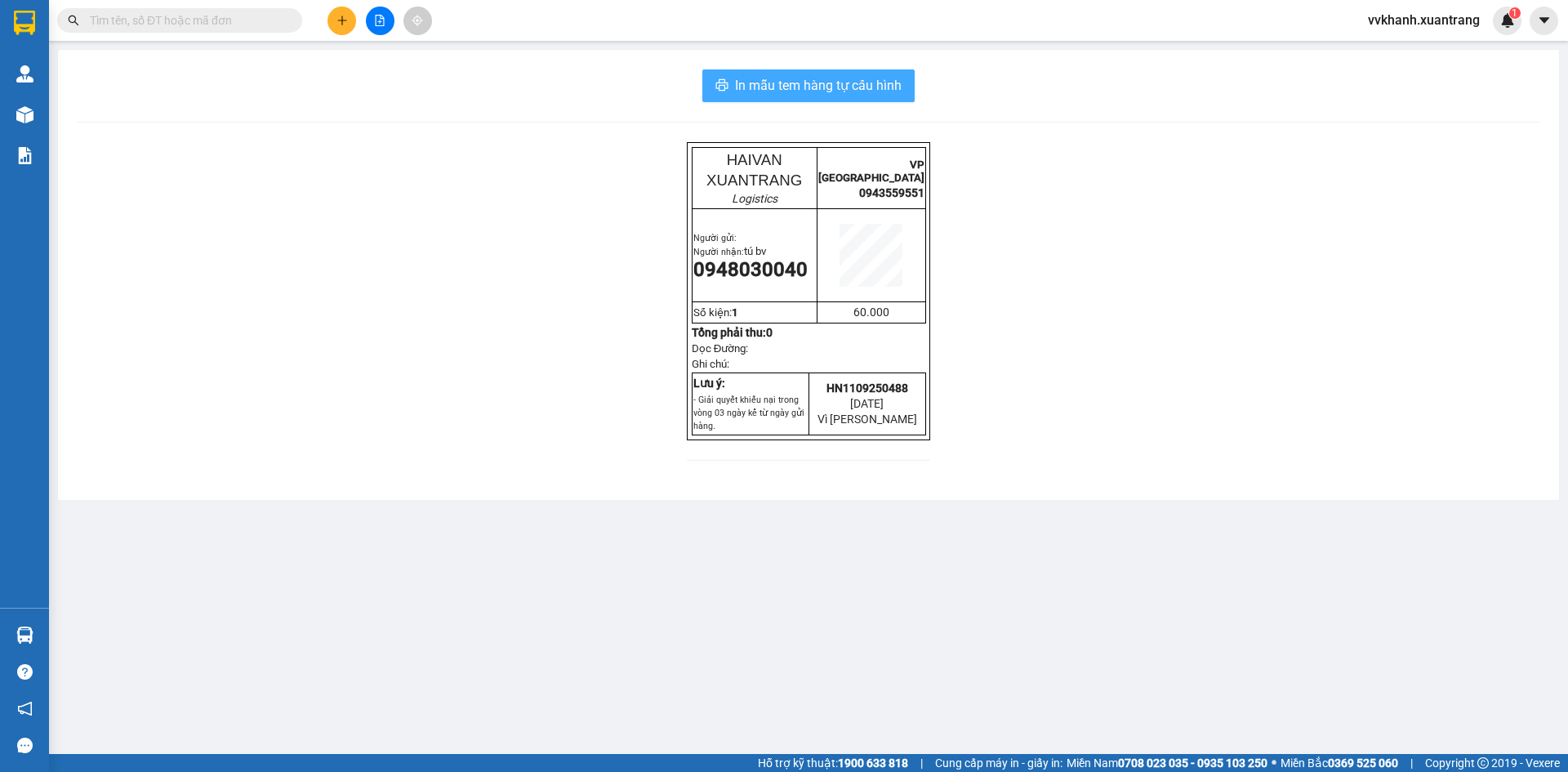
click at [896, 78] on span "In mẫu tem hàng tự cấu hình" at bounding box center [818, 85] width 167 height 21
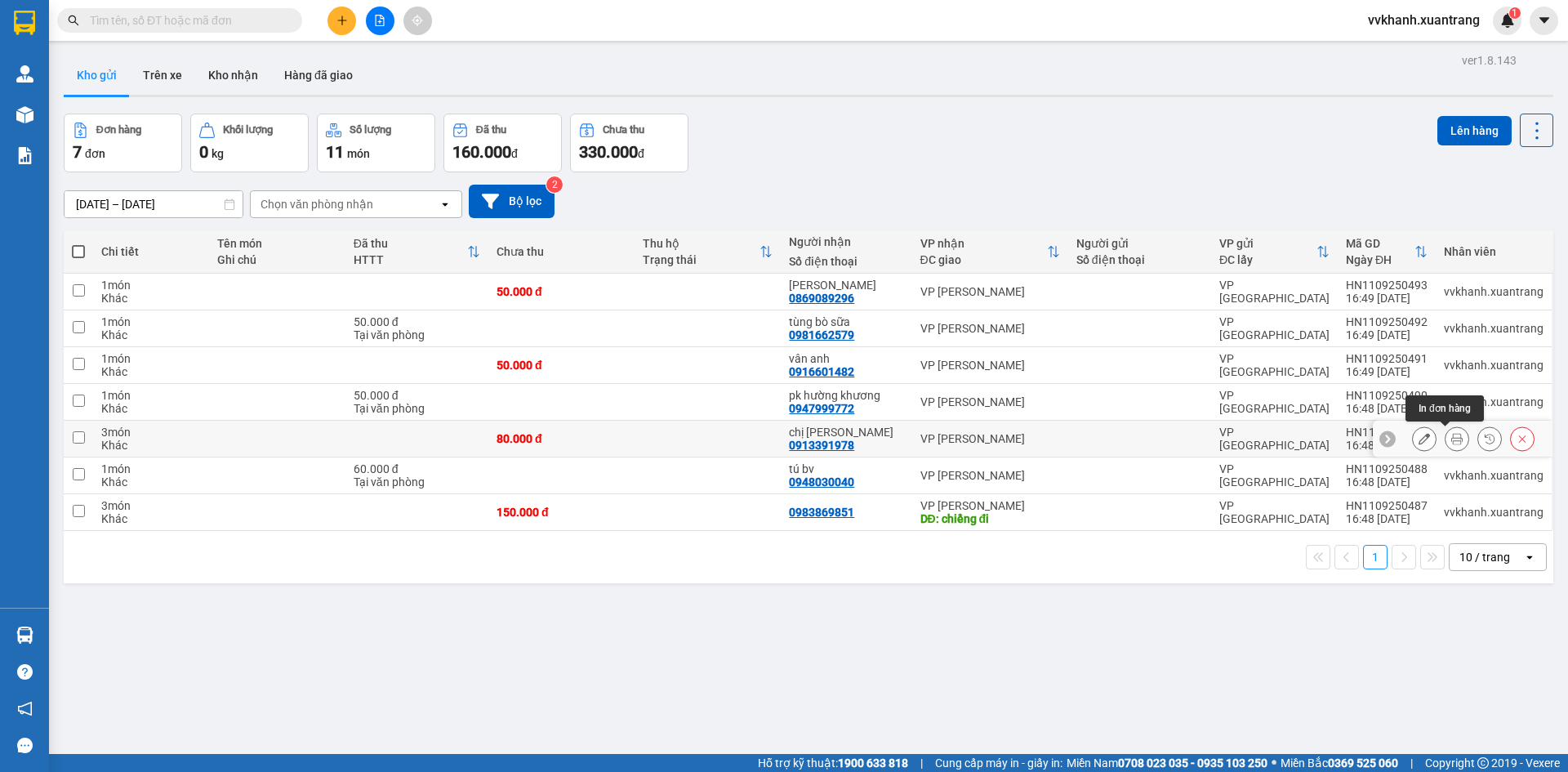
click at [1448, 445] on button at bounding box center [1458, 439] width 23 height 28
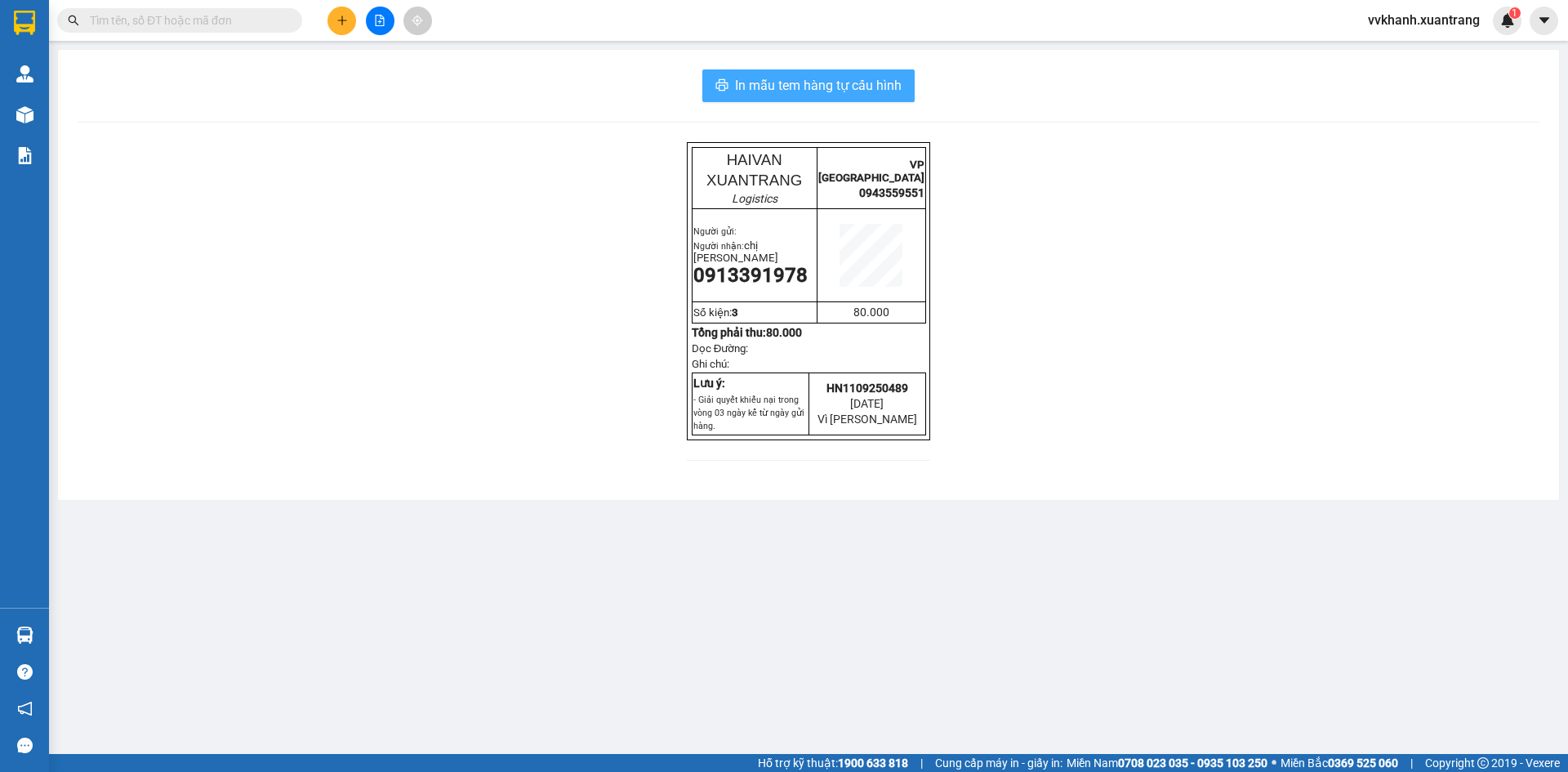
click at [886, 86] on span "In mẫu tem hàng tự cấu hình" at bounding box center [818, 85] width 167 height 21
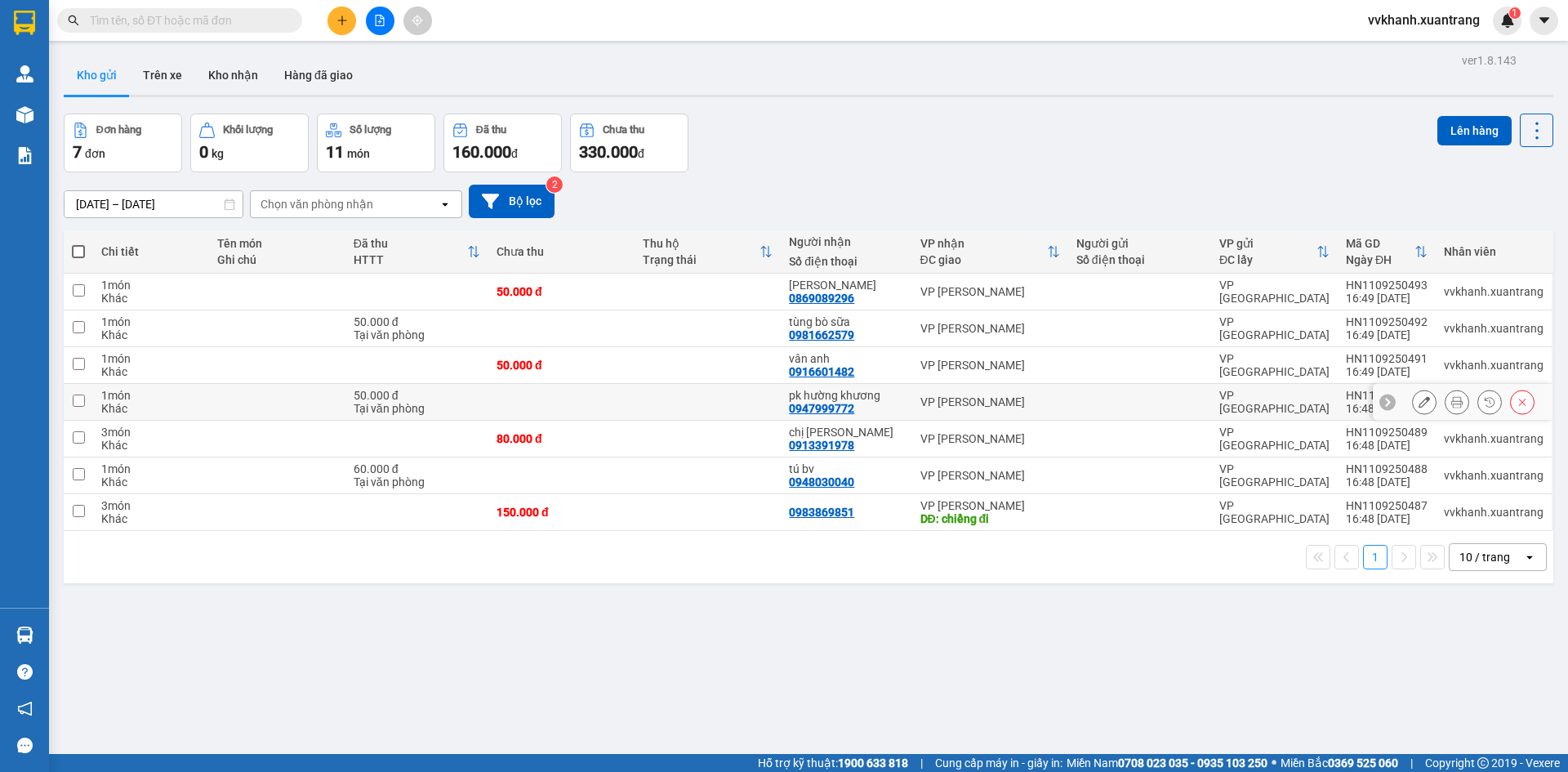
click at [1450, 394] on button at bounding box center [1458, 402] width 23 height 28
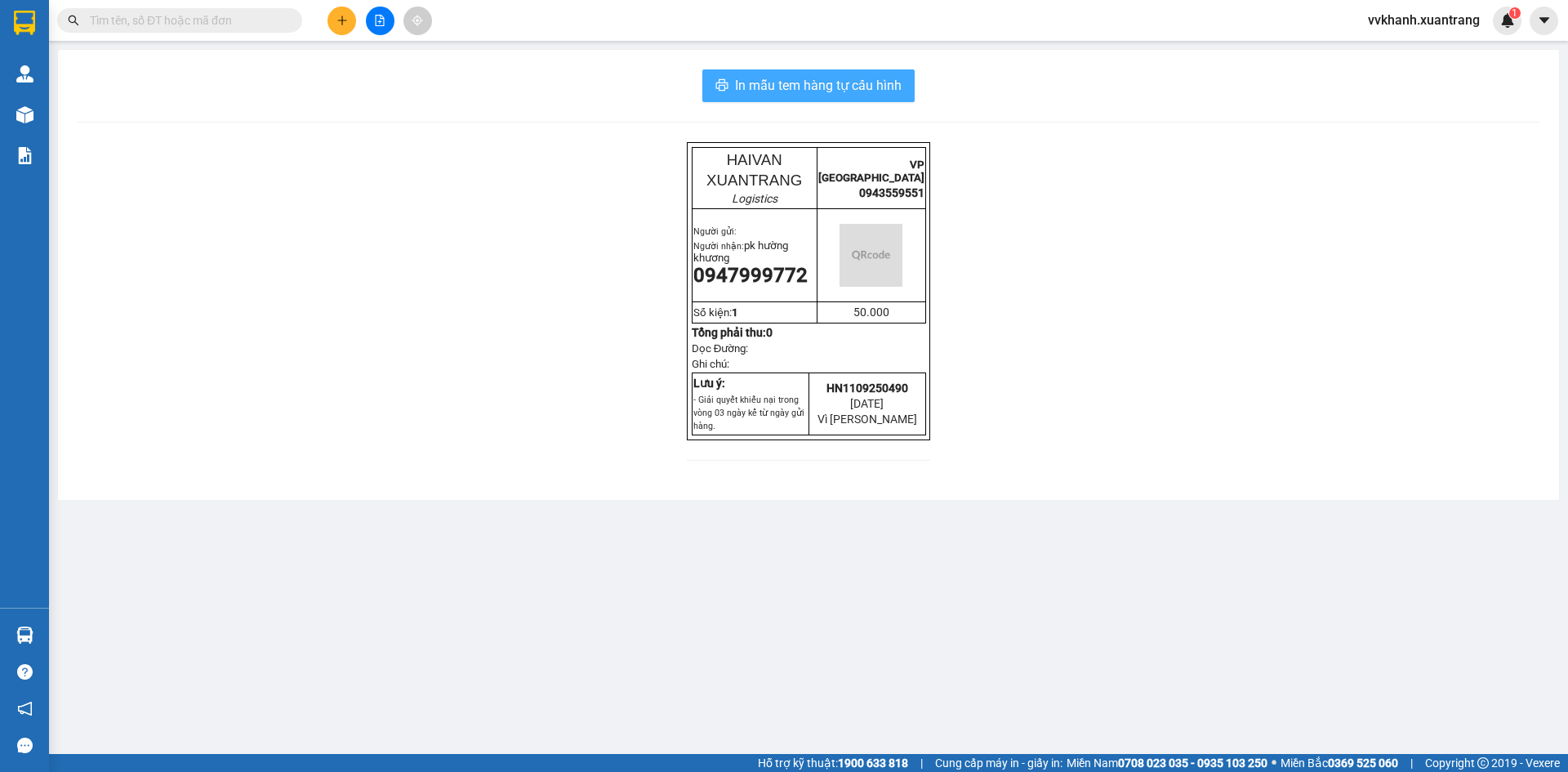
click at [901, 80] on span "In mẫu tem hàng tự cấu hình" at bounding box center [818, 85] width 167 height 21
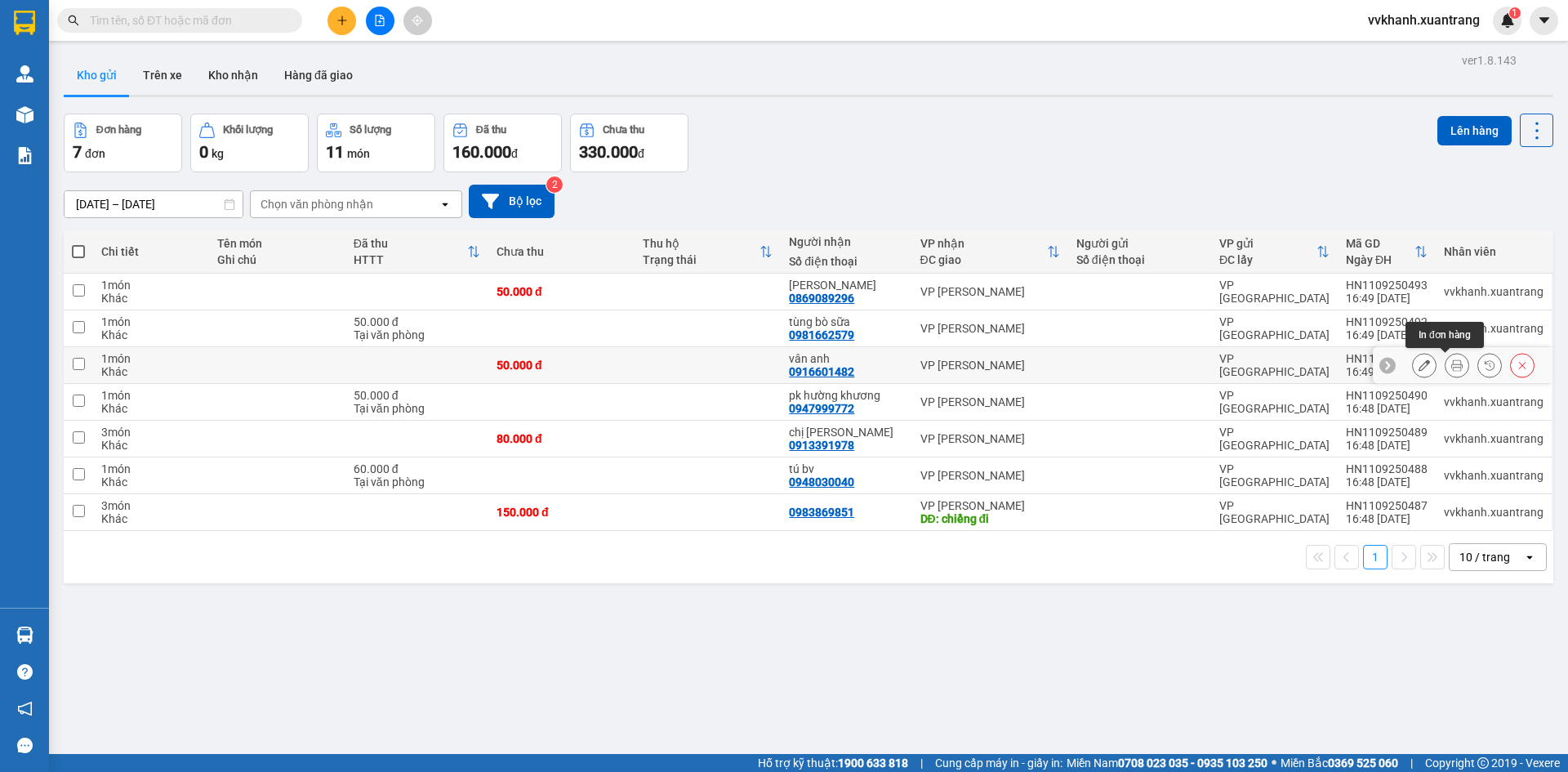
click at [1452, 368] on icon at bounding box center [1458, 366] width 12 height 12
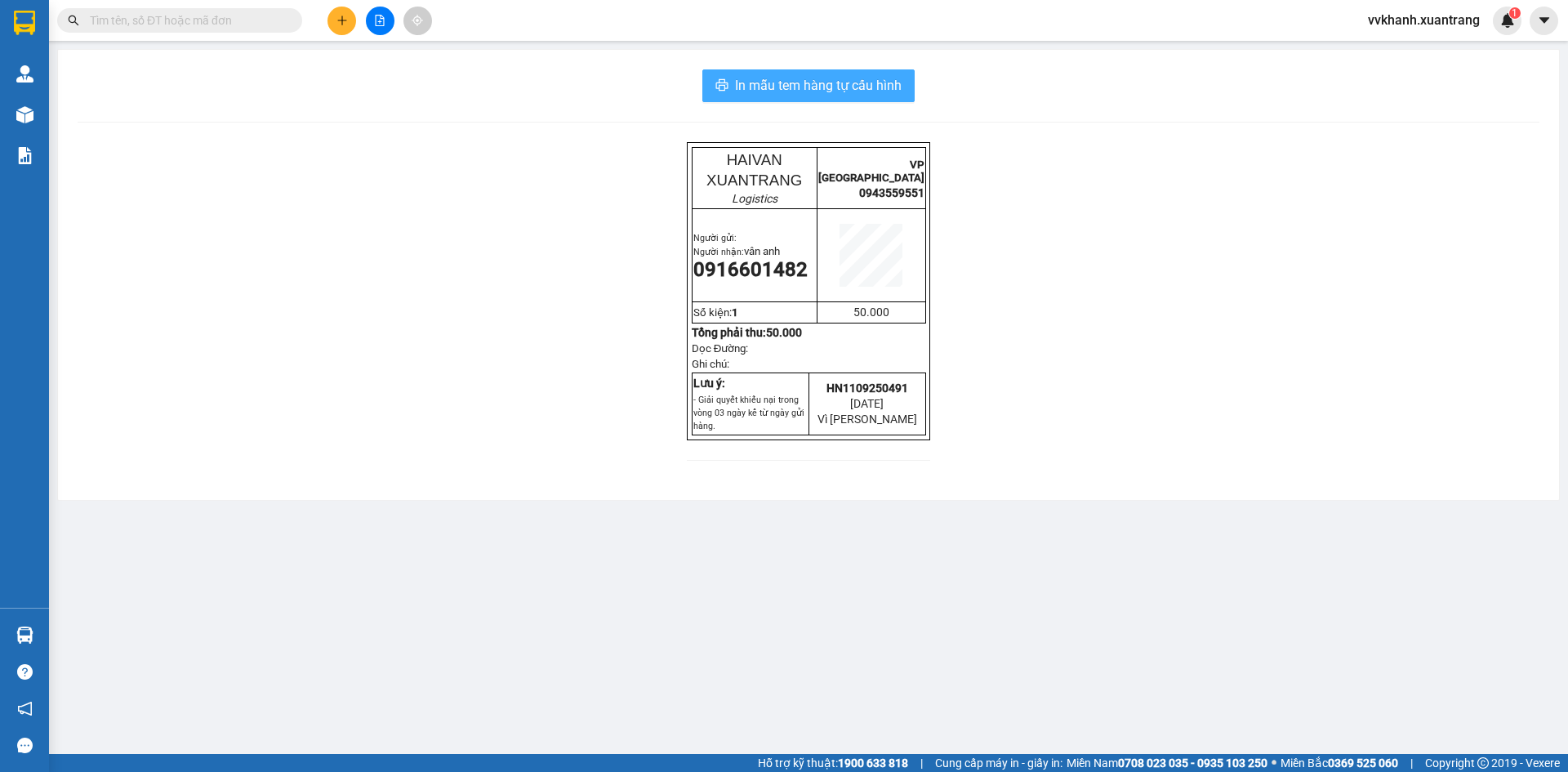
click at [901, 91] on span "In mẫu tem hàng tự cấu hình" at bounding box center [818, 85] width 167 height 21
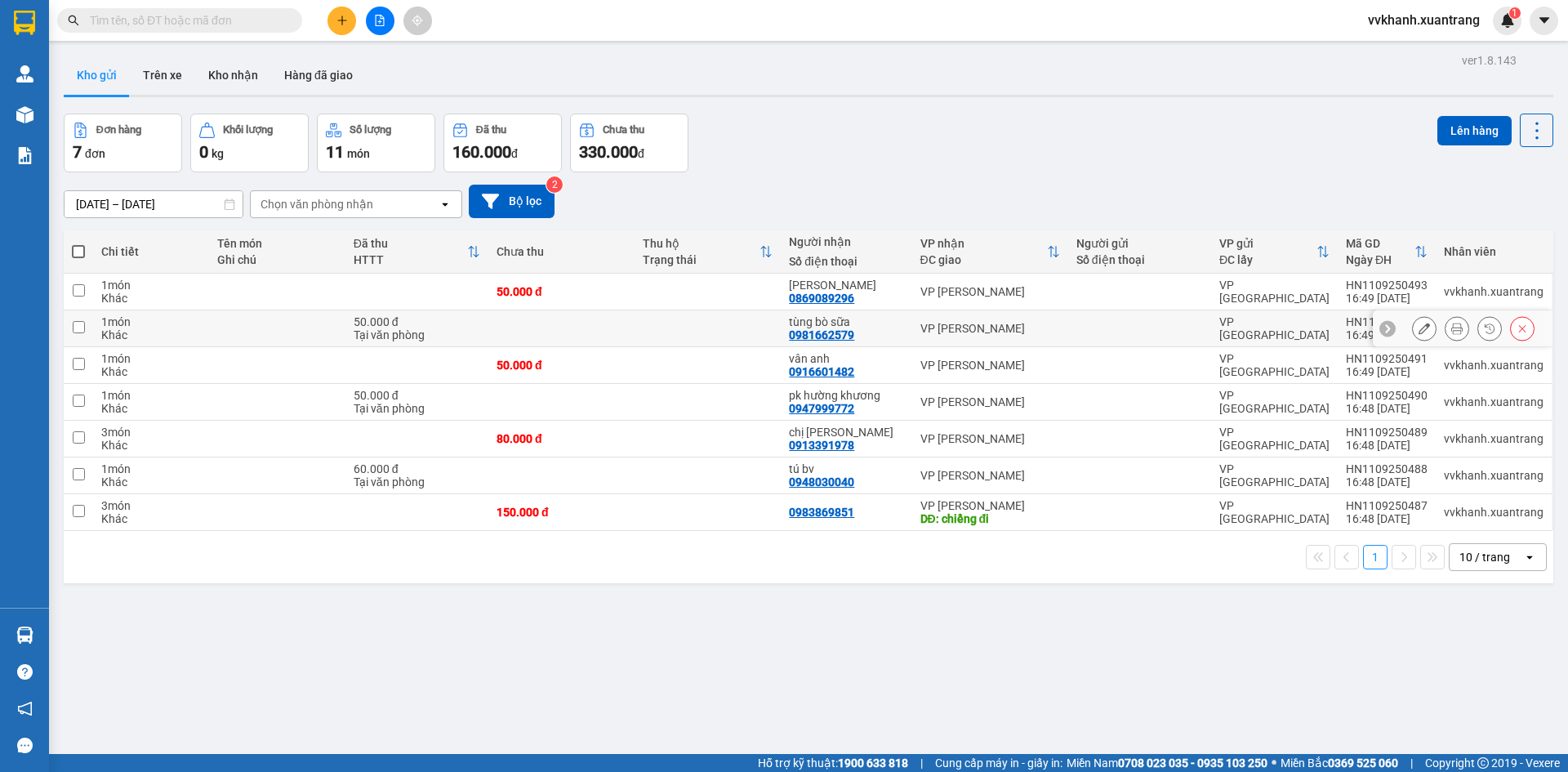
click at [1452, 327] on icon at bounding box center [1458, 328] width 12 height 12
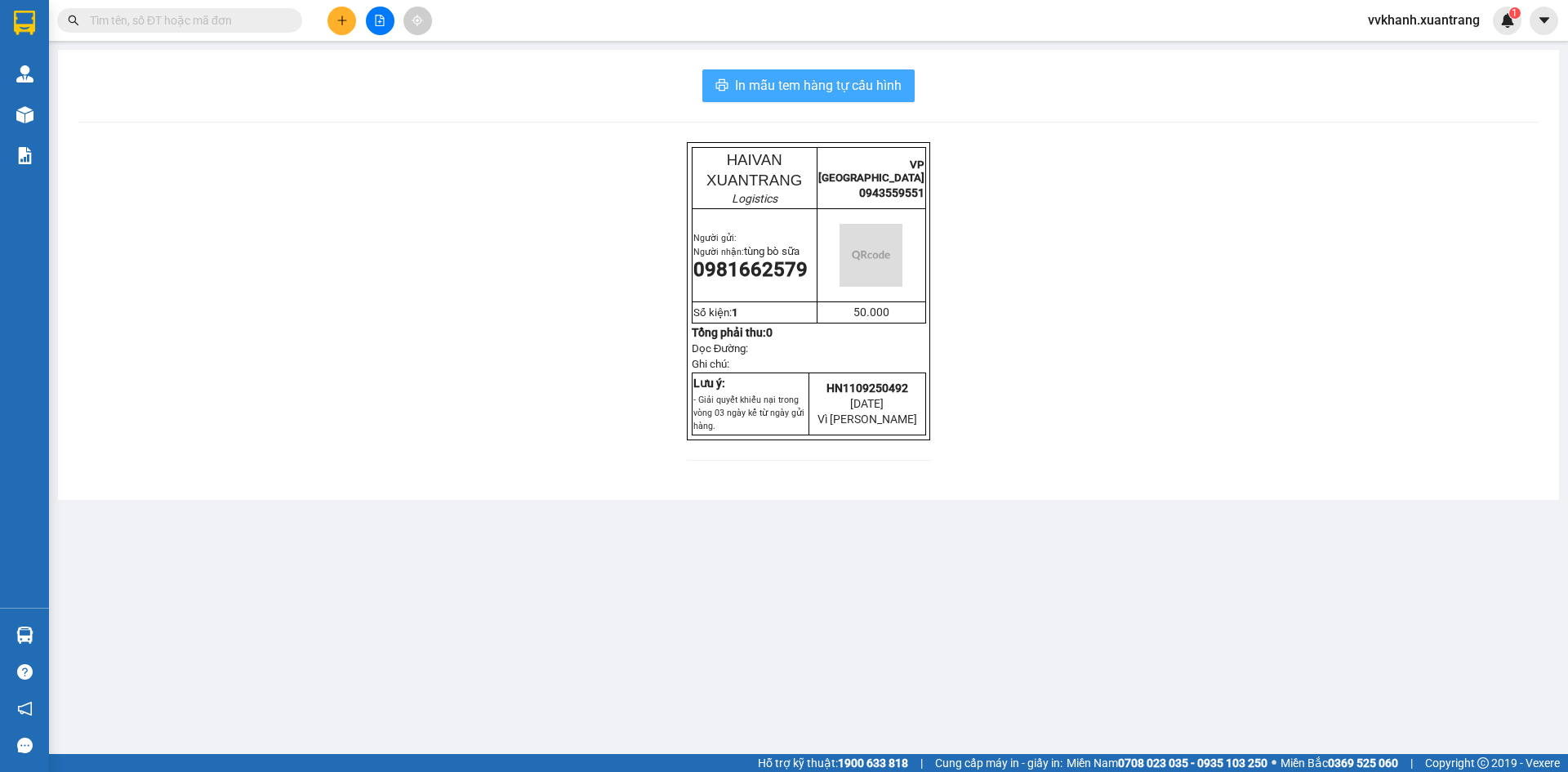
click at [901, 91] on span "In mẫu tem hàng tự cấu hình" at bounding box center [818, 85] width 167 height 21
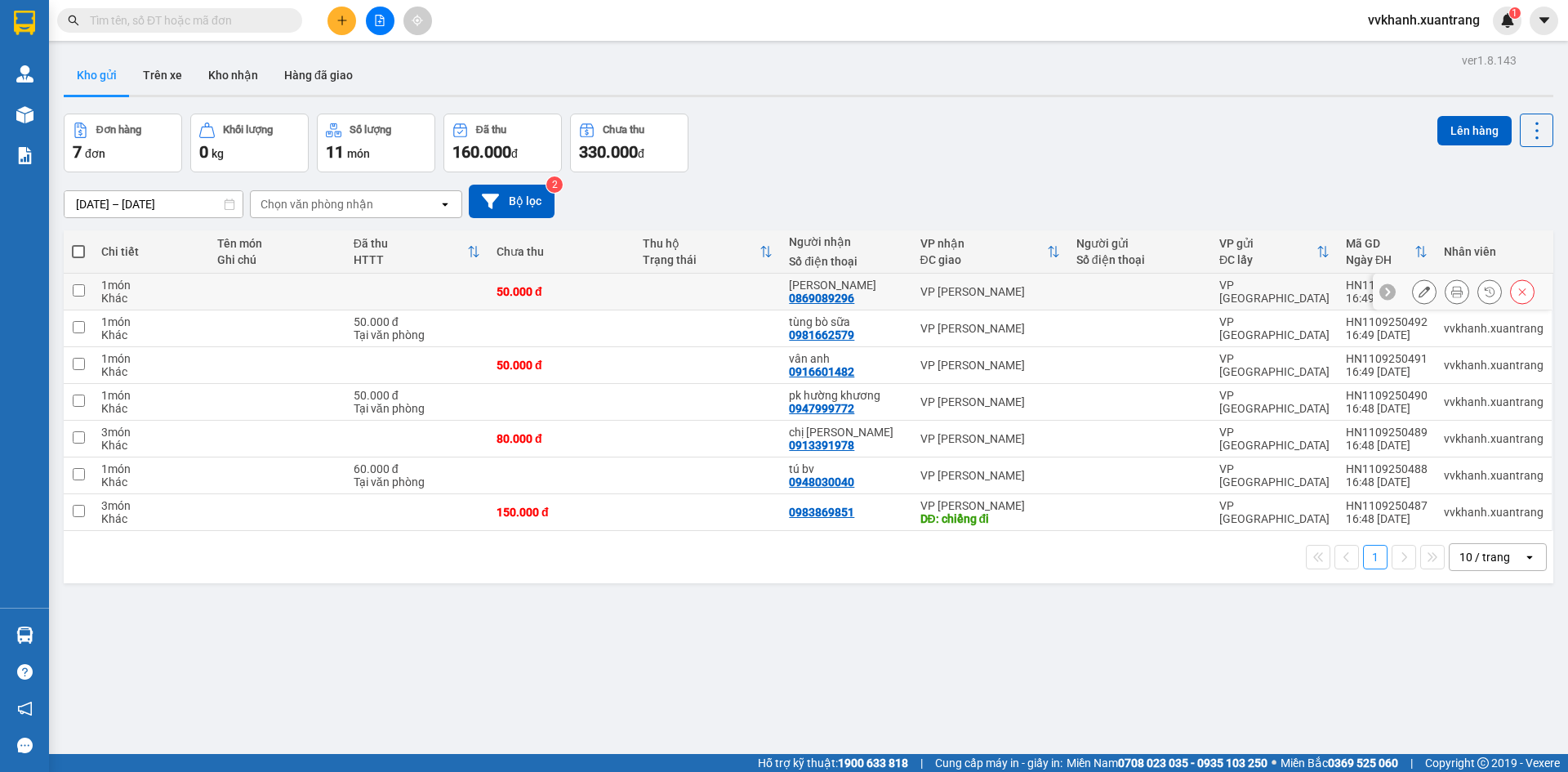
click at [1453, 292] on button at bounding box center [1458, 292] width 23 height 28
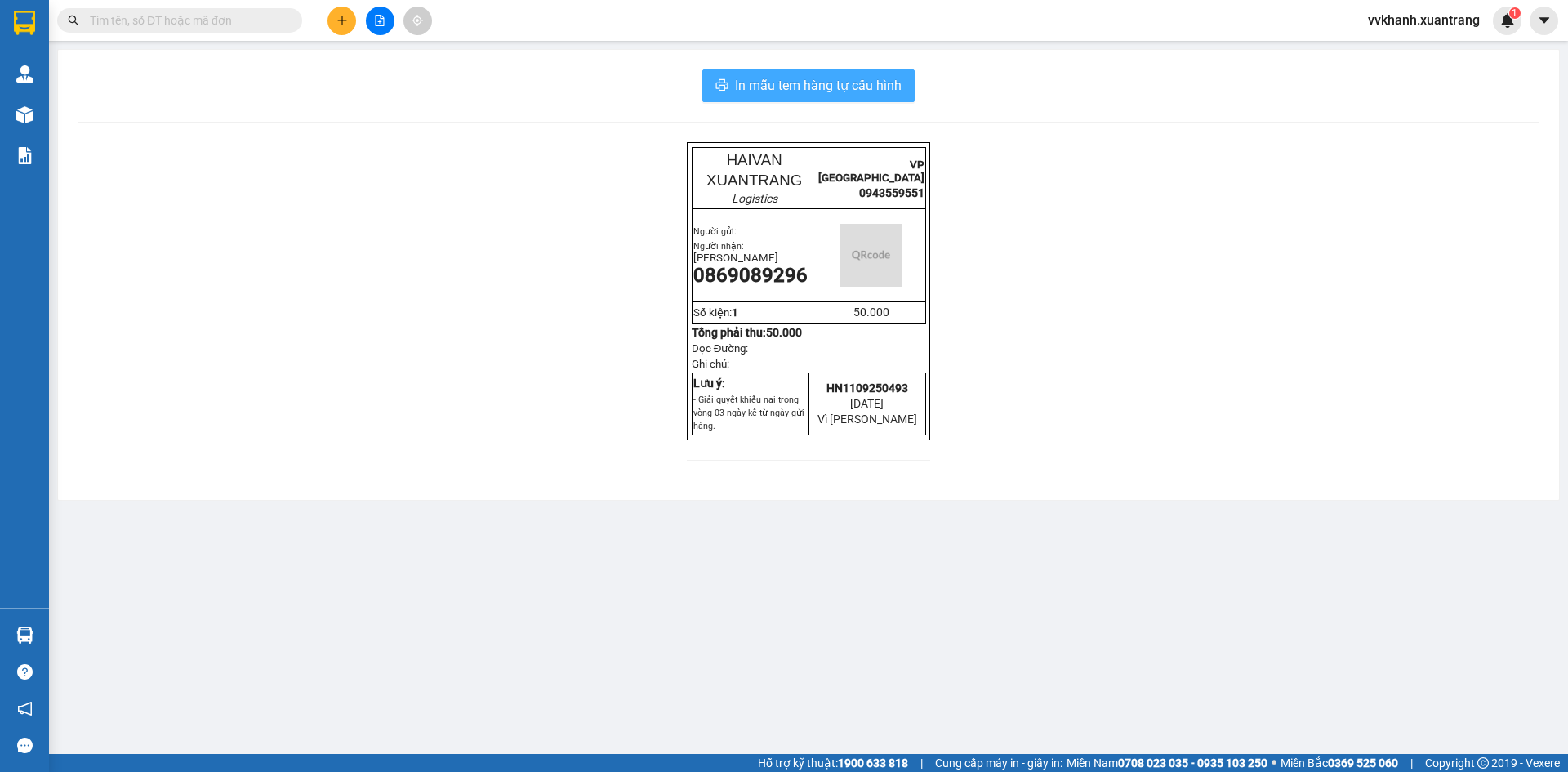
click at [855, 87] on span "In mẫu tem hàng tự cấu hình" at bounding box center [818, 85] width 167 height 21
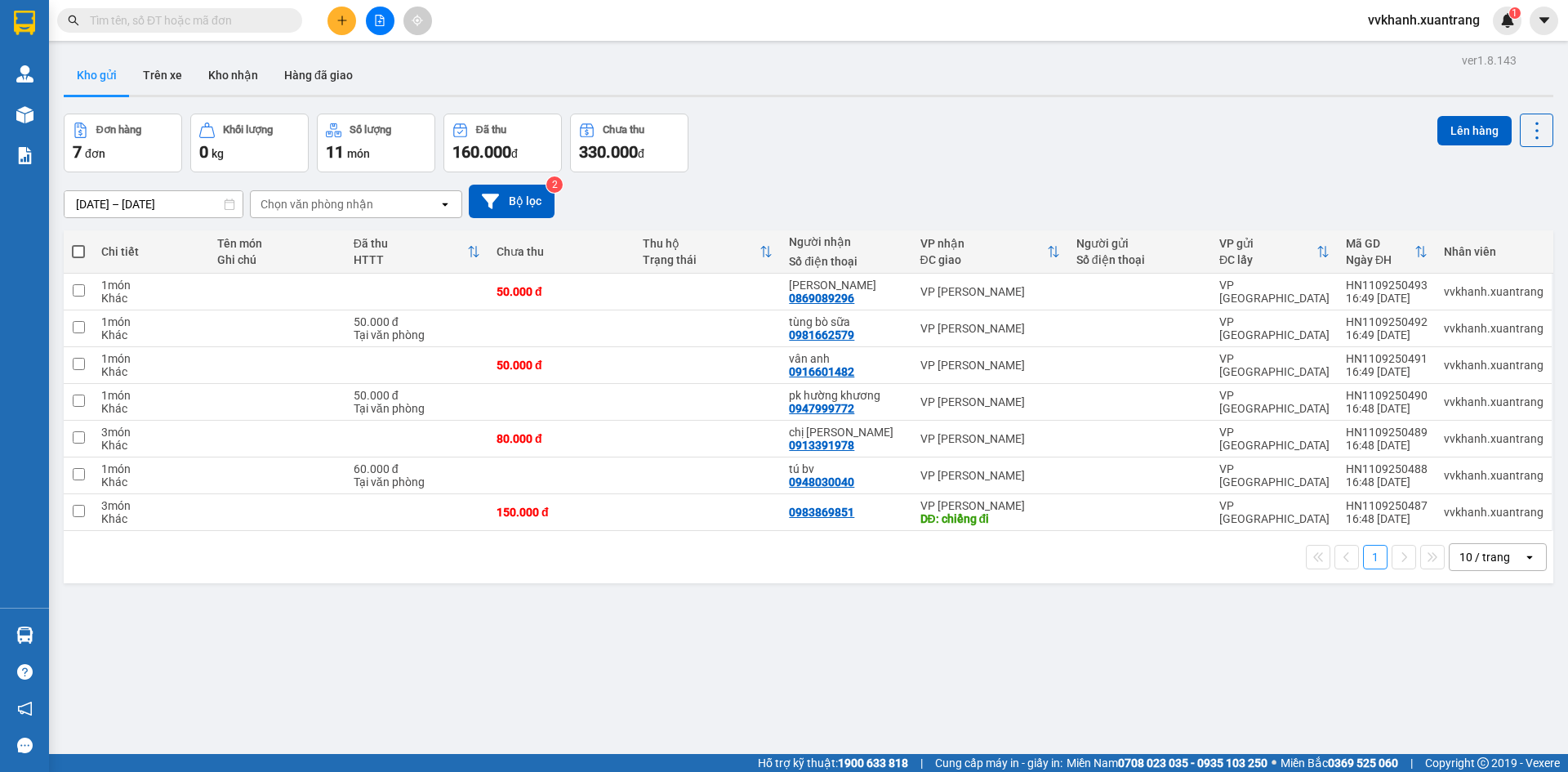
click at [779, 123] on div "Đơn hàng 7 đơn Khối lượng 0 kg Số lượng 11 món Đã thu 160.000 đ Chưa thu 330.00…" at bounding box center [809, 143] width 1490 height 59
click at [943, 124] on div "Đơn hàng 7 đơn Khối lượng 0 kg Số lượng 11 món Đã thu 160.000 đ Chưa thu 330.00…" at bounding box center [809, 143] width 1490 height 59
click at [884, 176] on div "28/08/2025 – 11/09/2025 Press the down arrow key to interact with the calendar …" at bounding box center [809, 202] width 1490 height 58
click at [81, 252] on span at bounding box center [79, 252] width 13 height 13
click at [78, 243] on input "checkbox" at bounding box center [78, 243] width 0 height 0
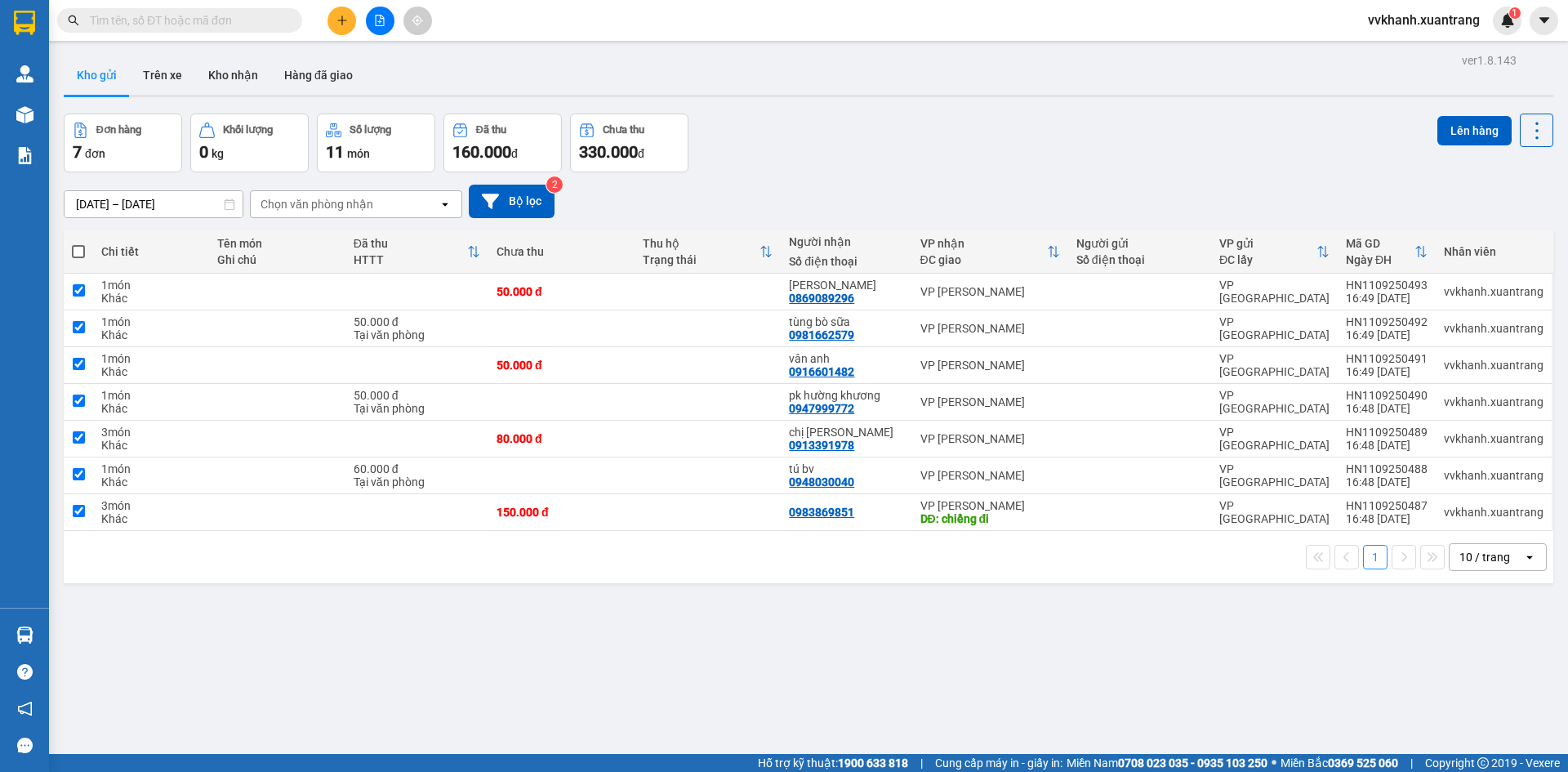
checkbox input "true"
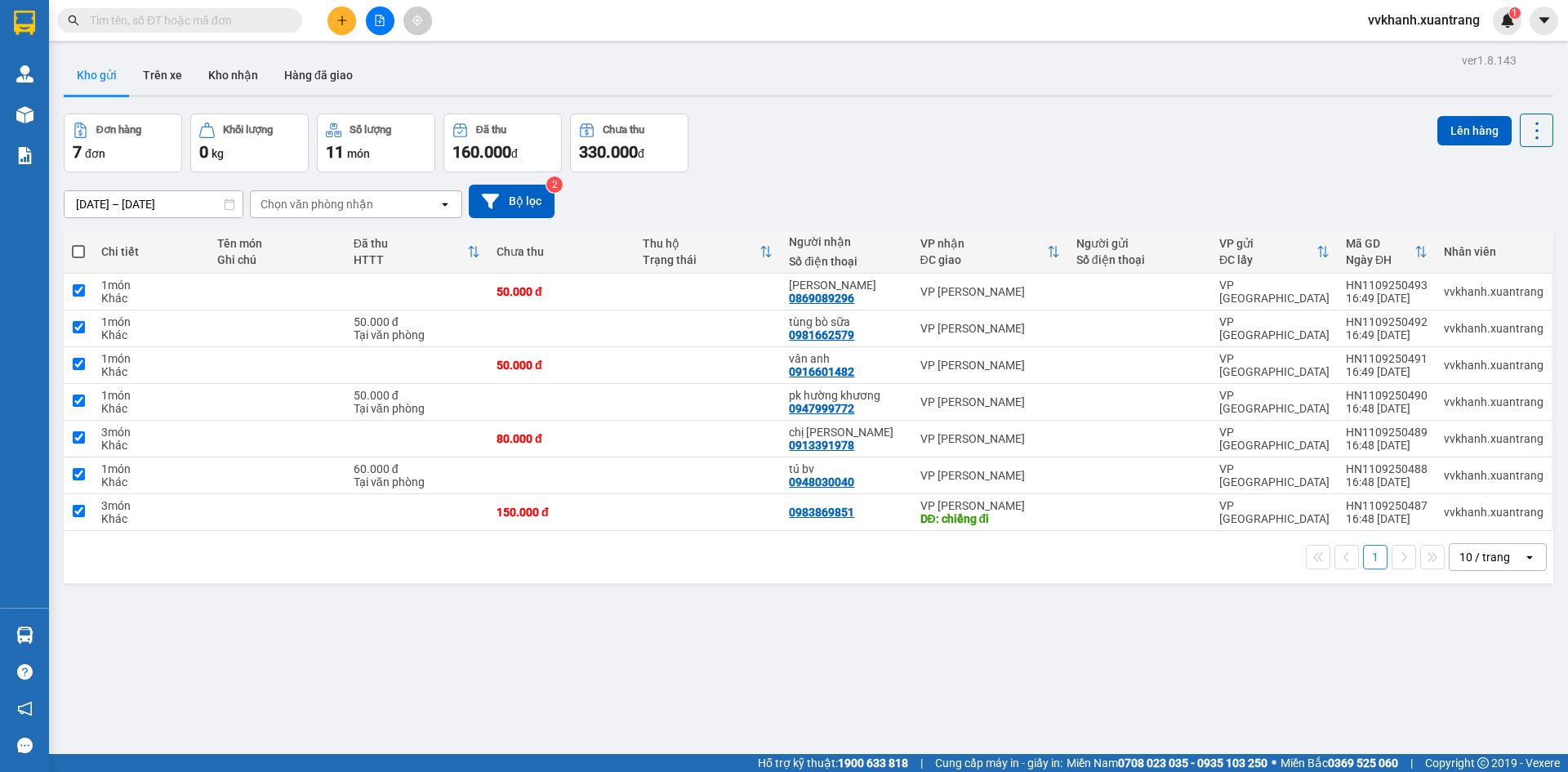
checkbox input "true"
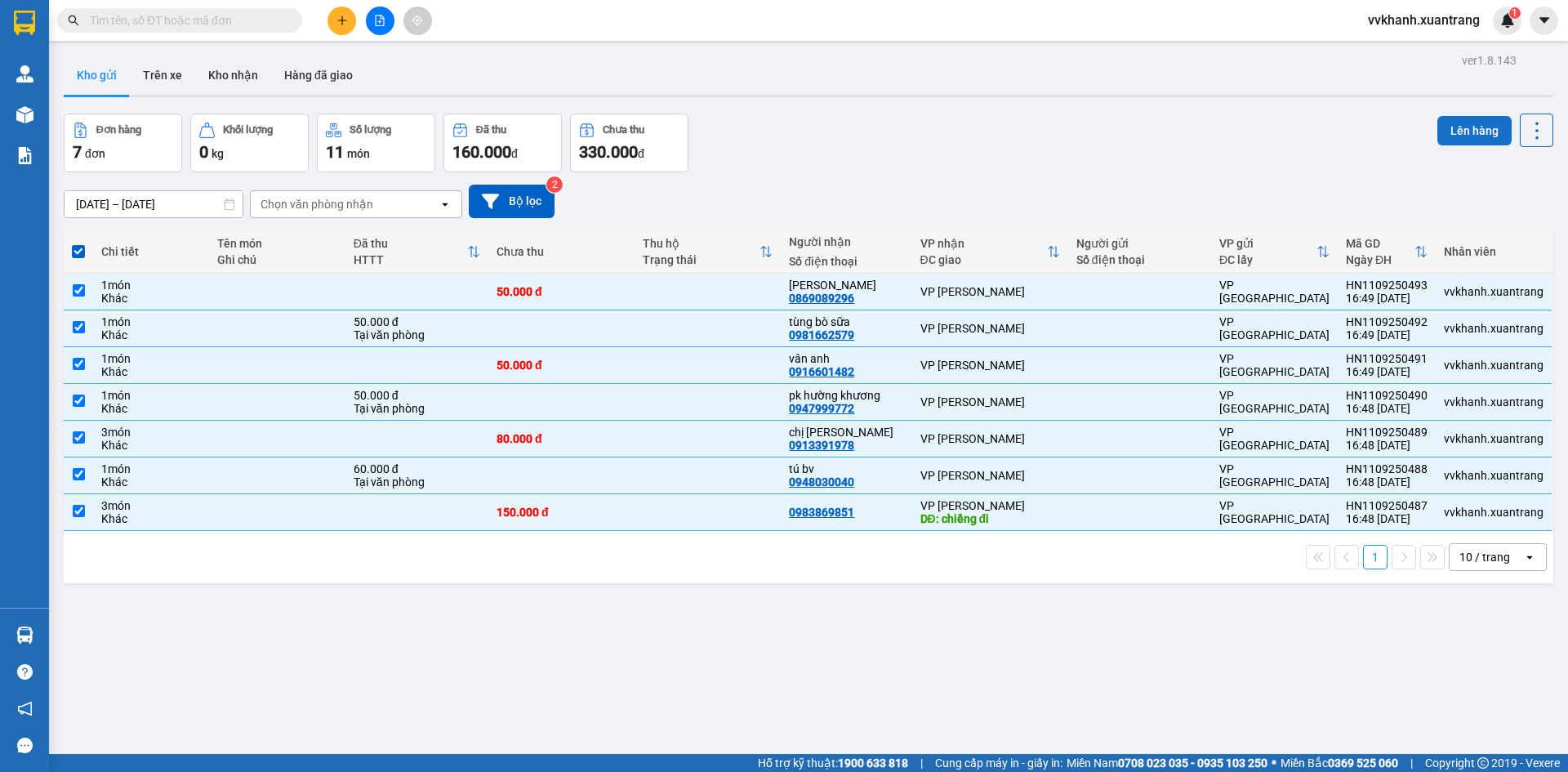
click at [1480, 129] on button "Lên hàng" at bounding box center [1474, 130] width 74 height 29
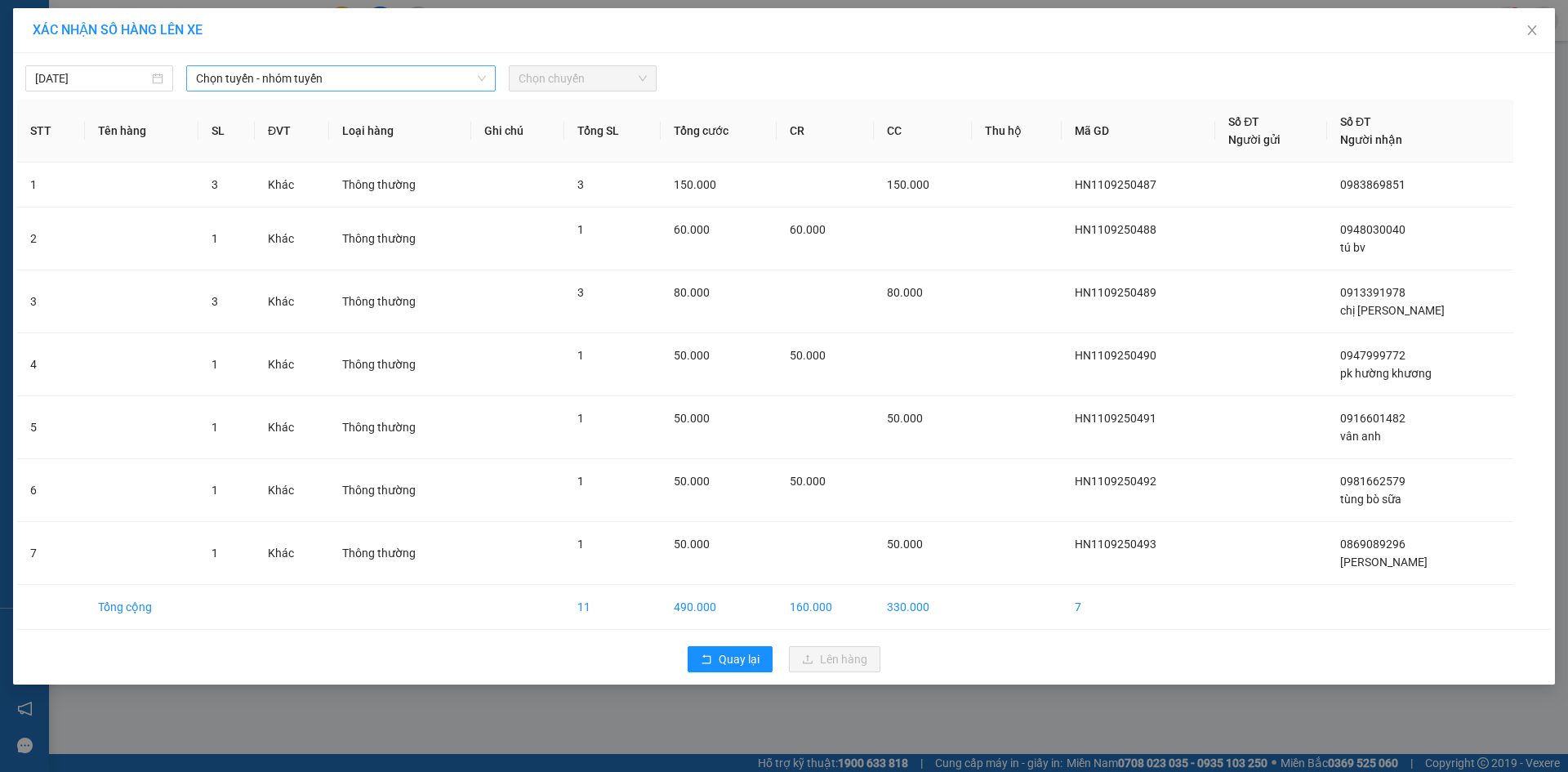
click at [275, 80] on span "Chọn tuyến - nhóm tuyến" at bounding box center [341, 79] width 290 height 25
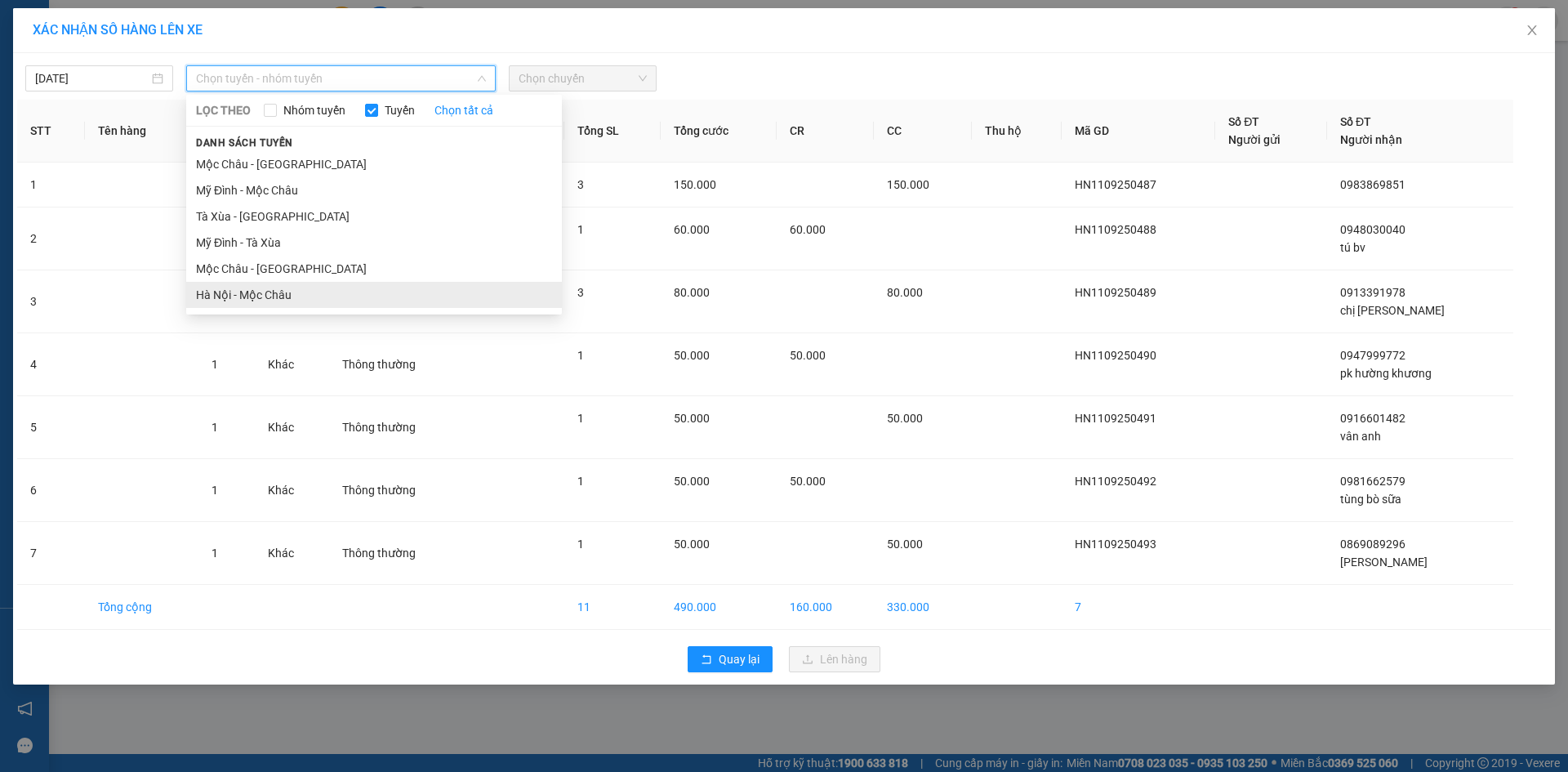
click at [301, 290] on li "Hà Nội - Mộc Châu" at bounding box center [374, 294] width 375 height 26
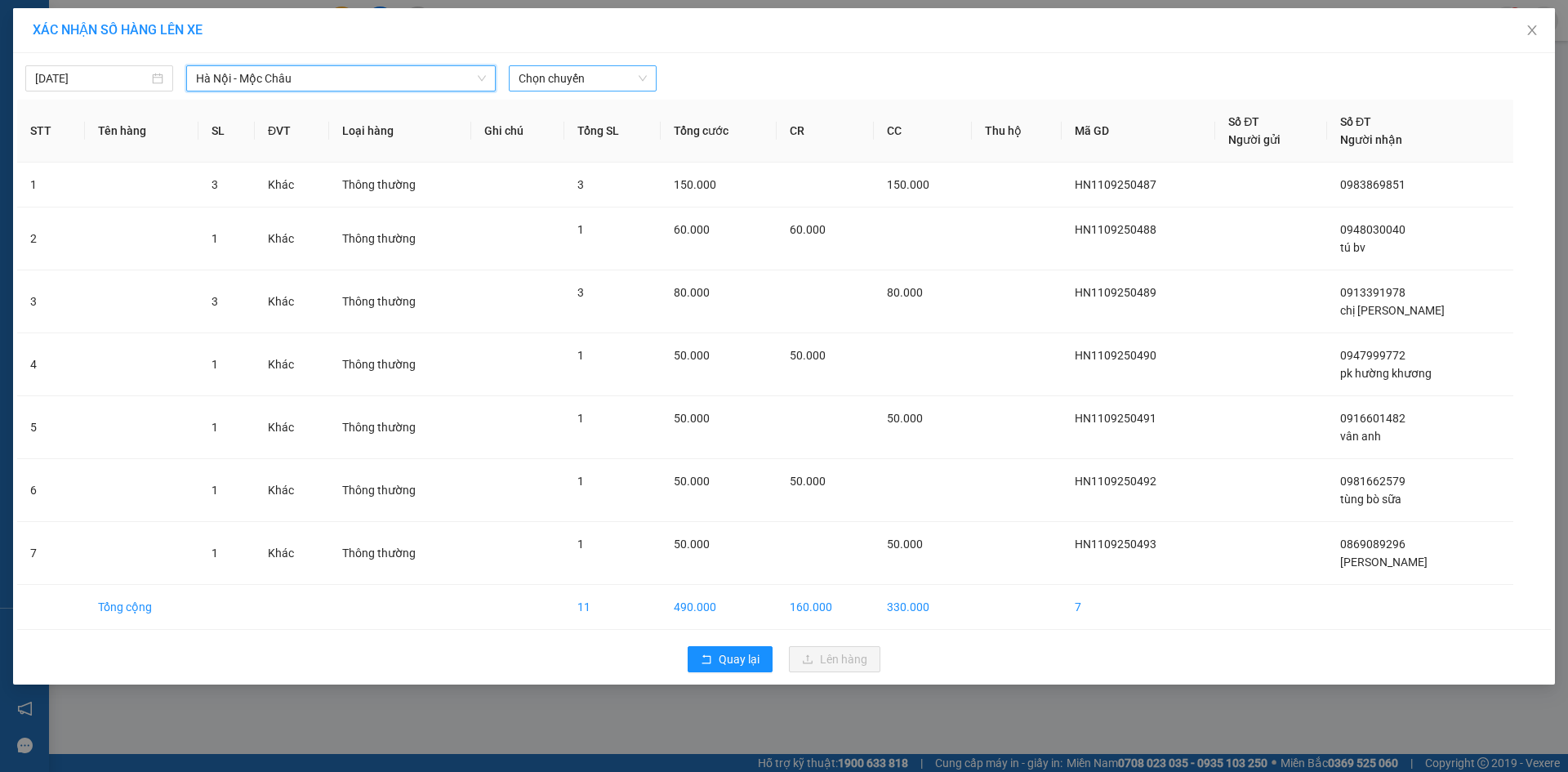
click at [549, 78] on span "Chọn chuyến" at bounding box center [582, 79] width 128 height 25
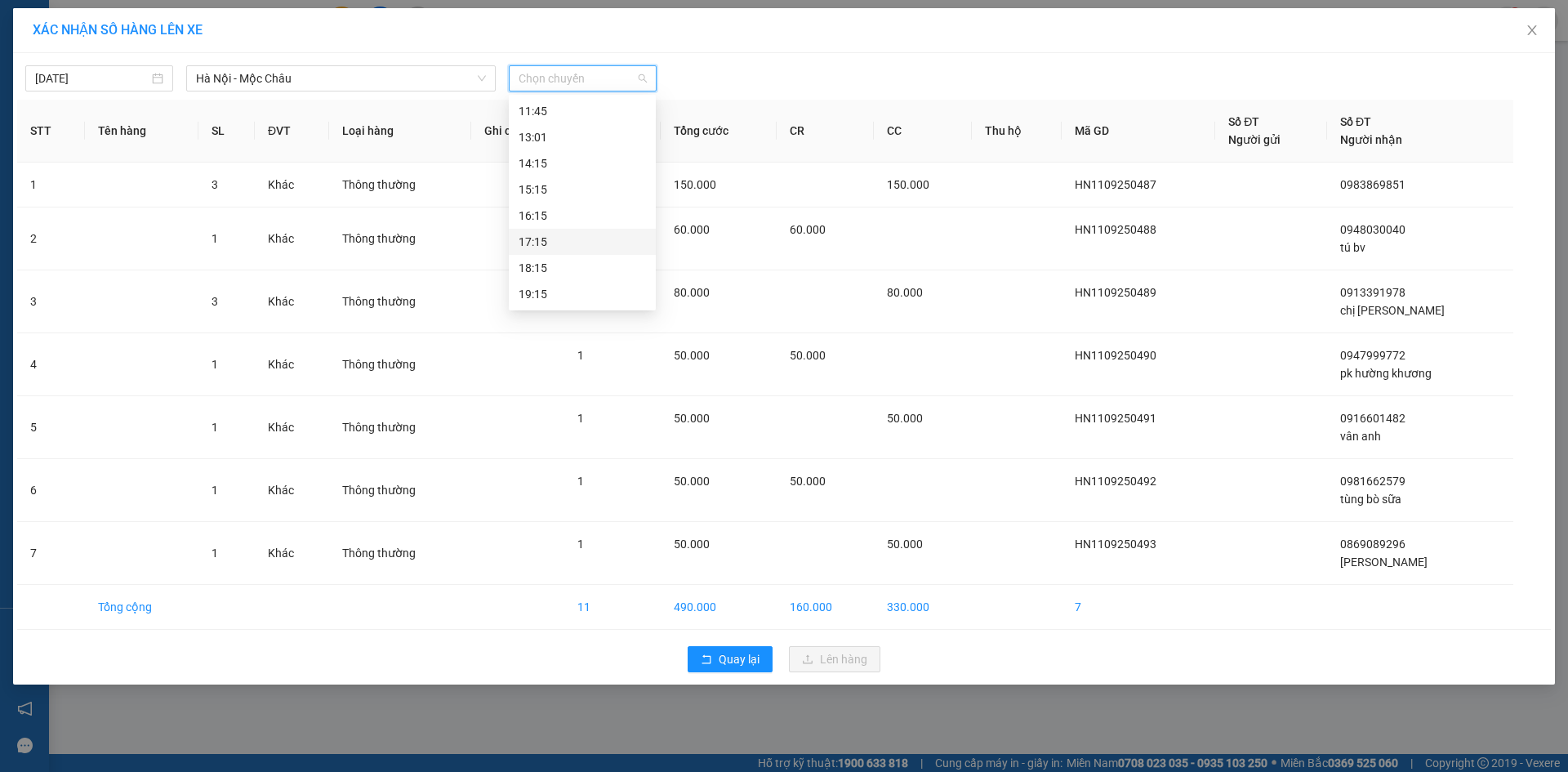
click at [585, 245] on div "17:15" at bounding box center [581, 242] width 127 height 18
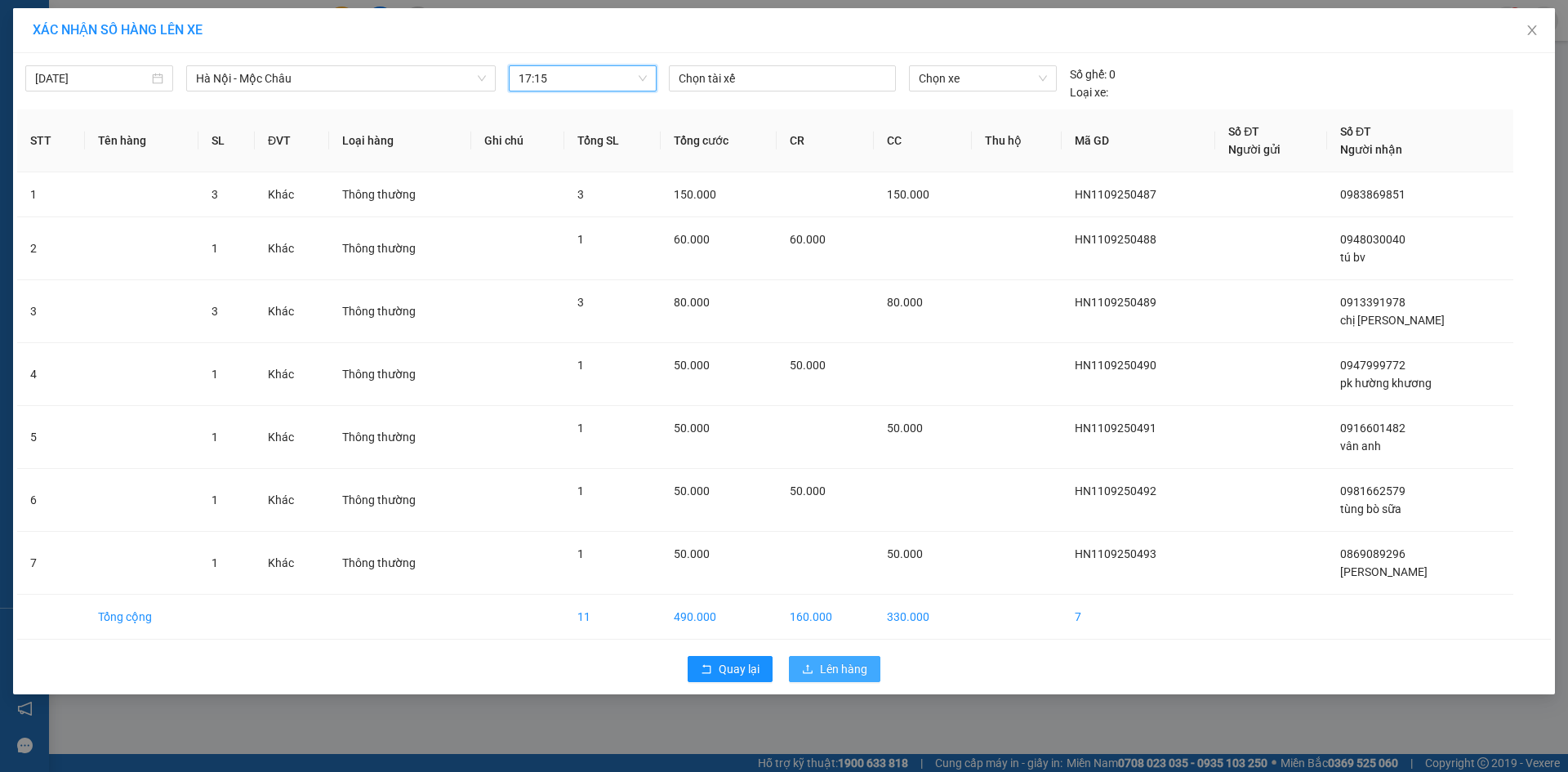
click at [849, 665] on span "Lên hàng" at bounding box center [843, 670] width 47 height 18
